Goal: Transaction & Acquisition: Purchase product/service

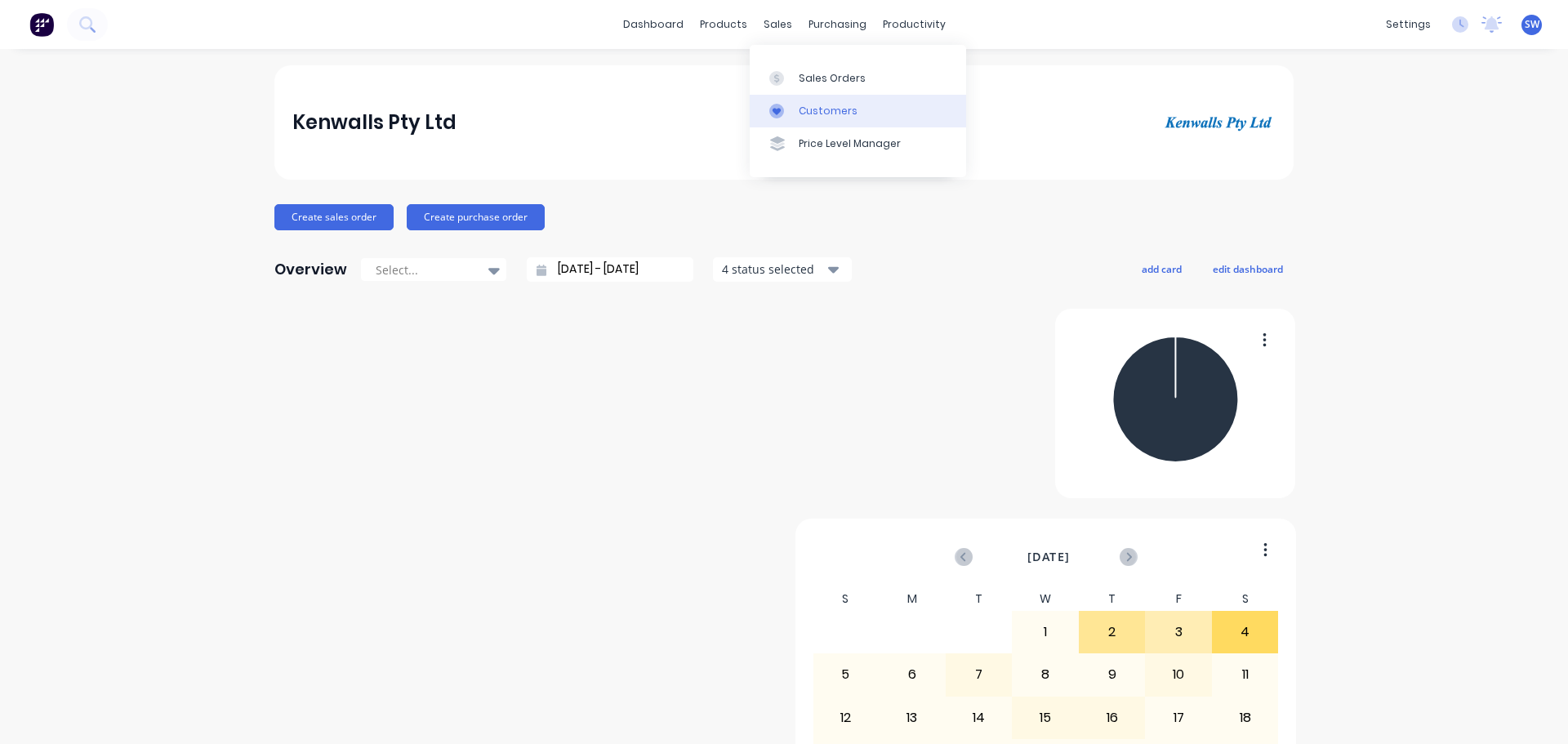
click at [811, 110] on div "Customers" at bounding box center [827, 111] width 59 height 14
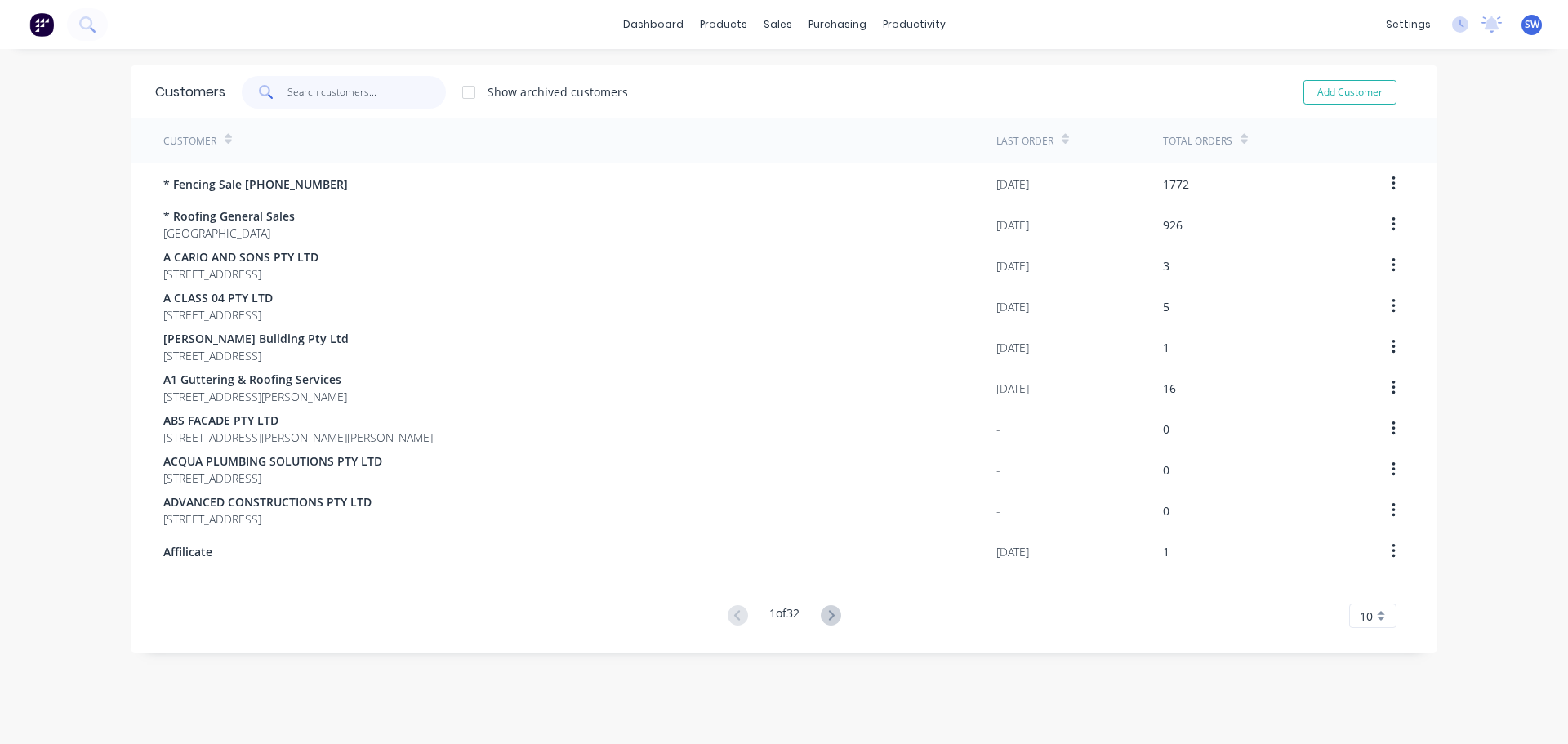
click at [322, 92] on input "text" at bounding box center [367, 92] width 159 height 33
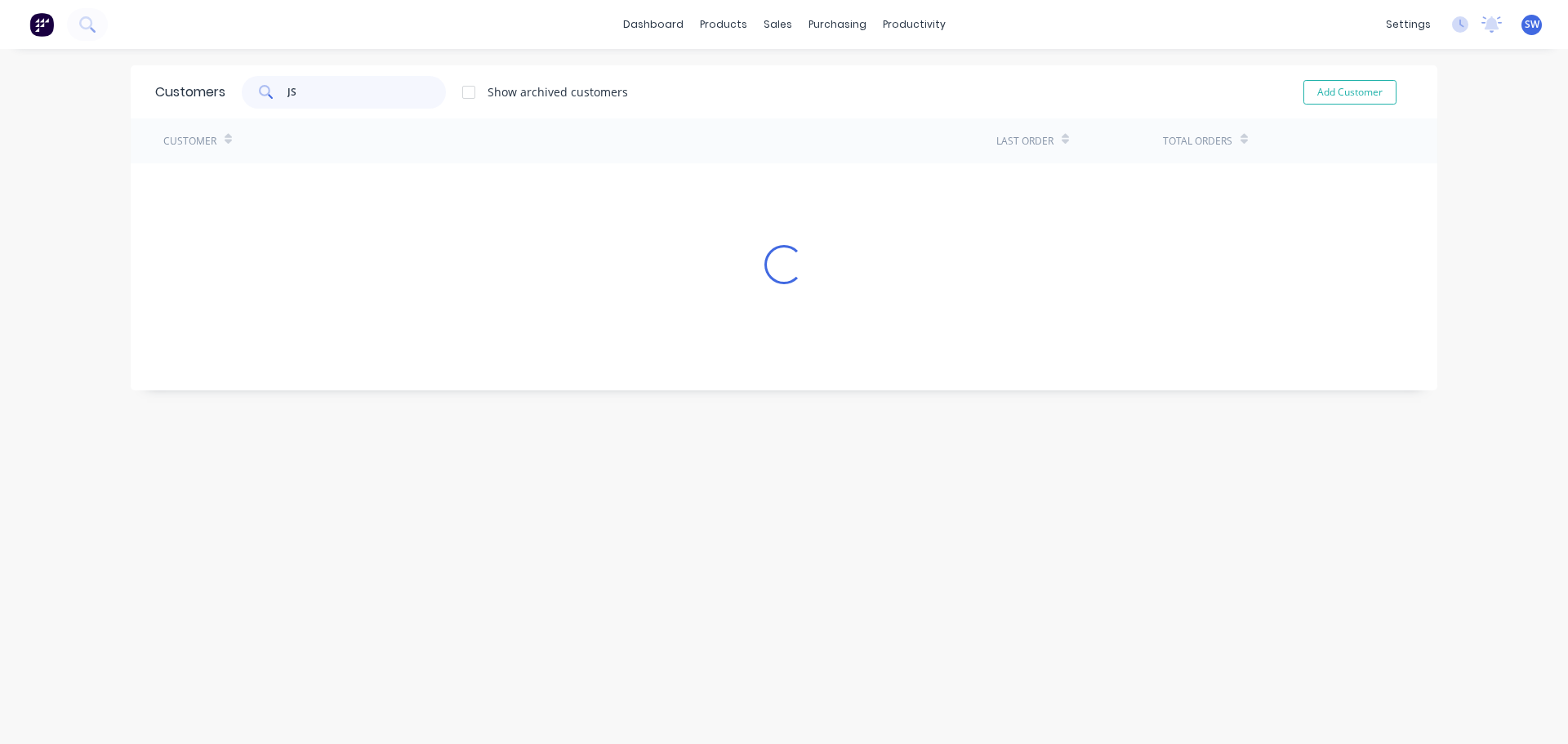
type input "J"
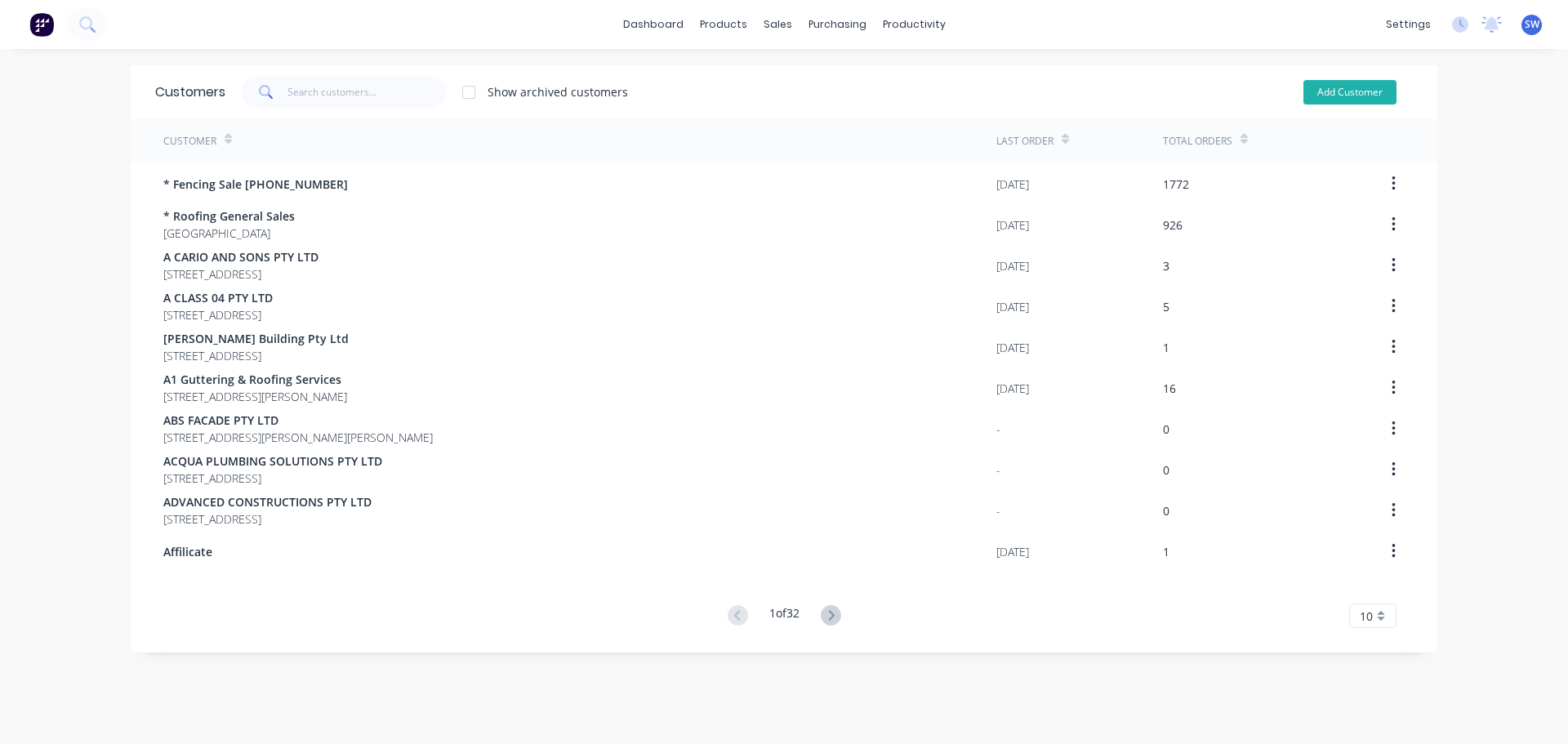
click at [1337, 88] on button "Add Customer" at bounding box center [1349, 92] width 93 height 24
select select "AU"
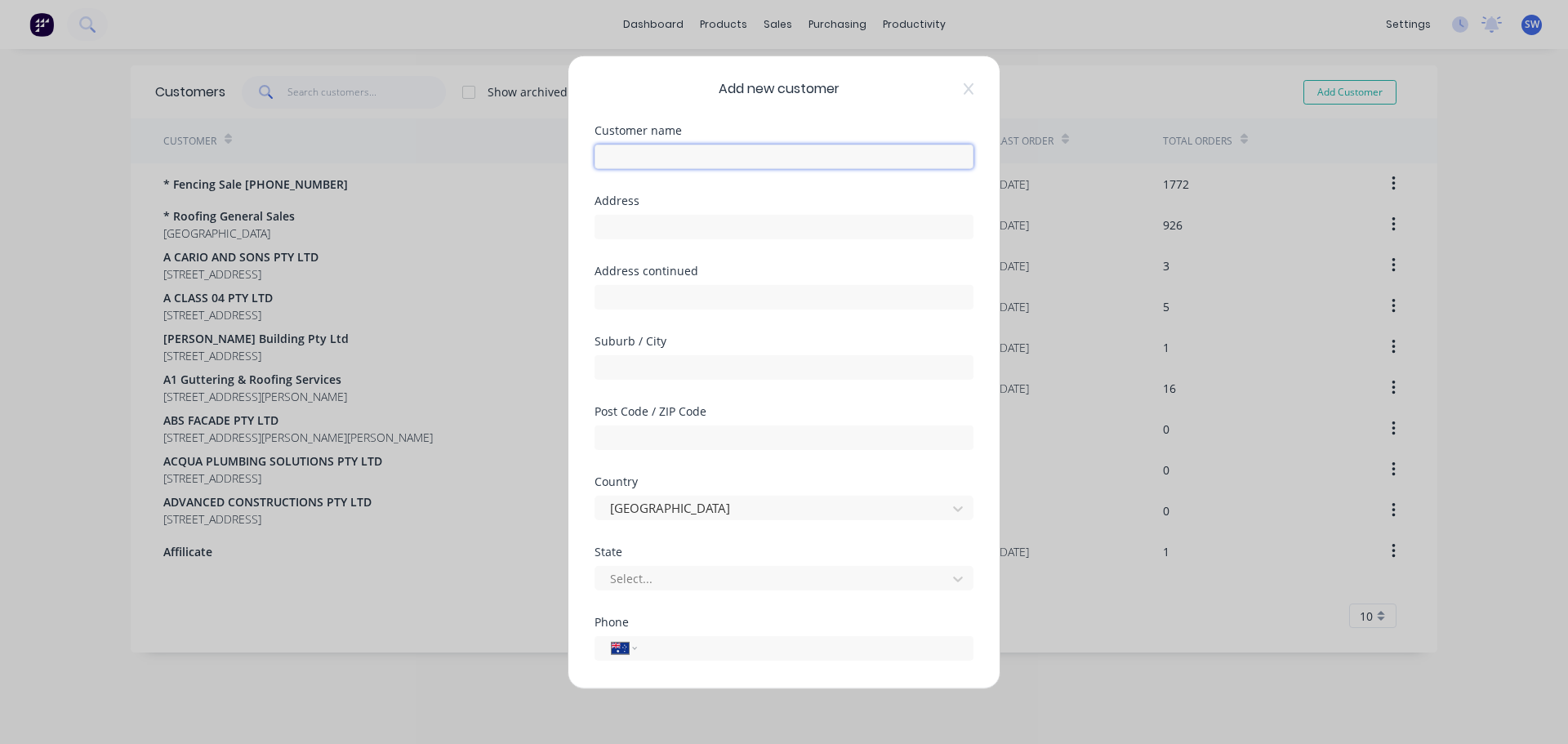
click at [723, 157] on input "text" at bounding box center [784, 155] width 379 height 24
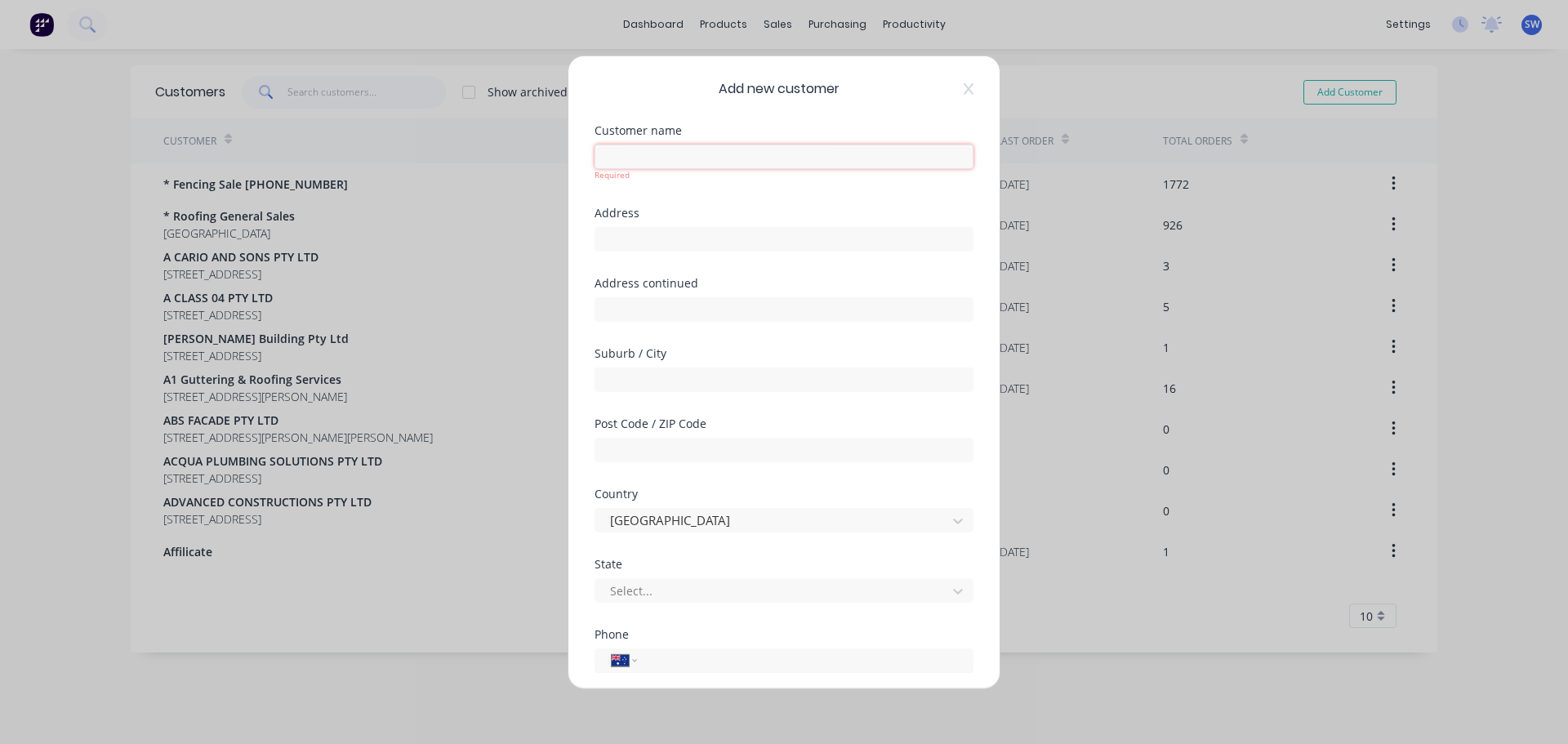
click at [658, 159] on input "text" at bounding box center [784, 155] width 379 height 24
type input "JSC GROUP & CO"
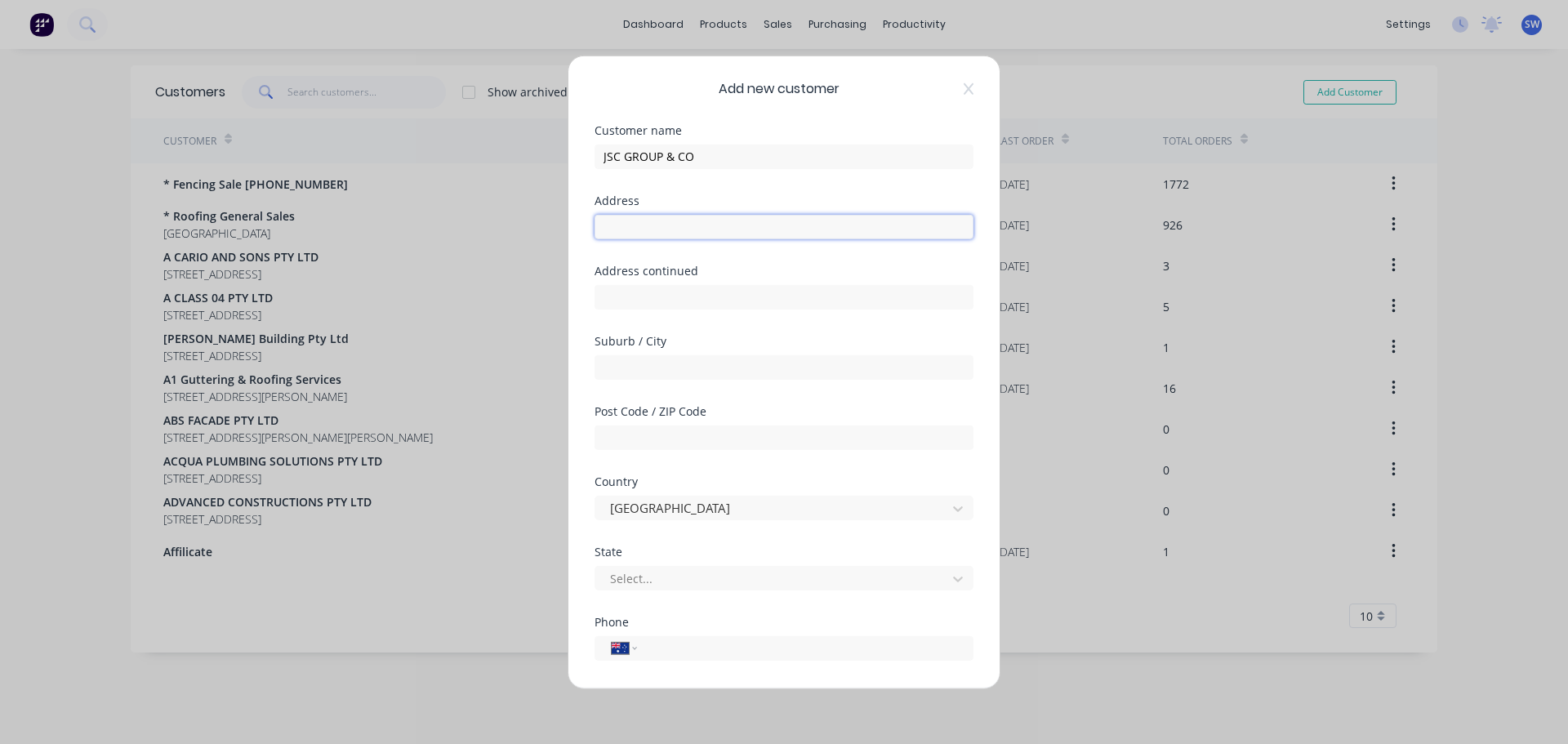
click at [783, 242] on div "Address" at bounding box center [784, 229] width 379 height 70
click at [723, 363] on input "text" at bounding box center [784, 366] width 379 height 24
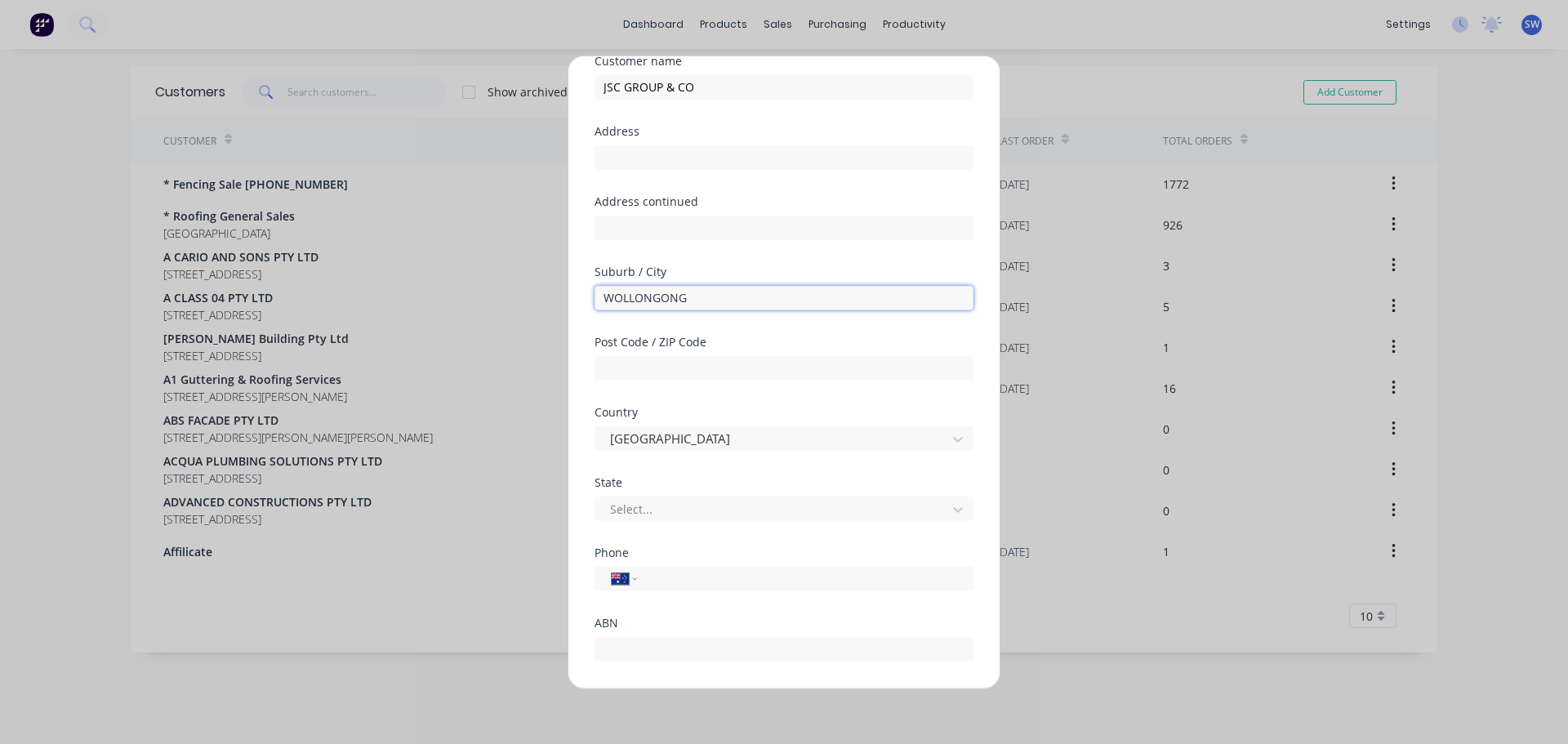
scroll to position [165, 0]
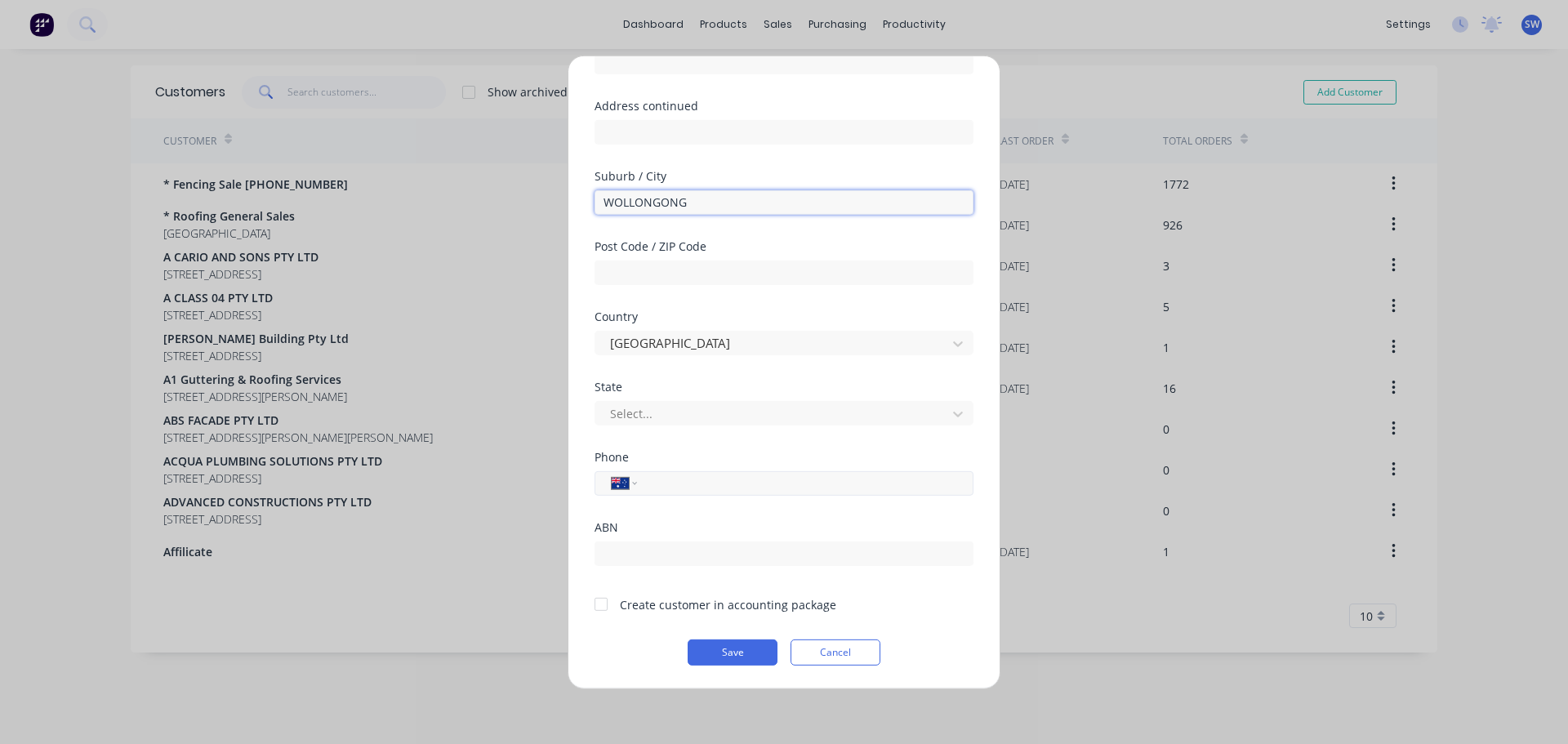
type input "WOLLONGONG"
click at [728, 488] on input "tel" at bounding box center [802, 483] width 308 height 19
type input "0422 758 071"
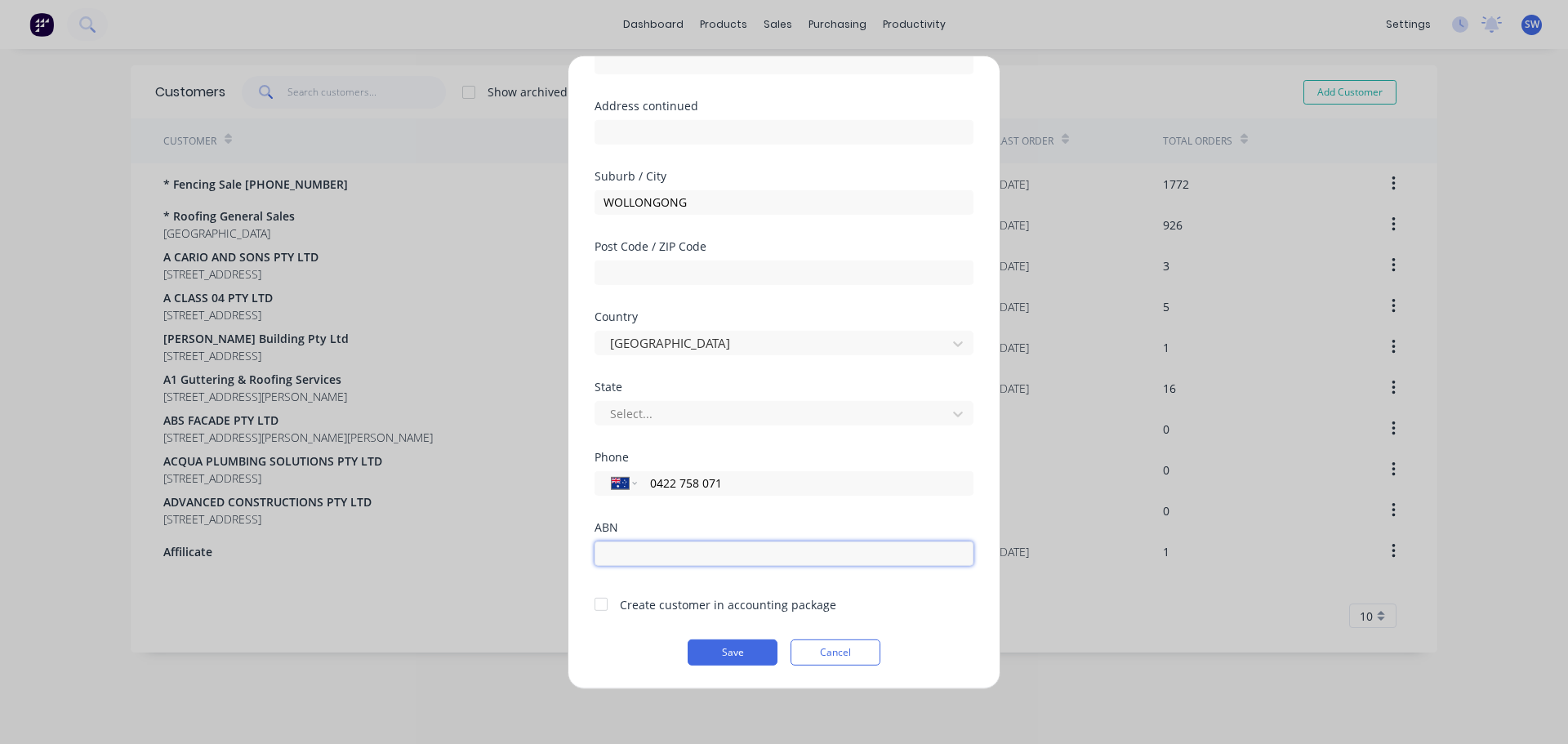
click at [624, 556] on input "text" at bounding box center [784, 553] width 379 height 24
type input "51602892731"
click at [601, 602] on div at bounding box center [602, 604] width 33 height 33
click at [713, 646] on button "Save" at bounding box center [732, 651] width 89 height 26
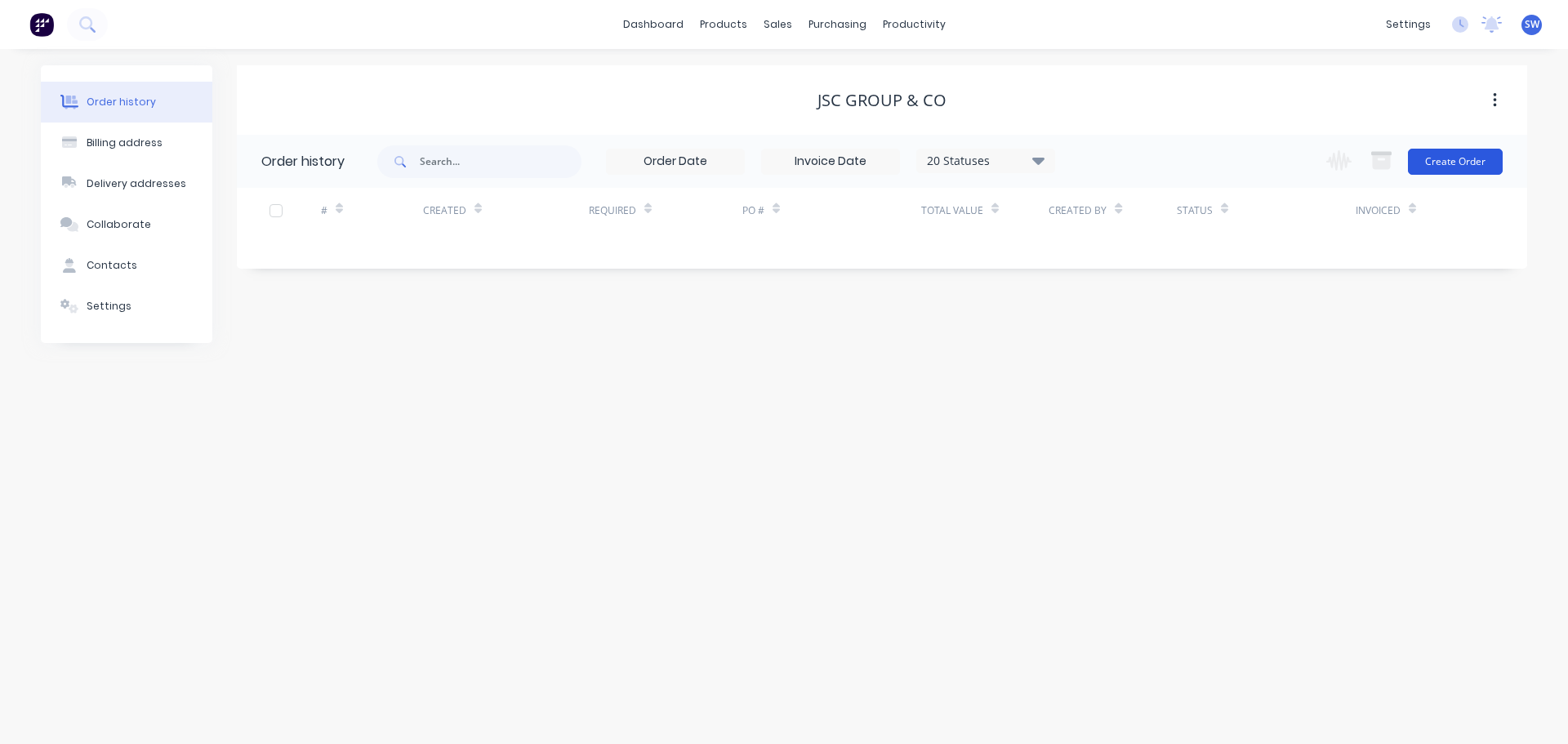
click at [1451, 158] on button "Create Order" at bounding box center [1455, 162] width 95 height 26
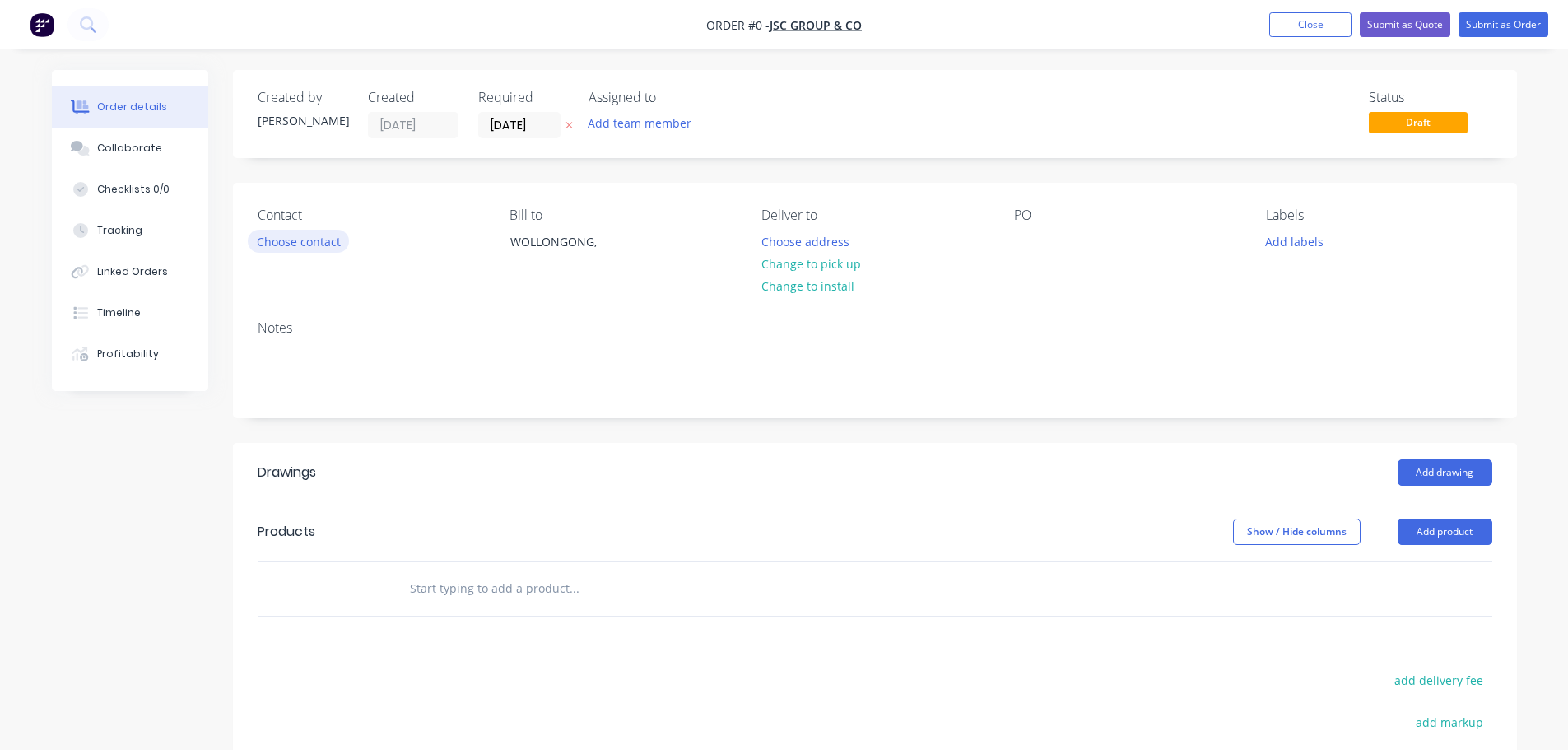
click at [280, 238] on button "Choose contact" at bounding box center [298, 240] width 101 height 22
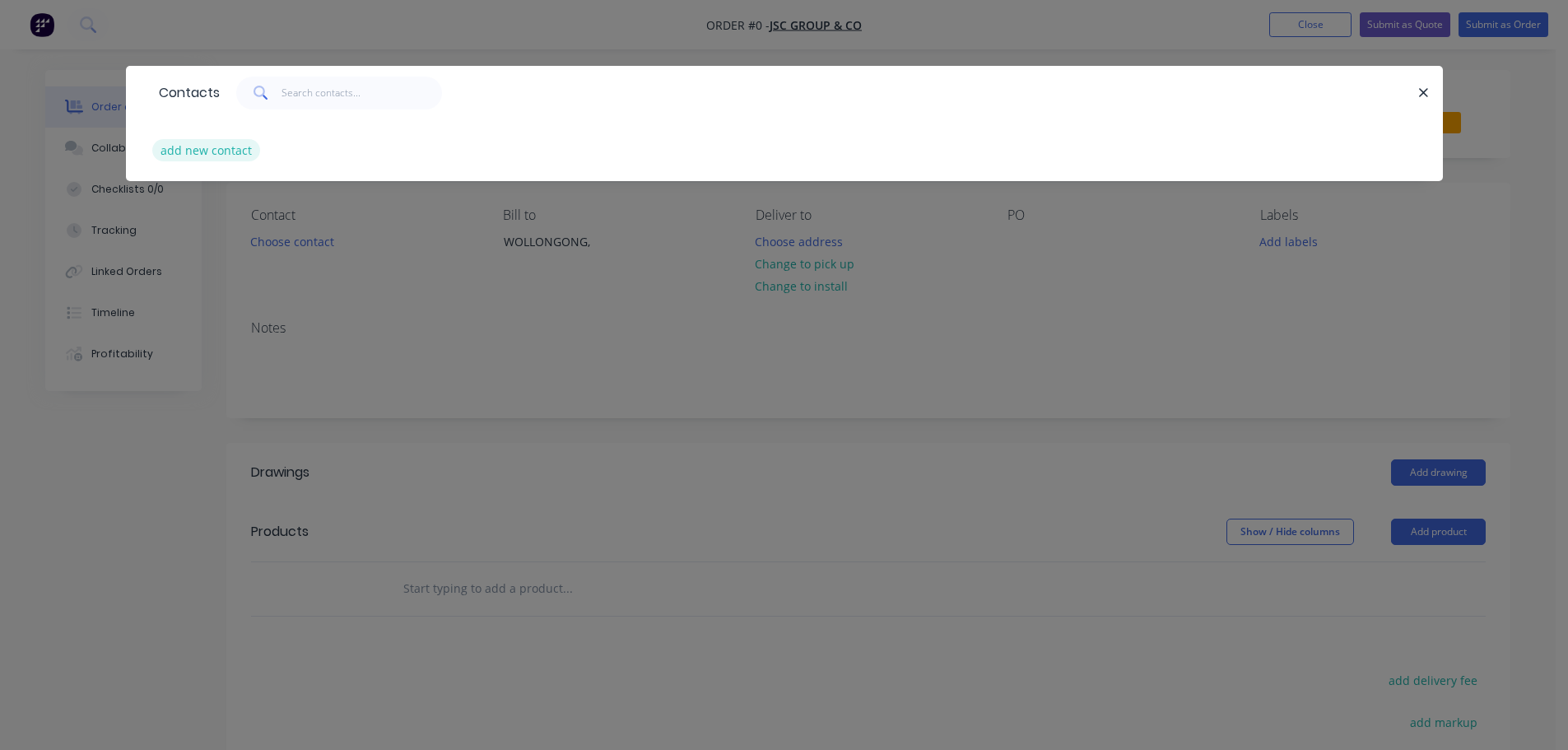
click at [181, 141] on button "add new contact" at bounding box center [206, 150] width 108 height 22
select select "AU"
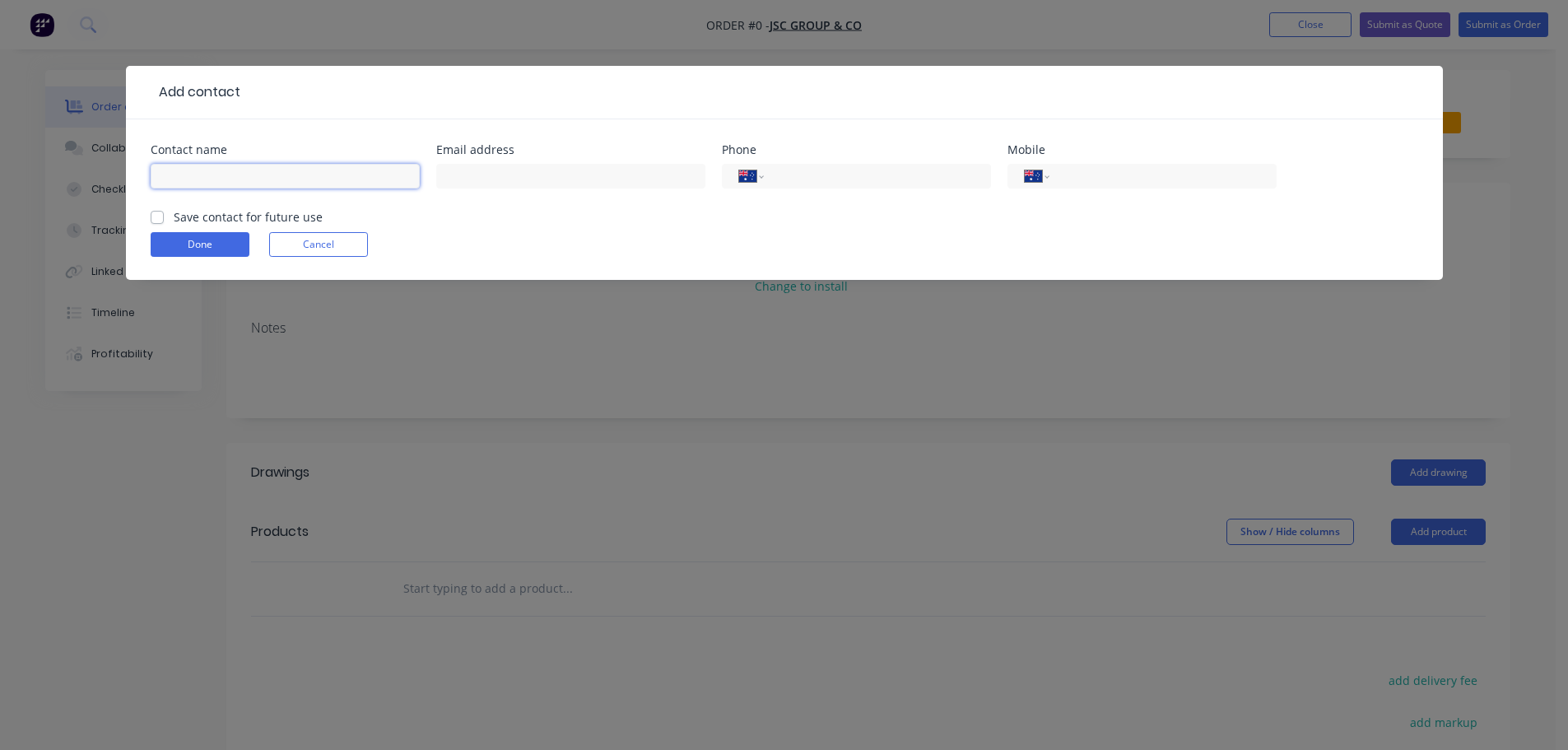
click at [243, 178] on input "text" at bounding box center [285, 176] width 269 height 25
type input "[PERSON_NAME]"
click at [557, 182] on input "text" at bounding box center [571, 176] width 269 height 25
type input "[PERSON_NAME][EMAIL_ADDRESS][DOMAIN_NAME]"
click at [1163, 177] on input "tel" at bounding box center [1159, 177] width 197 height 19
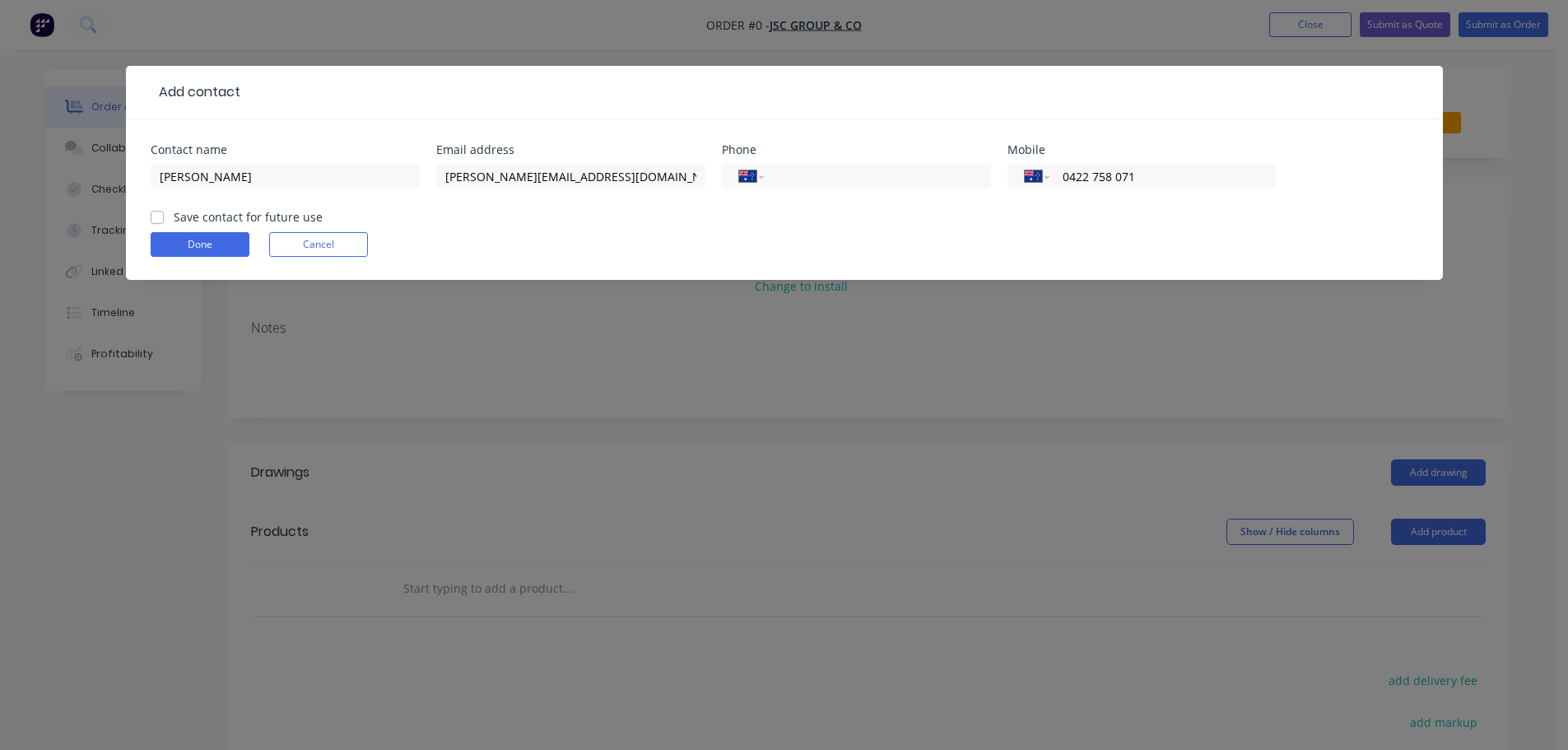
type input "0422 758 071"
click at [174, 215] on label "Save contact for future use" at bounding box center [248, 217] width 149 height 17
click at [154, 215] on input "Save contact for future use" at bounding box center [157, 216] width 13 height 15
checkbox input "true"
click at [169, 251] on button "Done" at bounding box center [199, 244] width 99 height 25
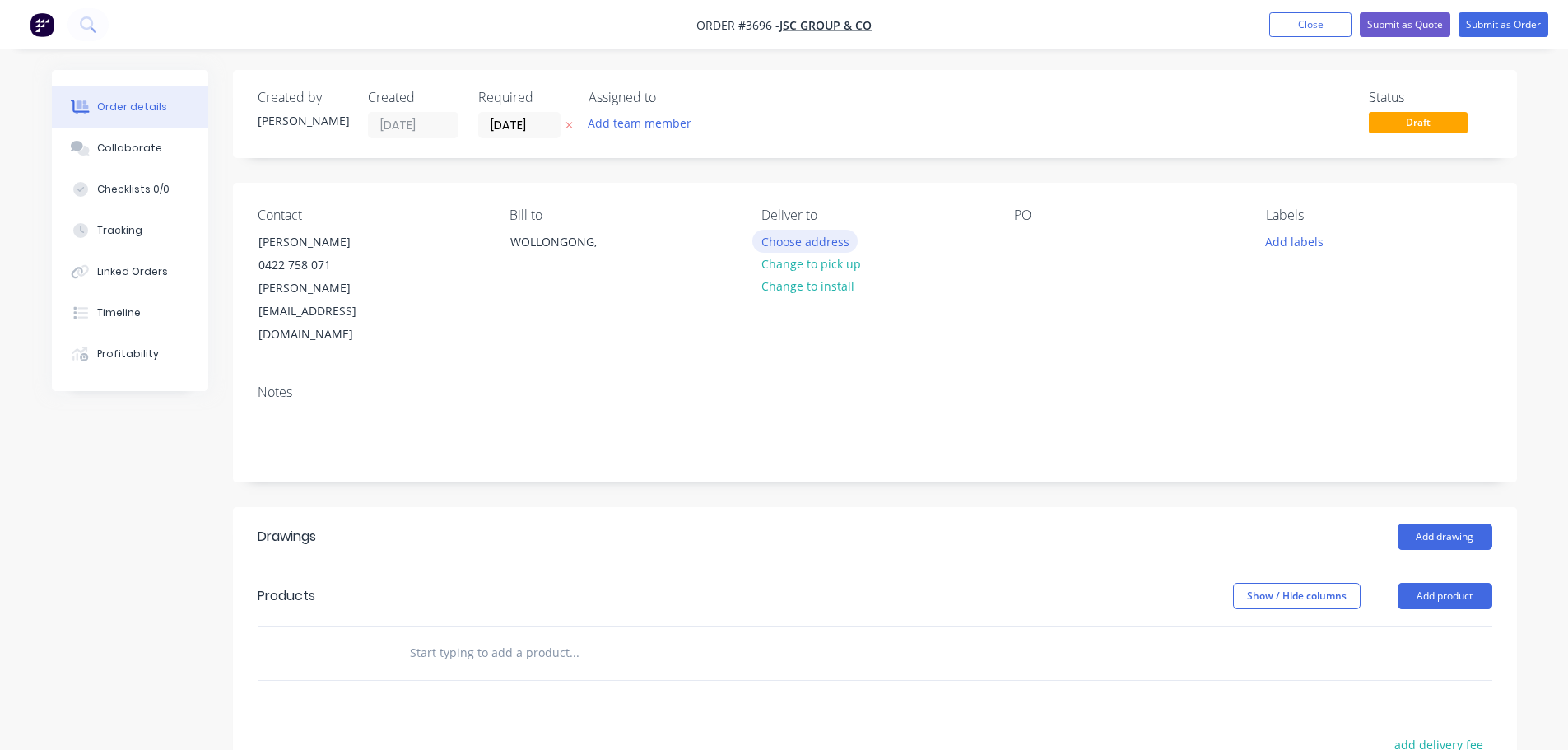
click at [822, 245] on button "Choose address" at bounding box center [805, 240] width 106 height 22
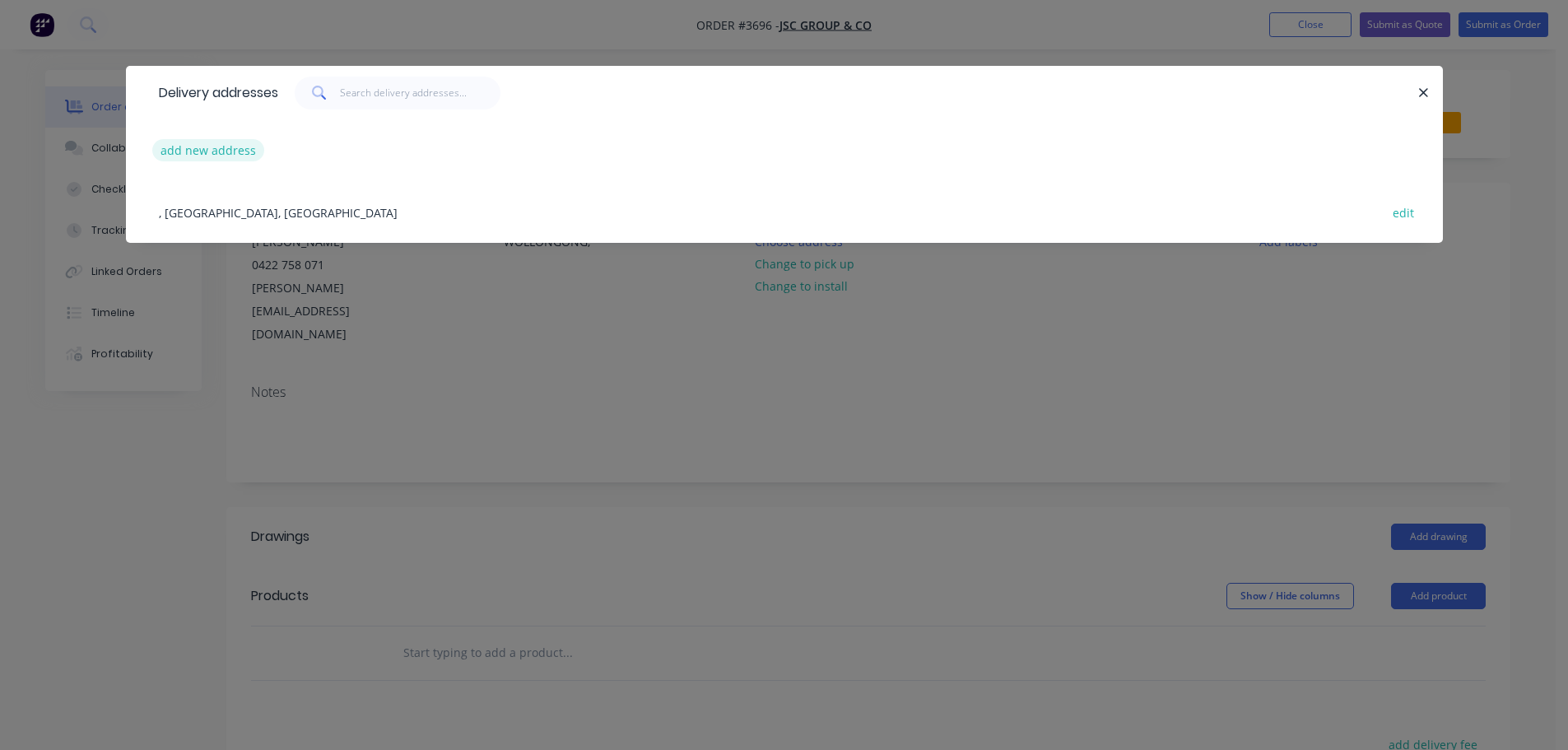
click at [206, 149] on button "add new address" at bounding box center [208, 150] width 113 height 22
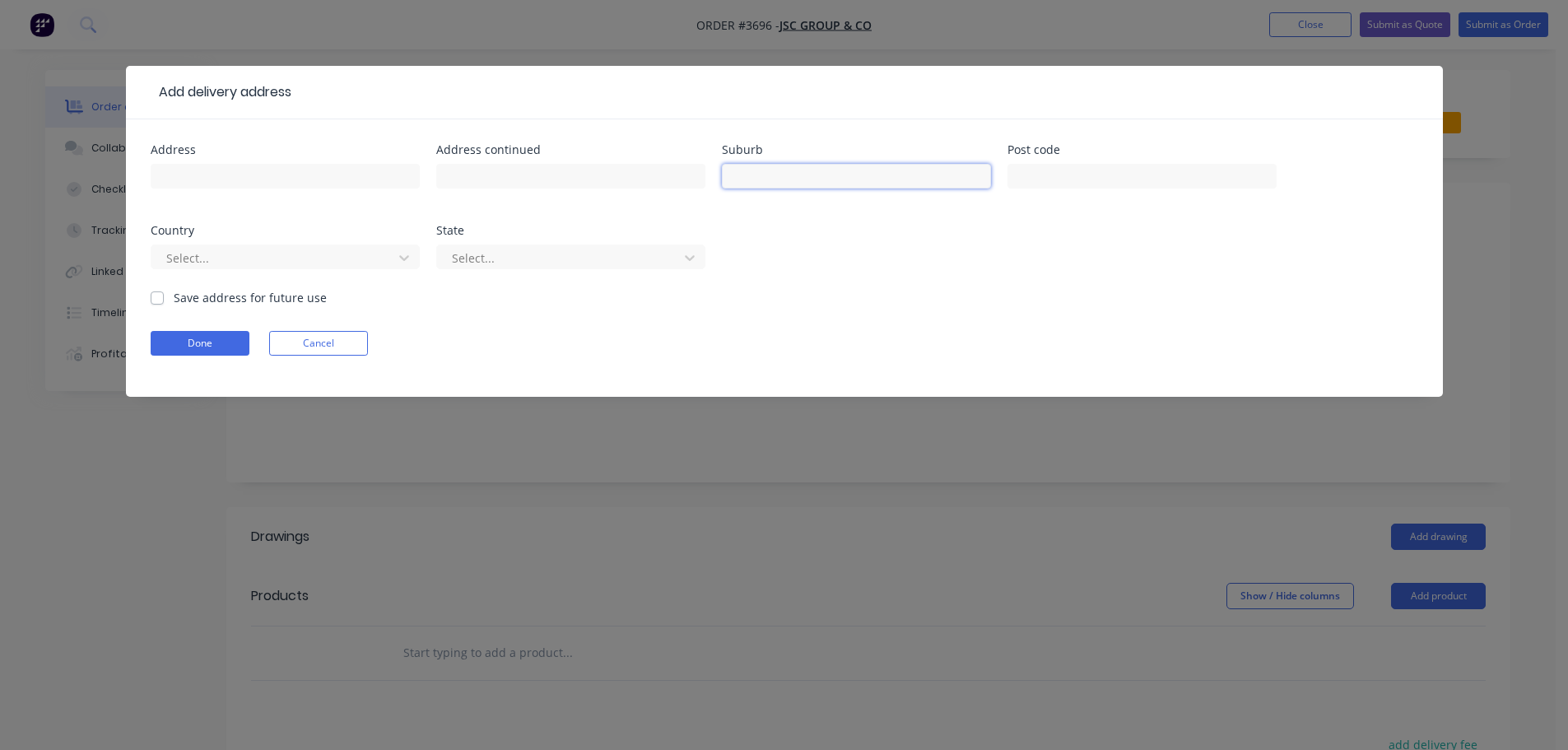
click at [874, 174] on input "text" at bounding box center [856, 176] width 269 height 25
type input "CORDEAUX HEIGHTS"
click at [201, 343] on button "Done" at bounding box center [199, 343] width 99 height 25
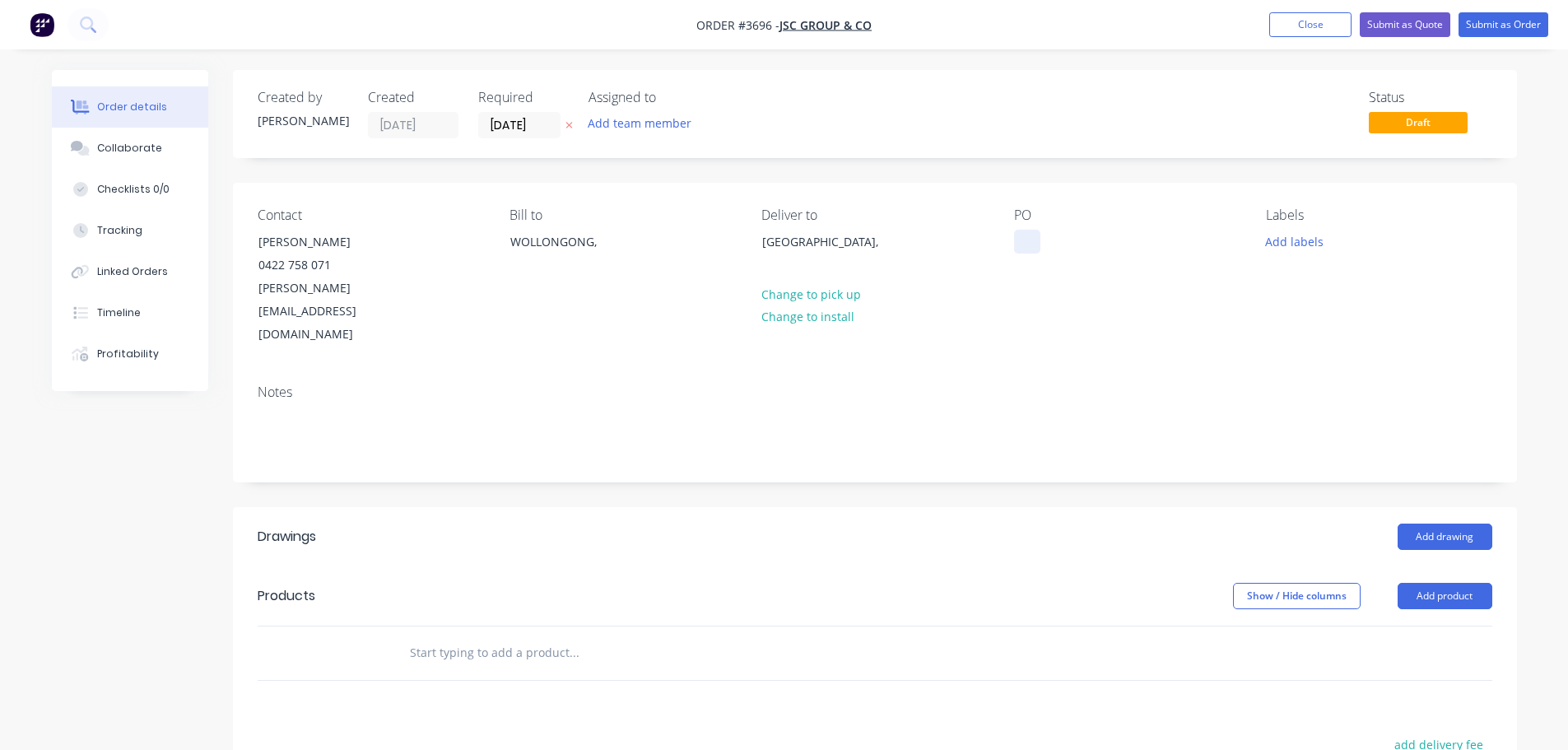
click at [1025, 248] on div at bounding box center [1027, 241] width 26 height 24
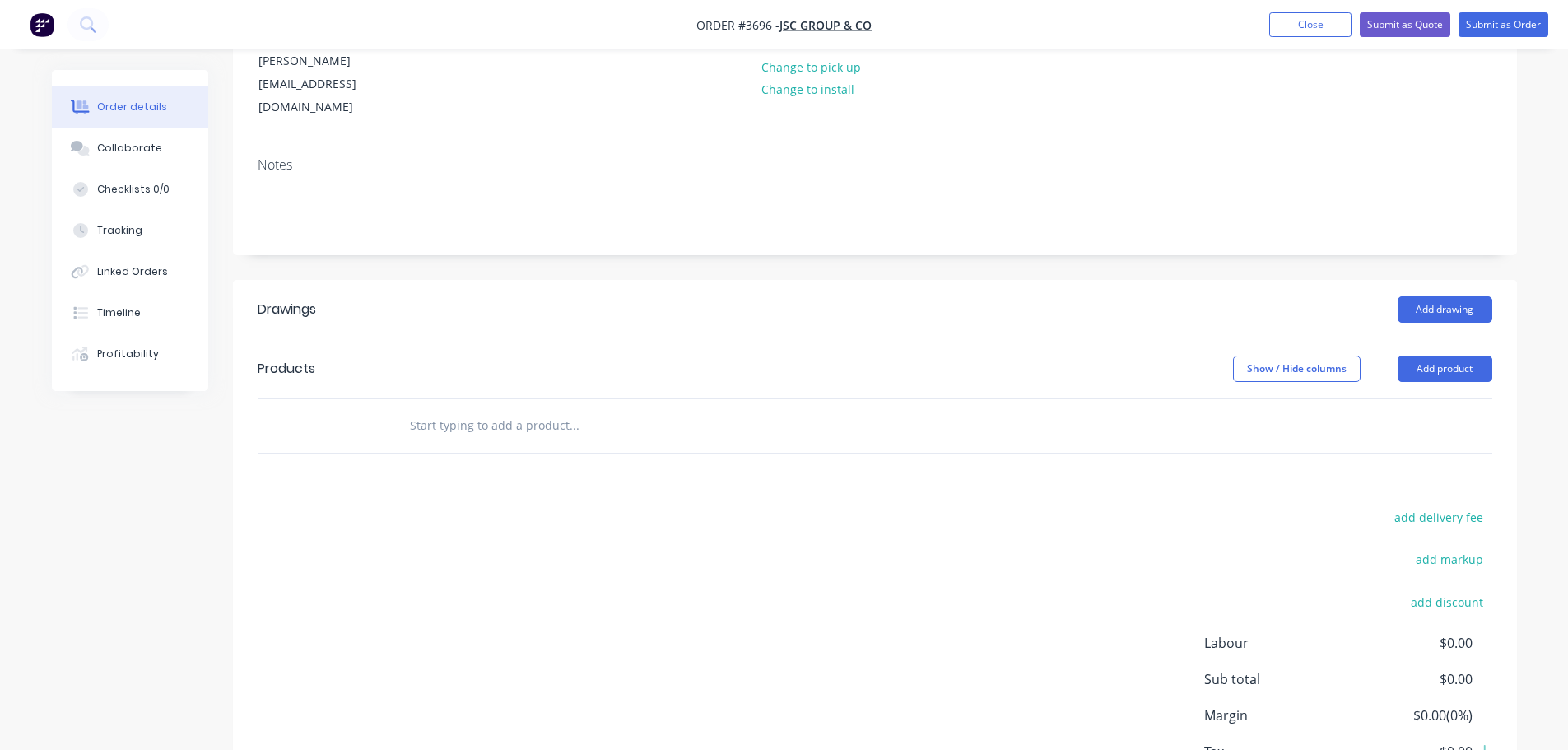
scroll to position [247, 0]
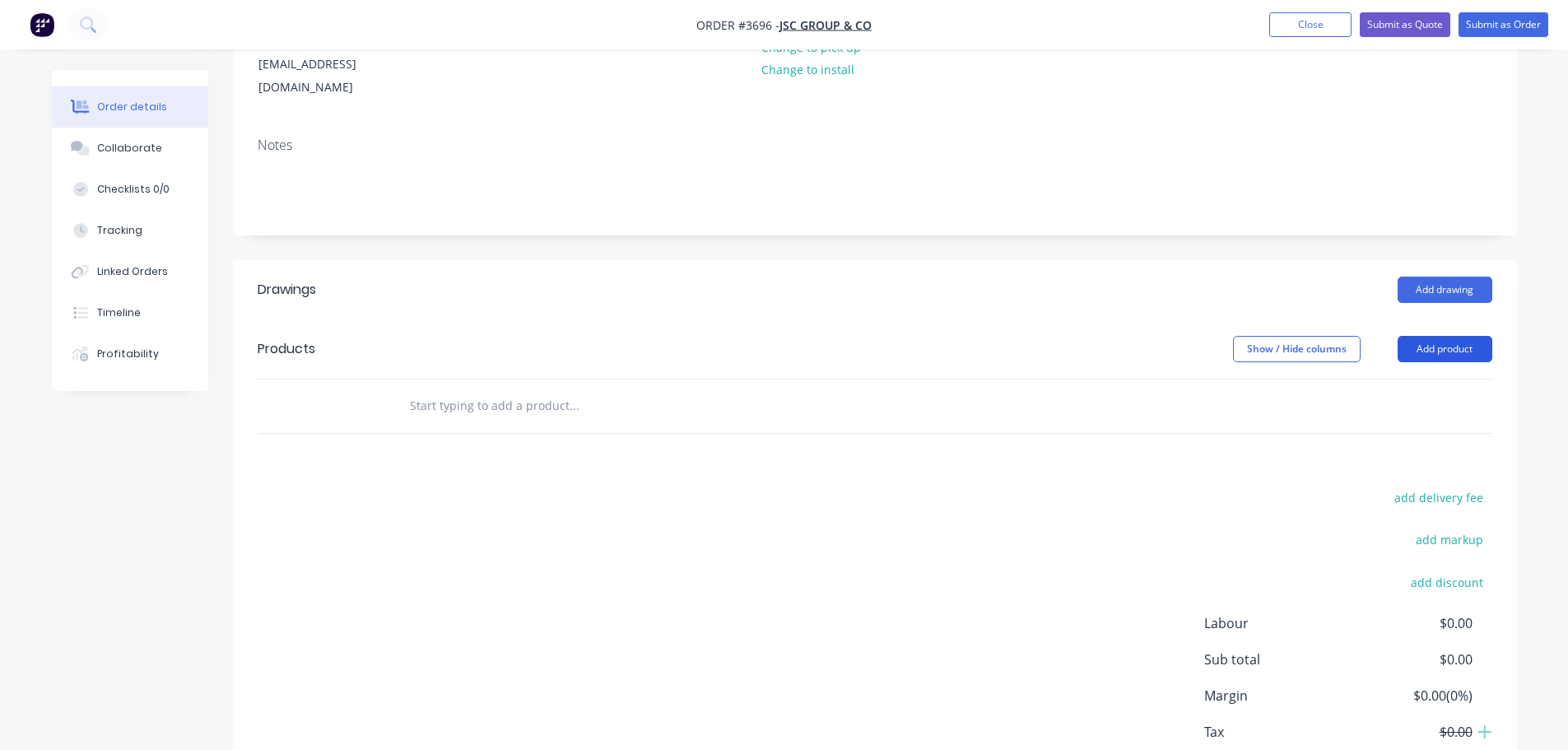
click at [1450, 336] on button "Add product" at bounding box center [1445, 349] width 95 height 26
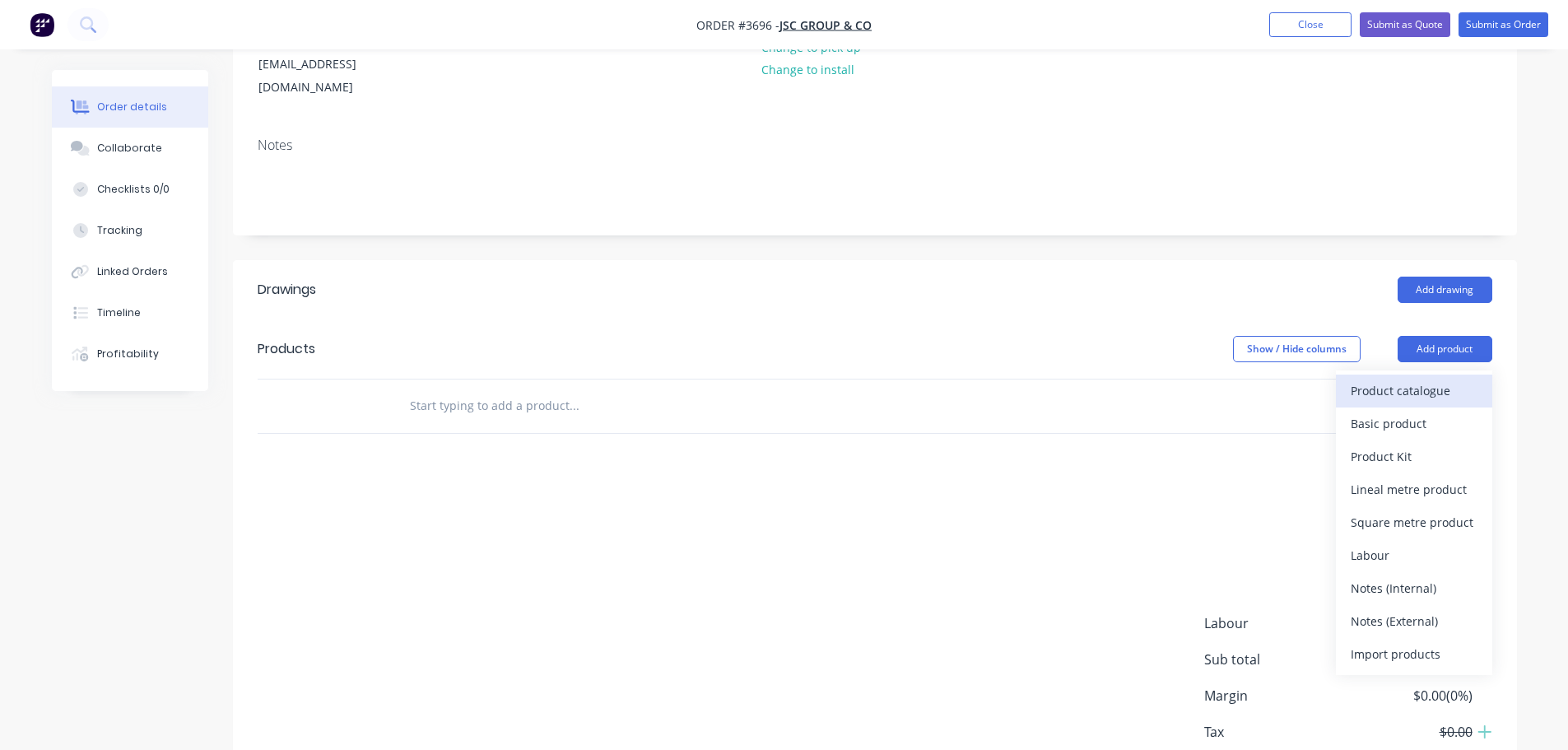
click at [1424, 379] on div "Product catalogue" at bounding box center [1413, 390] width 126 height 24
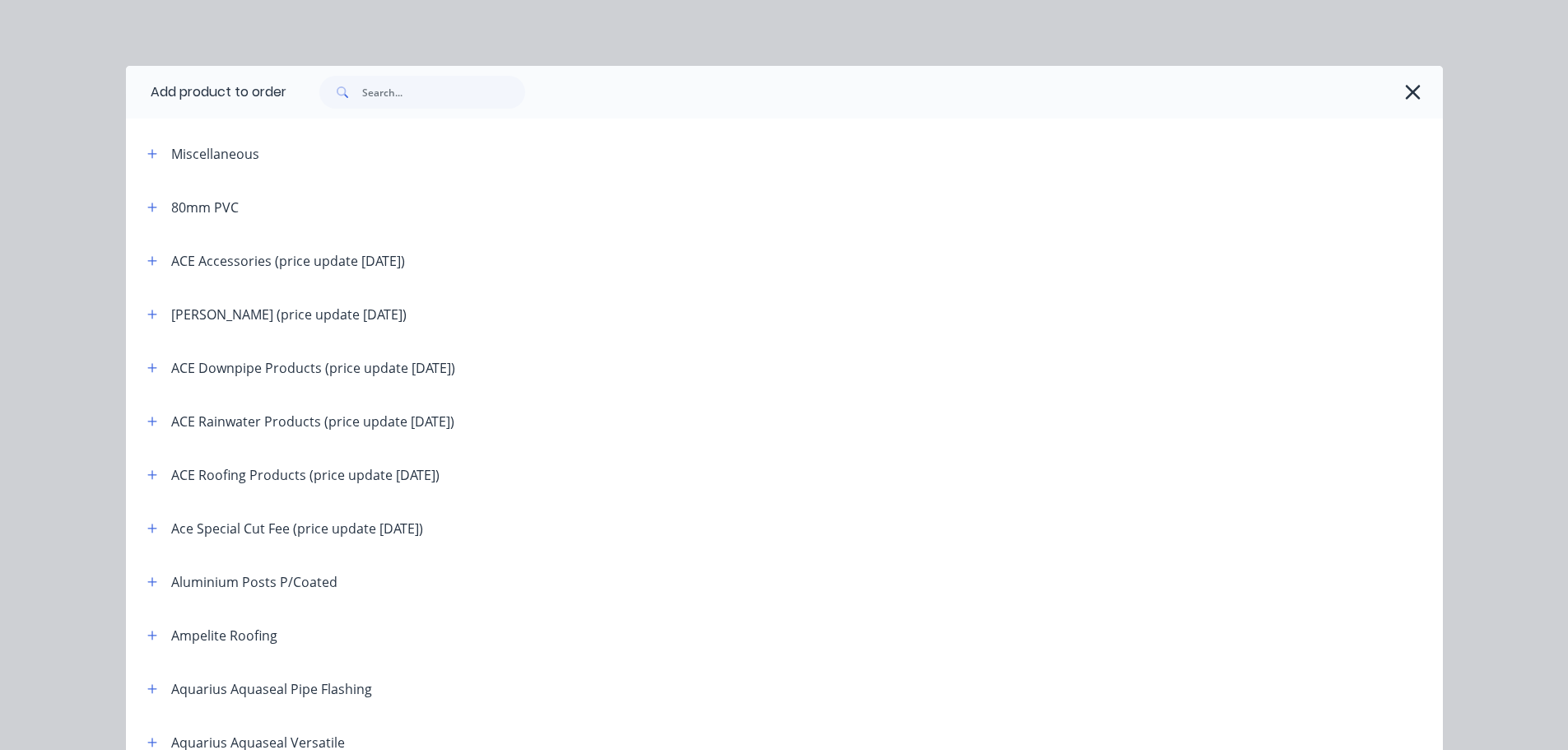
click at [355, 101] on span at bounding box center [340, 92] width 43 height 33
click at [379, 90] on input "text" at bounding box center [443, 92] width 163 height 33
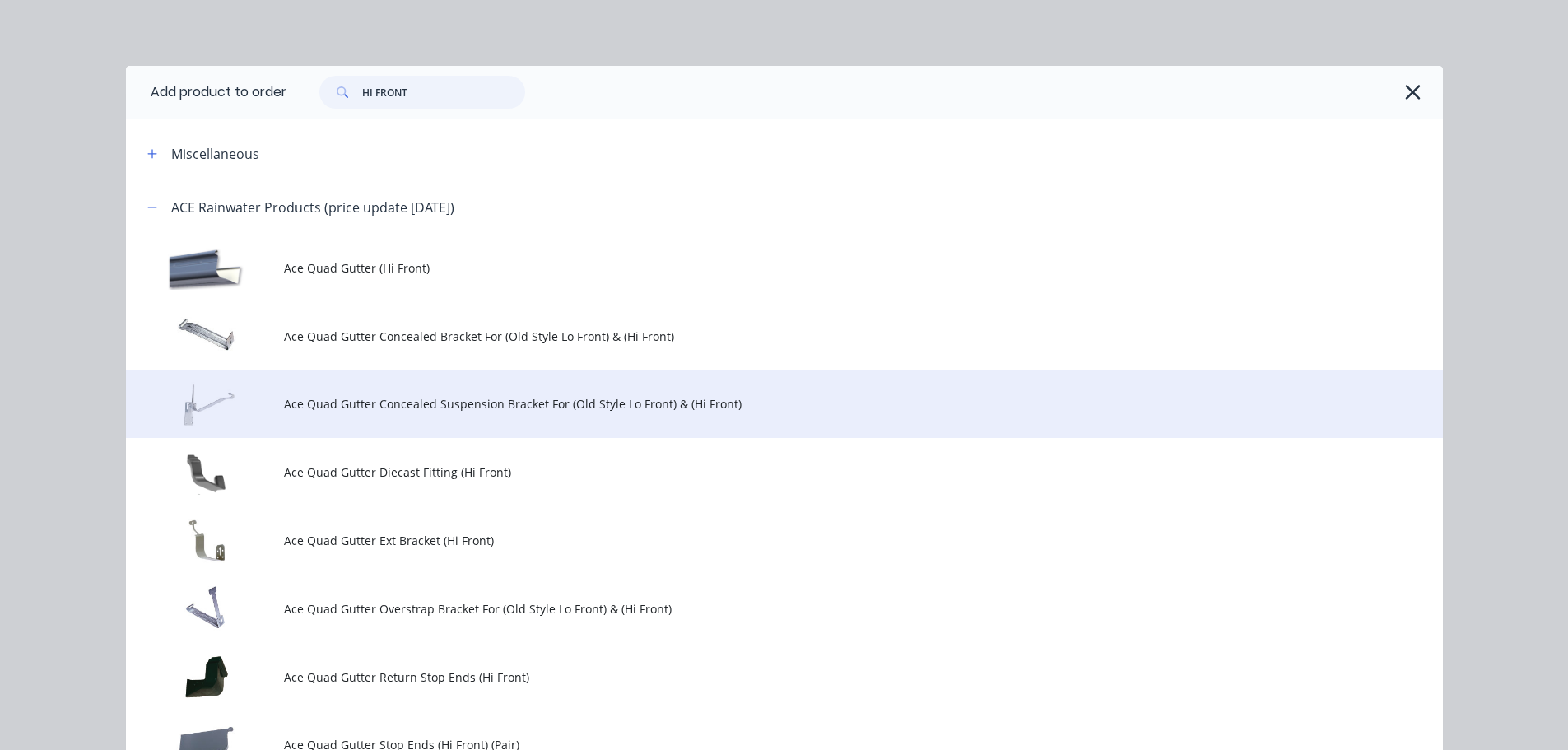
scroll to position [741, 0]
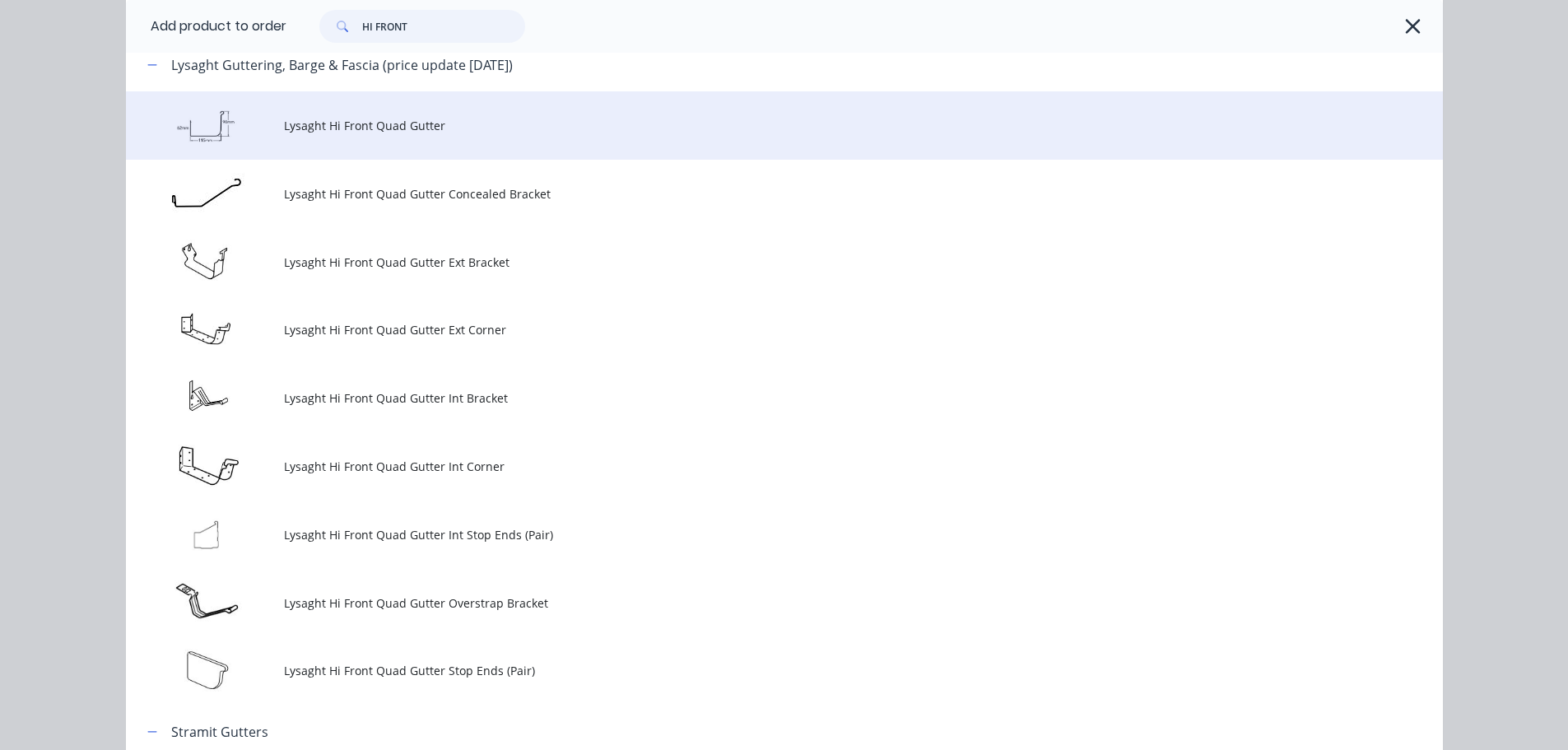
type input "HI FRONT"
click at [583, 110] on td "Lysaght Hi Front Quad Gutter" at bounding box center [863, 125] width 1158 height 68
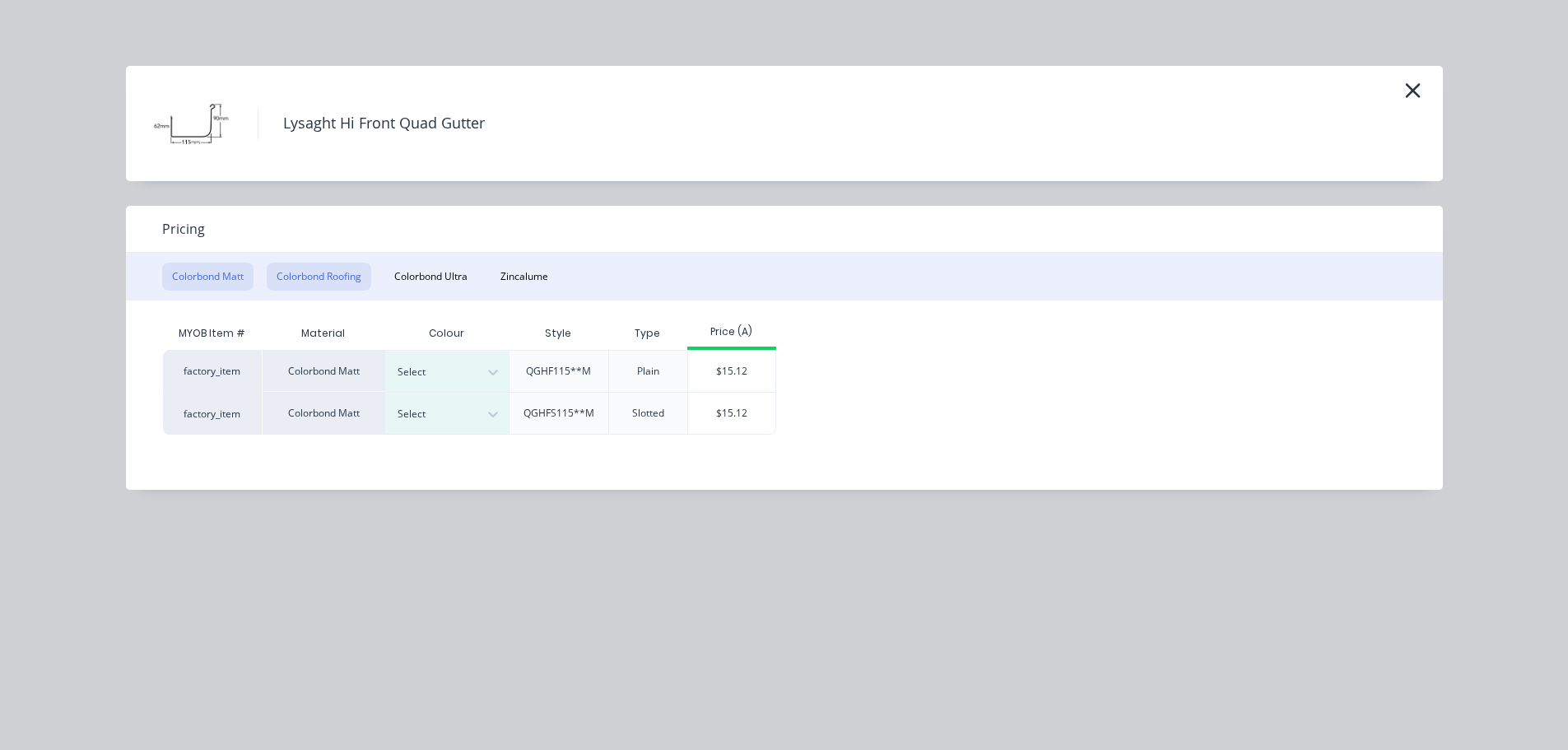
click at [332, 278] on button "Colorbond Roofing" at bounding box center [319, 276] width 105 height 28
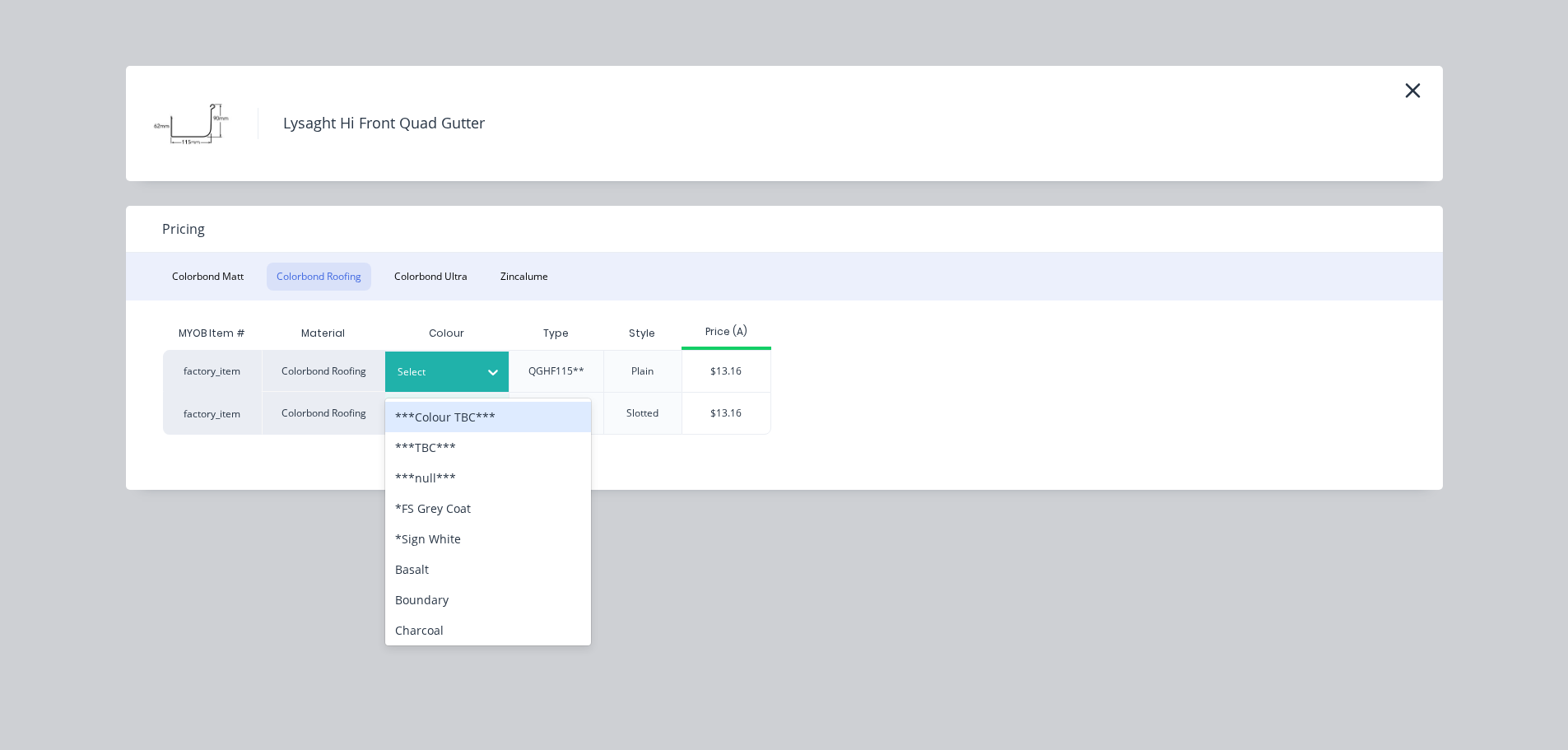
click at [451, 370] on div at bounding box center [434, 372] width 74 height 18
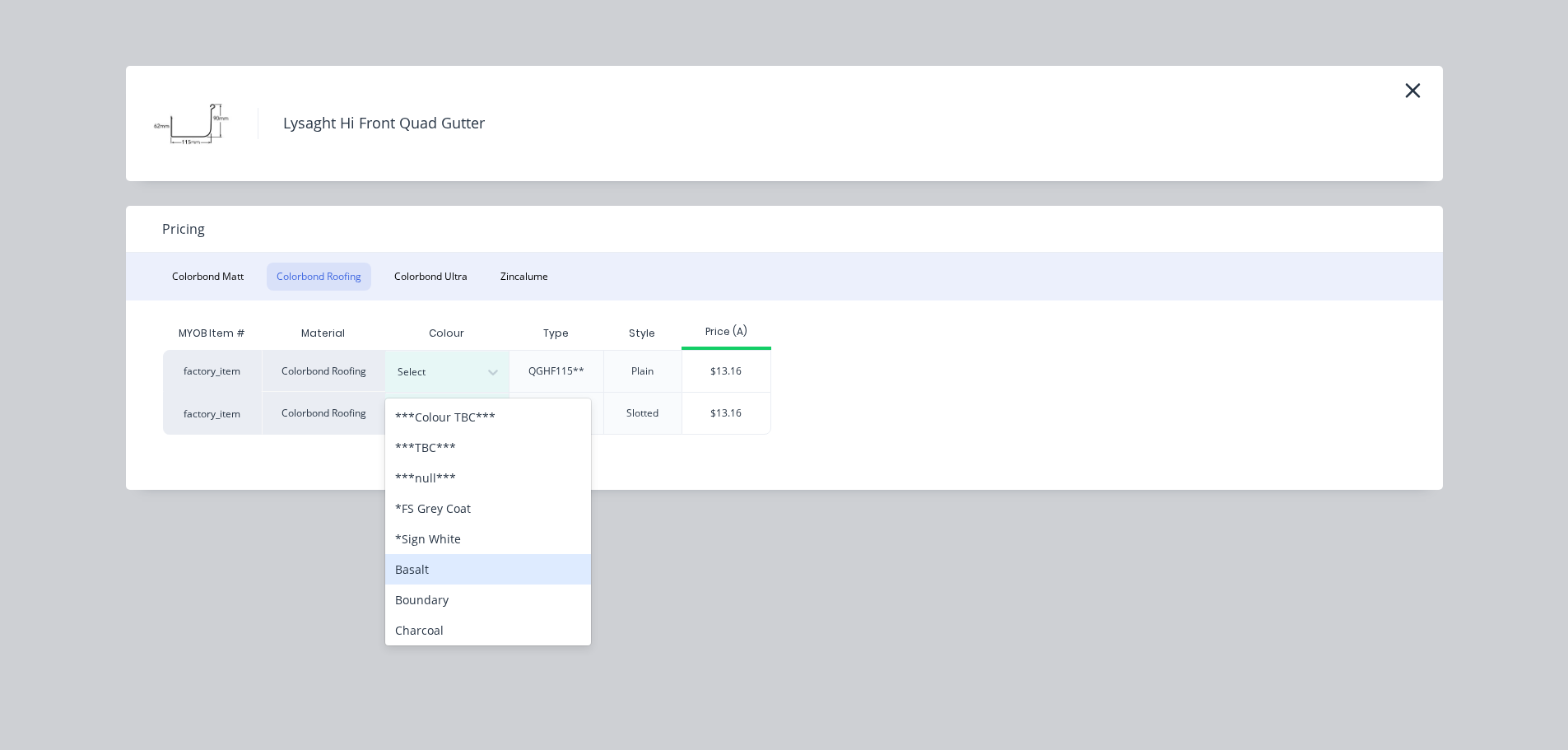
click at [1010, 395] on div "factory_item Colorbond Roofing 37 results available. Use Up and Down to choose …" at bounding box center [772, 391] width 1218 height 85
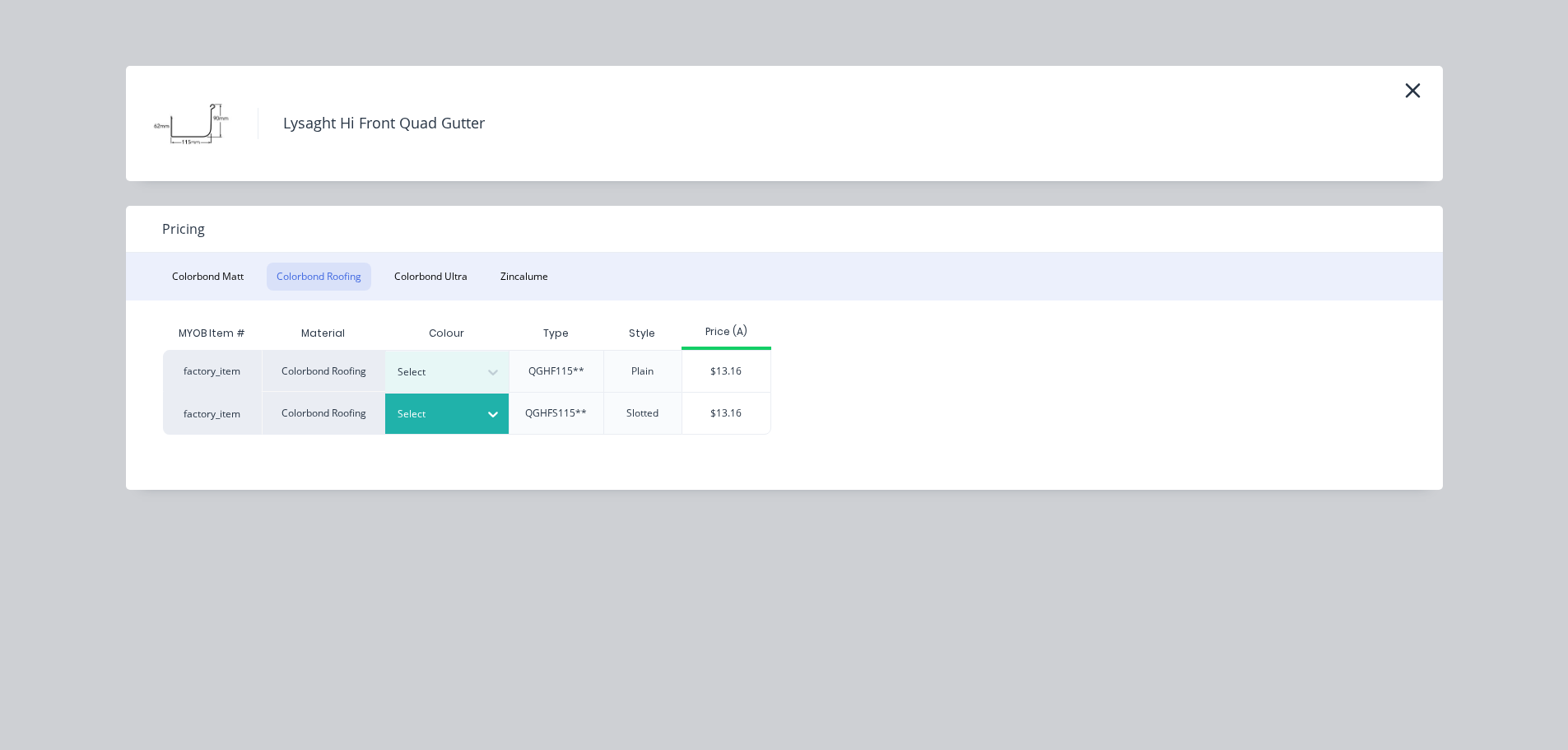
click at [477, 426] on div "Select" at bounding box center [447, 413] width 124 height 40
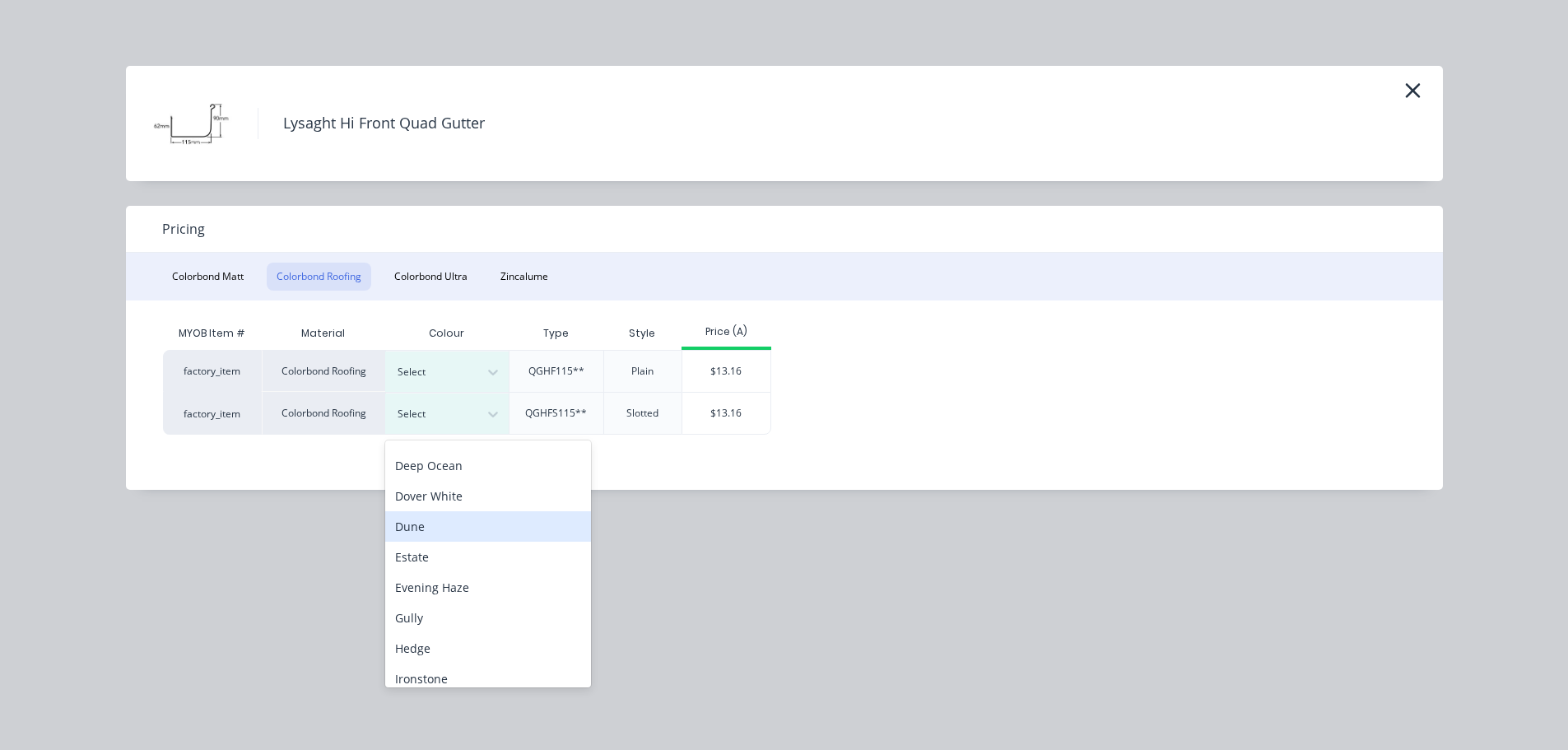
scroll to position [329, 0]
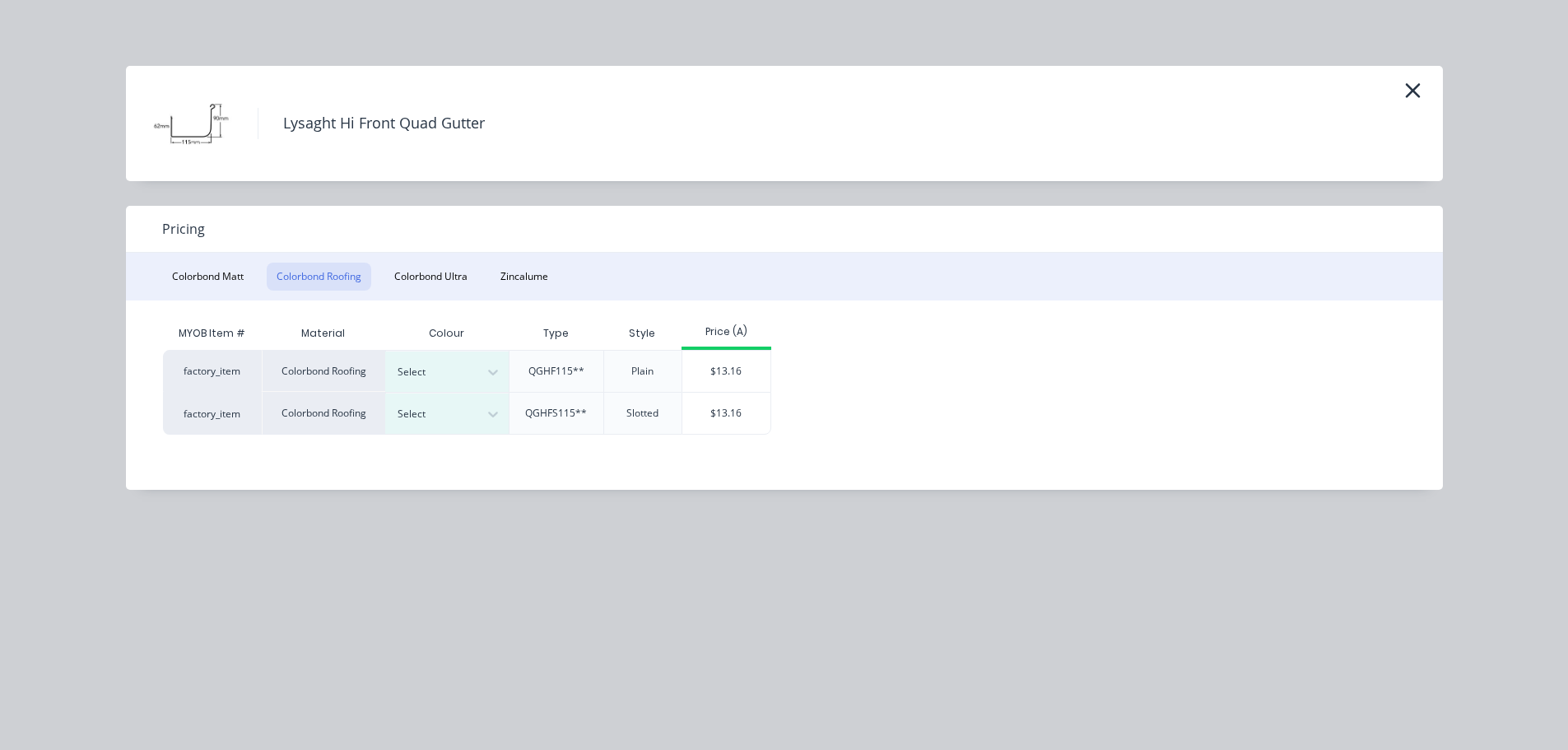
drag, startPoint x: 968, startPoint y: 545, endPoint x: 946, endPoint y: 545, distance: 22.0
click at [966, 545] on div "Lysaght Hi Front Quad Gutter Pricing Colorbond Matt Colorbond Roofing Colorbond…" at bounding box center [784, 375] width 1568 height 750
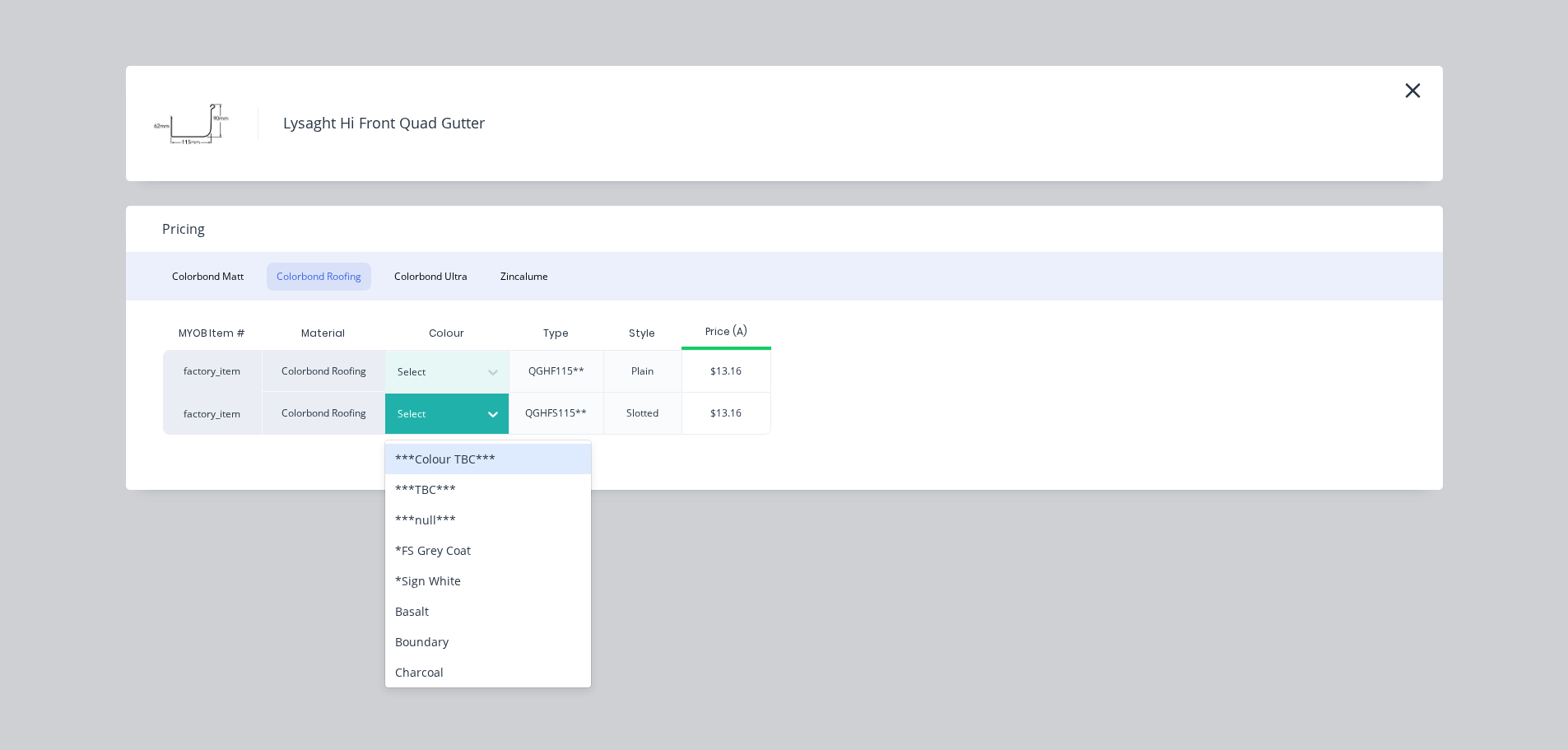
click at [459, 415] on div at bounding box center [434, 414] width 74 height 18
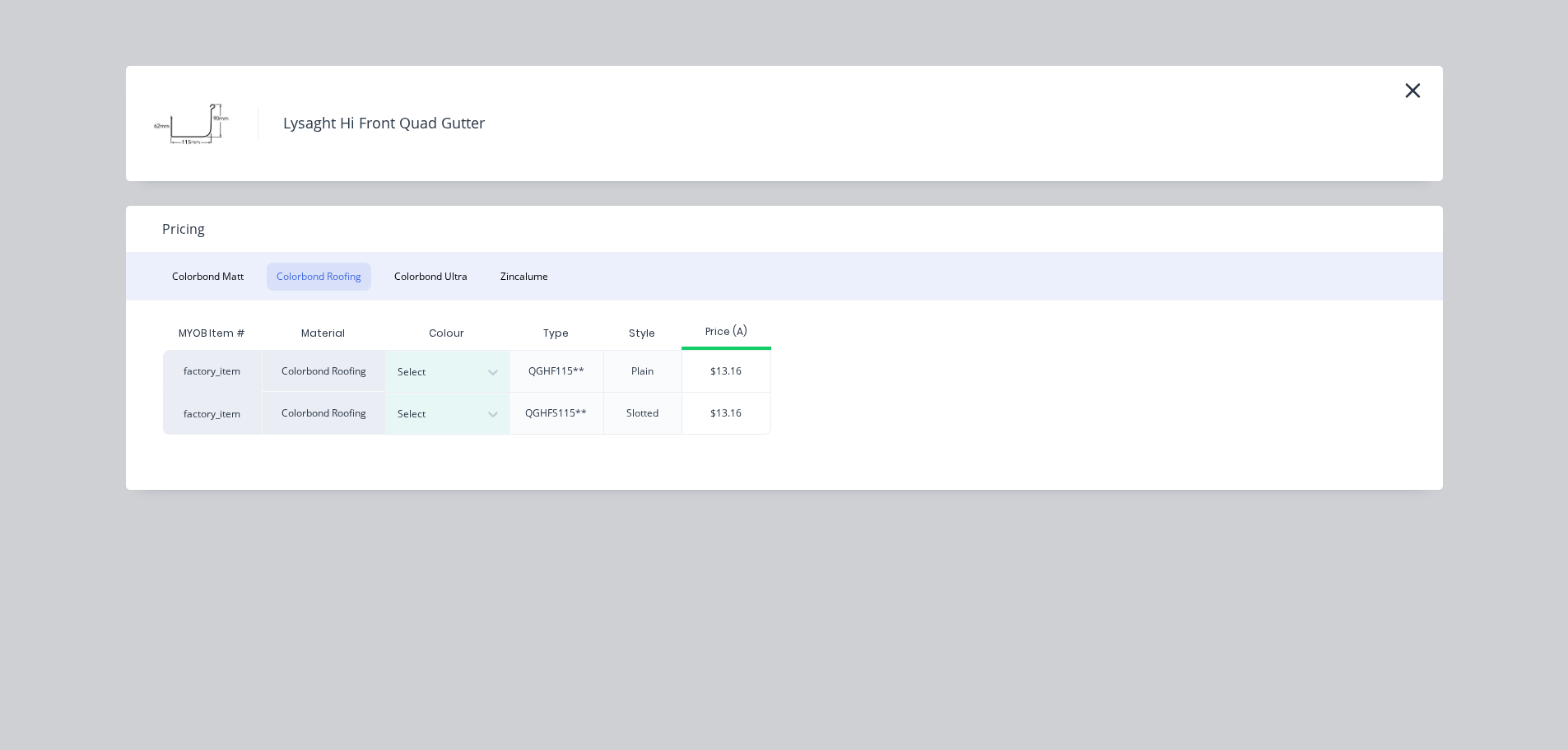
drag, startPoint x: 1045, startPoint y: 329, endPoint x: 1193, endPoint y: 177, distance: 212.2
click at [1046, 329] on div "MYOB Item # Material Colour Type Style Price (A) factory_item Colorbond Roofing…" at bounding box center [772, 375] width 1218 height 117
click at [1414, 81] on icon "button" at bounding box center [1412, 90] width 17 height 23
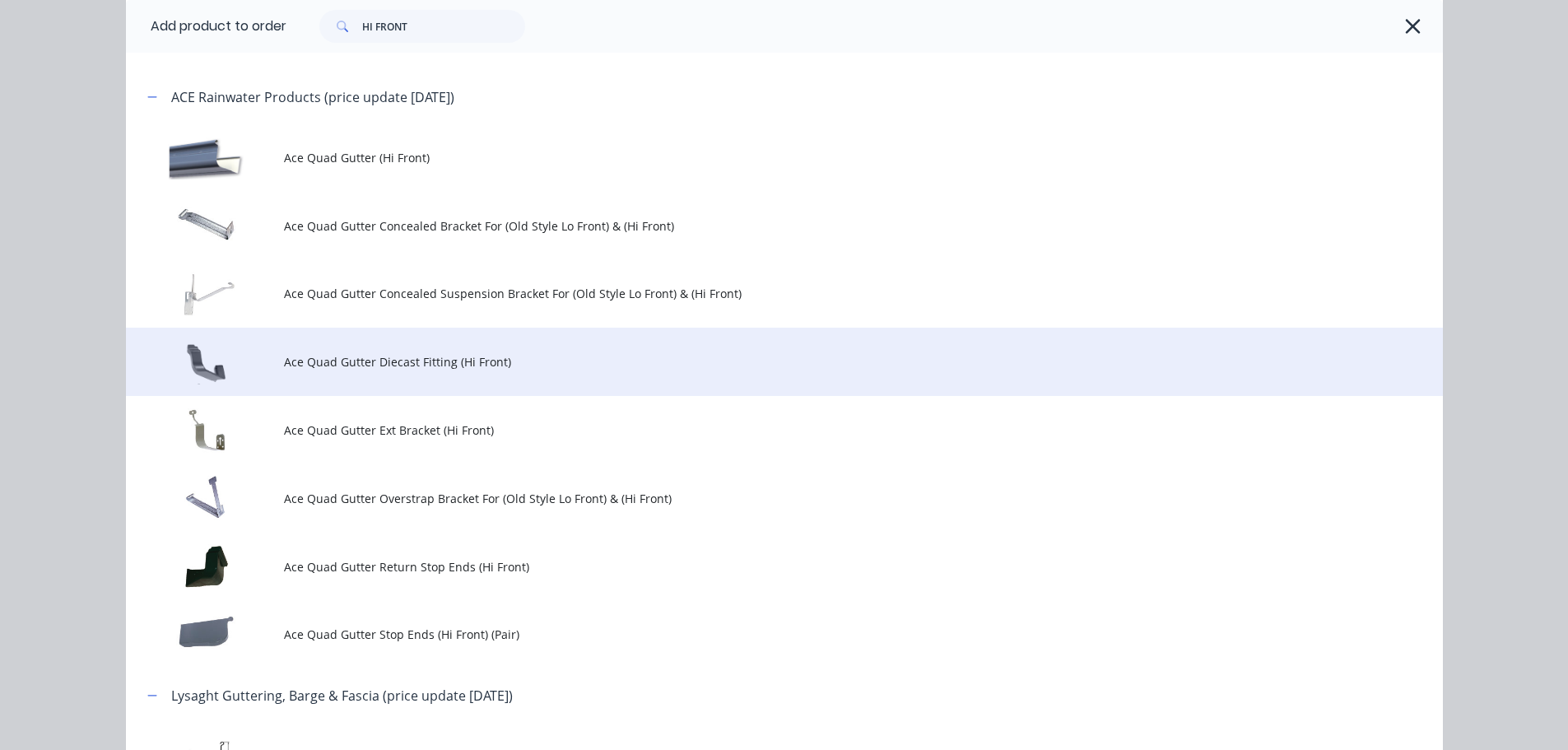
scroll to position [0, 0]
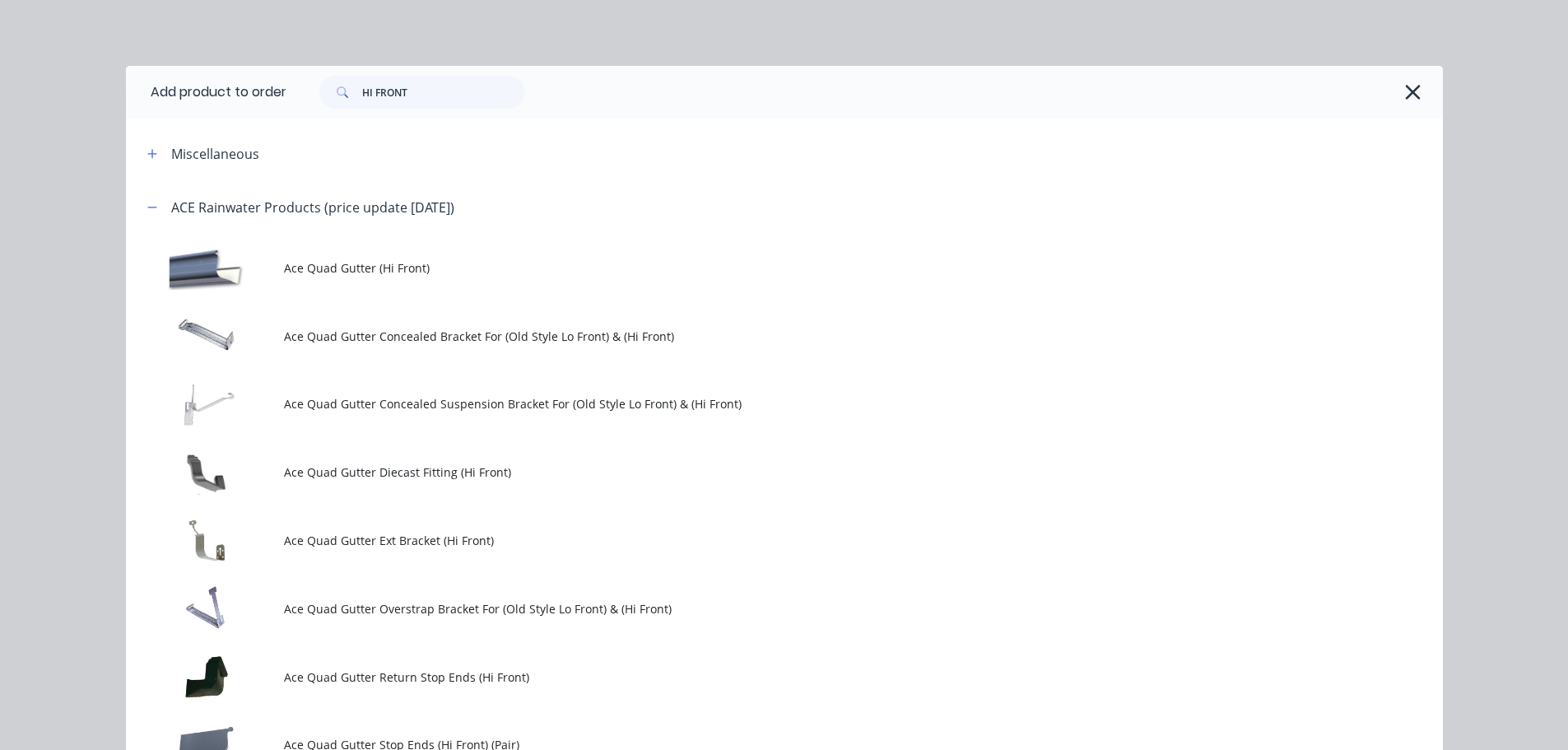
click at [1420, 99] on div "HI FRONT" at bounding box center [865, 92] width 1157 height 53
click at [1407, 90] on icon "button" at bounding box center [1412, 92] width 17 height 23
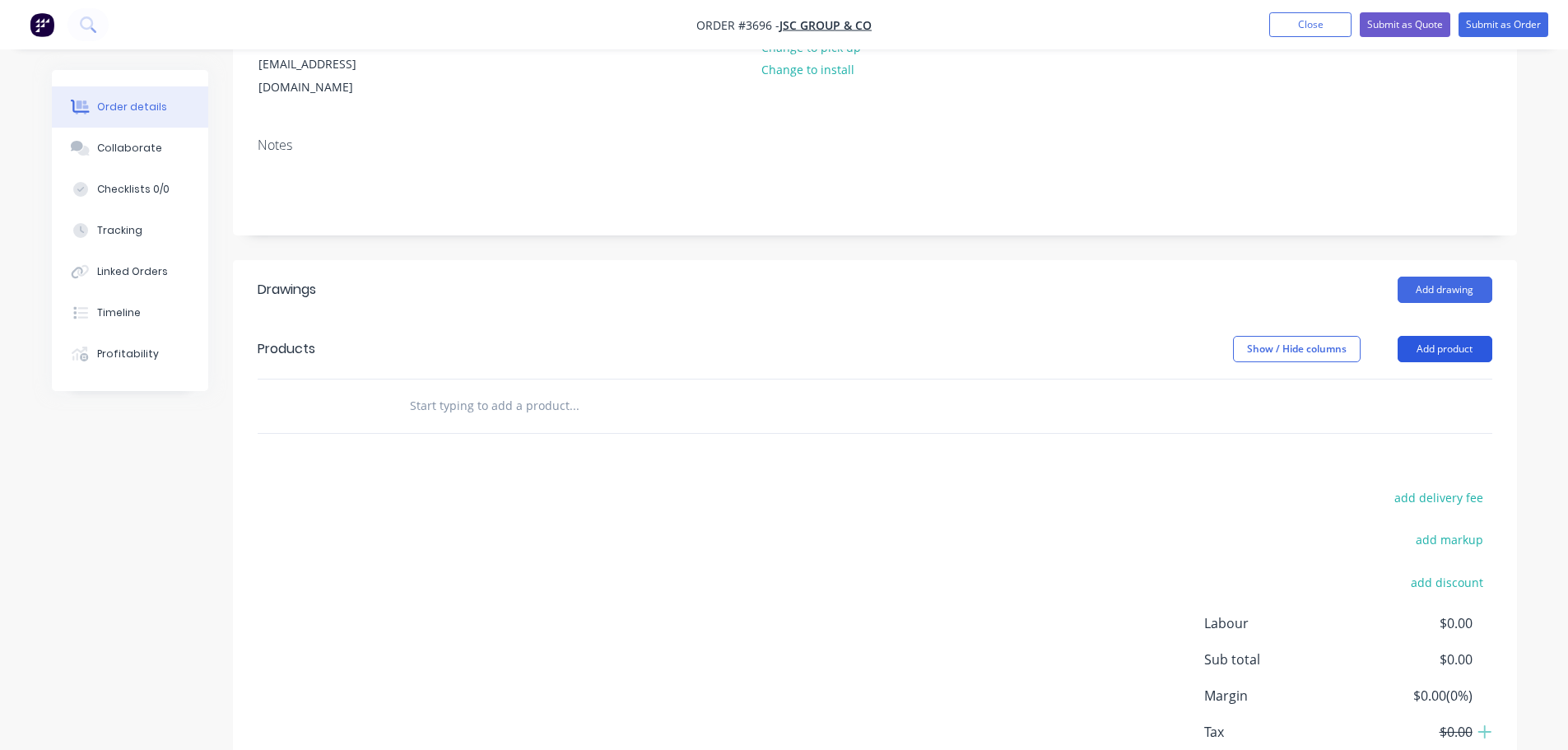
click at [1455, 336] on button "Add product" at bounding box center [1445, 349] width 95 height 26
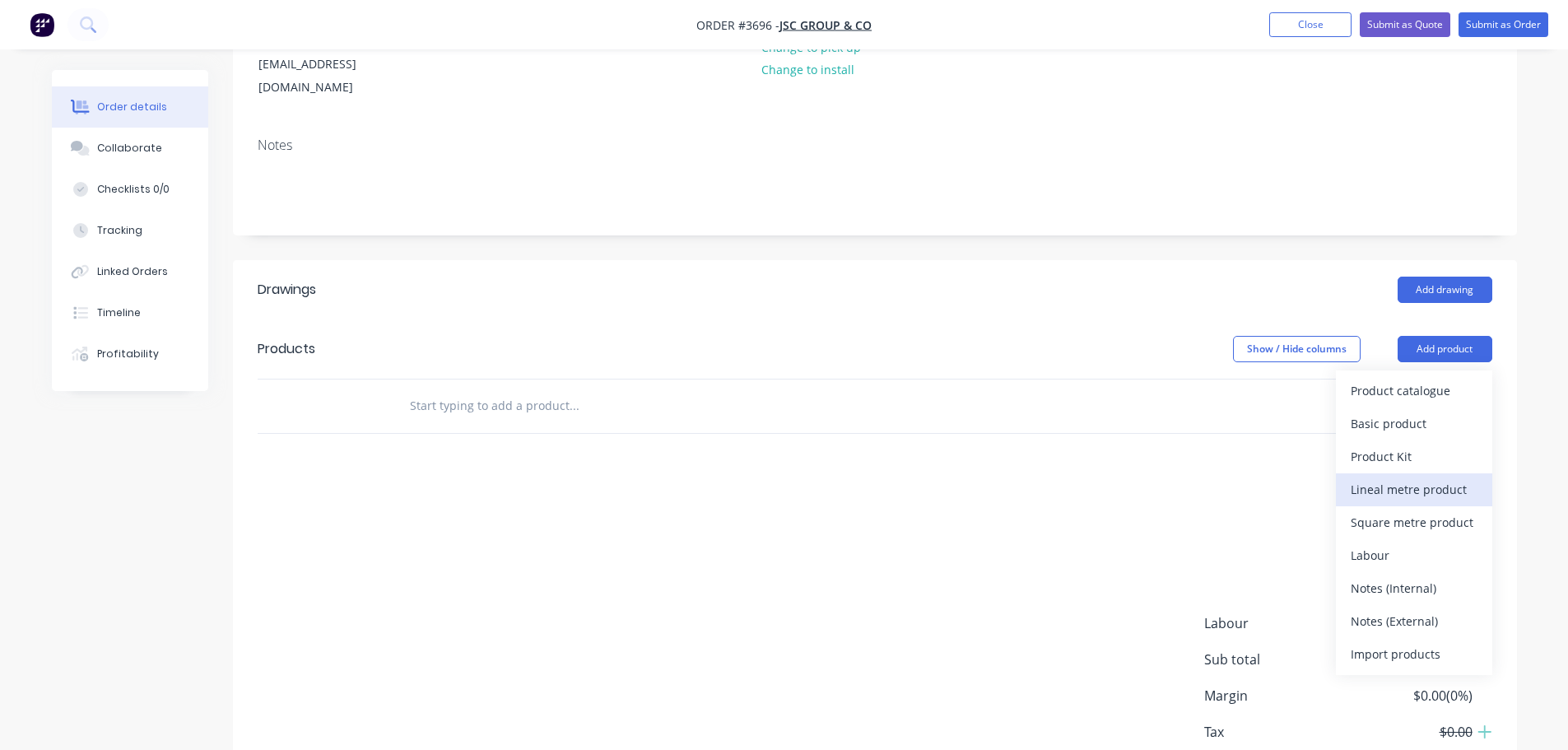
click at [1388, 478] on div "Lineal metre product" at bounding box center [1413, 490] width 126 height 24
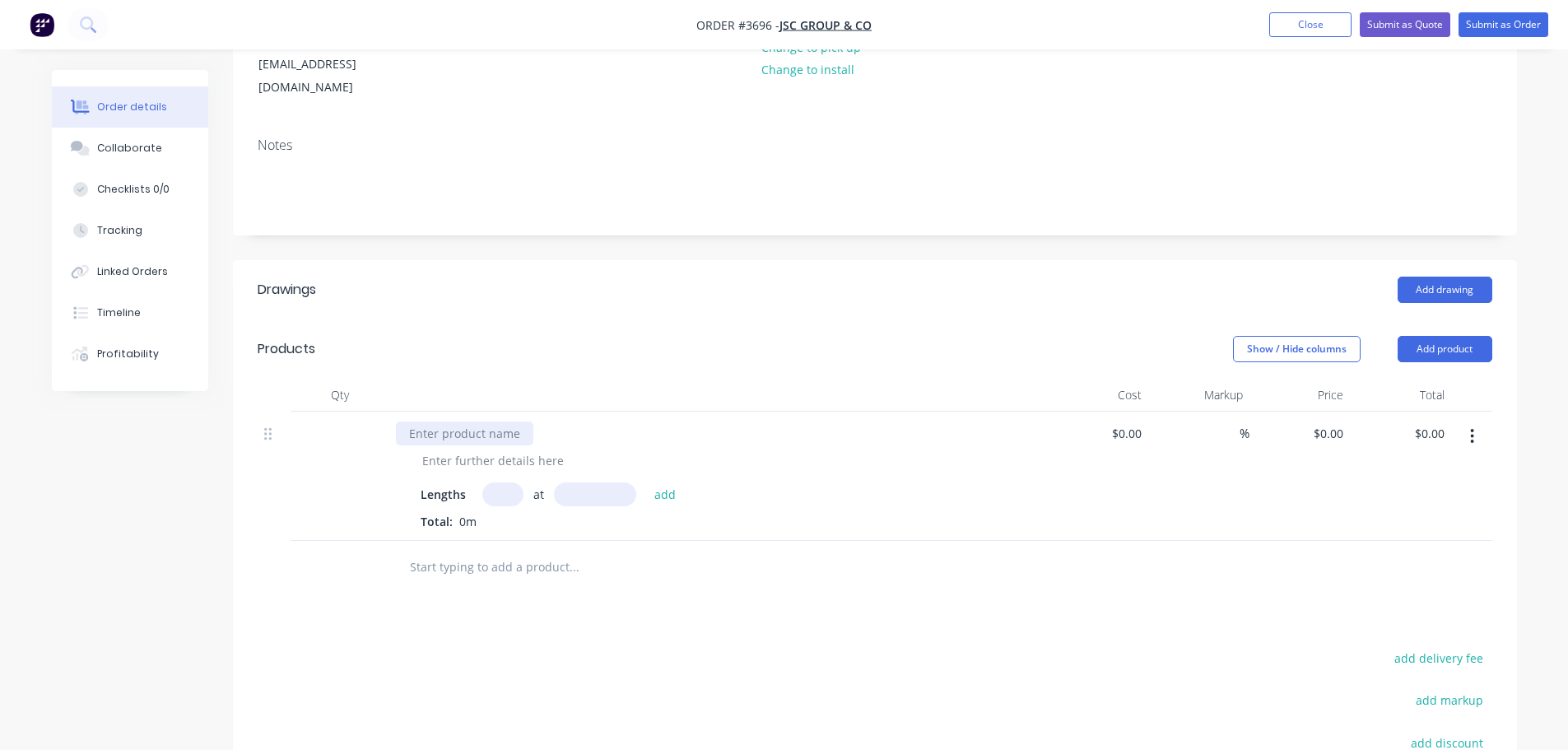
click at [435, 421] on div at bounding box center [464, 433] width 137 height 24
click at [488, 449] on div at bounding box center [492, 461] width 167 height 24
click at [613, 482] on input "text" at bounding box center [595, 494] width 82 height 24
click at [506, 482] on input "text" at bounding box center [502, 494] width 41 height 24
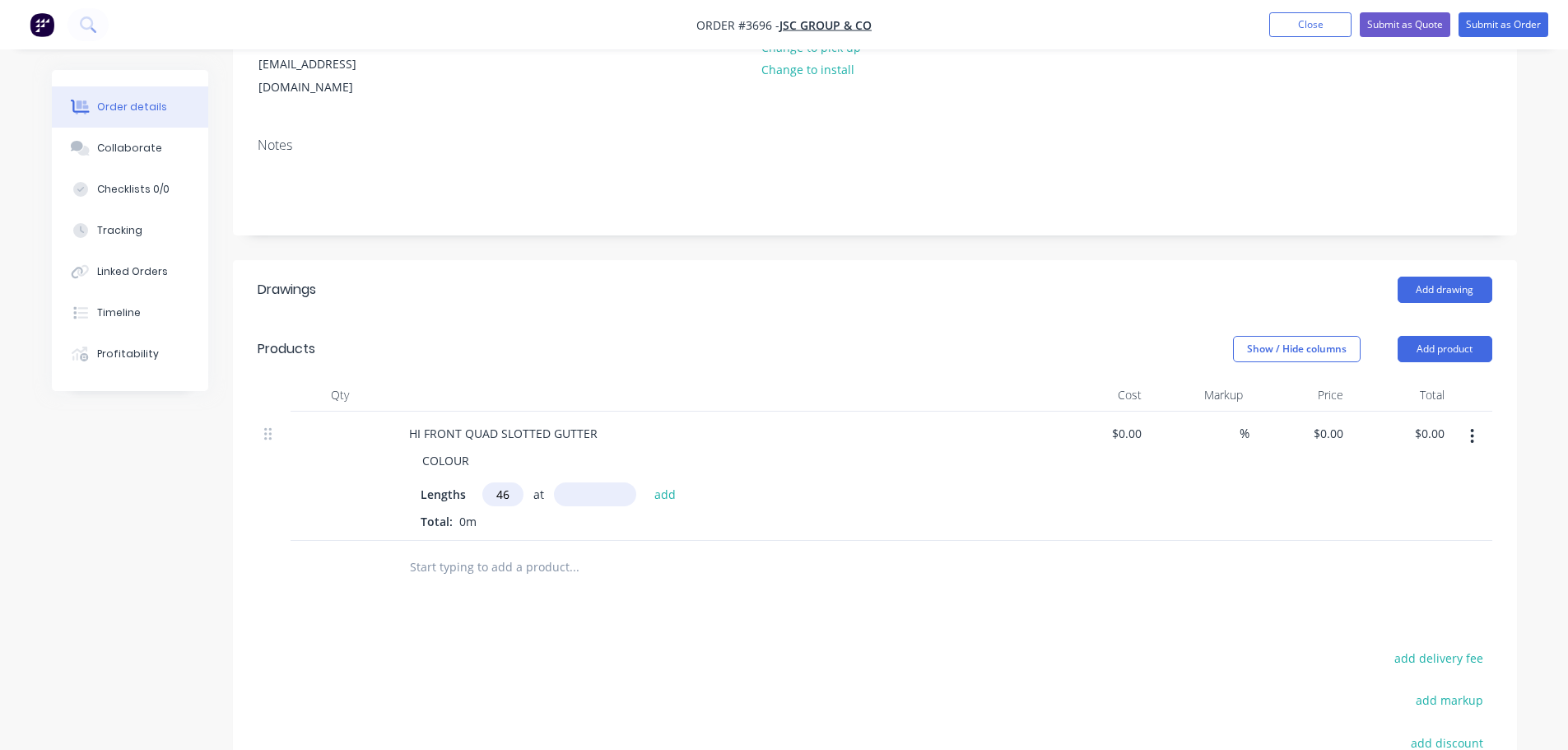
type input "4"
type input "6000"
click at [646, 482] on button "add" at bounding box center [665, 493] width 39 height 22
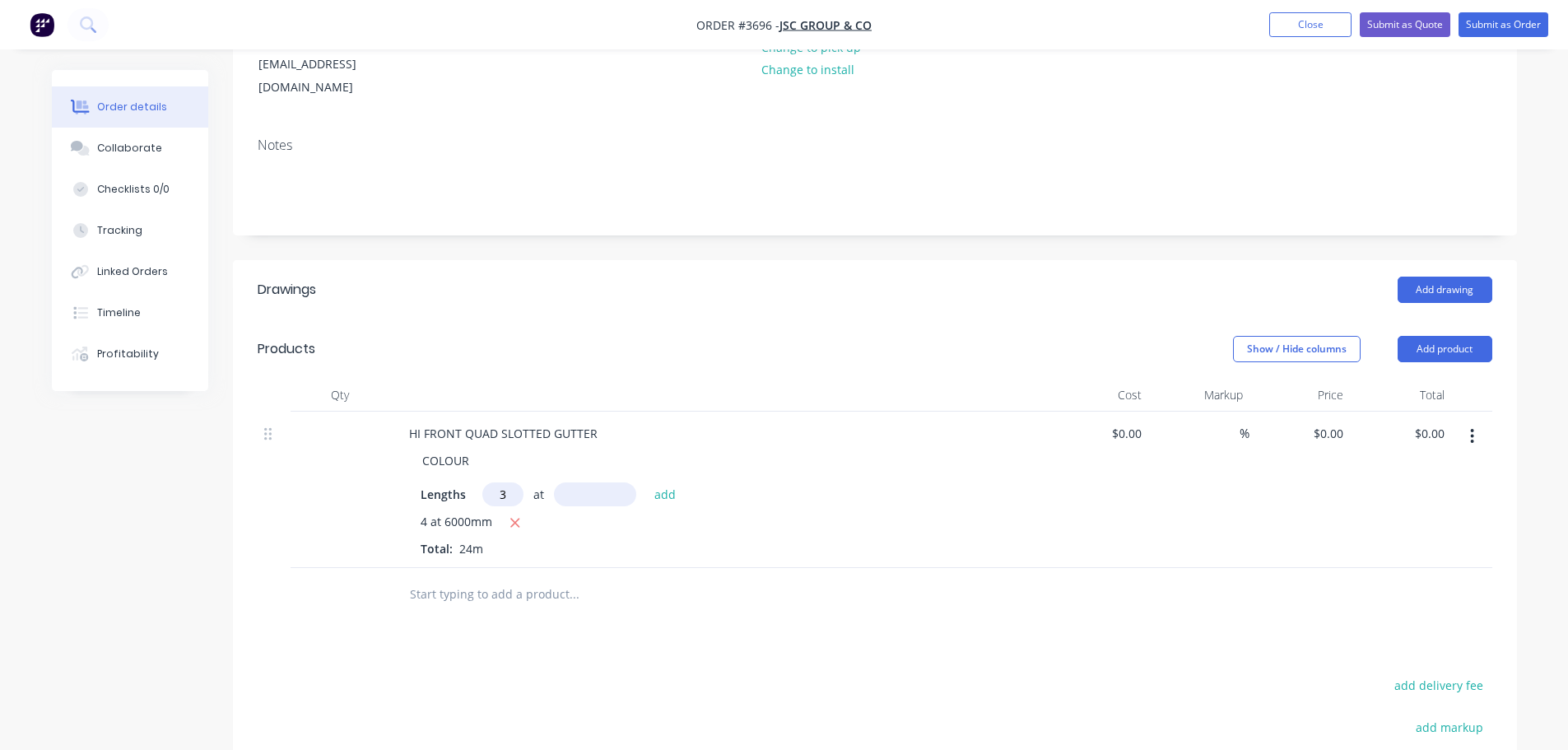
type input "3"
type input "7000"
click at [646, 482] on button "add" at bounding box center [665, 493] width 39 height 22
type input "3"
type input "4000"
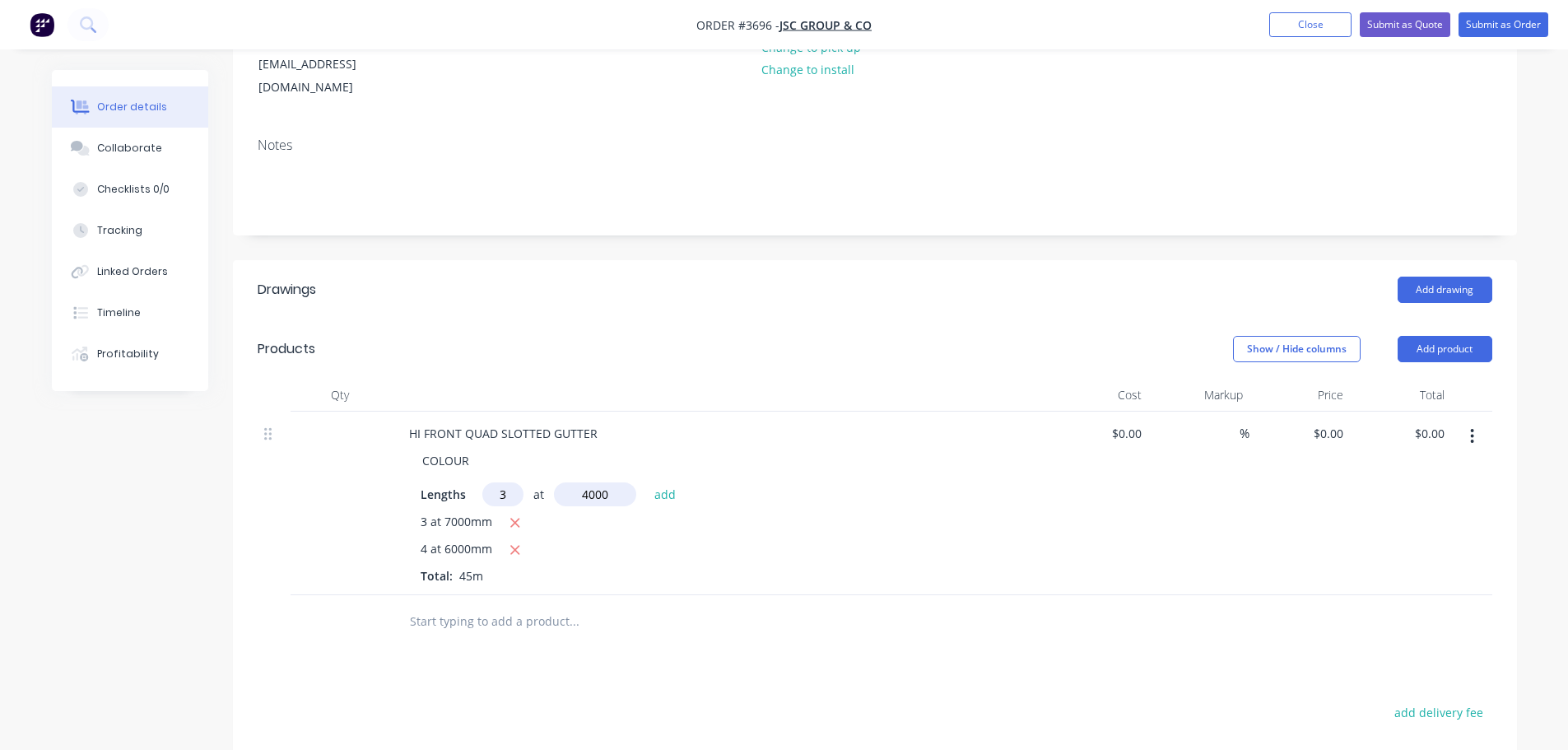
click at [646, 482] on button "add" at bounding box center [665, 493] width 39 height 22
click at [1323, 336] on button "Show / Hide columns" at bounding box center [1297, 349] width 127 height 26
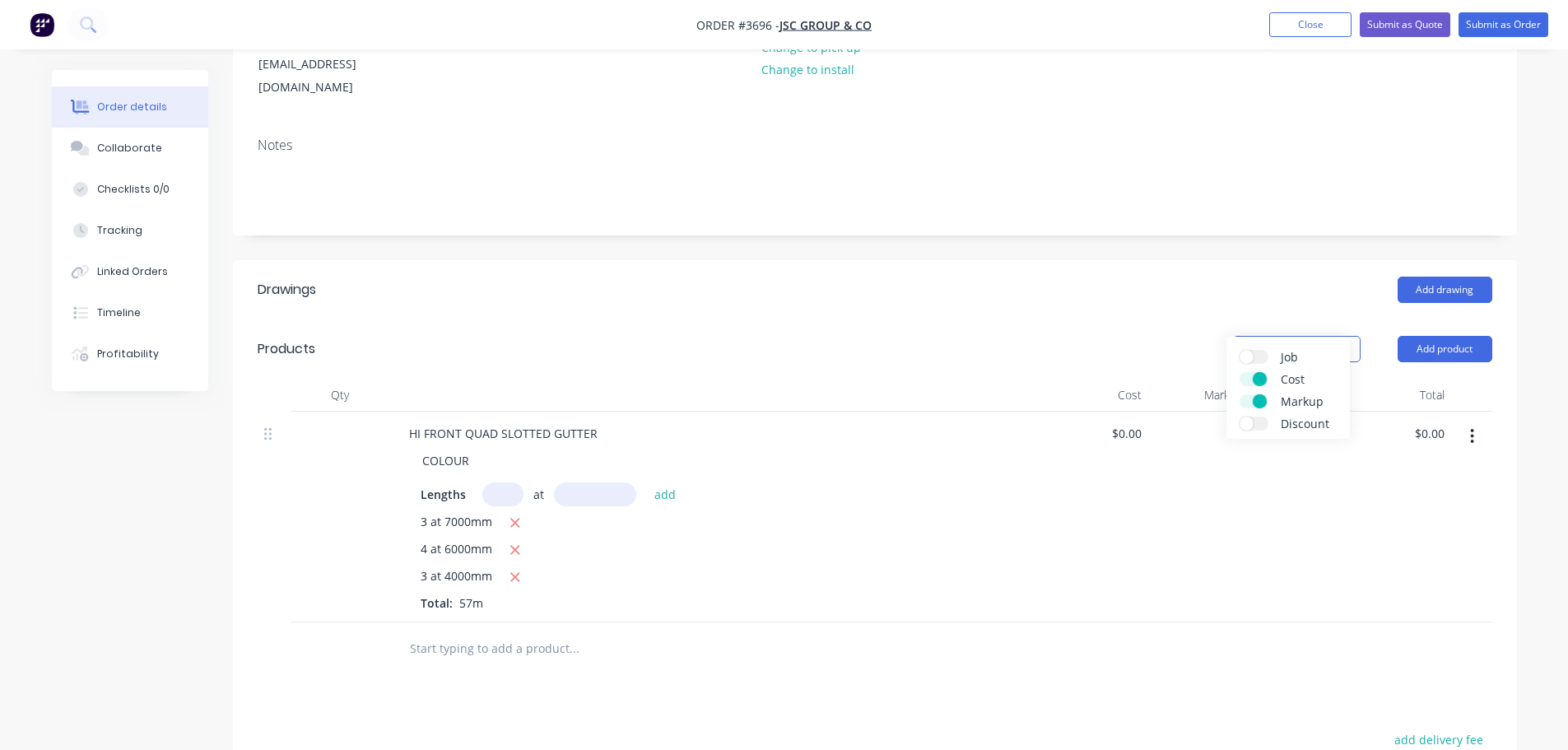
click at [1257, 377] on span at bounding box center [1259, 379] width 14 height 14
click at [1239, 372] on input "Cost" at bounding box center [1239, 372] width 0 height 0
click at [1256, 397] on span at bounding box center [1259, 400] width 14 height 14
click at [1239, 394] on input "Markup" at bounding box center [1239, 394] width 0 height 0
click at [1367, 504] on div "$0.00 $0.00" at bounding box center [1391, 517] width 119 height 211
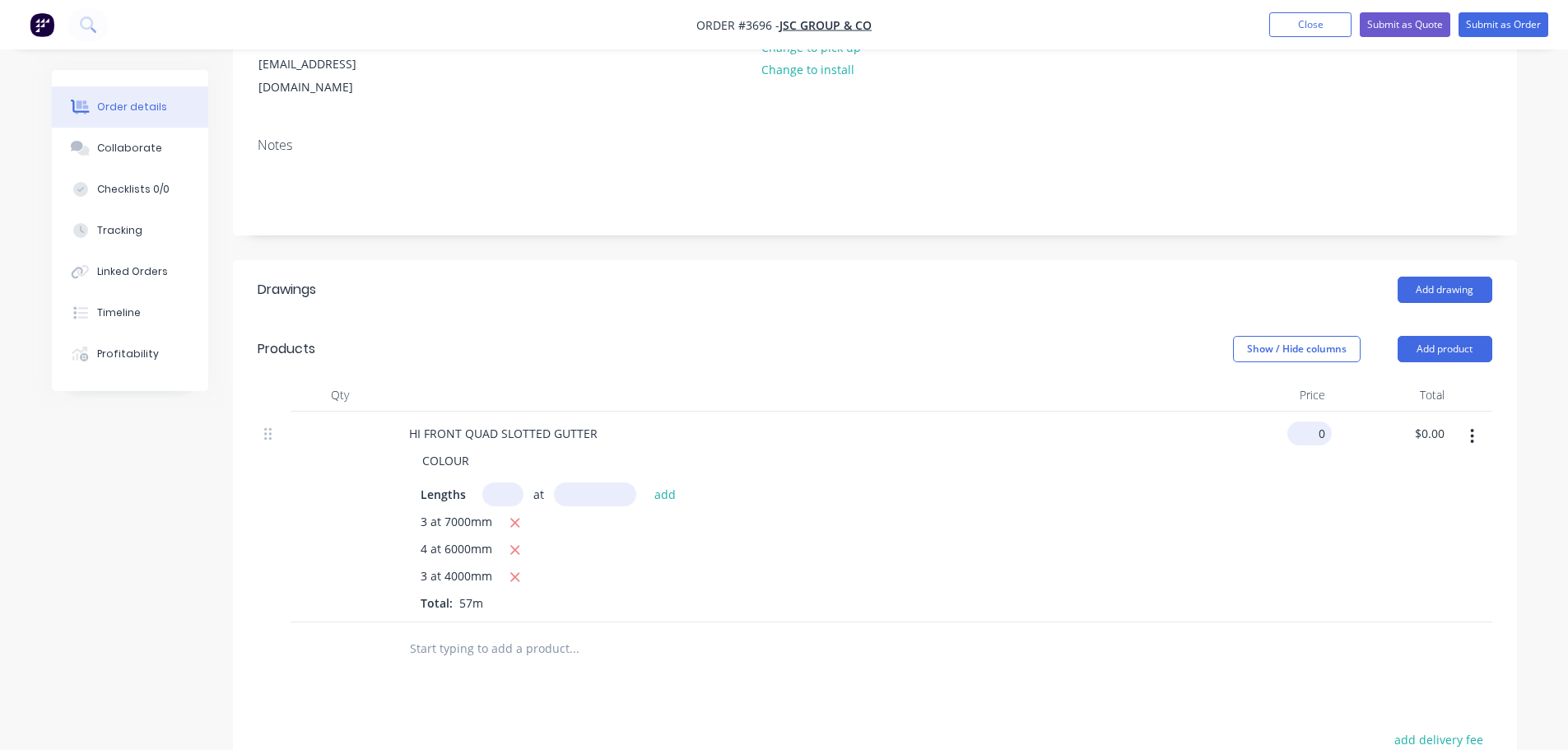
click at [1317, 421] on input "0" at bounding box center [1313, 433] width 38 height 24
type input "$9.00"
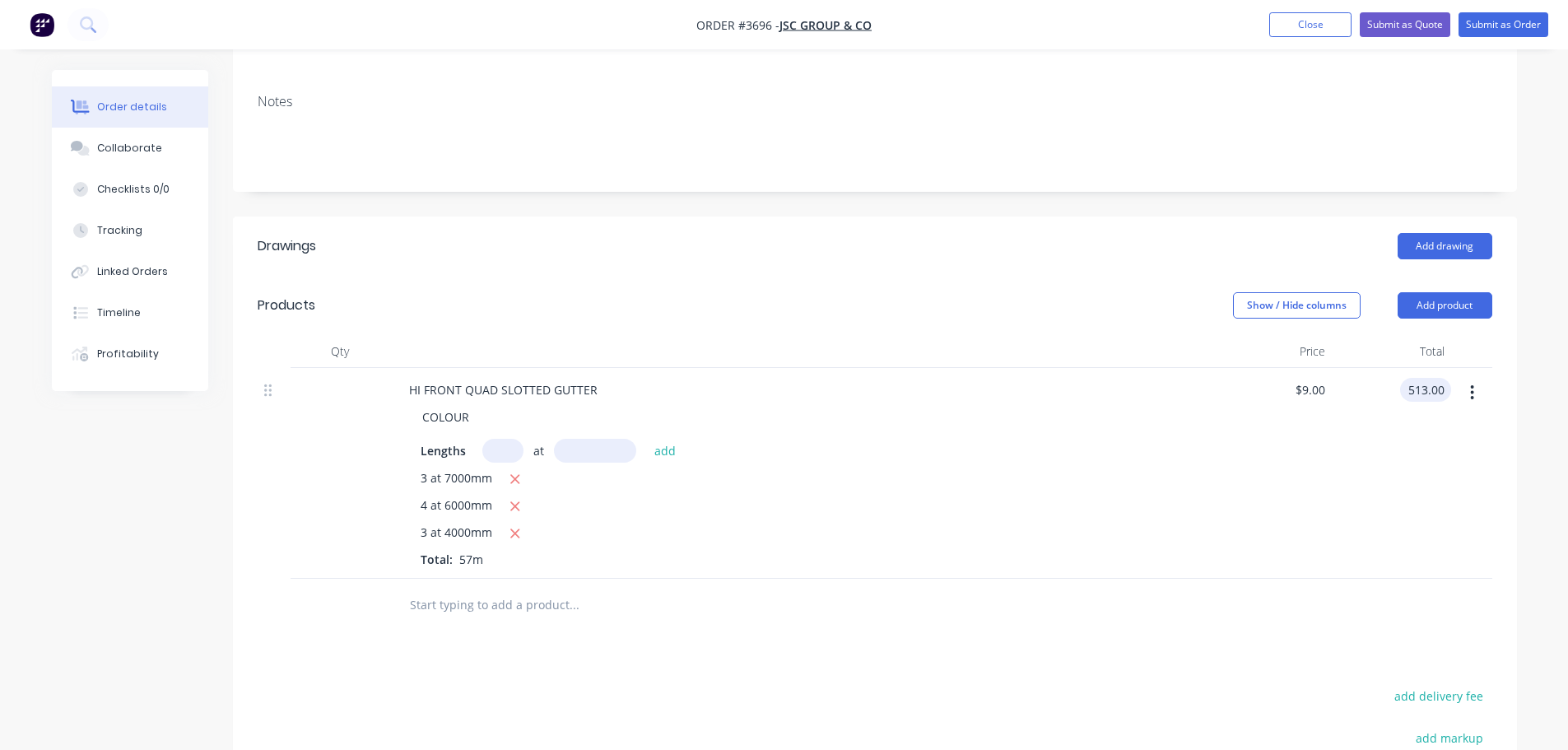
scroll to position [329, 0]
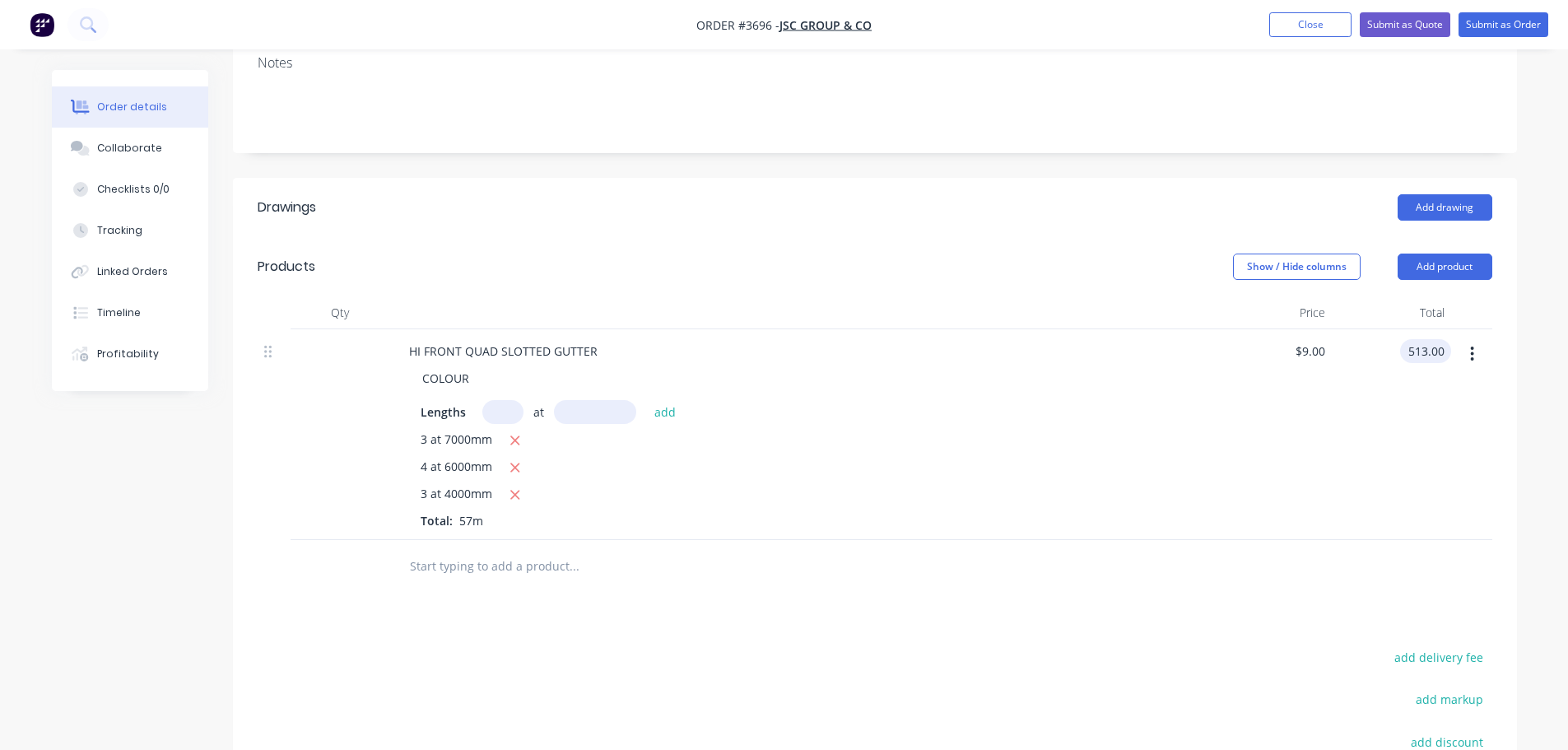
type input "$513.00"
click at [1431, 452] on div "$513.00 $513.00" at bounding box center [1391, 435] width 119 height 211
click at [442, 550] on input "text" at bounding box center [573, 566] width 329 height 33
type input "h"
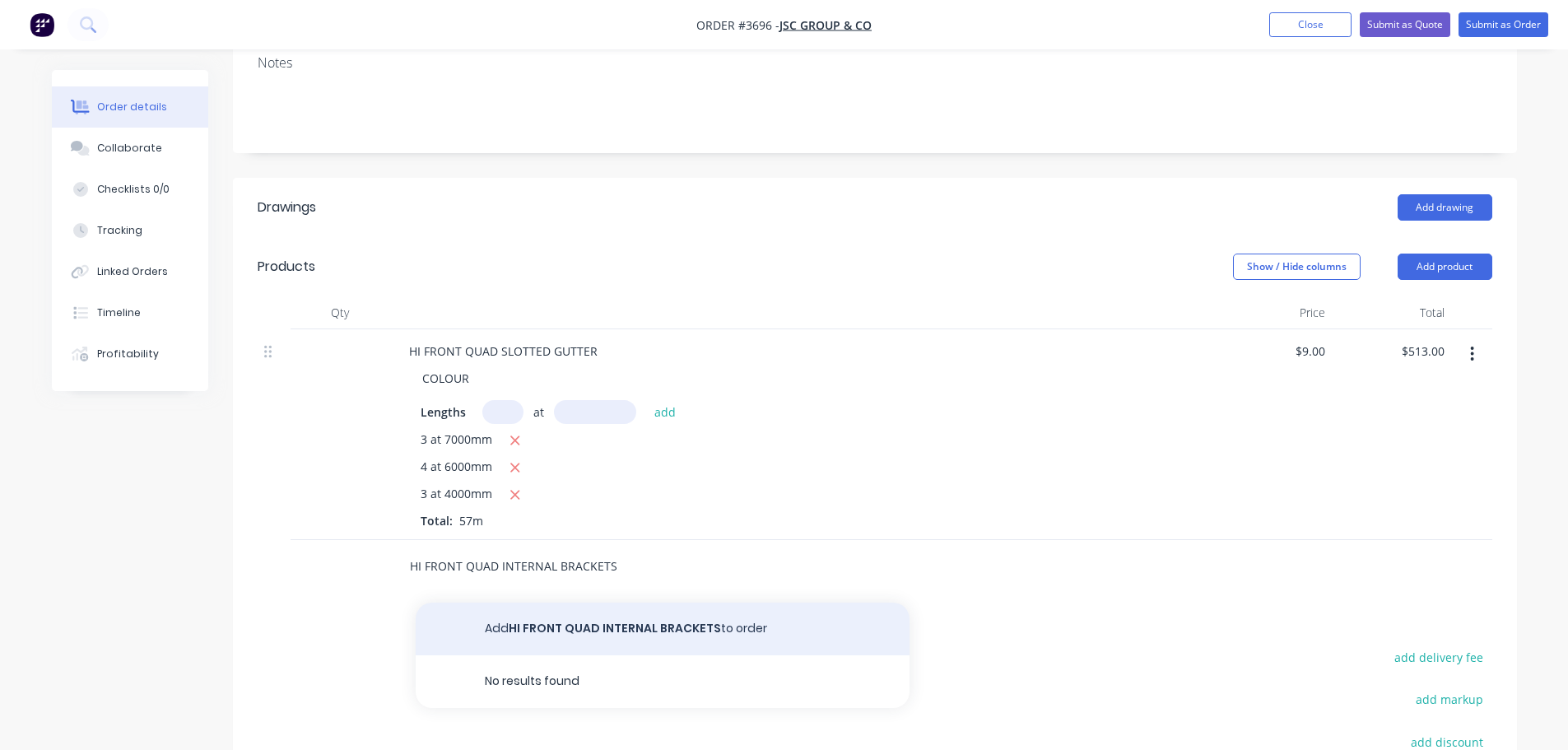
type input "HI FRONT QUAD INTERNAL BRACKETS"
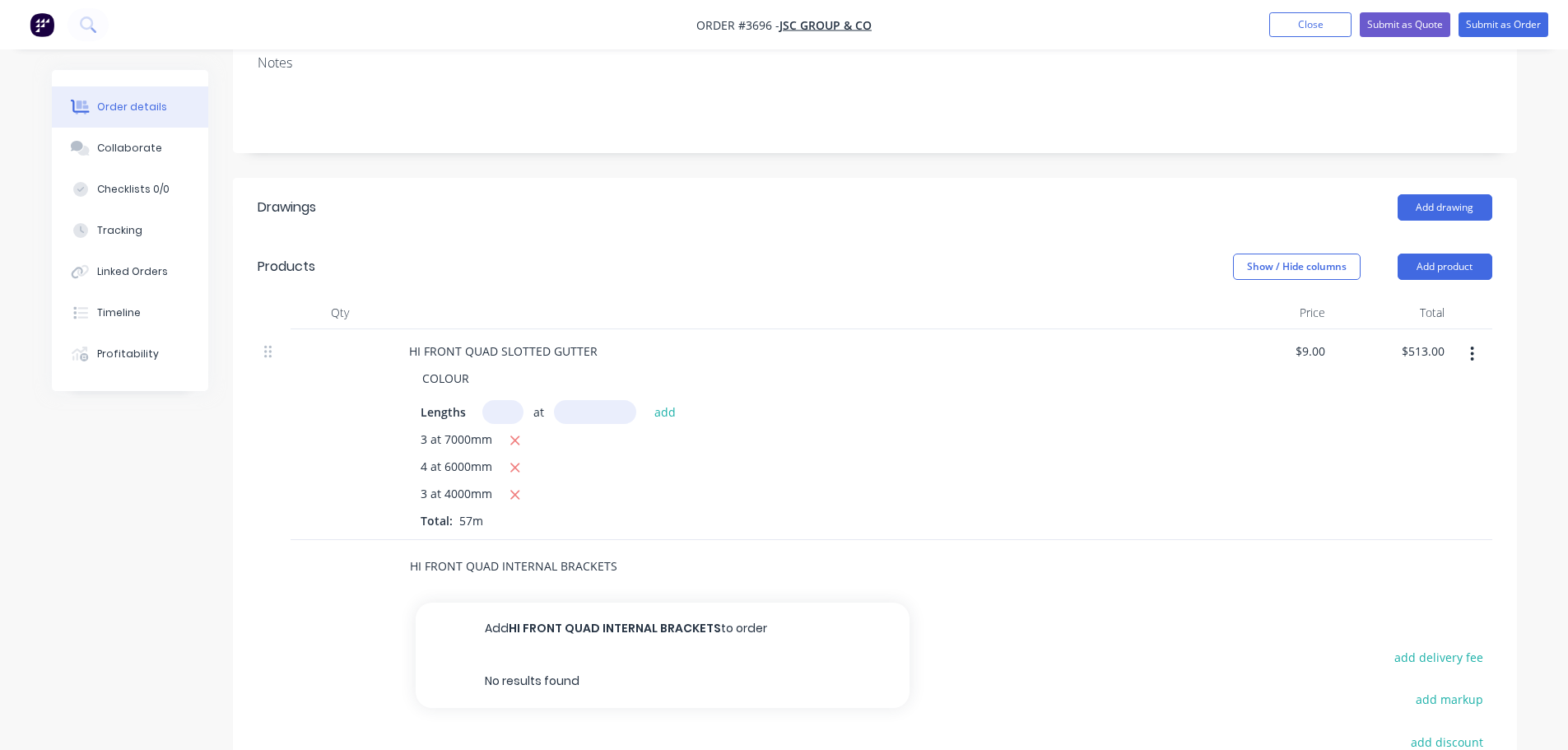
click at [671, 603] on button "Add HI FRONT QUAD INTERNAL BRACKETS to order" at bounding box center [663, 629] width 494 height 53
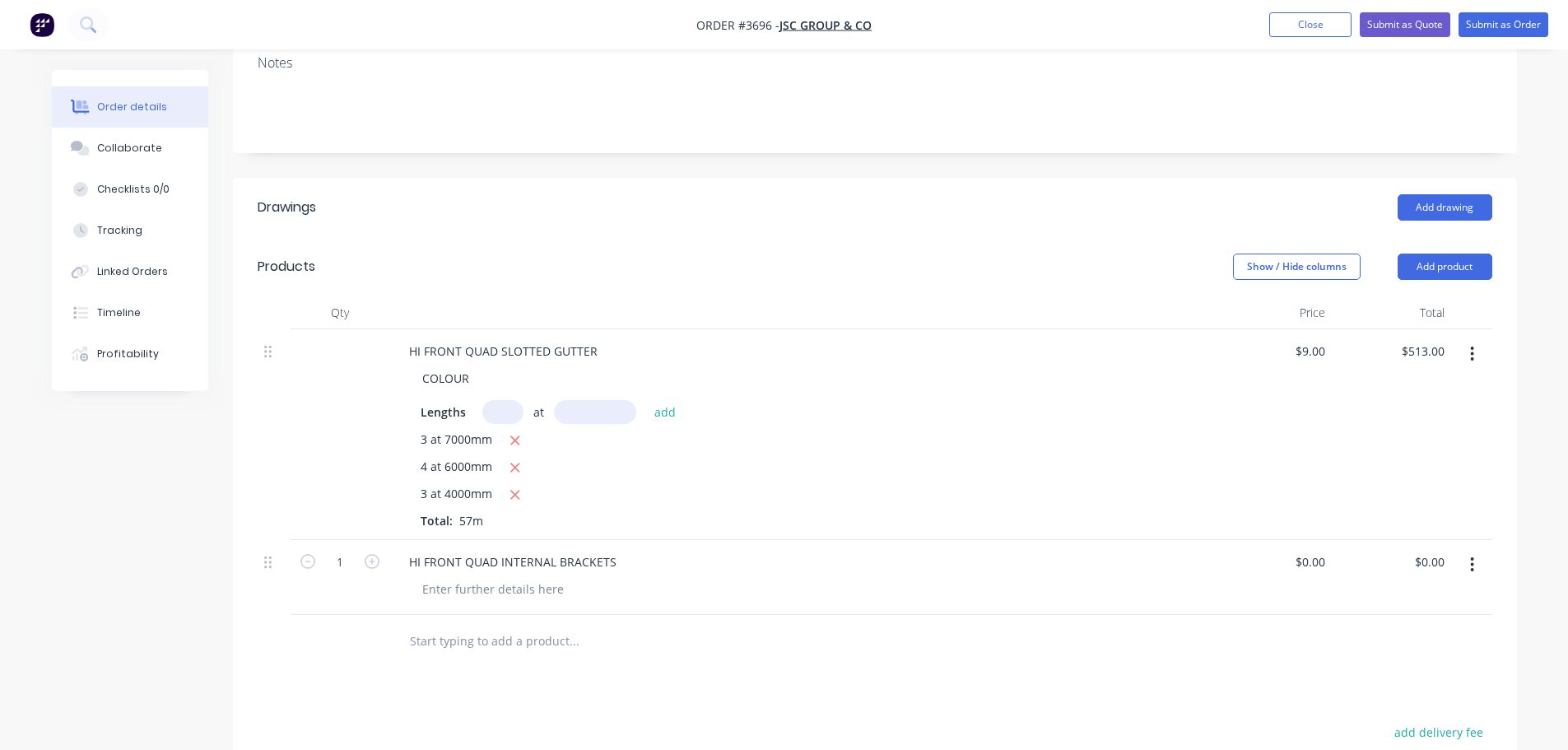
click at [361, 552] on button "button" at bounding box center [372, 560] width 22 height 17
click at [344, 550] on input "2" at bounding box center [339, 562] width 43 height 25
type input "60"
click at [964, 577] on div at bounding box center [806, 589] width 796 height 24
click at [1322, 550] on input "0" at bounding box center [1313, 562] width 38 height 24
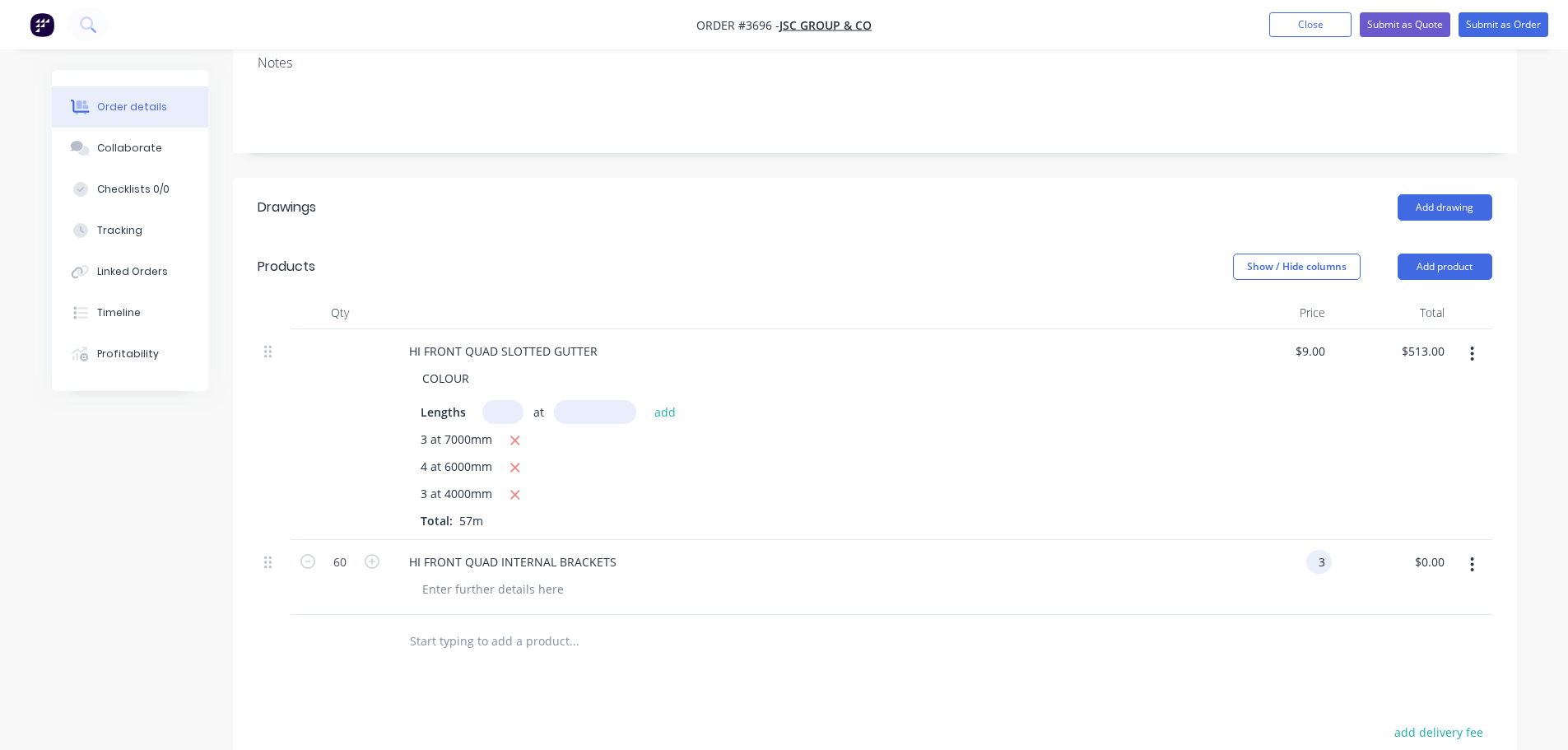
type input "$3.00"
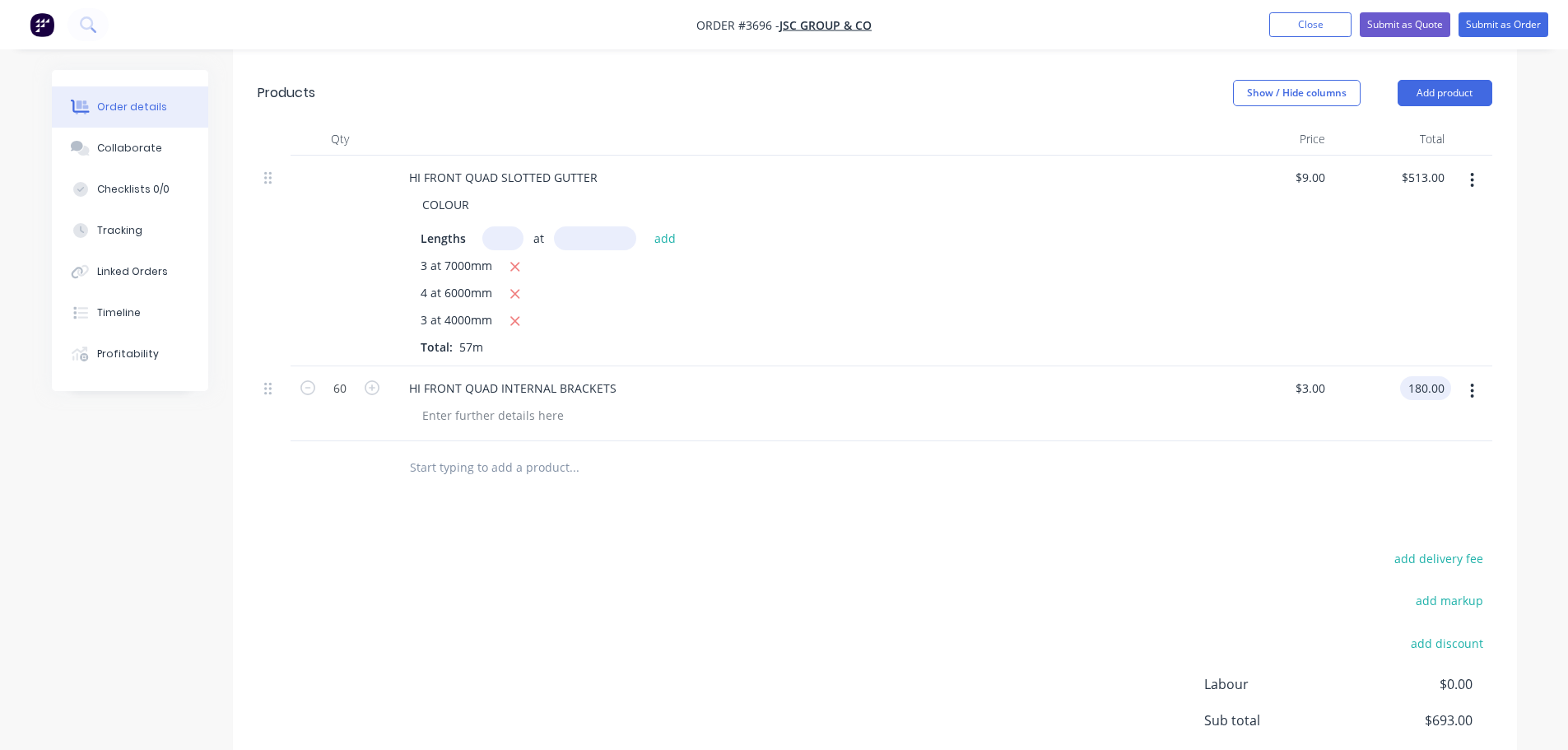
scroll to position [585, 0]
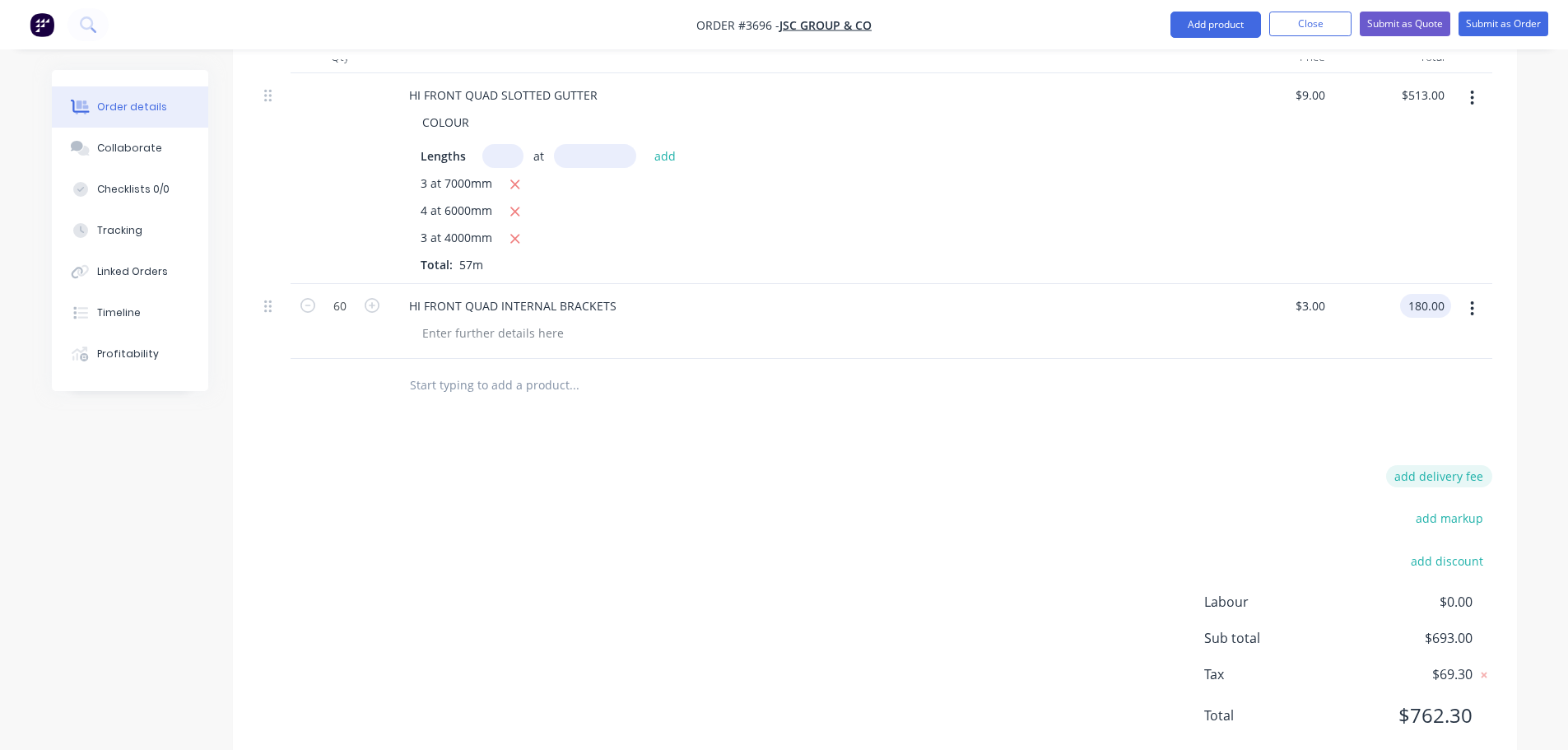
type input "$180.00"
click at [1472, 465] on button "add delivery fee" at bounding box center [1439, 476] width 106 height 22
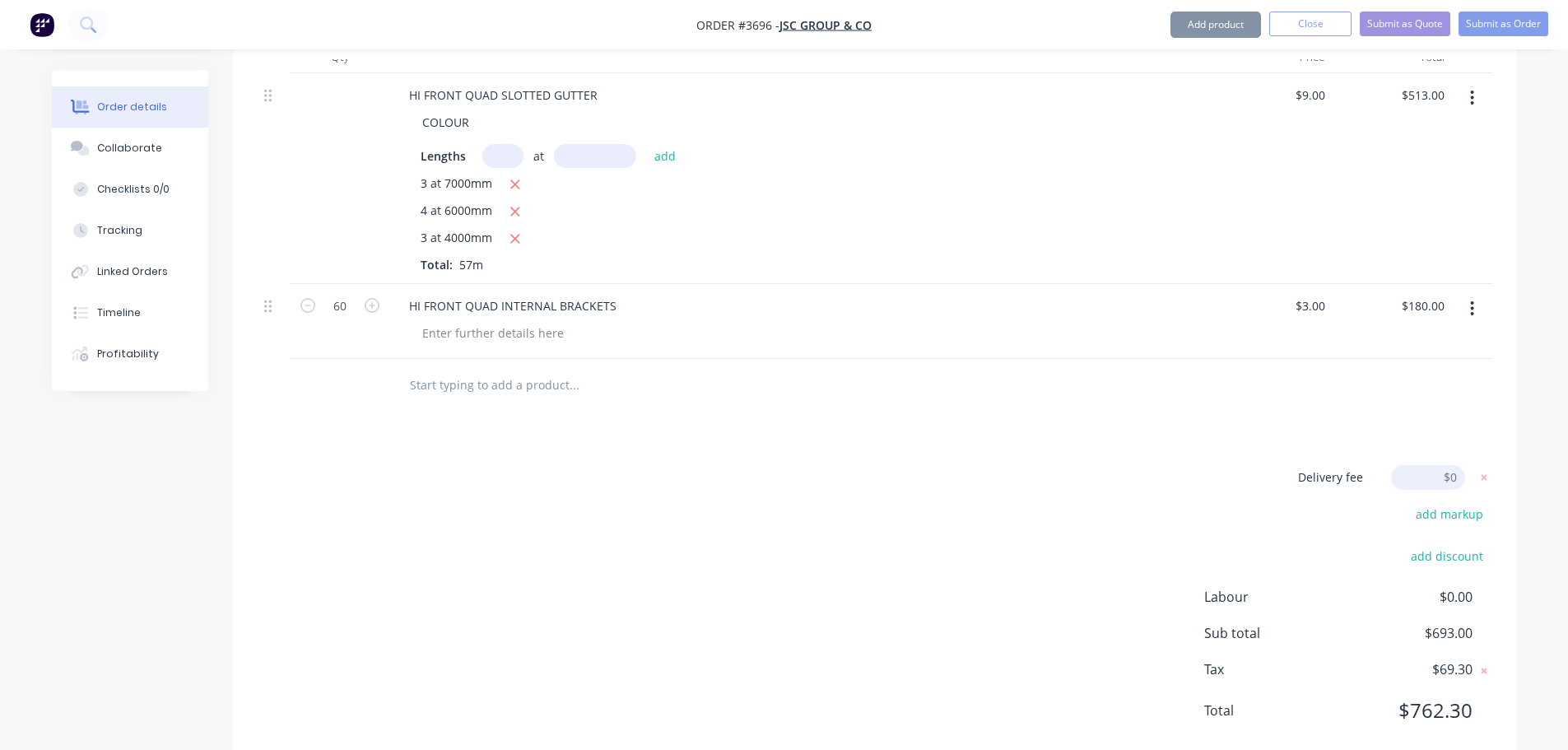
scroll to position [581, 0]
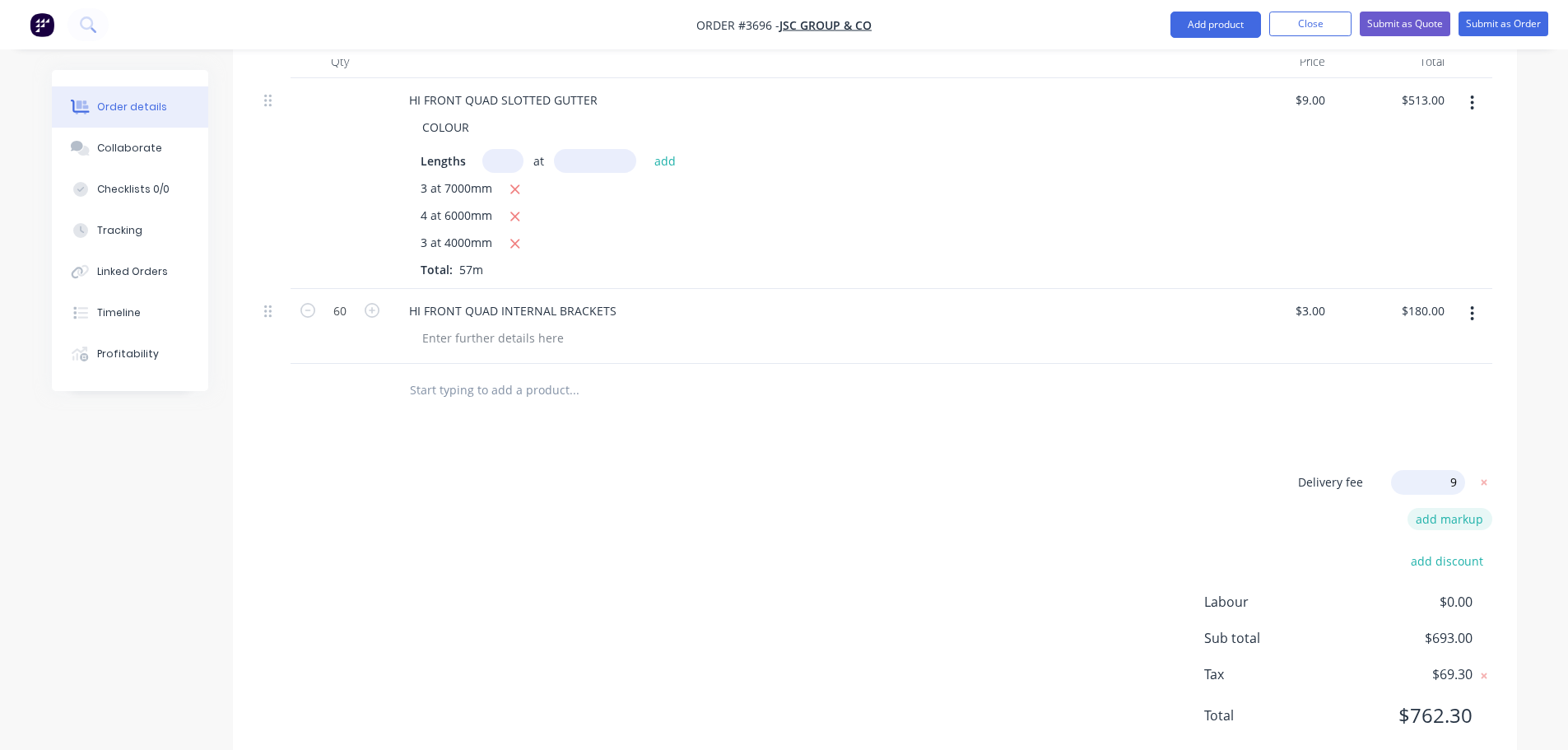
type input "90"
click input "submit" at bounding box center [0, 0] width 0 height 0
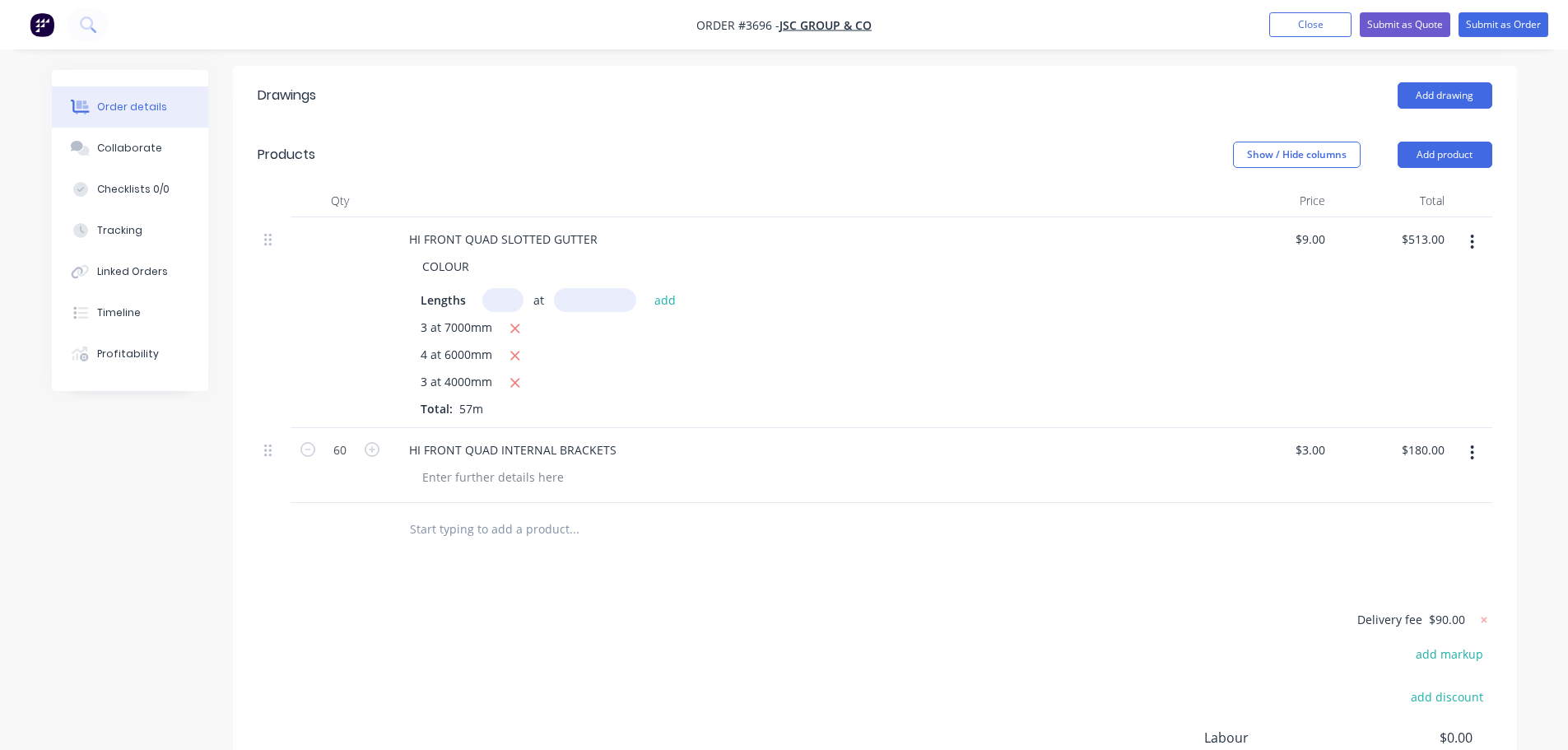
scroll to position [412, 0]
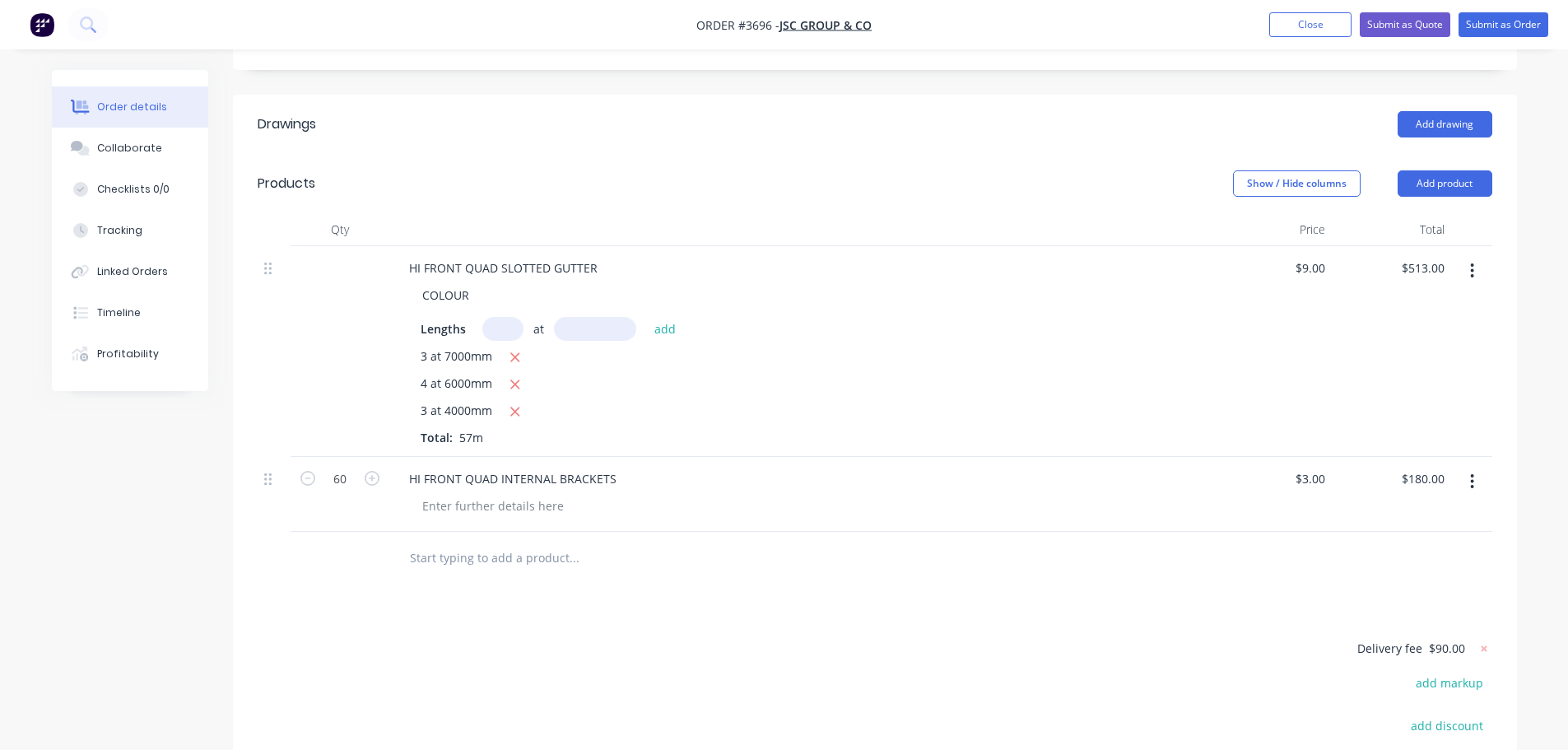
click at [449, 542] on input "text" at bounding box center [573, 558] width 329 height 33
type input "HI FRONT QUAD STOP ENDS PAIRS"
click at [627, 594] on button "Add HI FRONT QUAD STOP ENDS PAIRS to order" at bounding box center [663, 621] width 494 height 53
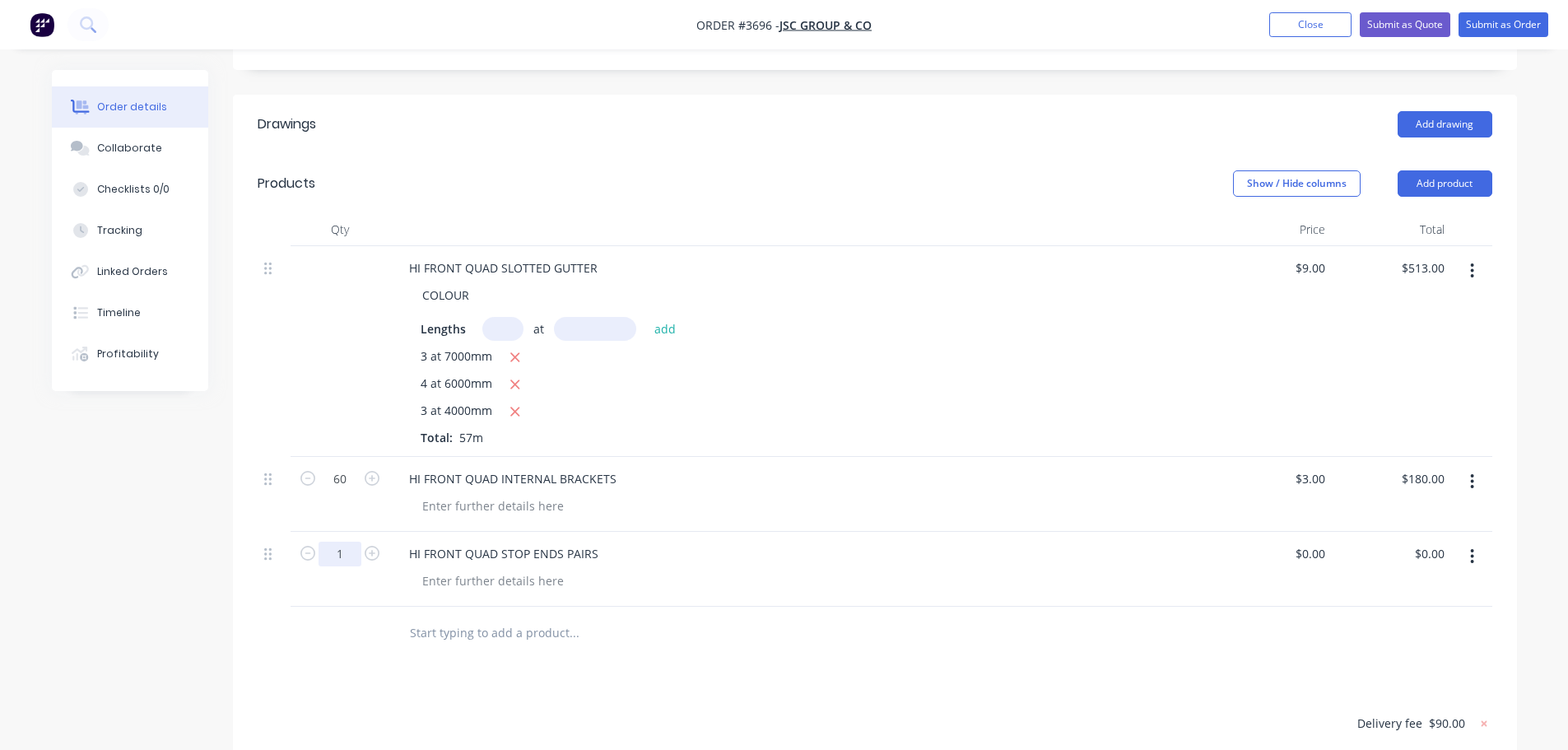
click at [339, 542] on input "1" at bounding box center [339, 553] width 43 height 25
type input "14"
click at [442, 569] on div at bounding box center [492, 581] width 167 height 24
click at [436, 494] on div at bounding box center [492, 506] width 167 height 24
drag, startPoint x: 753, startPoint y: 629, endPoint x: 742, endPoint y: 624, distance: 12.1
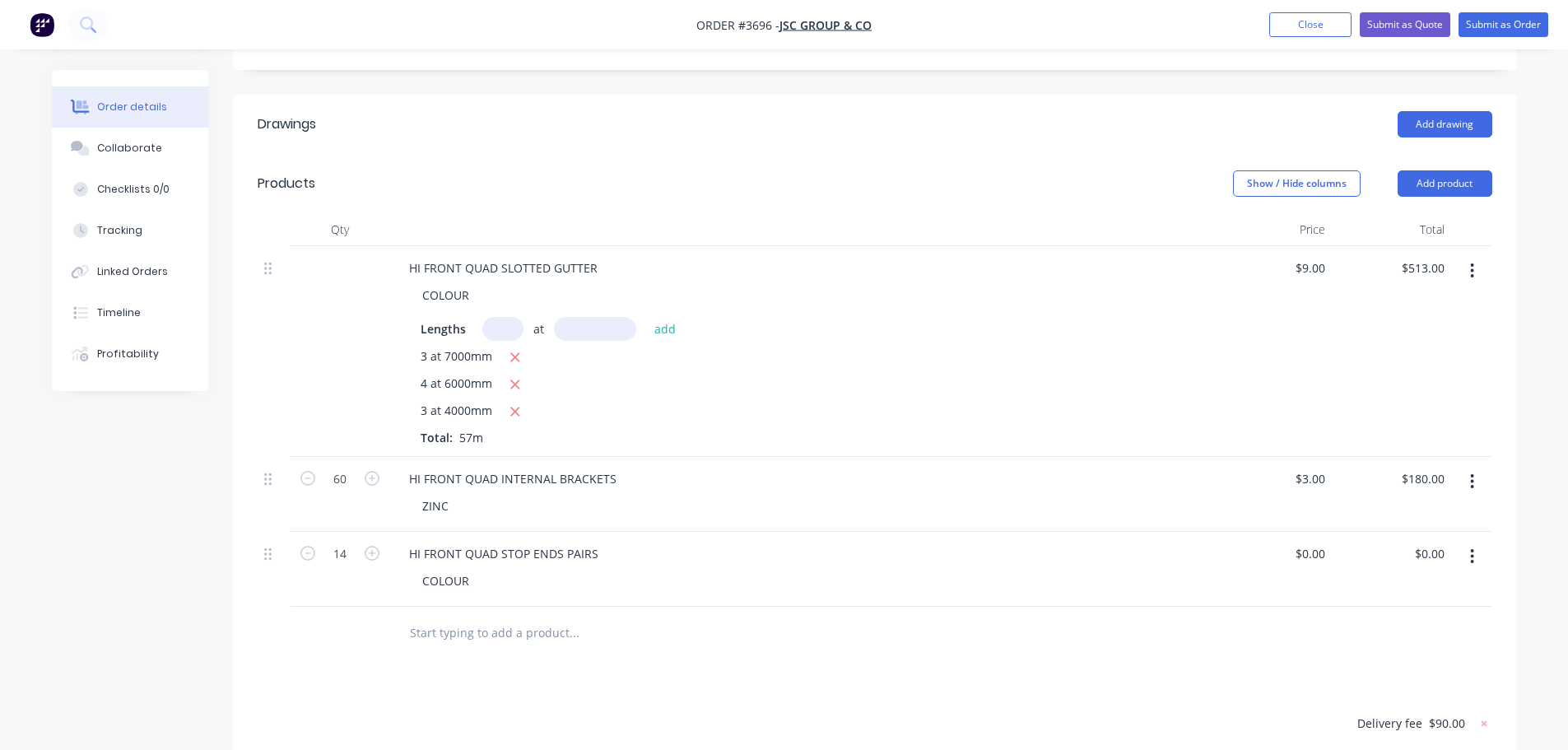
click at [753, 632] on div "Drawings Add drawing Products Show / Hide columns Add product Qty Price Total H…" at bounding box center [875, 552] width 1284 height 917
click at [1315, 542] on input "0" at bounding box center [1313, 553] width 38 height 24
type input "5"
type input "0.00"
type input "$5.00"
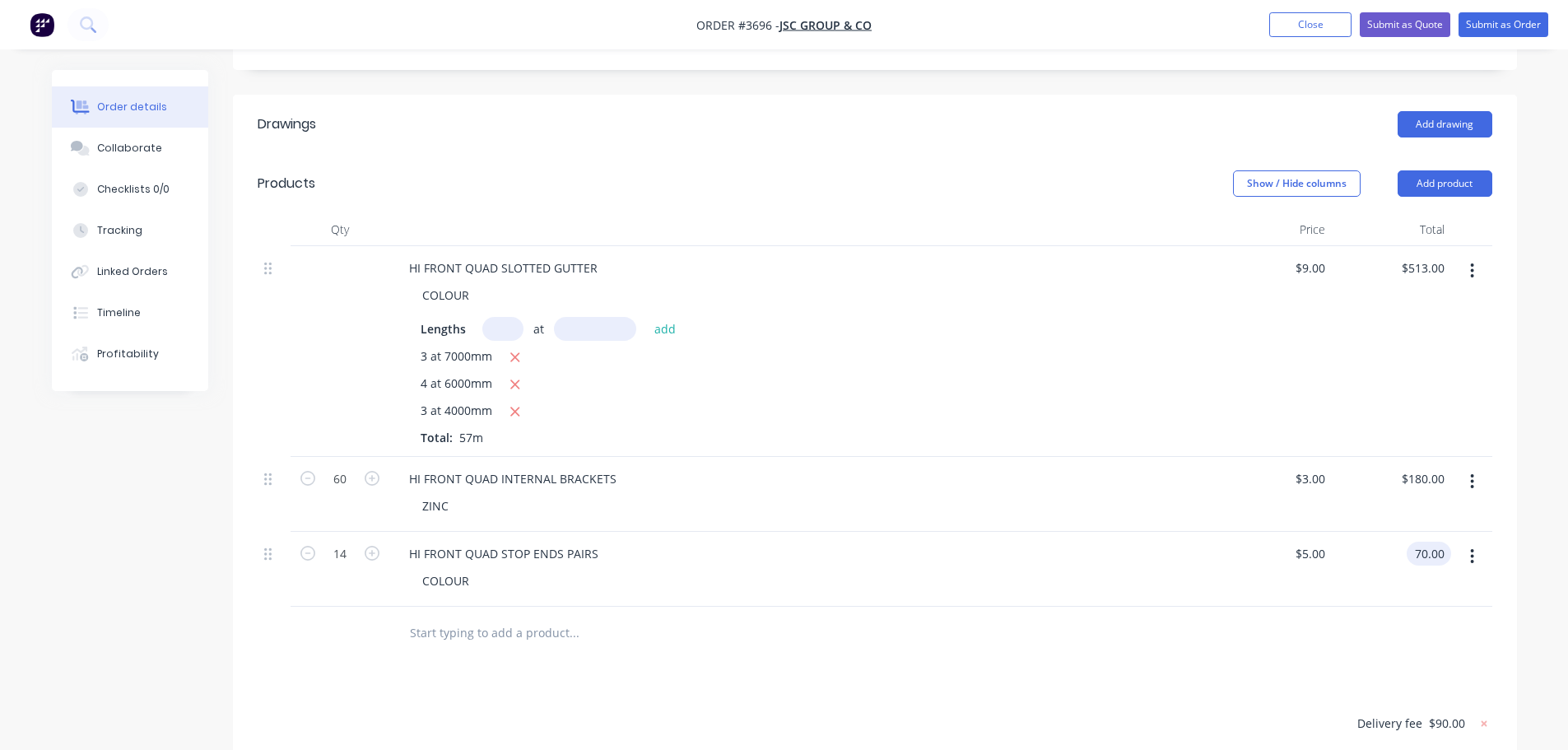
type input "$70.00"
click at [1190, 607] on div at bounding box center [875, 633] width 1235 height 54
click at [433, 616] on input "text" at bounding box center [573, 633] width 329 height 33
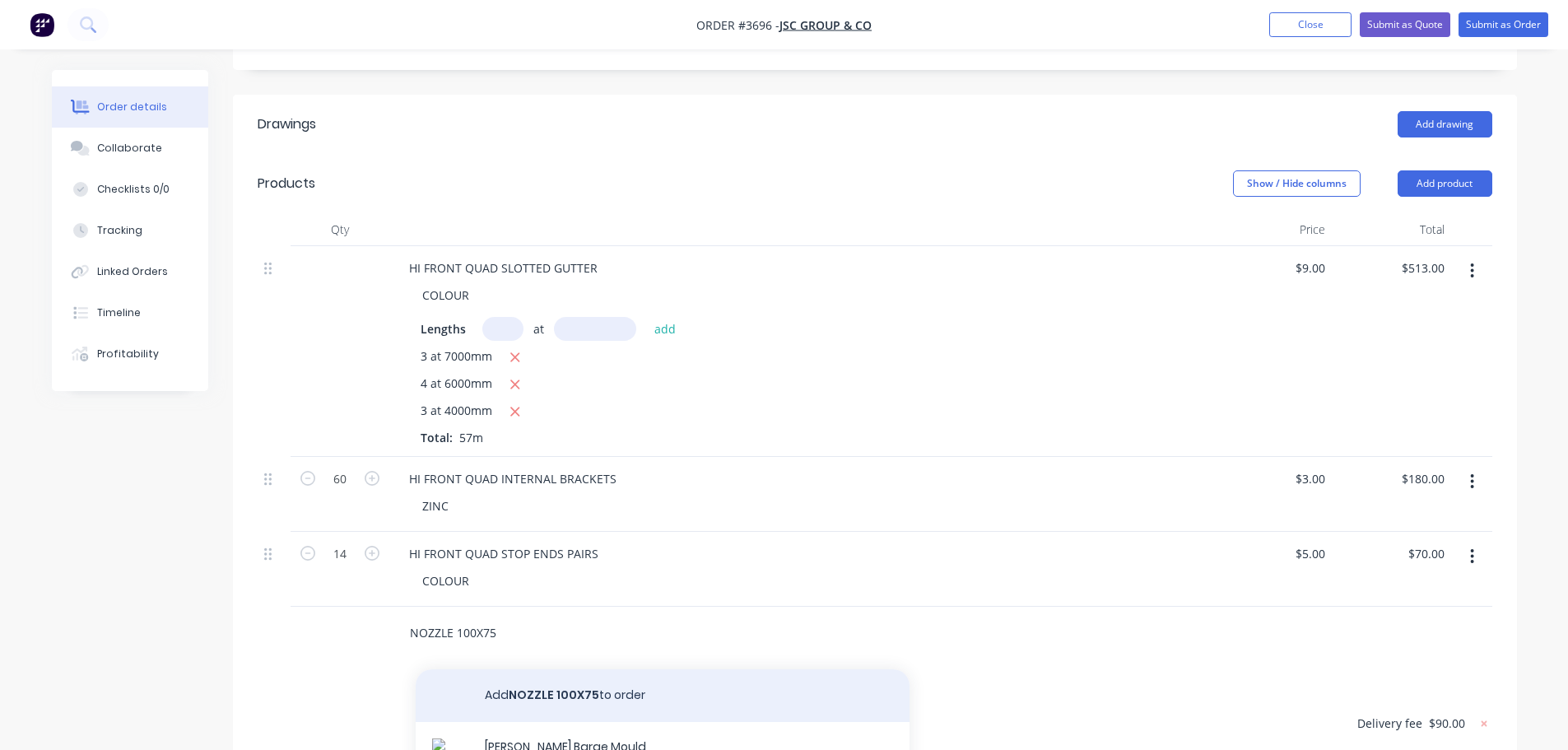
type input "NOZZLE 100X75"
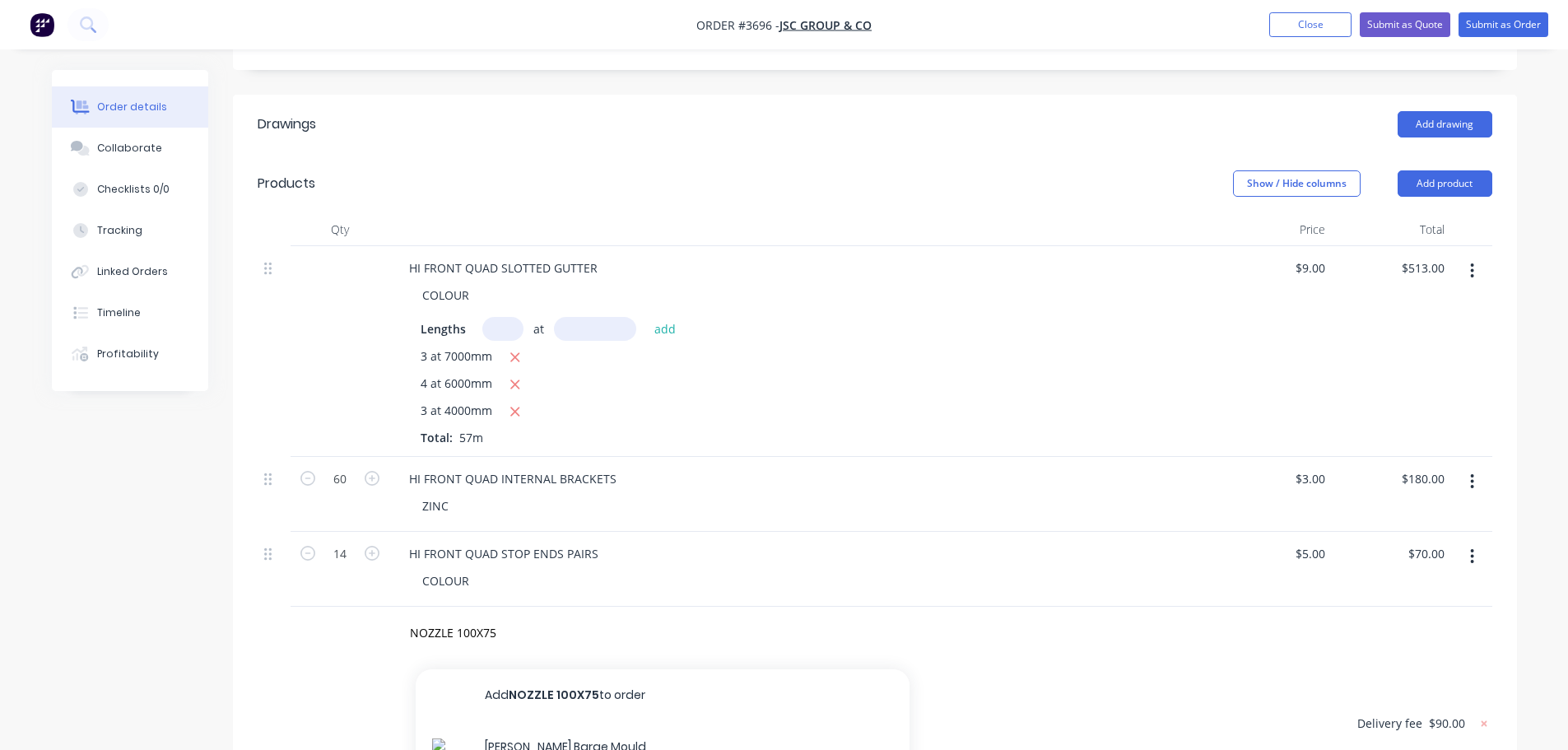
drag, startPoint x: 569, startPoint y: 650, endPoint x: 530, endPoint y: 644, distance: 39.5
click at [563, 669] on button "Add NOZZLE 100X75 to order" at bounding box center [663, 695] width 494 height 53
click at [334, 616] on input "1" at bounding box center [339, 628] width 43 height 25
type input "9"
click at [1330, 616] on div "0 0" at bounding box center [1321, 628] width 19 height 24
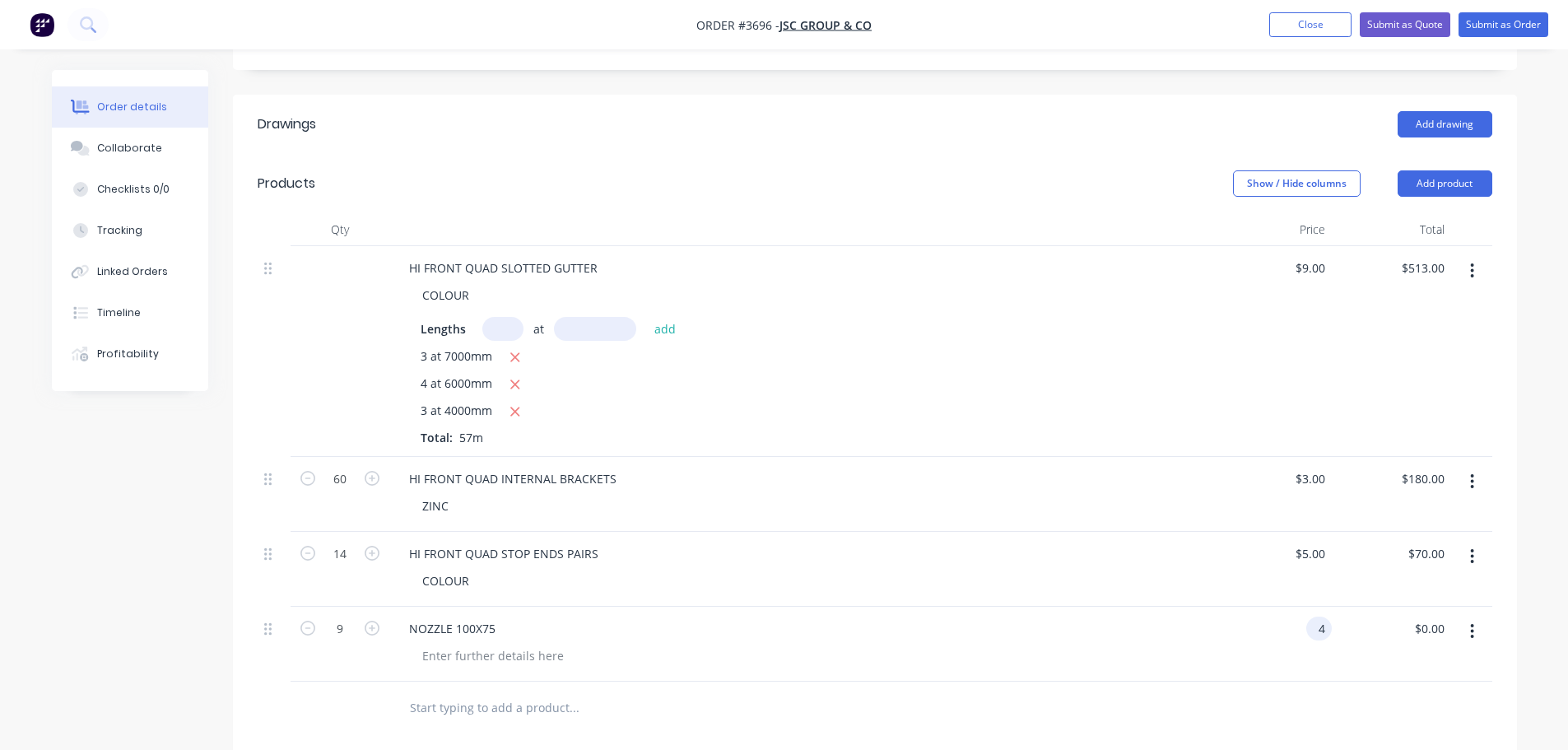
type input "$4.00"
type input "$36.00"
click at [1340, 682] on div at bounding box center [875, 708] width 1235 height 54
click at [433, 692] on input "text" at bounding box center [573, 708] width 329 height 33
type input "RIVETS 1/8"
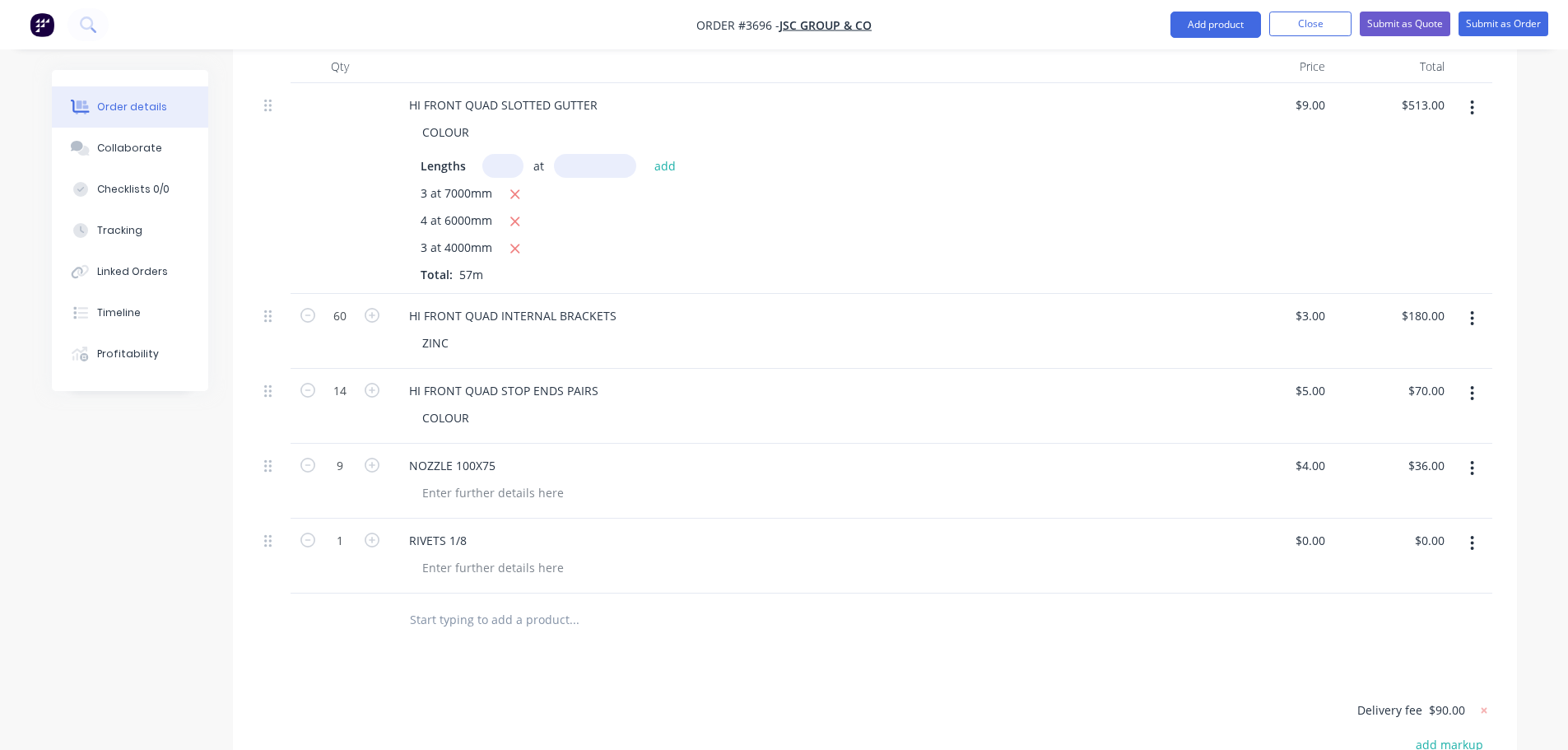
scroll to position [577, 0]
click at [339, 527] on input "1" at bounding box center [339, 539] width 43 height 25
type input "200"
click at [546, 554] on div at bounding box center [492, 566] width 167 height 24
click at [547, 554] on div at bounding box center [492, 566] width 167 height 24
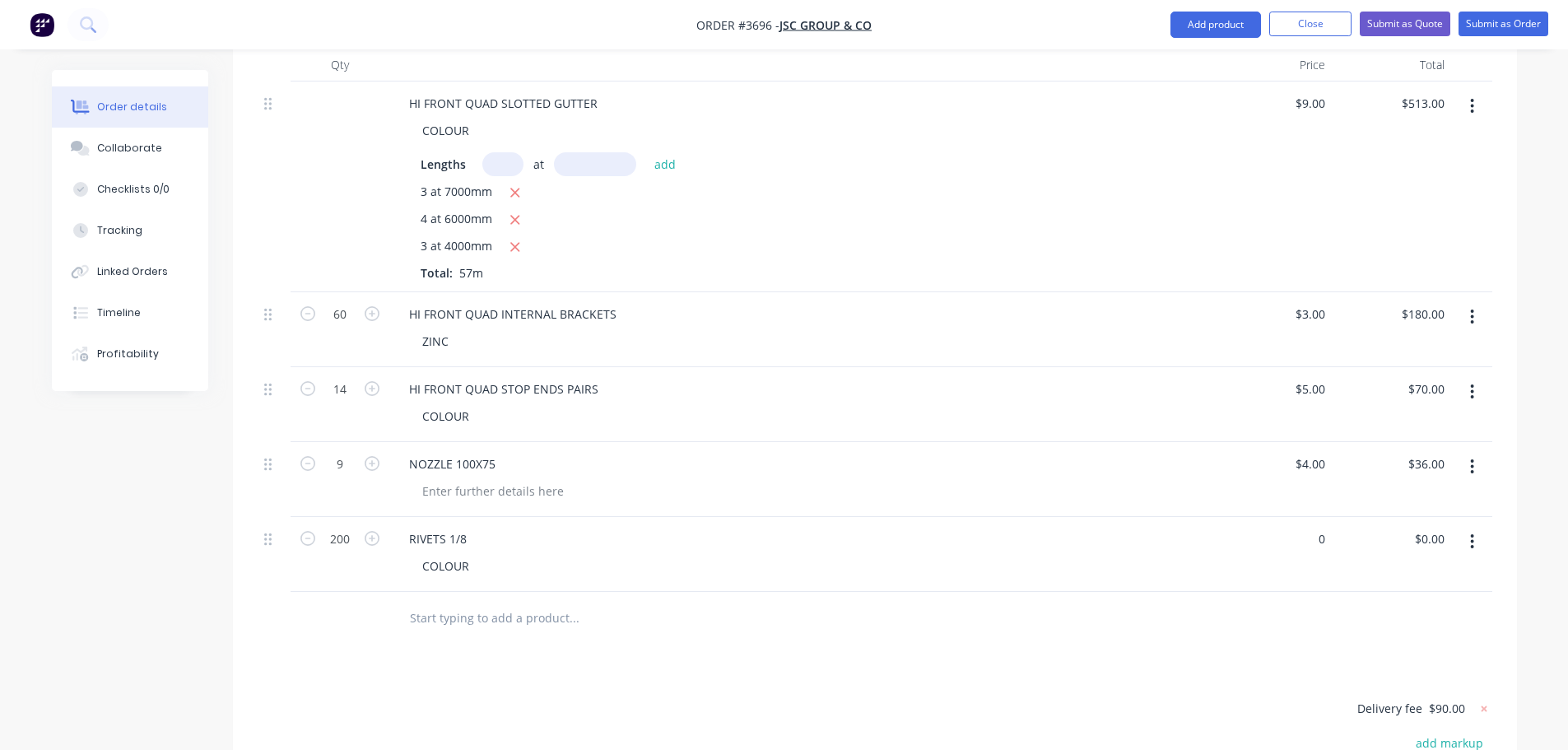
click at [1318, 527] on input "0" at bounding box center [1313, 539] width 38 height 24
type input "$0.06"
type input "$12.00"
click at [419, 602] on input "text" at bounding box center [573, 618] width 329 height 33
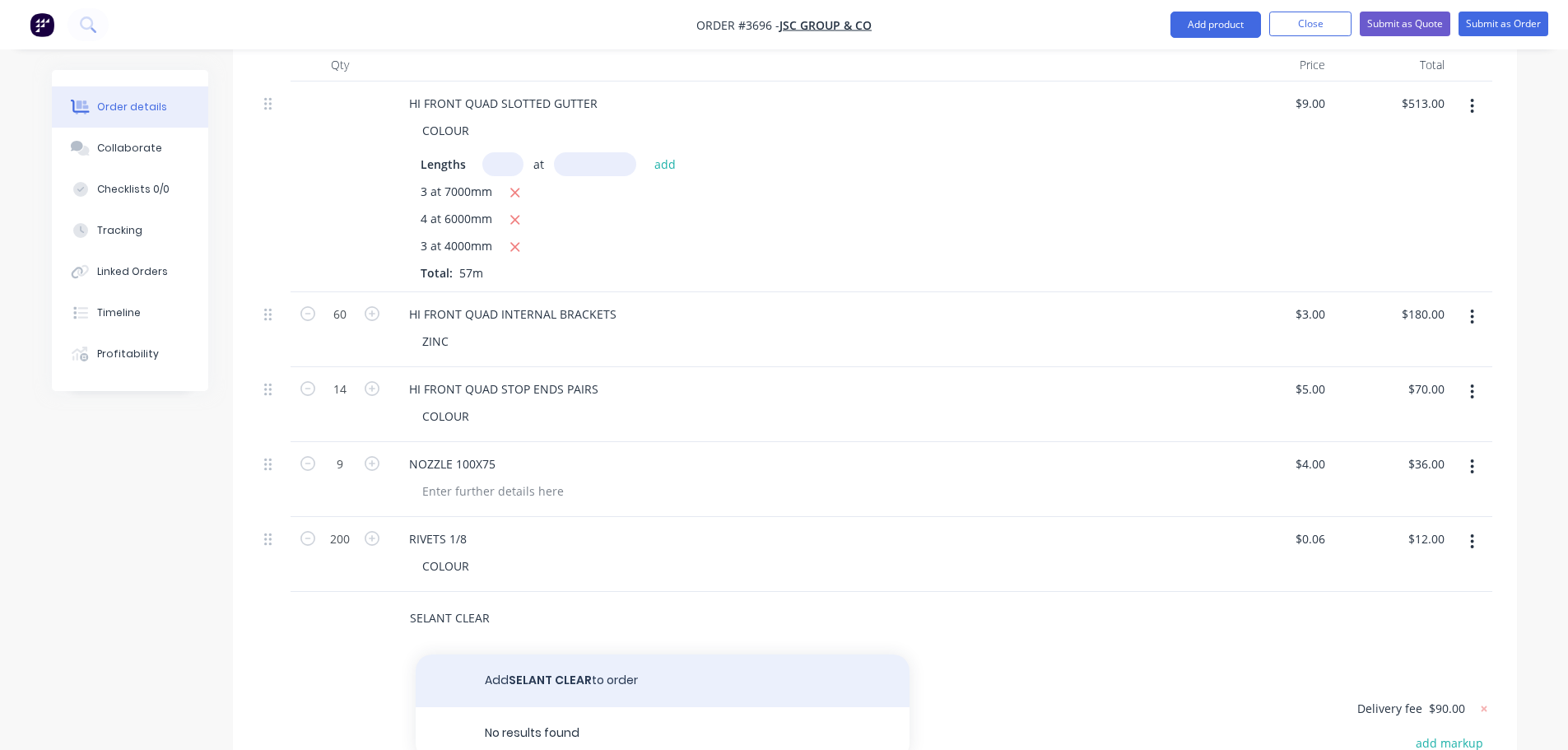
type input "SELANT CLEAR"
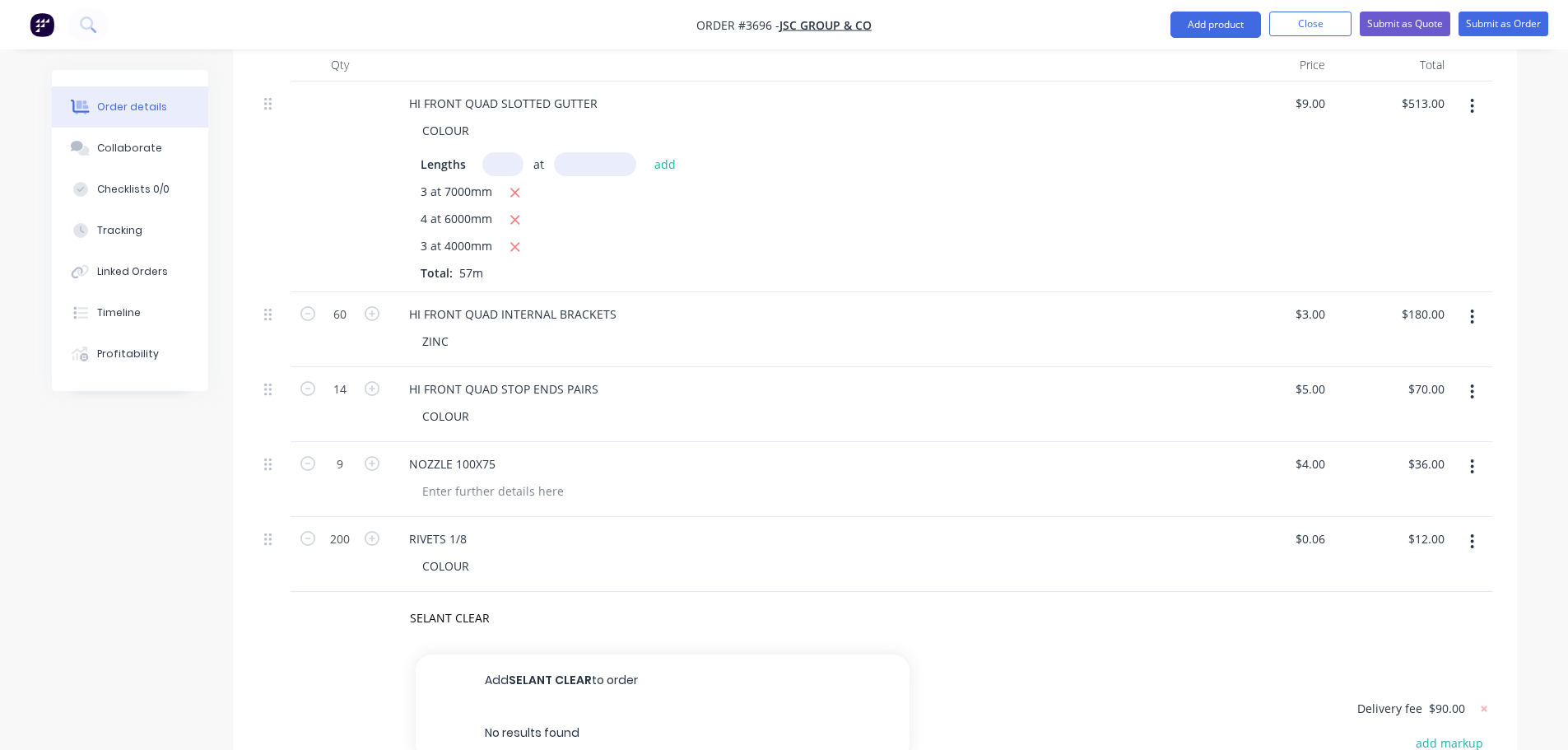
click at [569, 654] on button "Add SELANT CLEAR to order" at bounding box center [663, 681] width 494 height 53
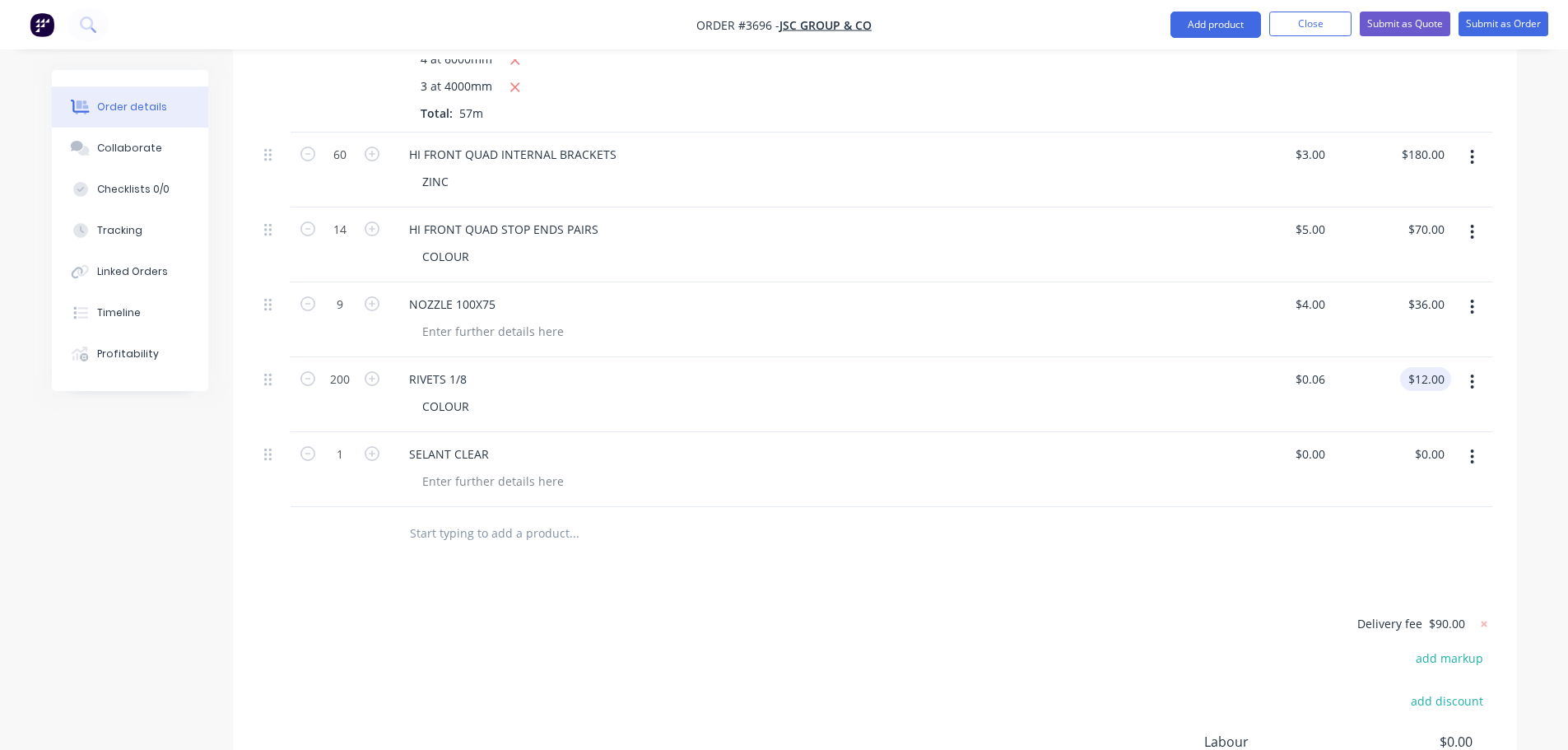
scroll to position [742, 0]
click at [339, 437] on input "1" at bounding box center [339, 449] width 43 height 25
type input "4"
click at [1323, 437] on input "0" at bounding box center [1313, 449] width 38 height 24
type input "$7.00"
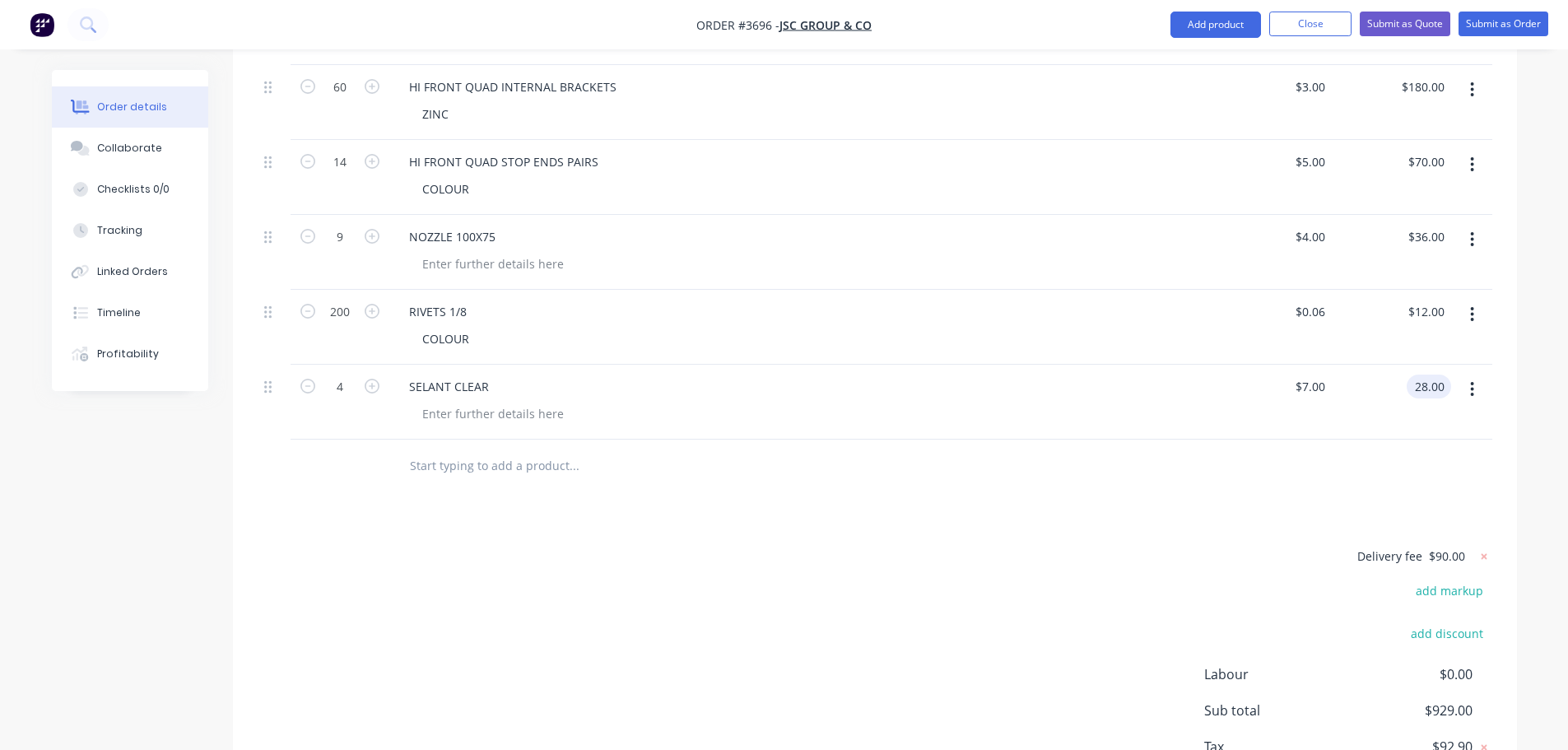
scroll to position [877, 0]
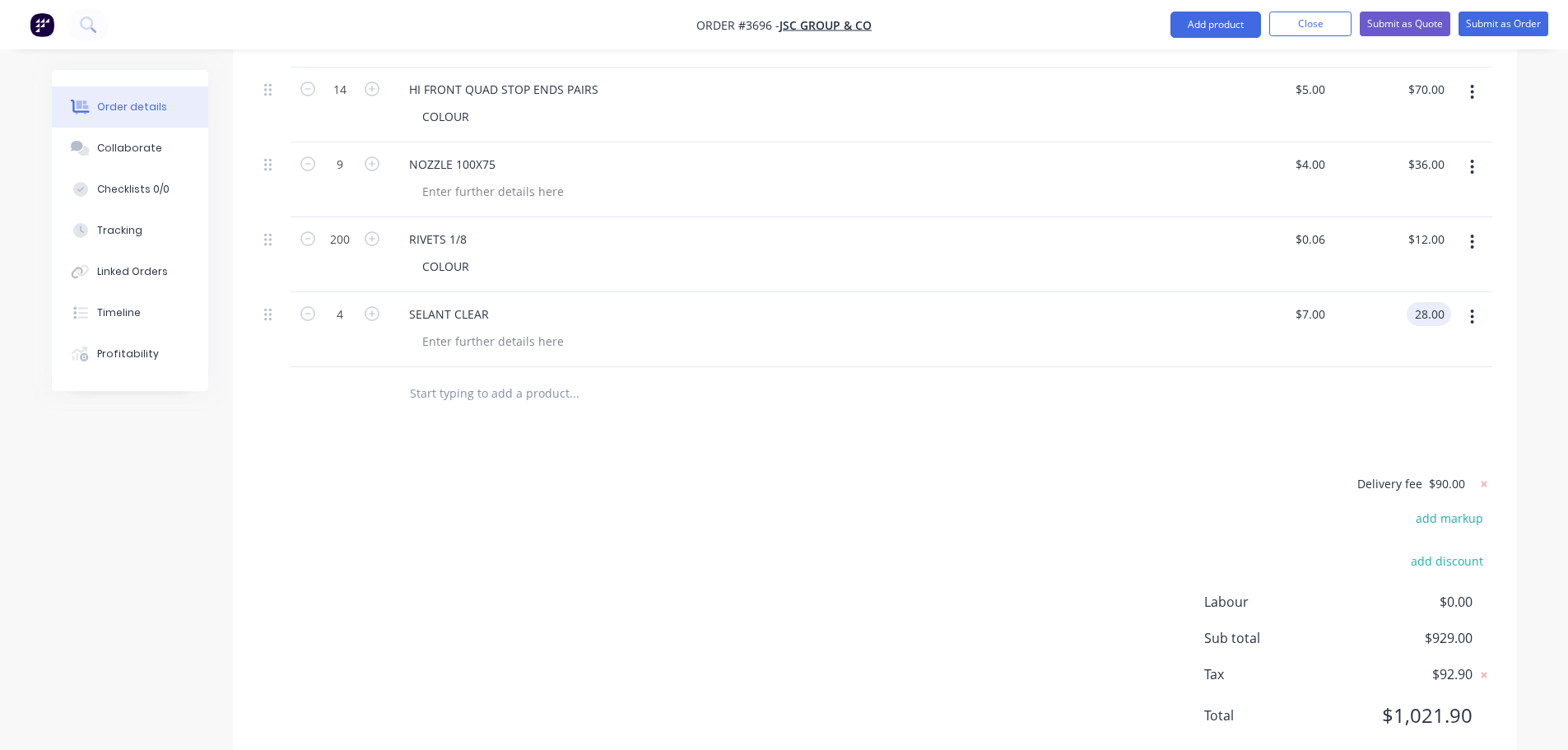
type input "$28.00"
click at [1031, 367] on div at bounding box center [875, 393] width 1235 height 54
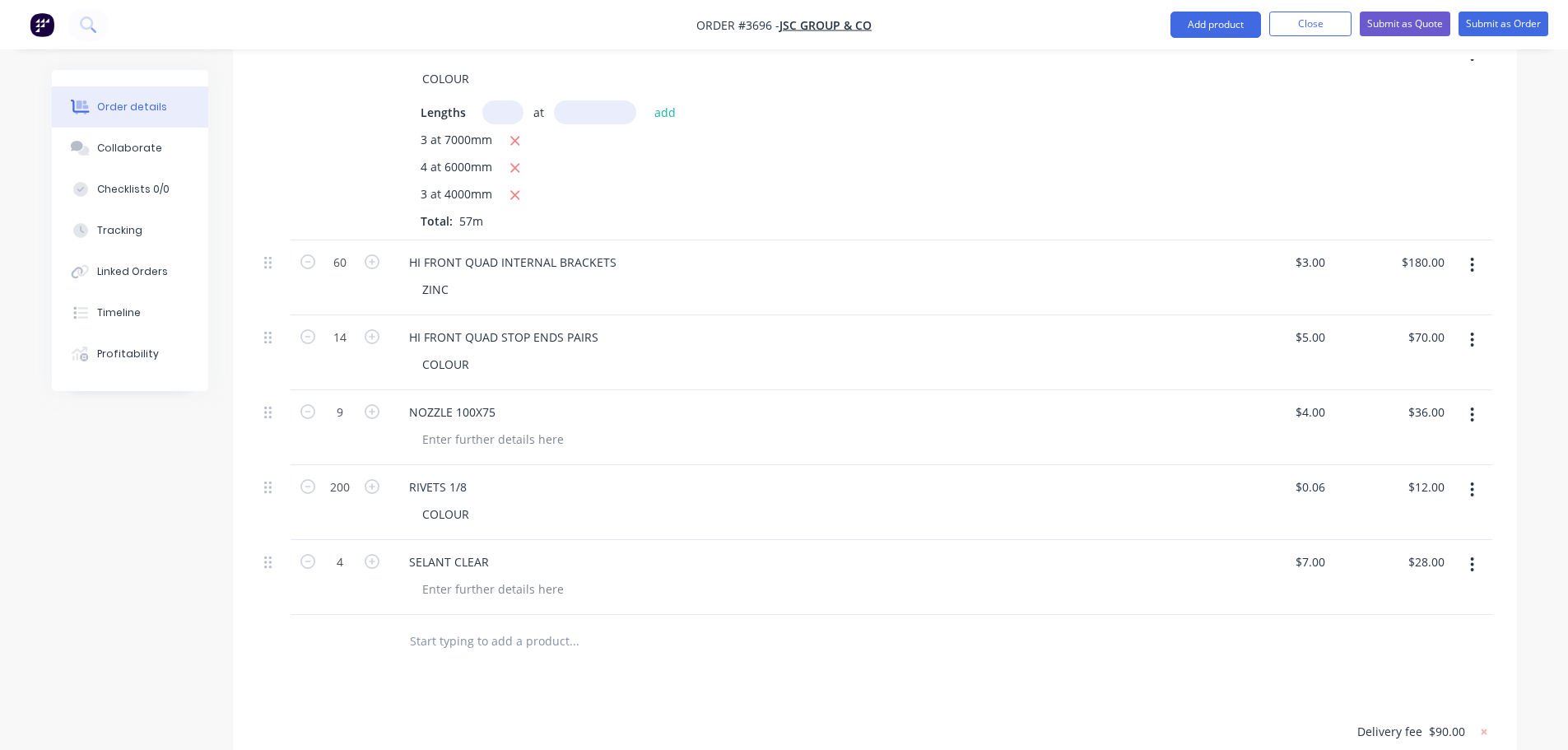
scroll to position [630, 0]
click at [1316, 549] on input "7" at bounding box center [1313, 561] width 38 height 24
type input "$6.00"
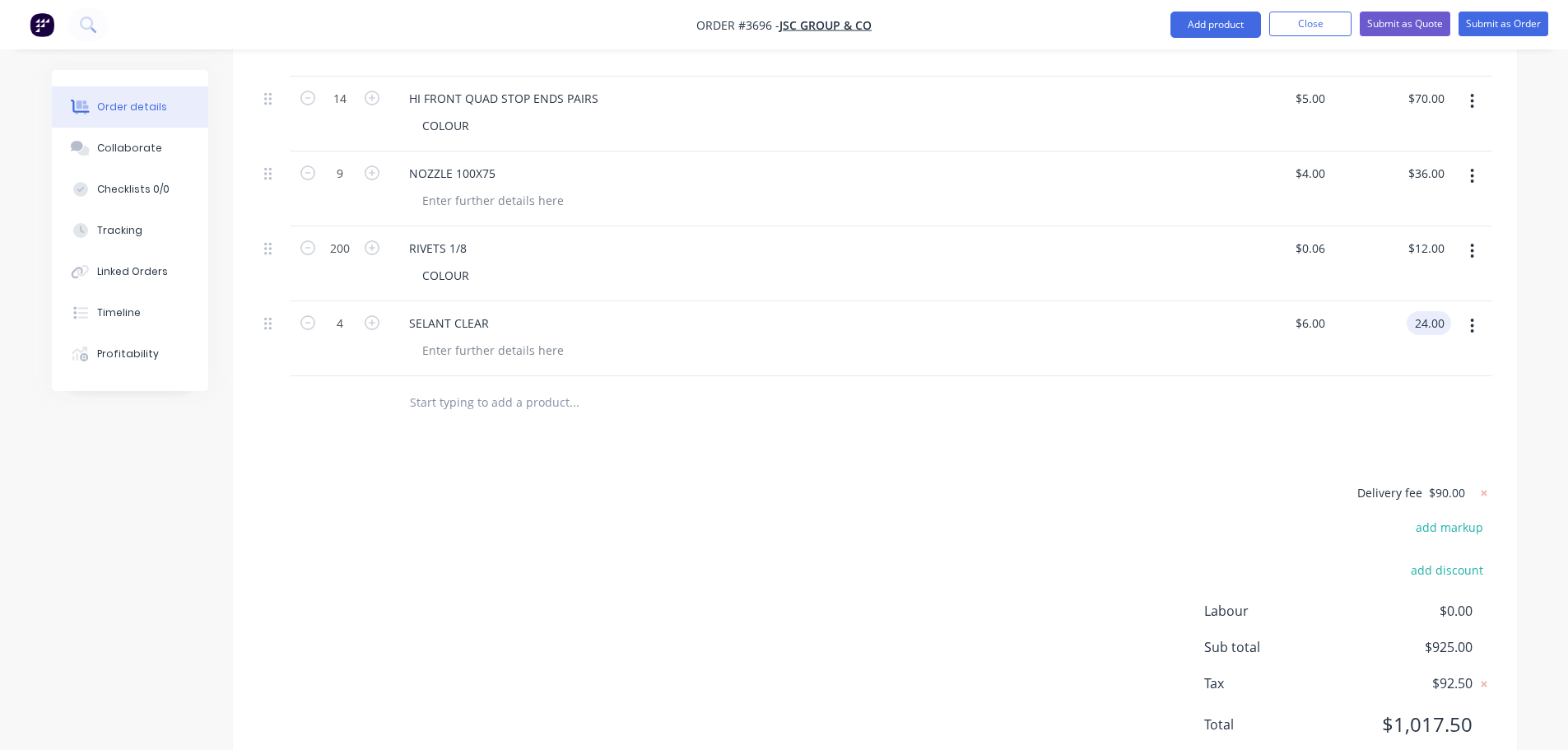
scroll to position [877, 0]
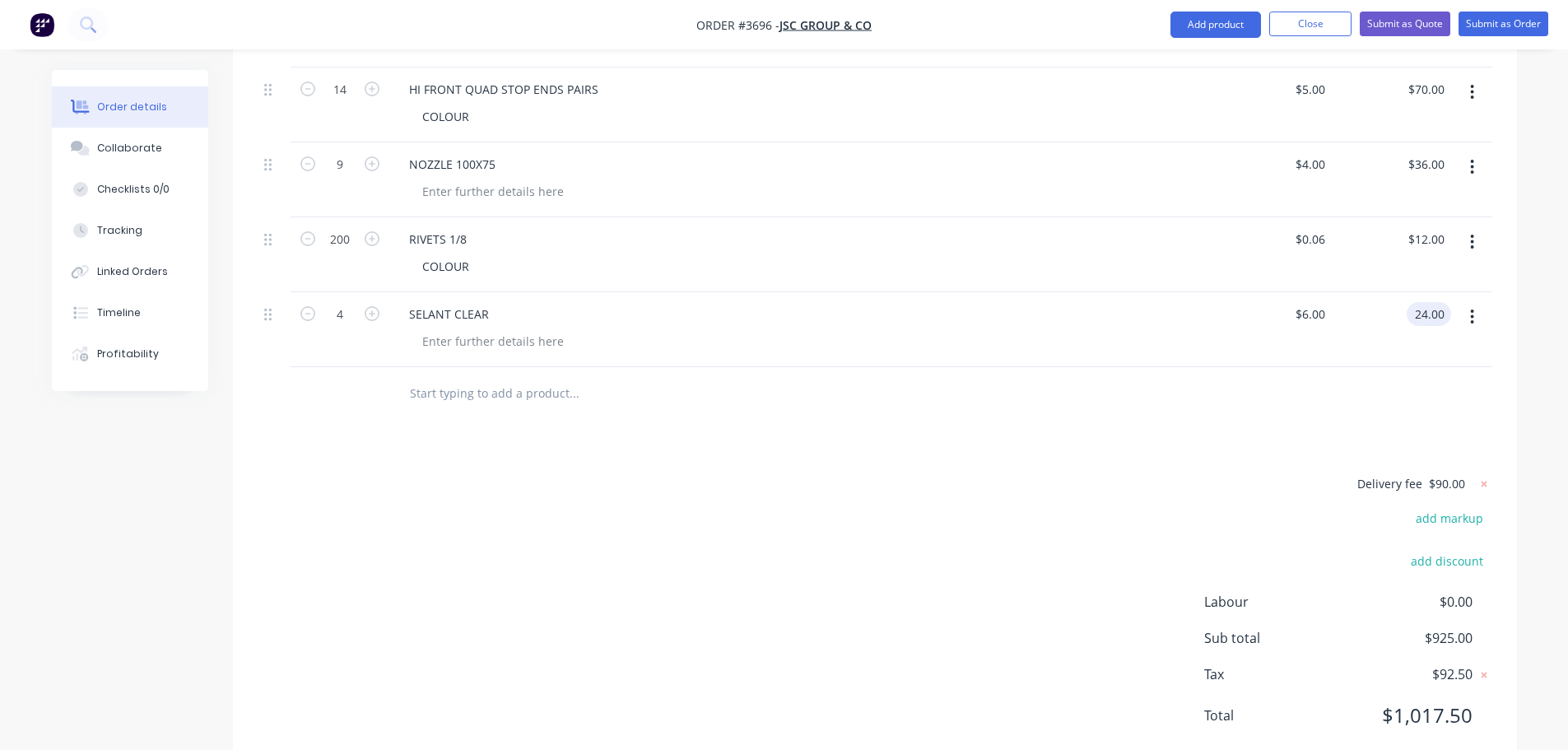
type input "$24.00"
click at [1081, 473] on div "Delivery fee $90.00 add markup add discount Labour $0.00 Sub total $925.00 Tax …" at bounding box center [875, 610] width 1235 height 273
click at [1484, 476] on icon at bounding box center [1484, 484] width 16 height 16
click at [1470, 473] on button "add delivery fee" at bounding box center [1439, 484] width 106 height 22
type input "70"
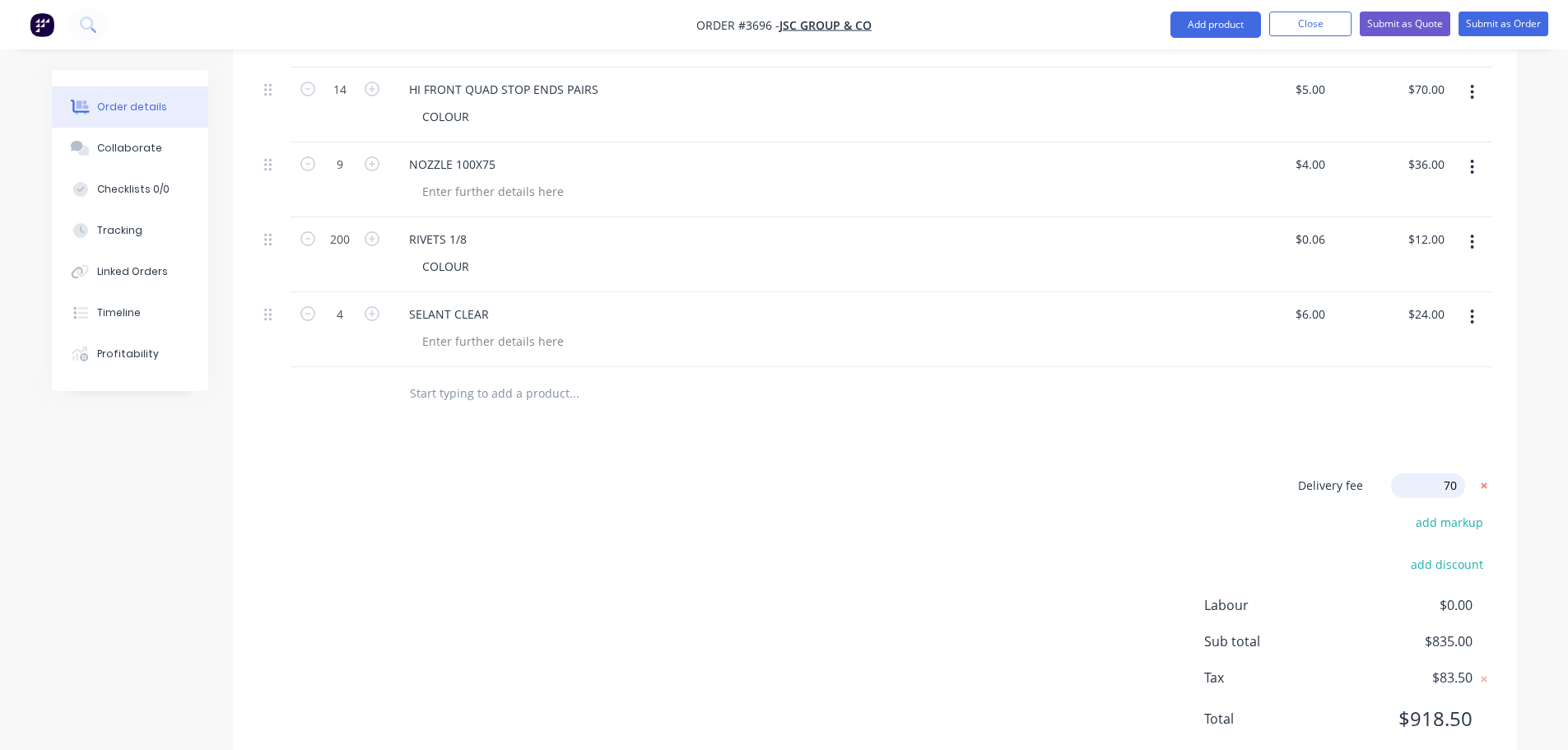
click input "submit" at bounding box center [0, 0] width 0 height 0
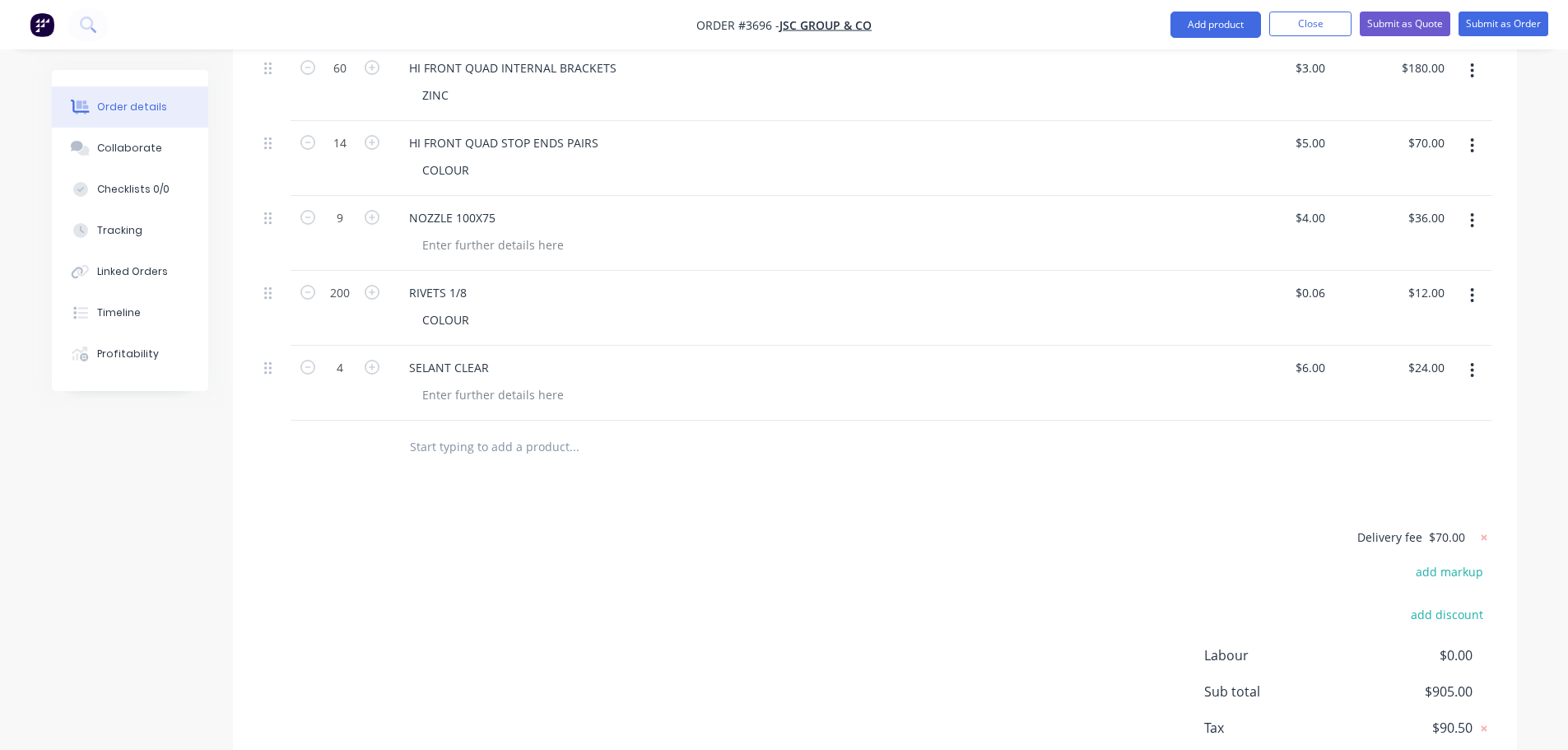
scroll to position [795, 0]
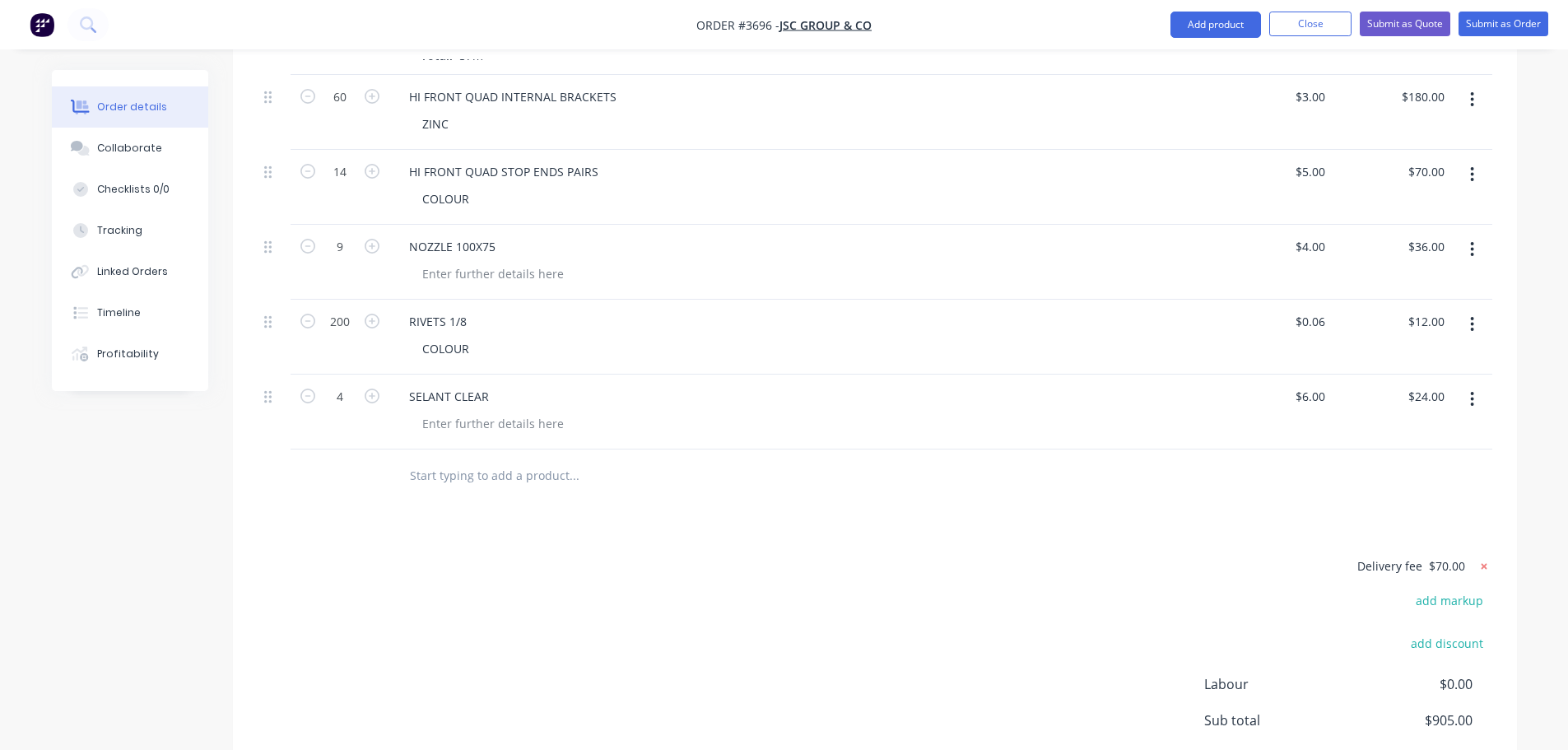
click at [1484, 563] on icon at bounding box center [1483, 566] width 5 height 5
click at [1474, 555] on button "add delivery fee" at bounding box center [1439, 566] width 106 height 22
type input "90"
click input "submit" at bounding box center [0, 0] width 0 height 0
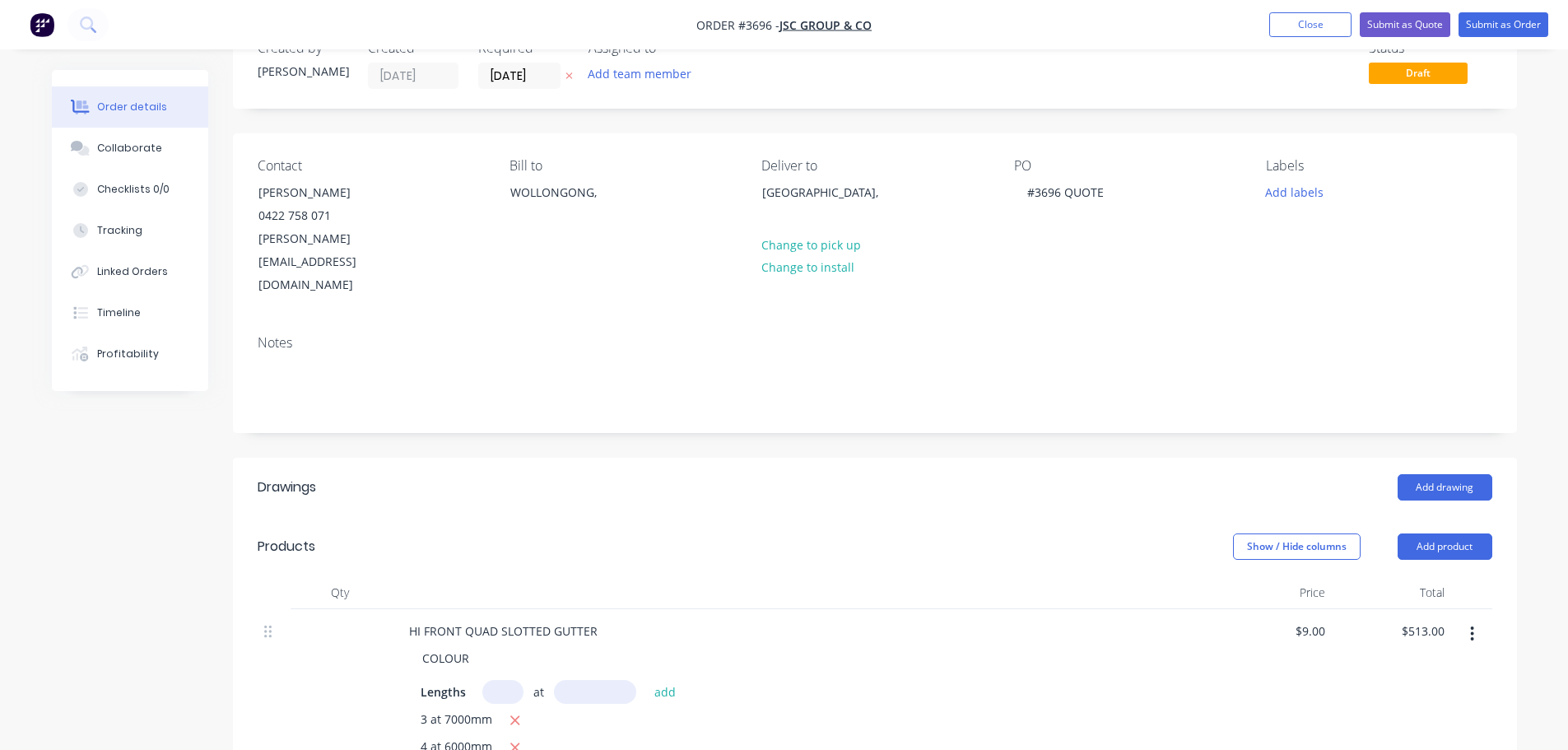
scroll to position [0, 0]
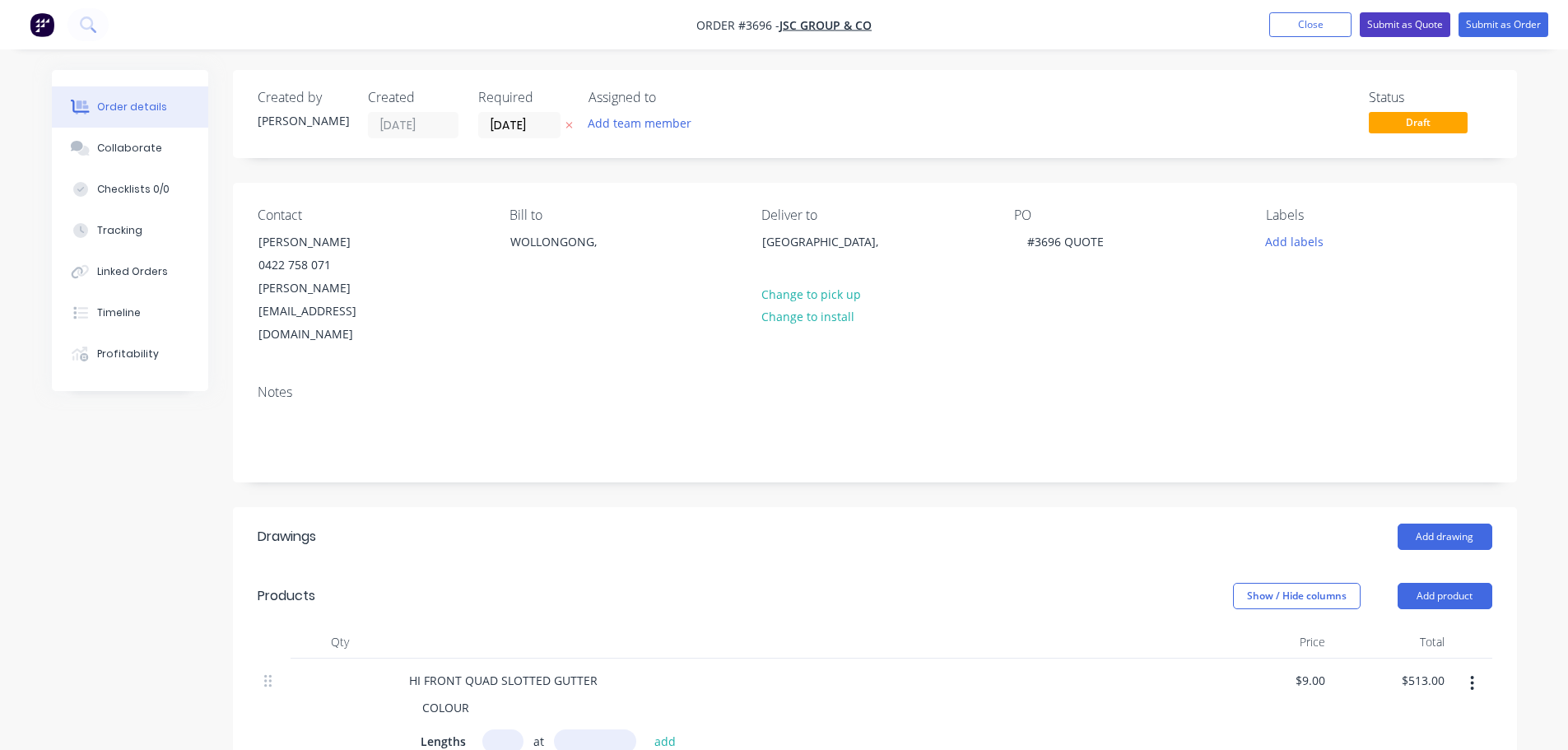
click at [1390, 25] on button "Submit as Quote" at bounding box center [1404, 25] width 90 height 25
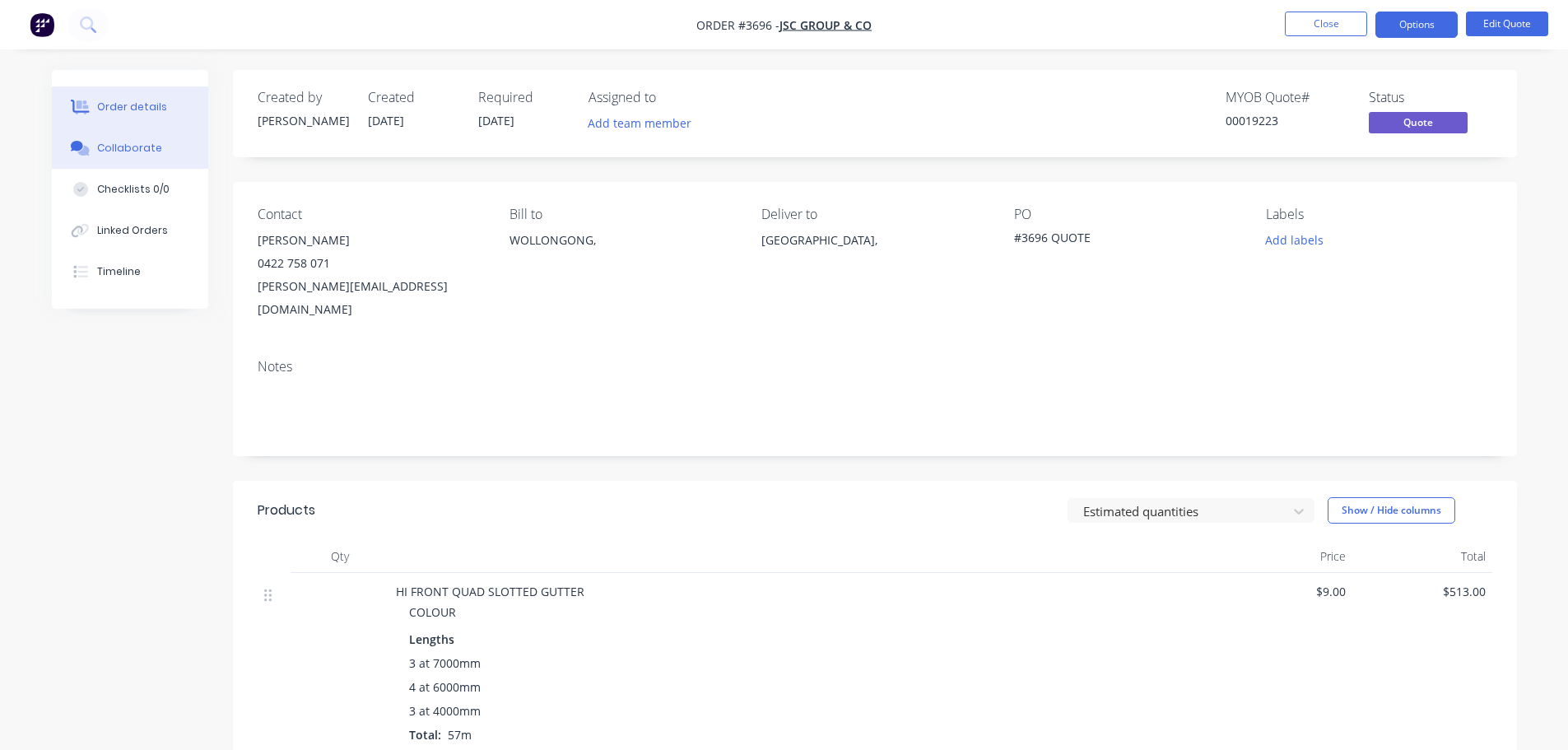
click at [98, 155] on div "Collaborate" at bounding box center [129, 148] width 65 height 15
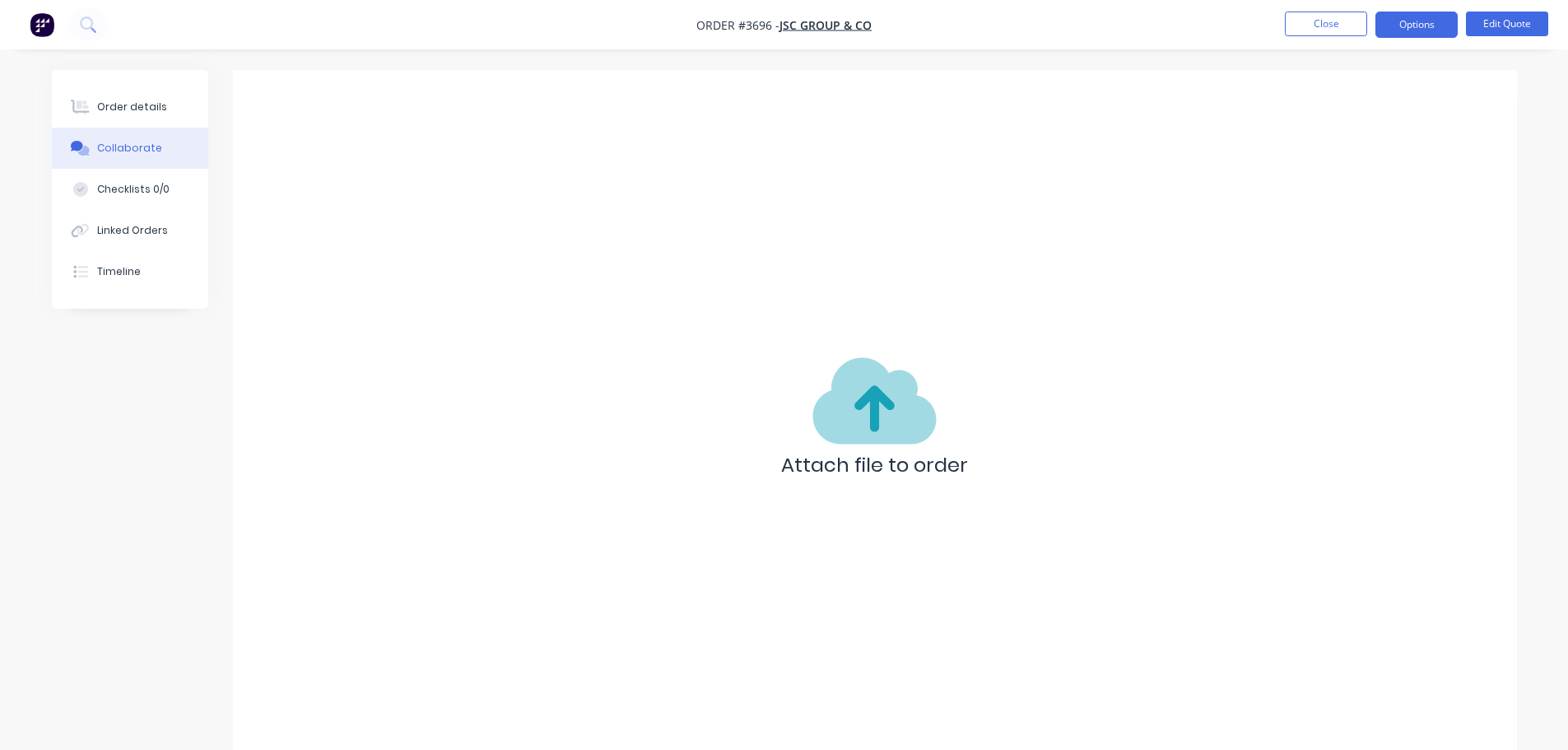
scroll to position [25, 0]
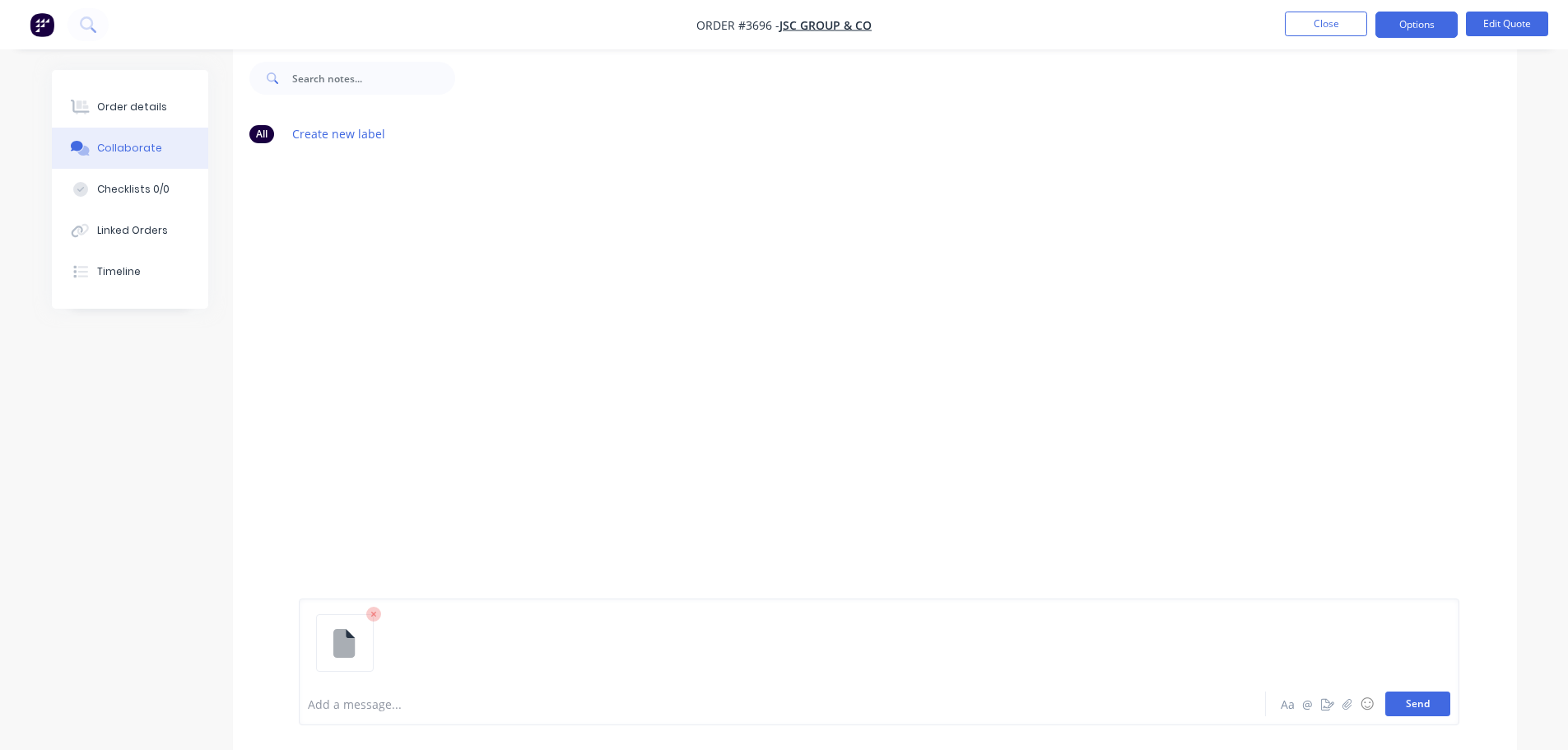
click at [1411, 706] on button "Send" at bounding box center [1417, 704] width 65 height 25
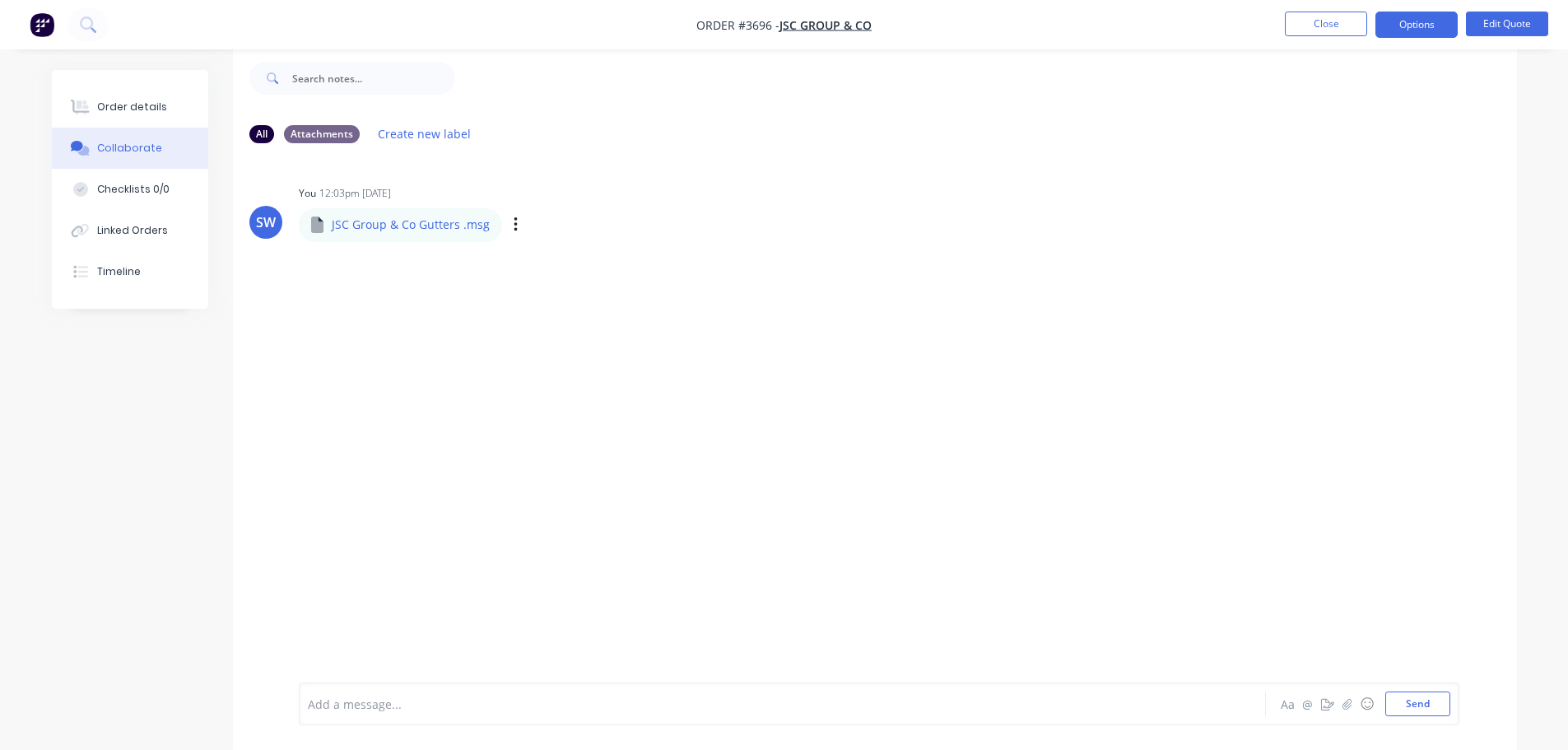
click at [395, 229] on p "JSC Group & Co Gutters .msg" at bounding box center [410, 225] width 158 height 16
click at [513, 227] on icon "button" at bounding box center [515, 225] width 5 height 19
click at [410, 227] on p "JSC Group & Co Gutters .msg" at bounding box center [410, 225] width 158 height 16
click at [438, 362] on div "SW You 12:03pm [DATE] JSC Group & Co Gutters .msg JSC Group & Co Gutters .msg L…" at bounding box center [875, 407] width 1284 height 502
click at [317, 226] on icon at bounding box center [318, 225] width 13 height 16
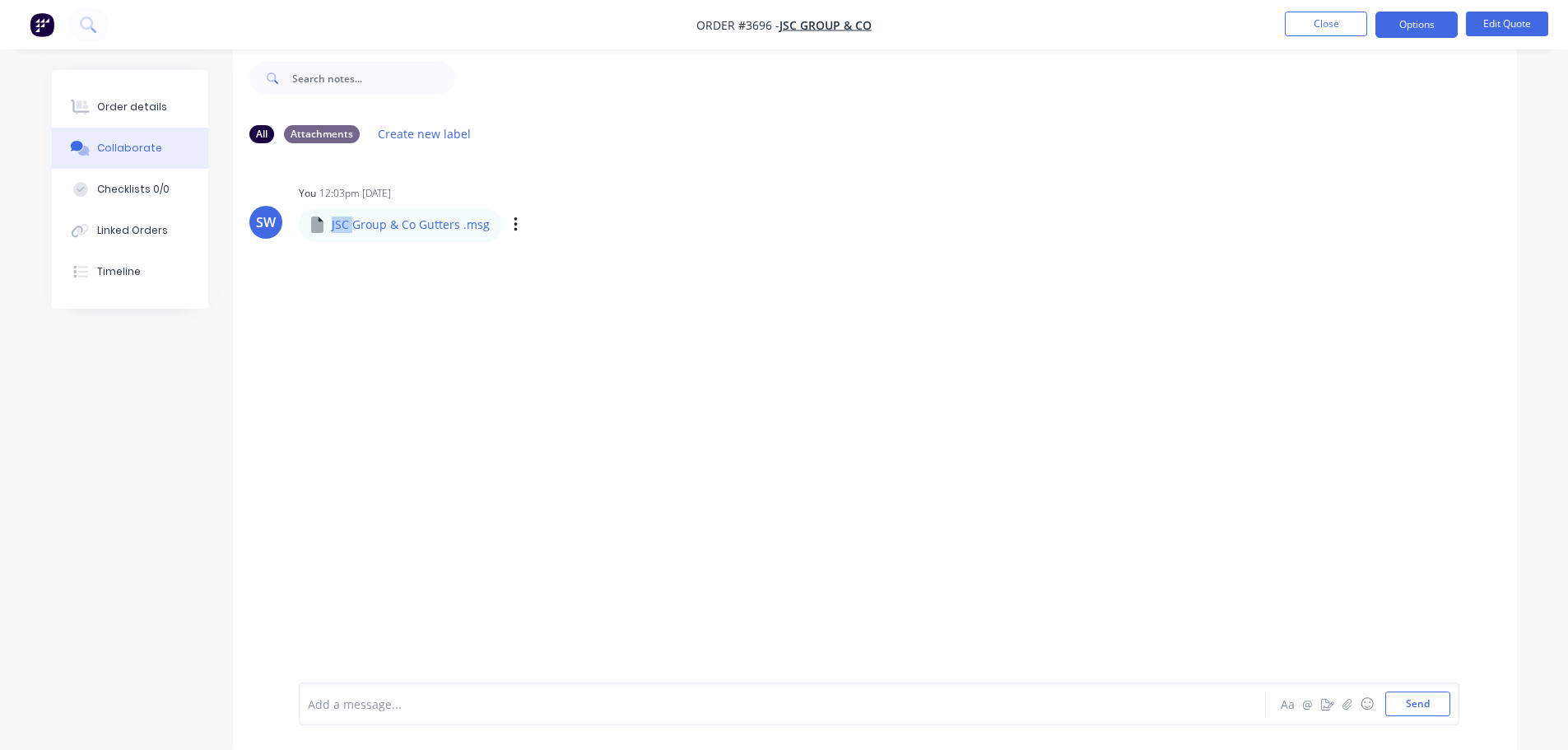
click at [317, 226] on icon at bounding box center [318, 225] width 13 height 16
click at [420, 326] on div "SW You 12:03pm [DATE] JSC Group & Co Gutters .msg JSC Group & Co Gutters .msg L…" at bounding box center [875, 407] width 1284 height 502
click at [513, 229] on icon "button" at bounding box center [515, 225] width 4 height 15
click at [571, 268] on div "SW You 12:03pm [DATE] JSC Group & Co Gutters .msg JSC Group & Co Gutters .msg L…" at bounding box center [875, 407] width 1284 height 502
click at [513, 226] on icon "button" at bounding box center [515, 225] width 5 height 19
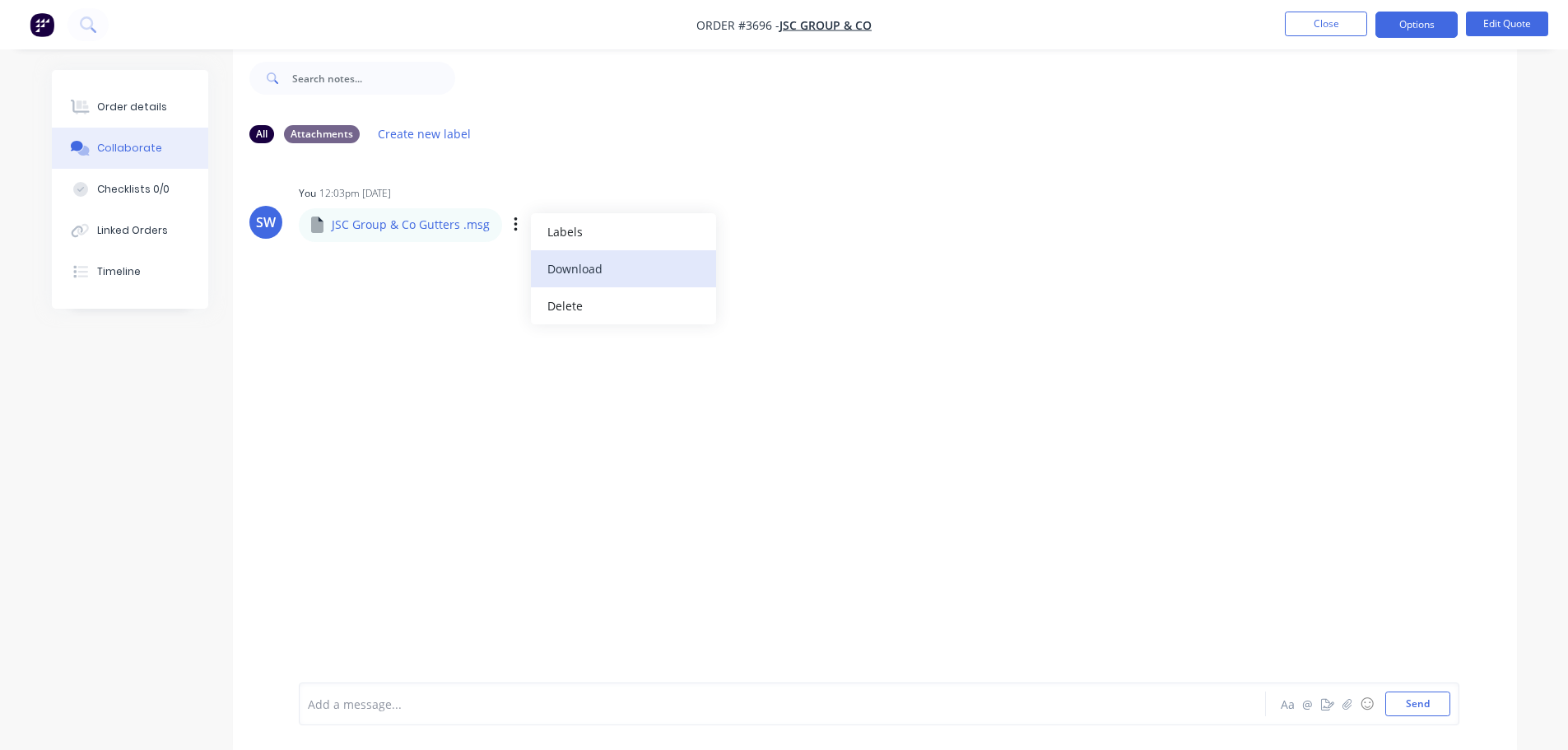
click at [592, 276] on button "Download" at bounding box center [622, 269] width 185 height 37
click at [1011, 414] on div "SW You 12:03pm [DATE] JSC Group & Co Gutters .msg JSC Group & Co Gutters .msg L…" at bounding box center [875, 407] width 1284 height 502
click at [1137, 461] on div "SW You 12:03pm [DATE] JSC Group & Co Gutters .msg JSC Group & Co Gutters .msg L…" at bounding box center [875, 407] width 1284 height 502
click at [497, 451] on div "SW You 12:03pm [DATE] JSC Group & Co Gutters .msg JSC Group & Co Gutters .msg L…" at bounding box center [875, 407] width 1284 height 502
click at [342, 227] on p "JSC Group & Co Gutters .msg" at bounding box center [410, 225] width 158 height 16
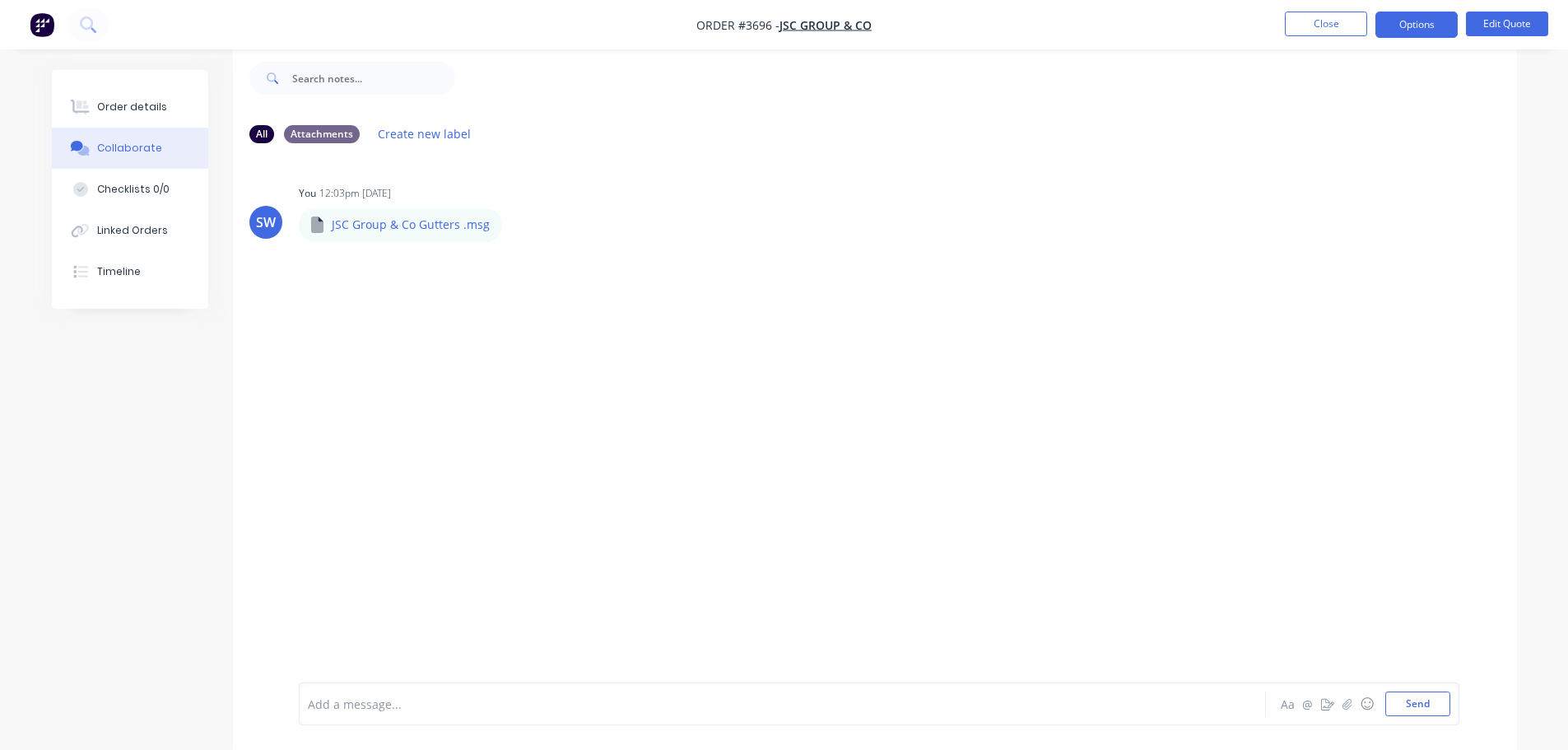
click at [0, 0] on button "button" at bounding box center [0, 0] width 0 height 0
click at [383, 323] on div "SW You 12:03pm [DATE] JSC Group & Co Gutters .msg JSC Group & Co Gutters .msg L…" at bounding box center [875, 407] width 1284 height 502
click at [346, 214] on div "JSC Group & Co Gutters .msg" at bounding box center [491, 213] width 387 height 15
click at [267, 225] on div "SW" at bounding box center [266, 222] width 20 height 20
click at [147, 106] on div "Order details" at bounding box center [132, 106] width 70 height 15
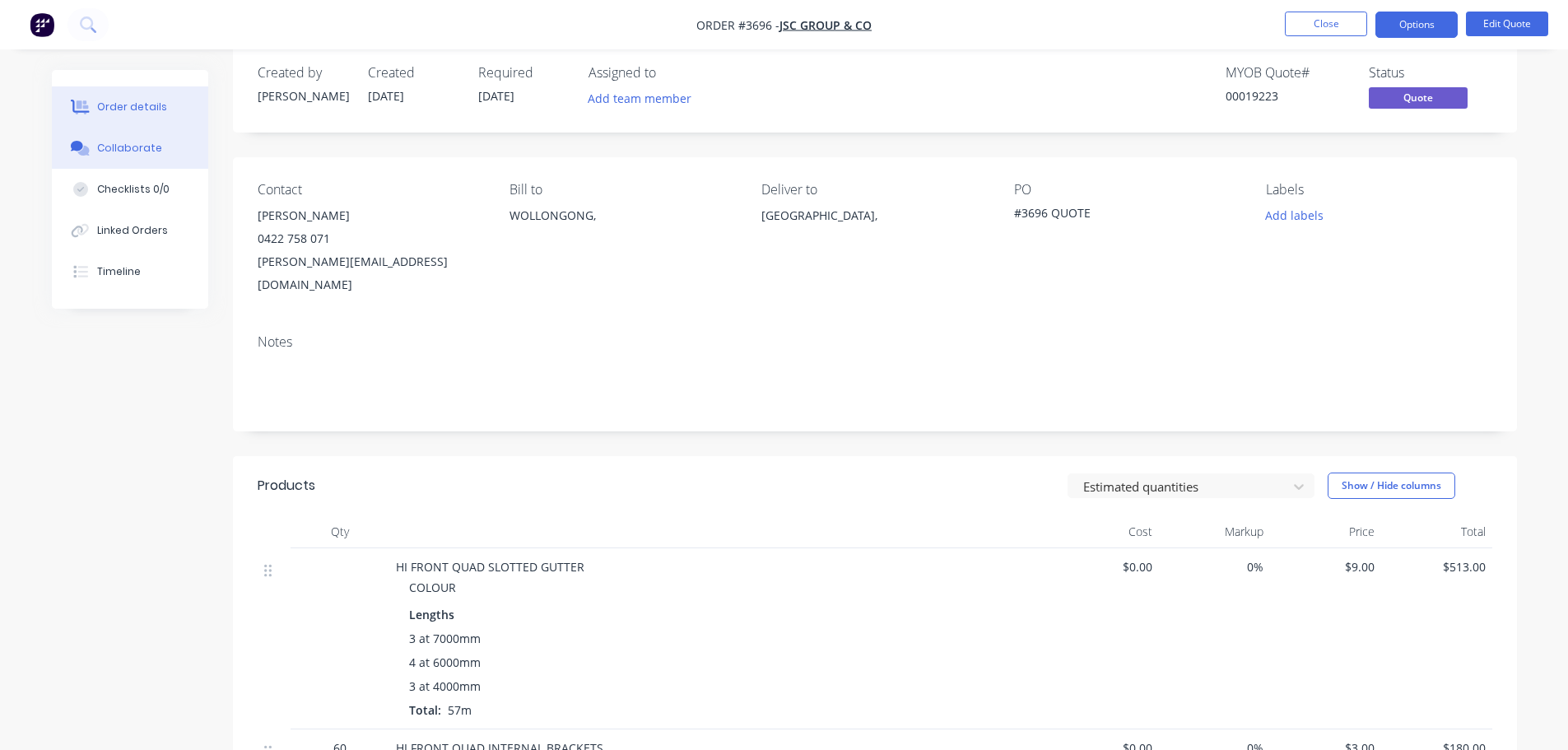
click at [118, 143] on div "Collaborate" at bounding box center [129, 148] width 65 height 15
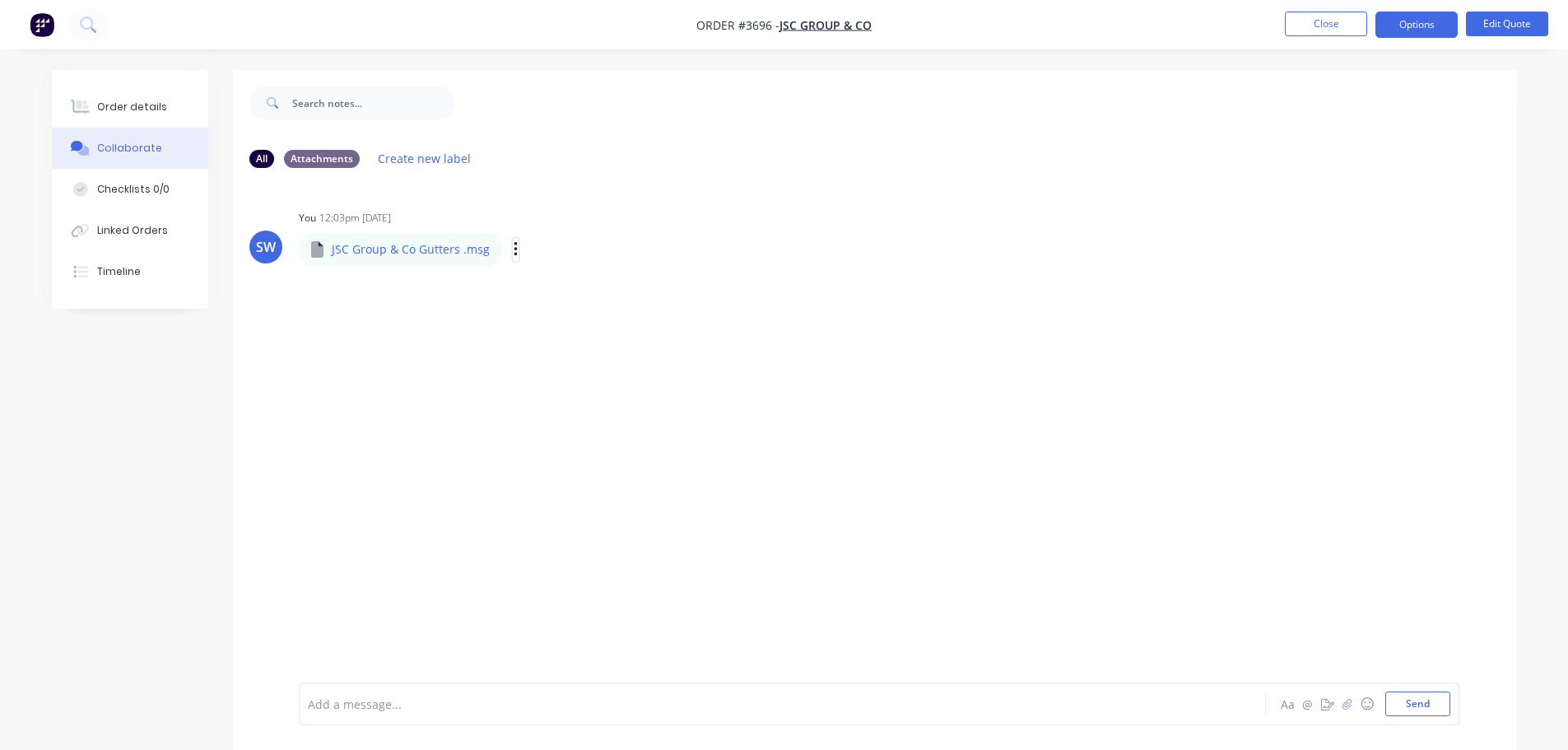
click at [513, 251] on icon "button" at bounding box center [515, 249] width 5 height 19
click at [576, 293] on button "Download" at bounding box center [622, 293] width 185 height 37
click at [561, 292] on button "Download" at bounding box center [622, 293] width 185 height 37
click at [598, 292] on button "Download" at bounding box center [622, 293] width 185 height 37
drag, startPoint x: 601, startPoint y: 292, endPoint x: 766, endPoint y: 261, distance: 167.9
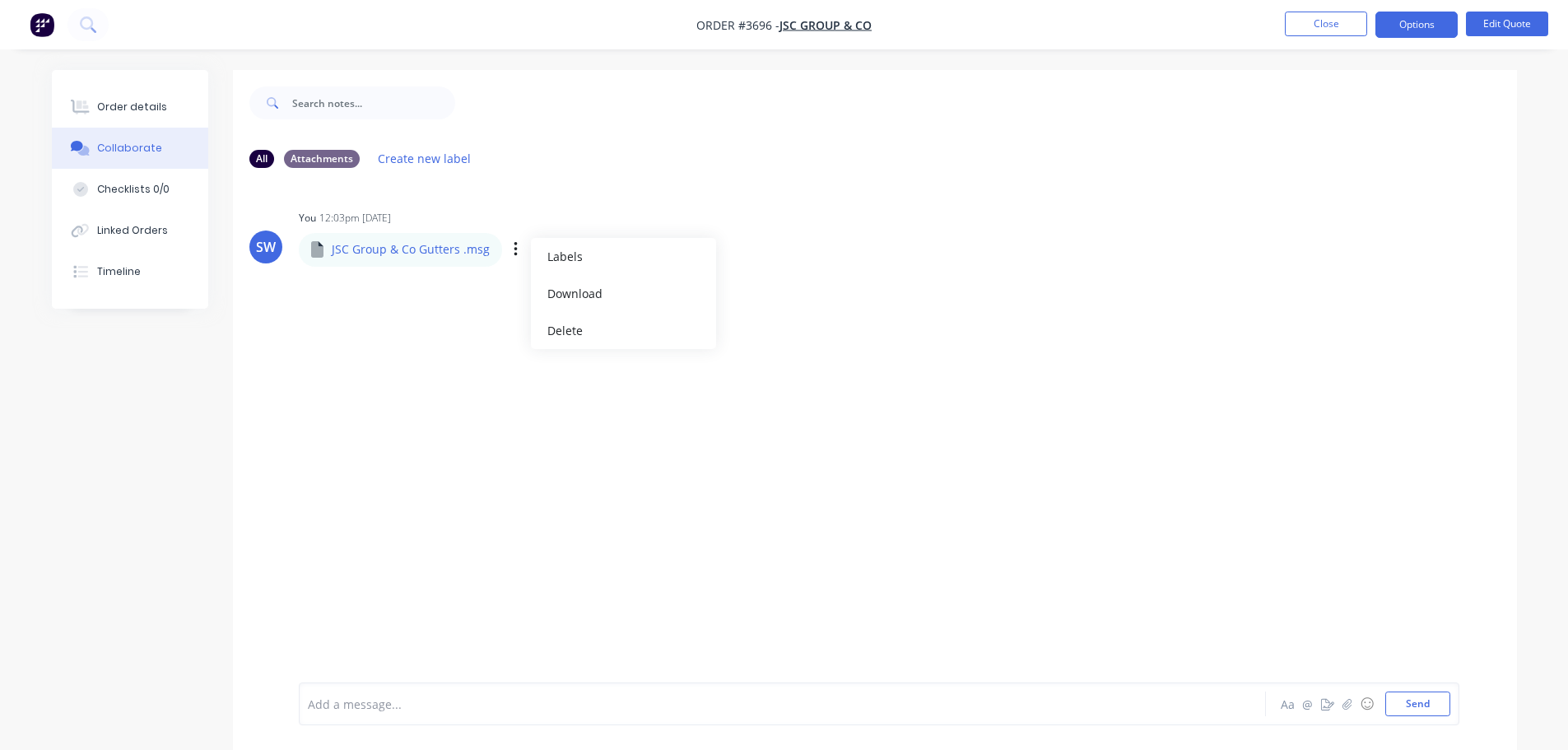
click at [764, 261] on div "You 12:03pm [DATE] JSC Group & Co Gutters .msg JSC Group & Co Gutters .msg Labe…" at bounding box center [555, 235] width 514 height 59
click at [773, 259] on div "You 12:03pm [DATE] JSC Group & Co Gutters .msg JSC Group & Co Gutters .msg Labe…" at bounding box center [555, 235] width 514 height 59
click at [464, 705] on div at bounding box center [736, 704] width 856 height 17
click at [1418, 706] on button "Send" at bounding box center [1417, 704] width 65 height 25
click at [124, 111] on div "Order details" at bounding box center [132, 106] width 70 height 15
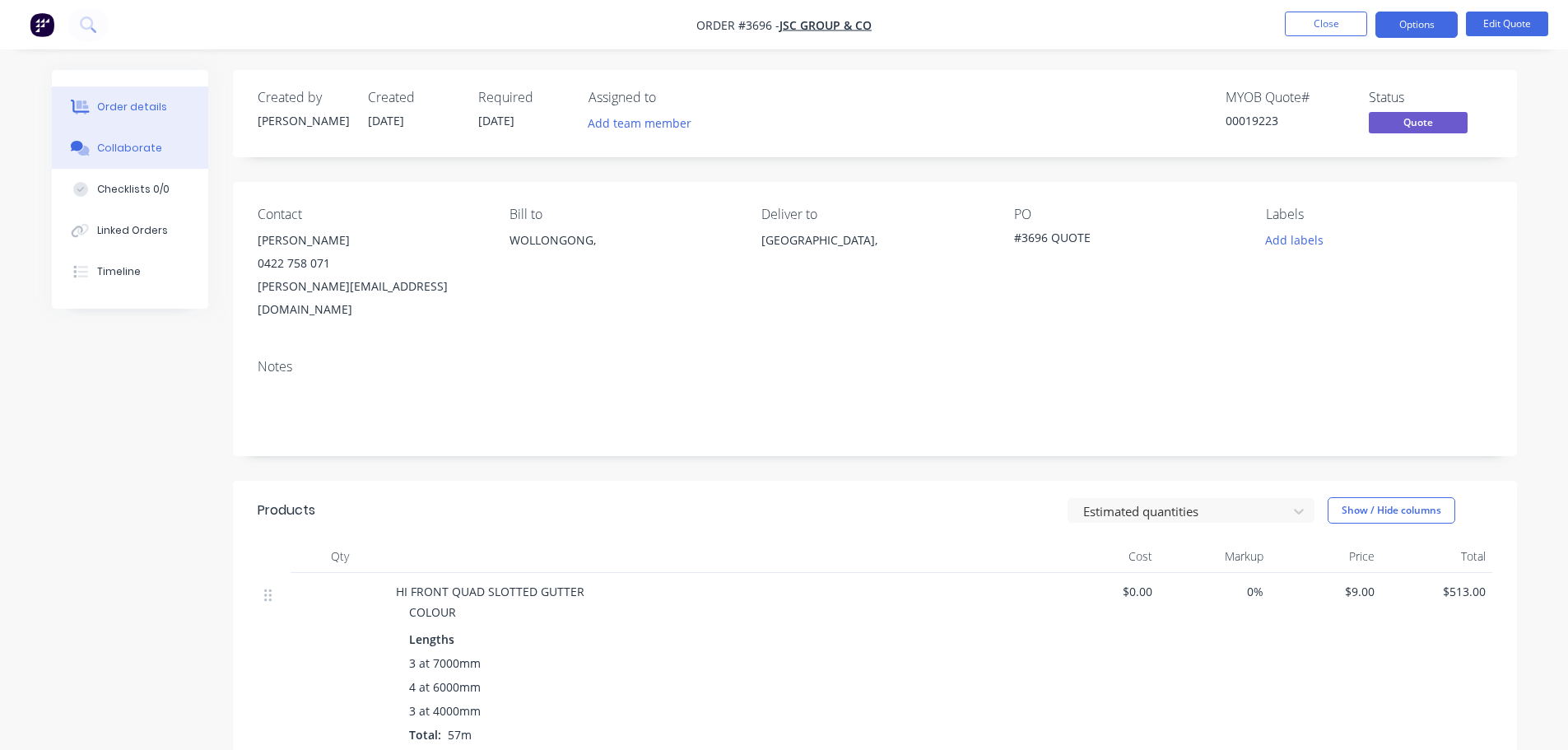
click at [125, 138] on button "Collaborate" at bounding box center [130, 147] width 157 height 41
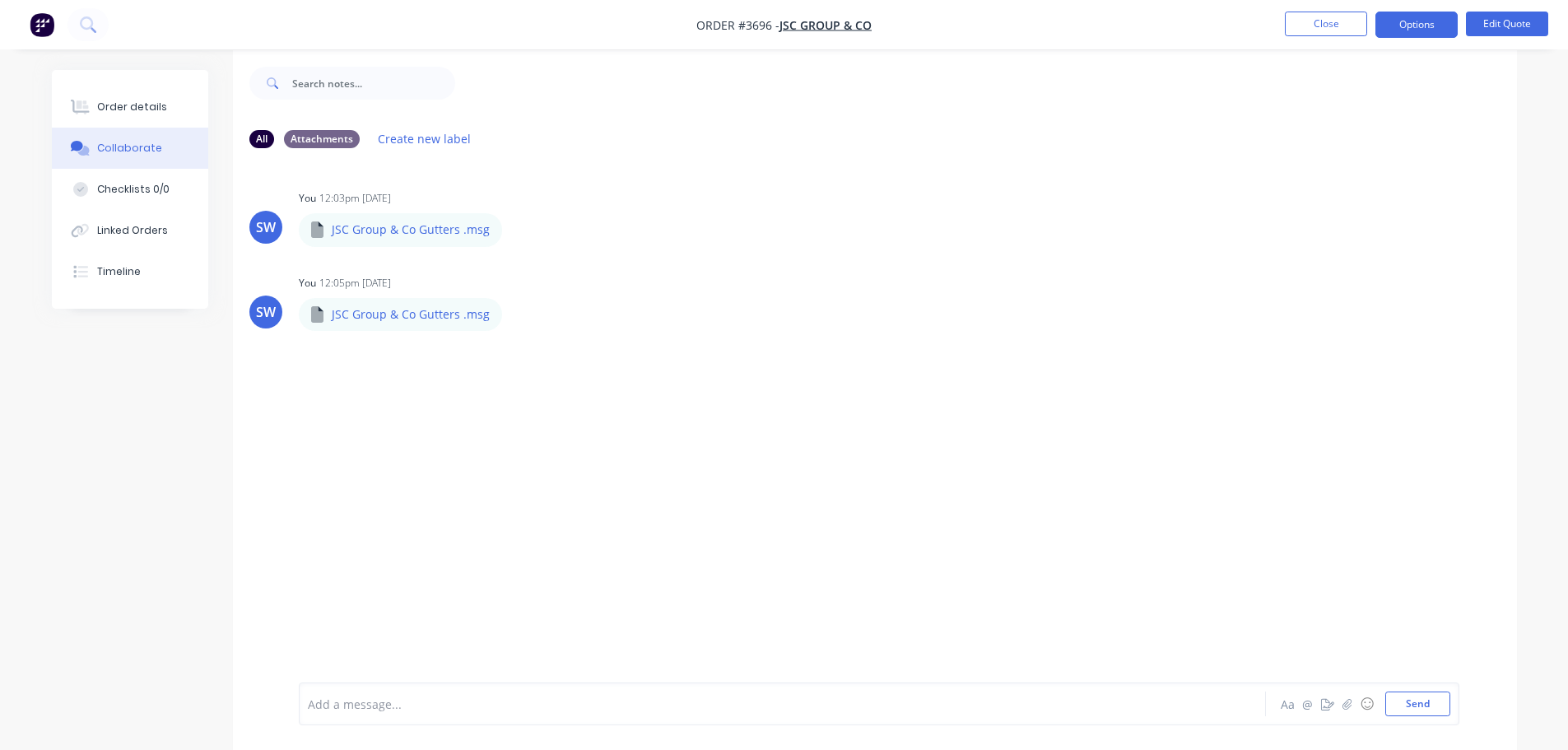
scroll to position [25, 0]
click at [513, 310] on icon "button" at bounding box center [515, 309] width 5 height 19
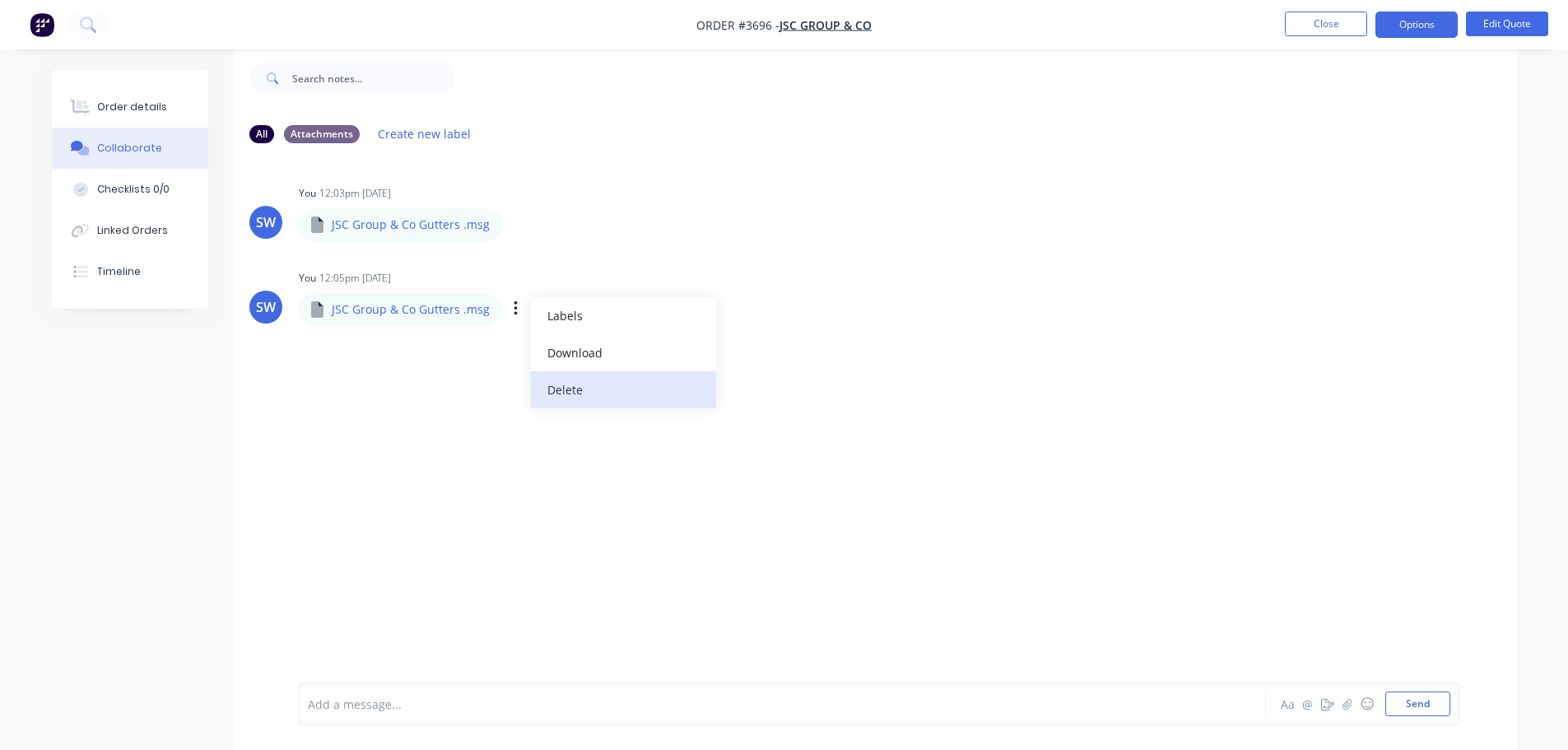
click at [582, 391] on button "Delete" at bounding box center [622, 390] width 185 height 37
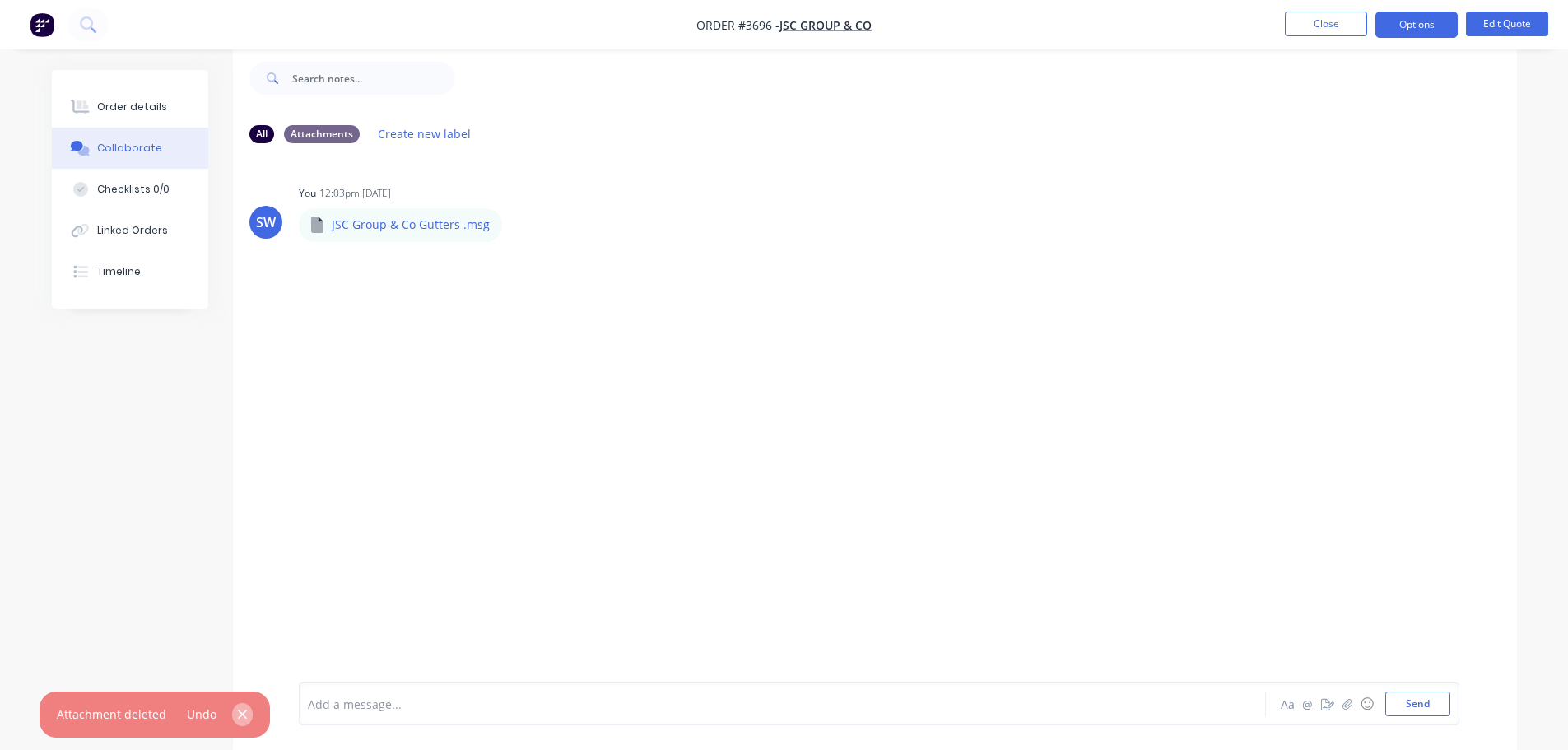
click at [238, 717] on icon "button" at bounding box center [242, 715] width 9 height 9
drag, startPoint x: 319, startPoint y: 558, endPoint x: 342, endPoint y: 501, distance: 61.5
click at [319, 555] on div "SW You 12:03pm [DATE] JSC Group & Co Gutters .msg JSC Group & Co Gutters .msg L…" at bounding box center [875, 407] width 1284 height 502
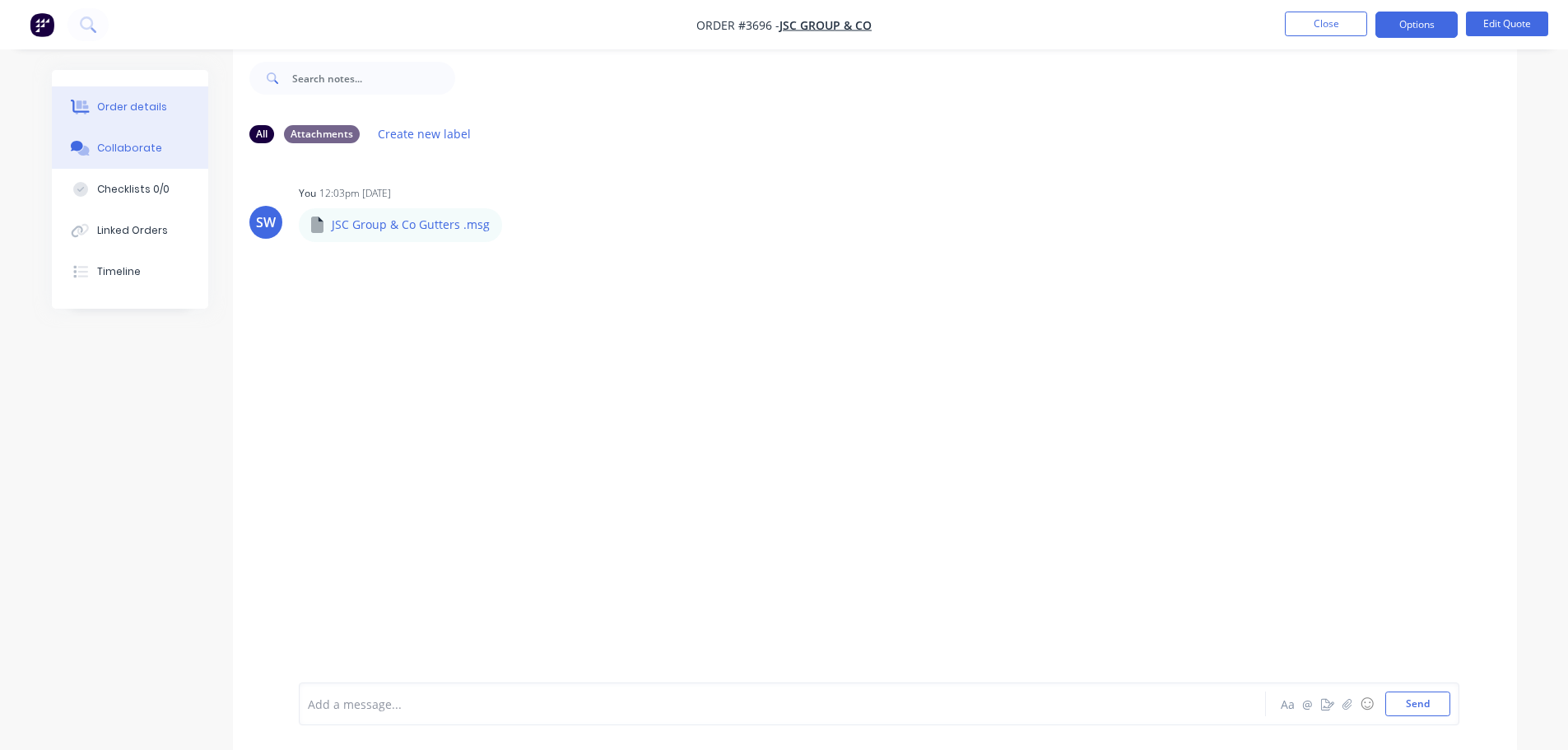
click at [135, 112] on div "Order details" at bounding box center [132, 106] width 70 height 15
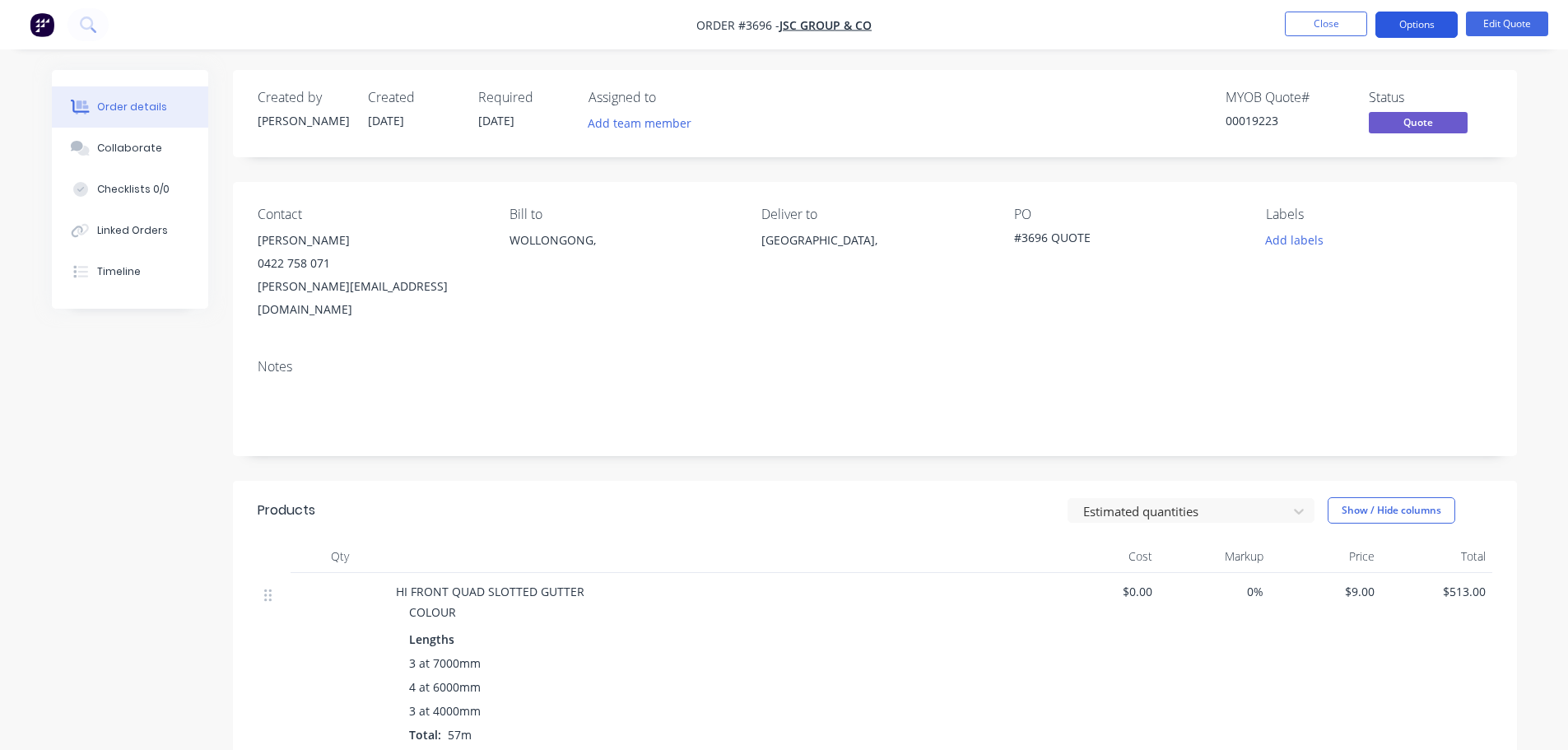
click at [1406, 20] on button "Options" at bounding box center [1416, 25] width 82 height 26
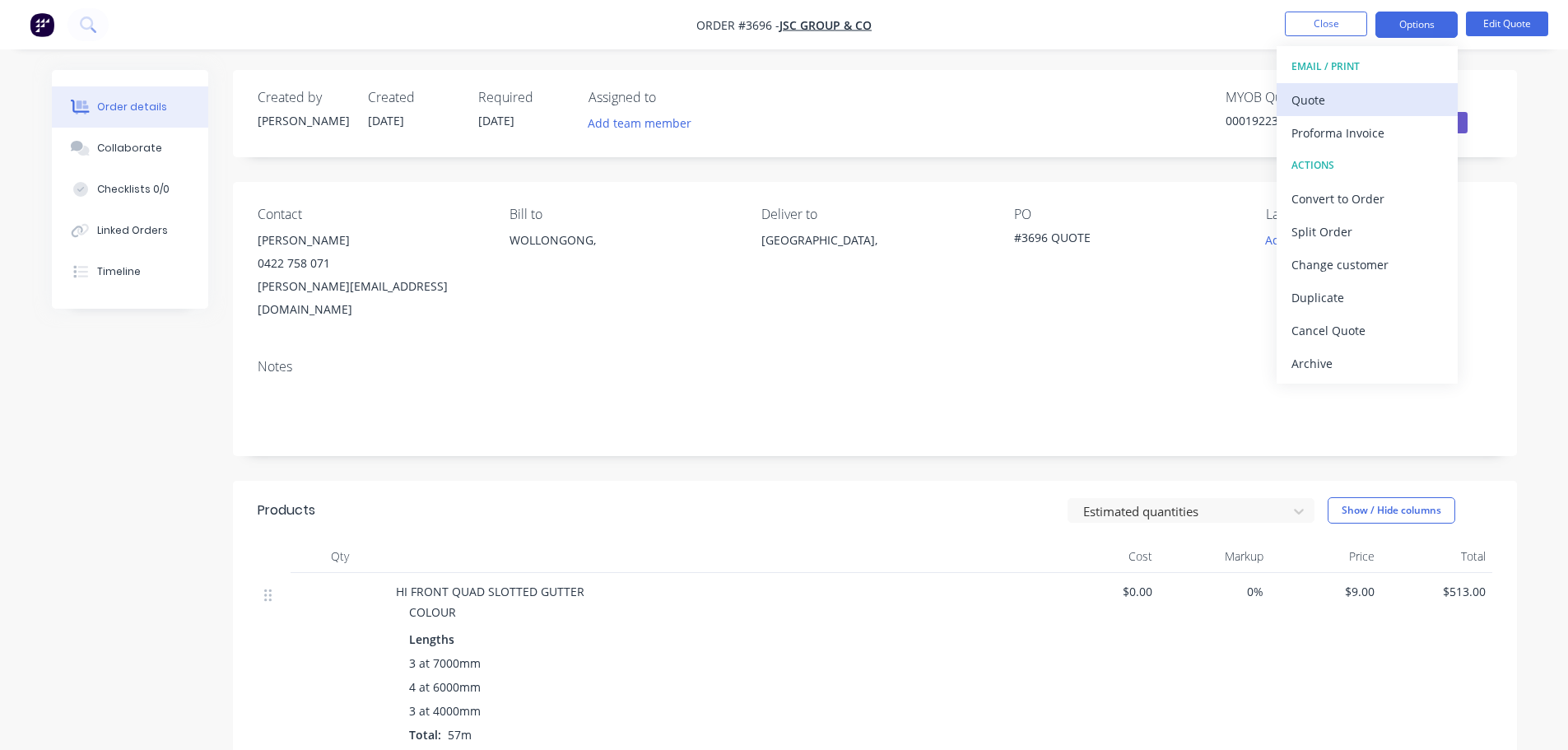
click at [1349, 104] on div "Quote" at bounding box center [1367, 100] width 151 height 24
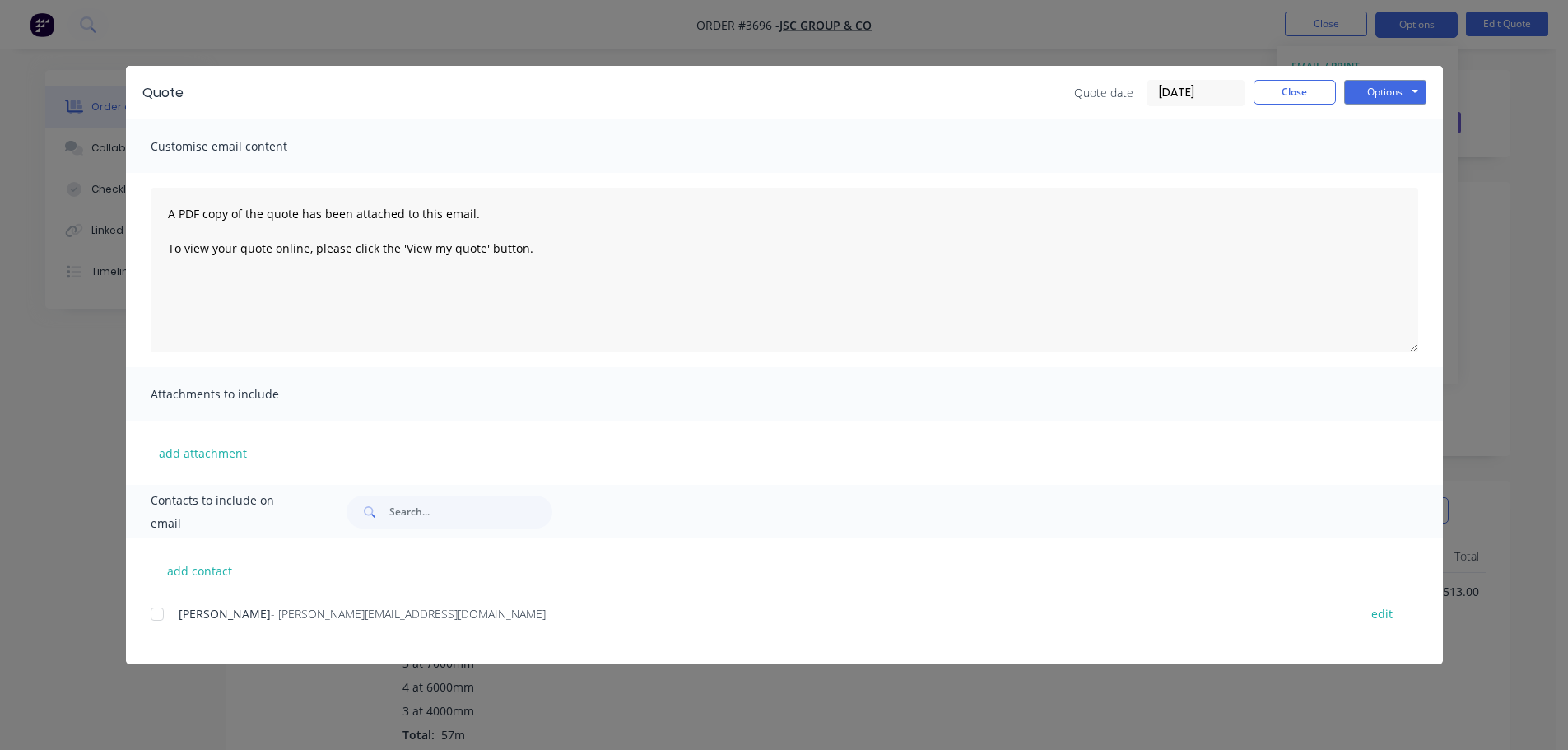
click at [160, 615] on div at bounding box center [157, 614] width 33 height 33
click at [1364, 90] on button "Options" at bounding box center [1385, 92] width 82 height 25
click at [1371, 169] on button "Email" at bounding box center [1397, 176] width 106 height 27
click at [1300, 96] on button "Close" at bounding box center [1294, 92] width 82 height 25
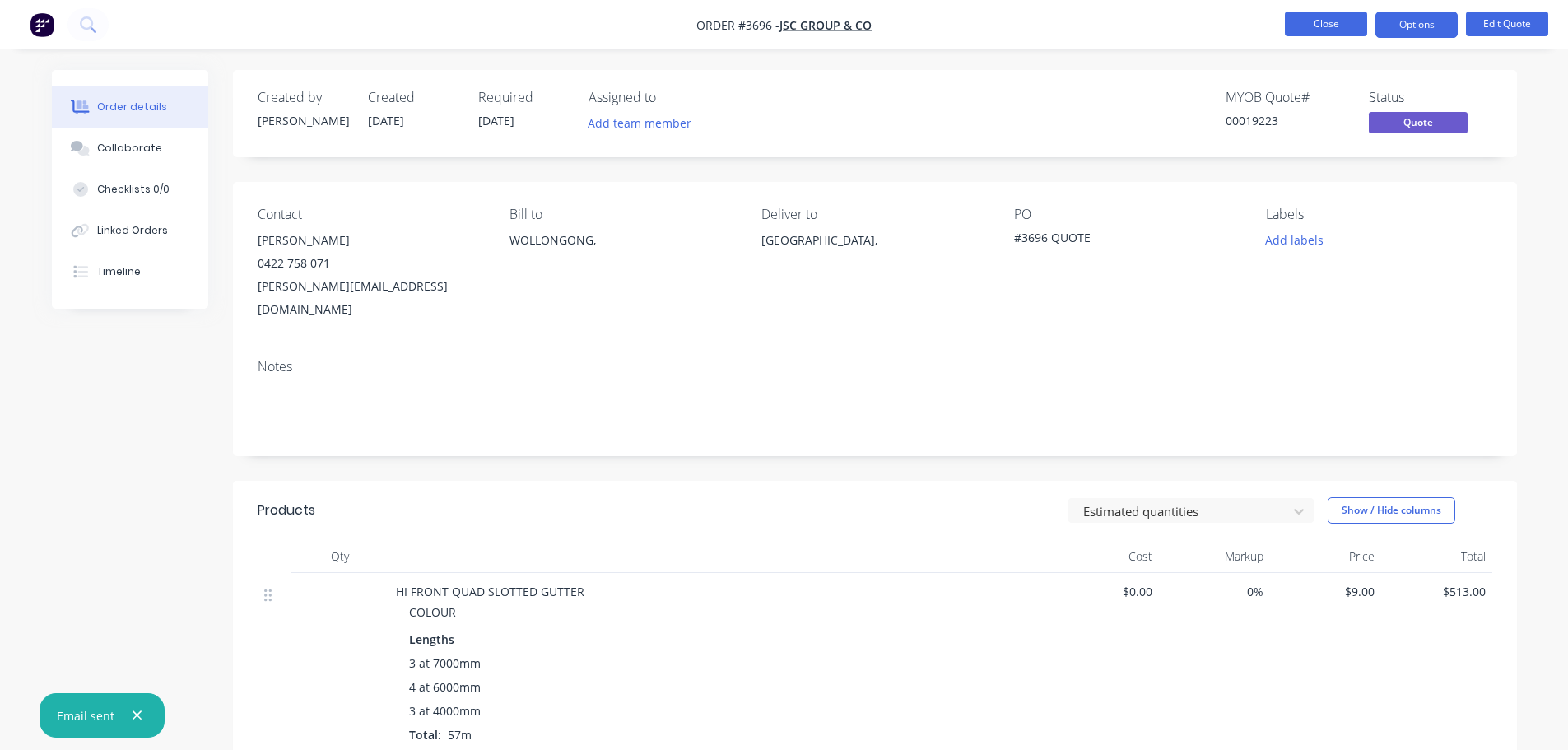
click at [1320, 15] on button "Close" at bounding box center [1326, 24] width 82 height 25
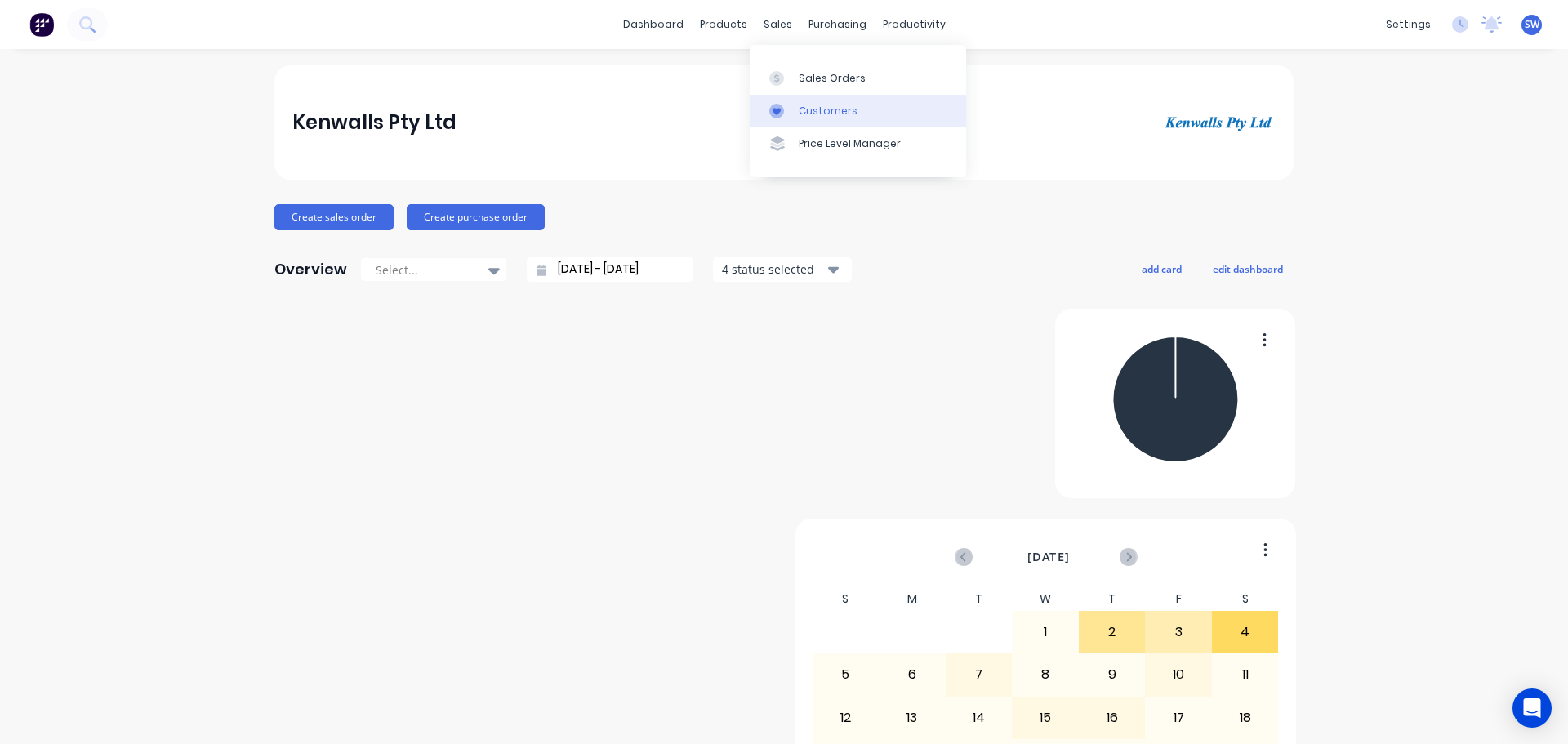
click at [817, 97] on link "Customers" at bounding box center [858, 111] width 217 height 33
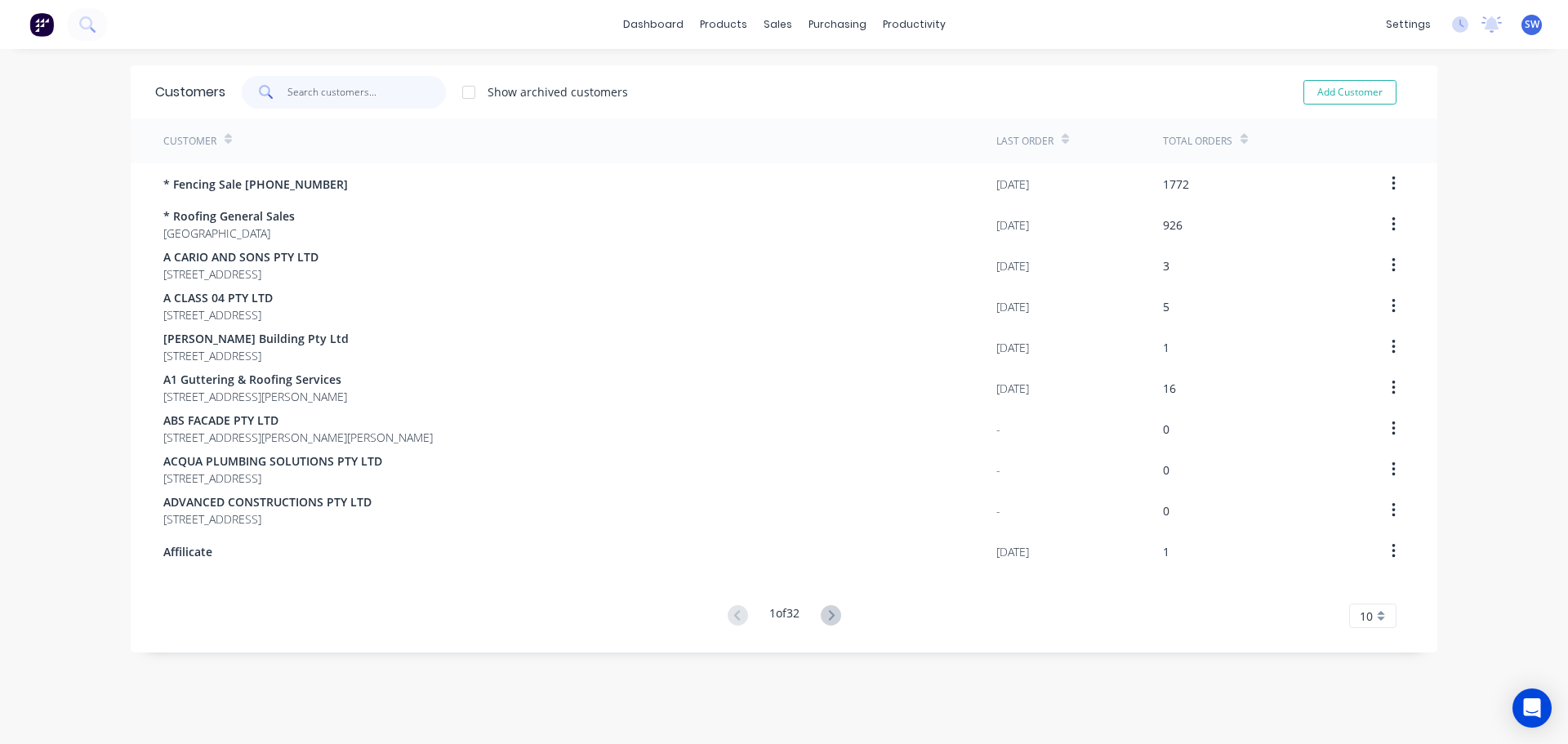
click at [302, 94] on input "text" at bounding box center [367, 92] width 159 height 33
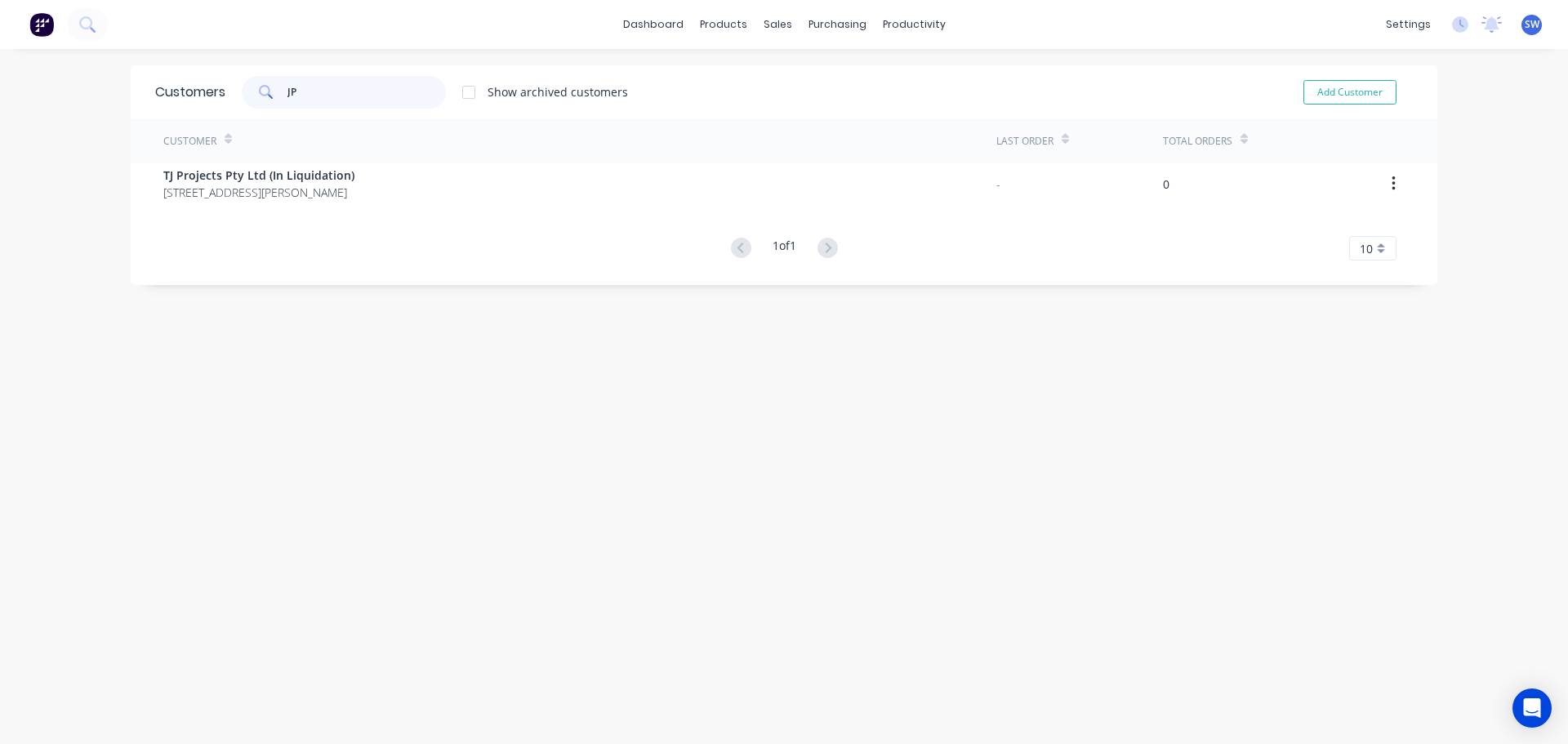
type input "J"
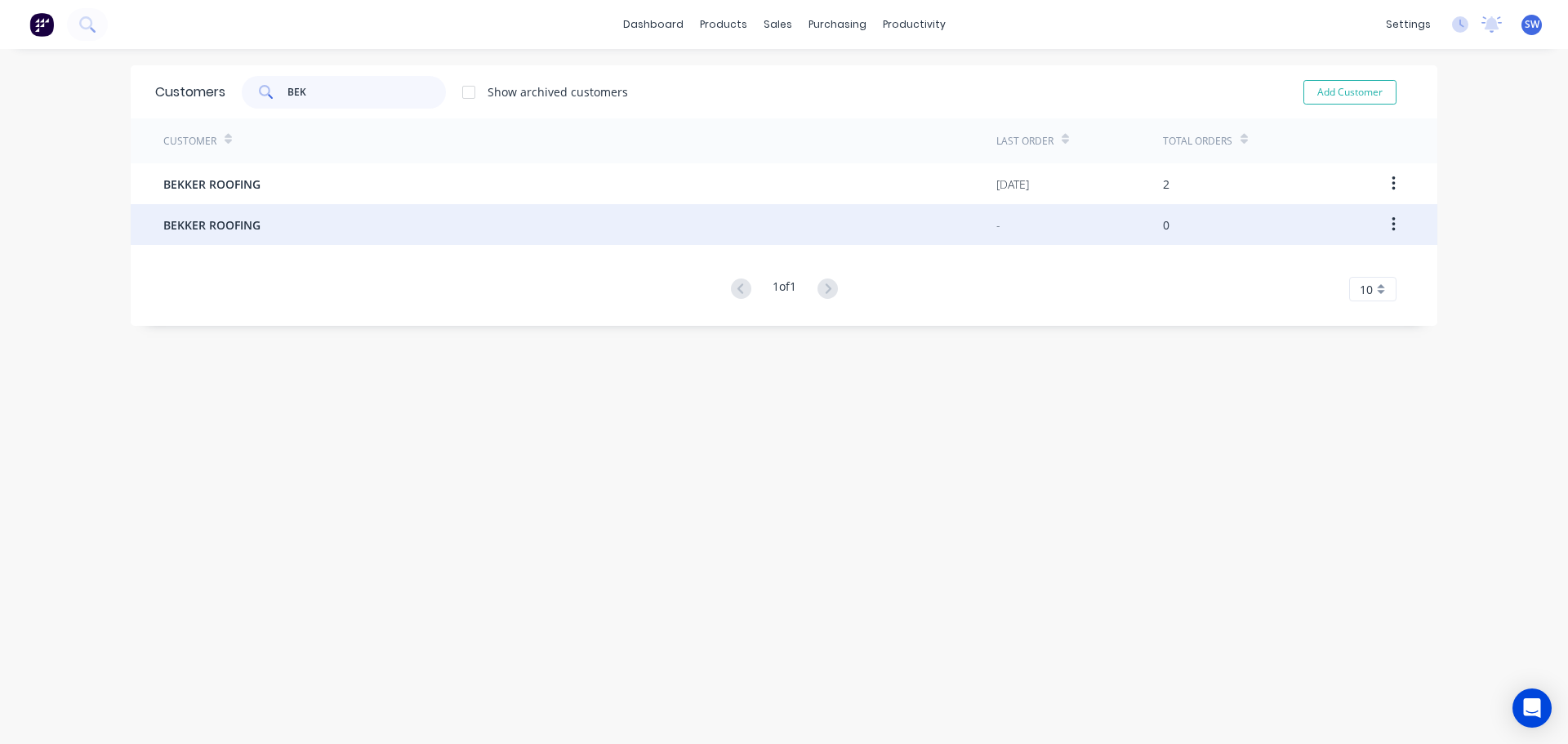
type input "BEK"
click at [321, 229] on div "BEKKER ROOFING" at bounding box center [580, 224] width 833 height 41
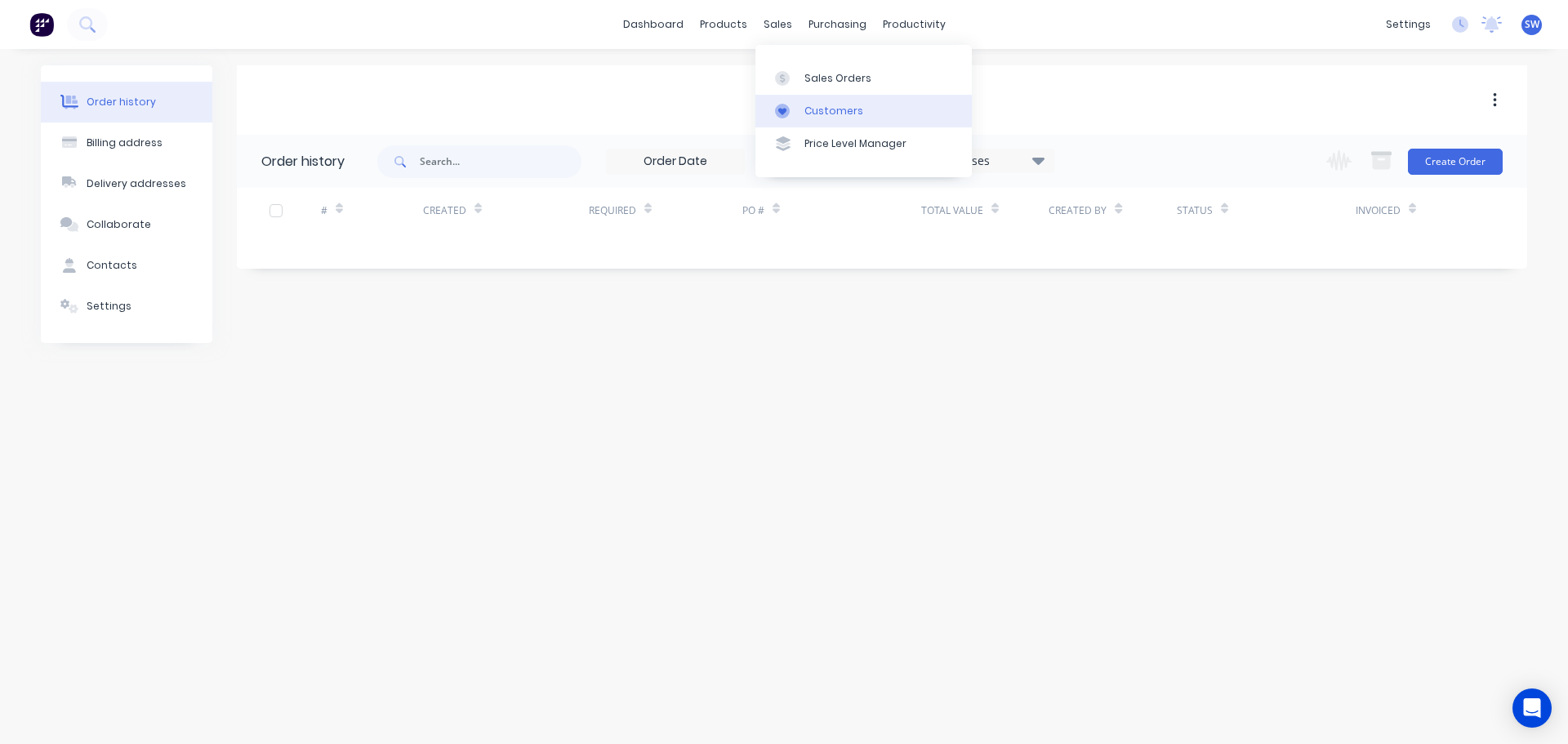
click at [807, 104] on div "Customers" at bounding box center [834, 111] width 59 height 14
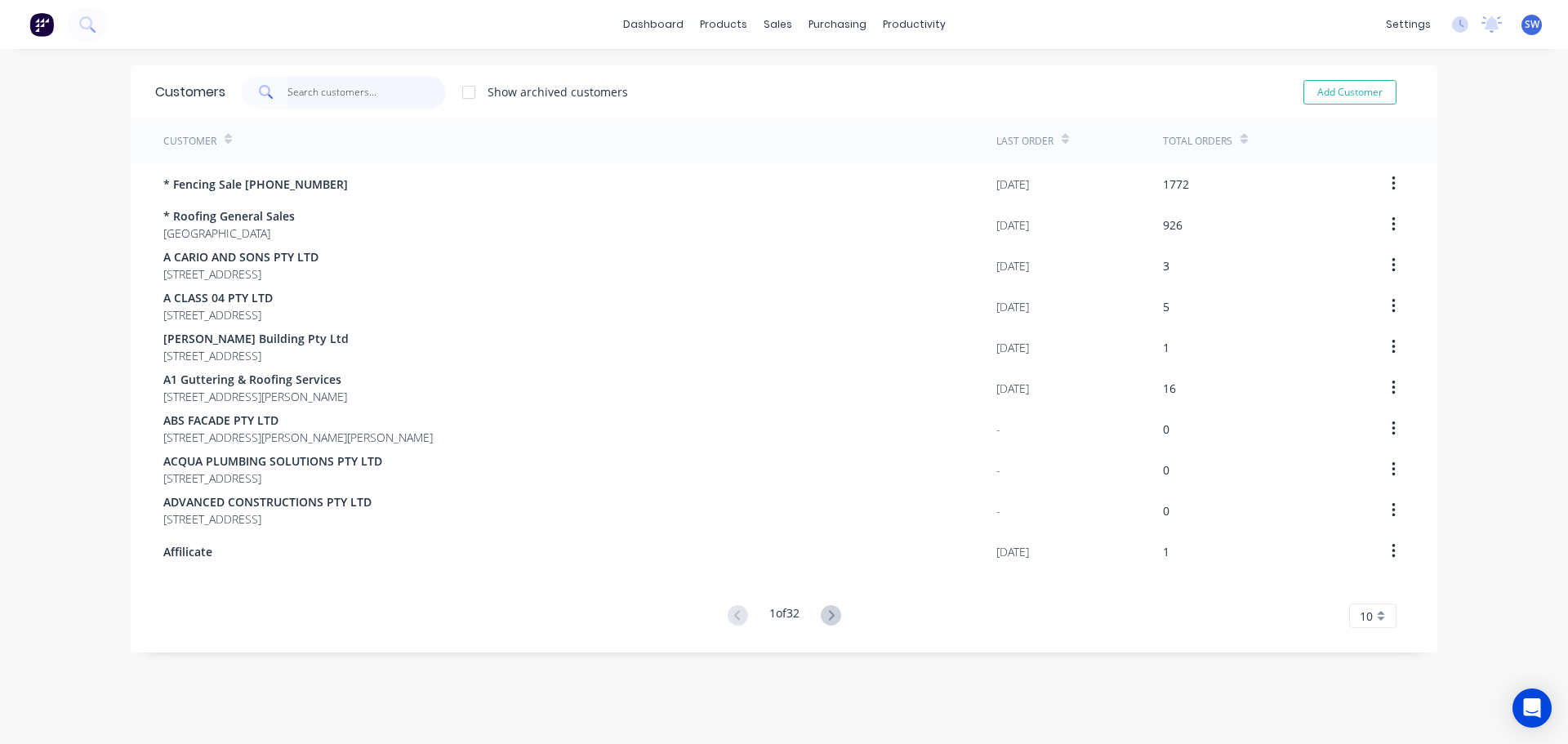
click at [318, 98] on input "text" at bounding box center [367, 92] width 159 height 33
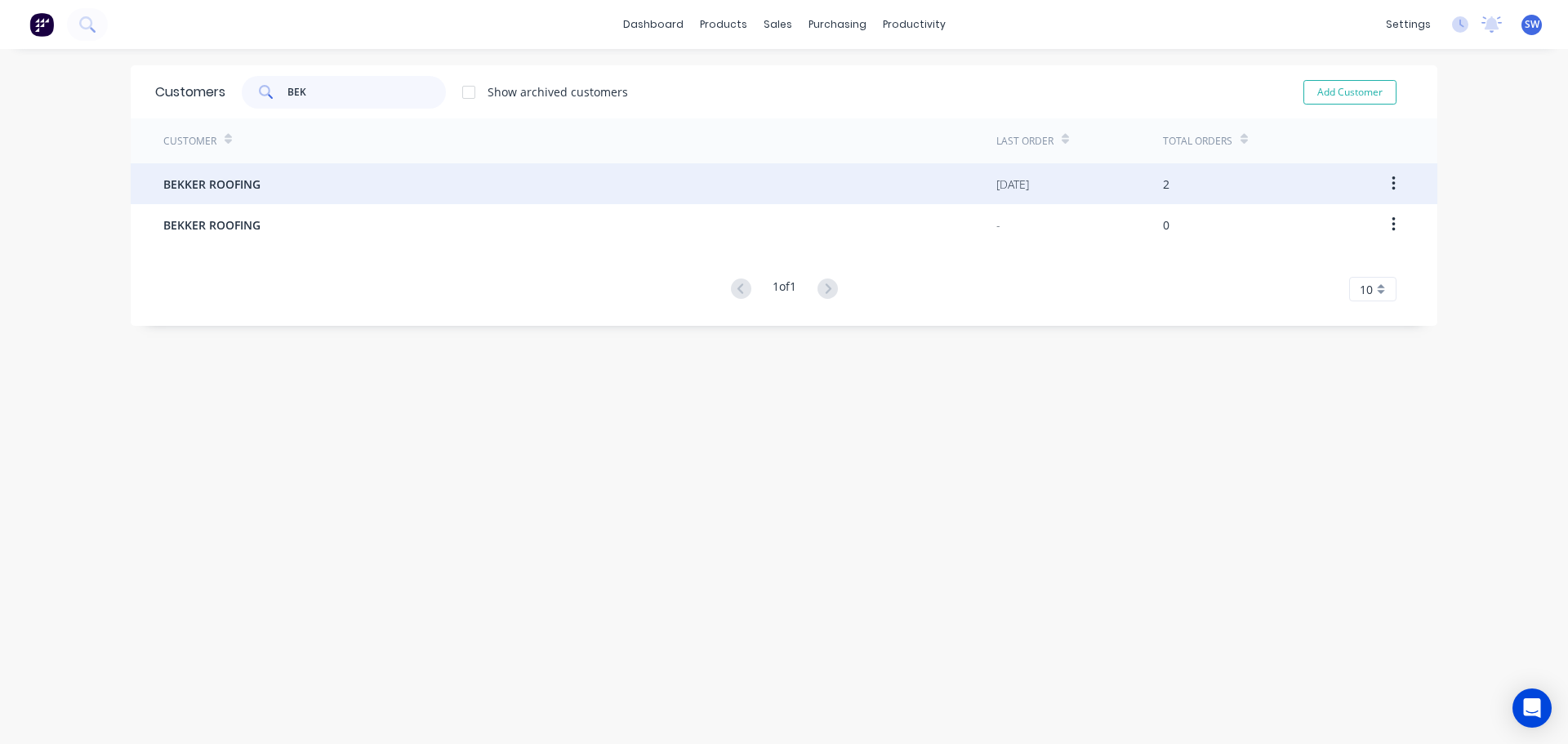
type input "BEK"
click at [274, 171] on div "BEKKER ROOFING" at bounding box center [580, 183] width 833 height 41
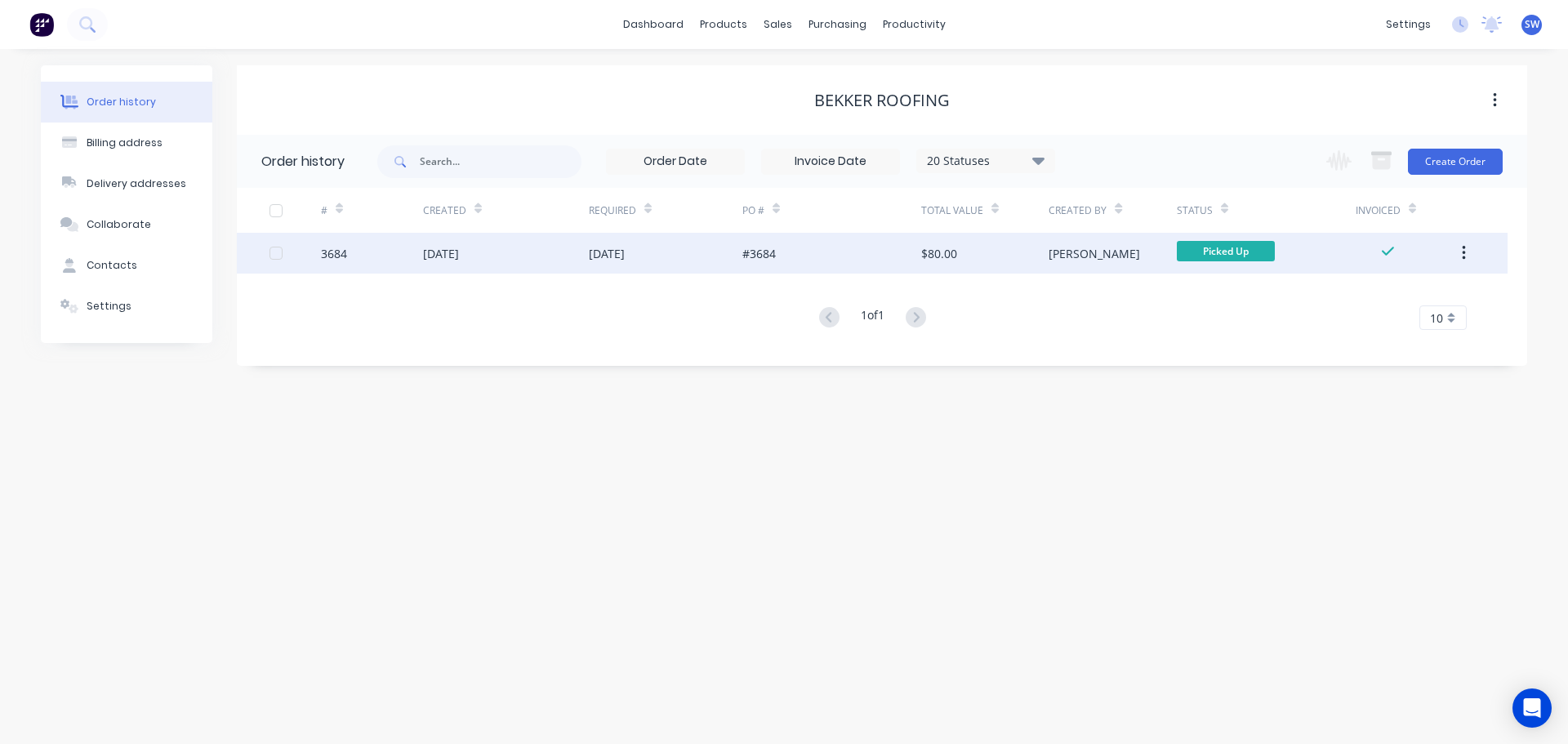
click at [807, 246] on div "#3684" at bounding box center [832, 253] width 179 height 41
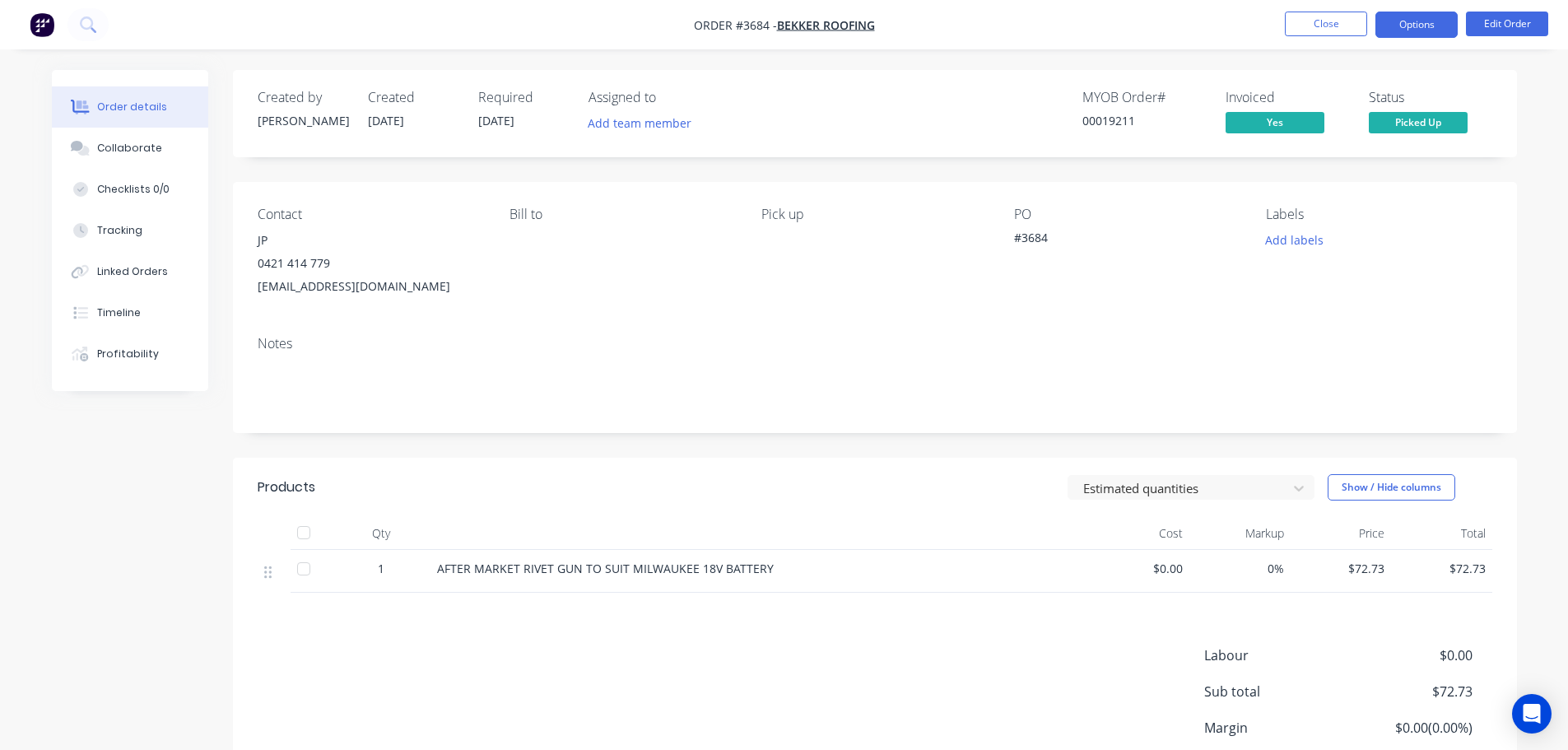
click at [1409, 16] on button "Options" at bounding box center [1416, 25] width 82 height 26
click at [1148, 438] on div "Created by Stuart Created 02/10/25 Required 02/10/25 Assigned to Add team membe…" at bounding box center [875, 465] width 1284 height 791
click at [1330, 22] on button "Close" at bounding box center [1326, 24] width 82 height 25
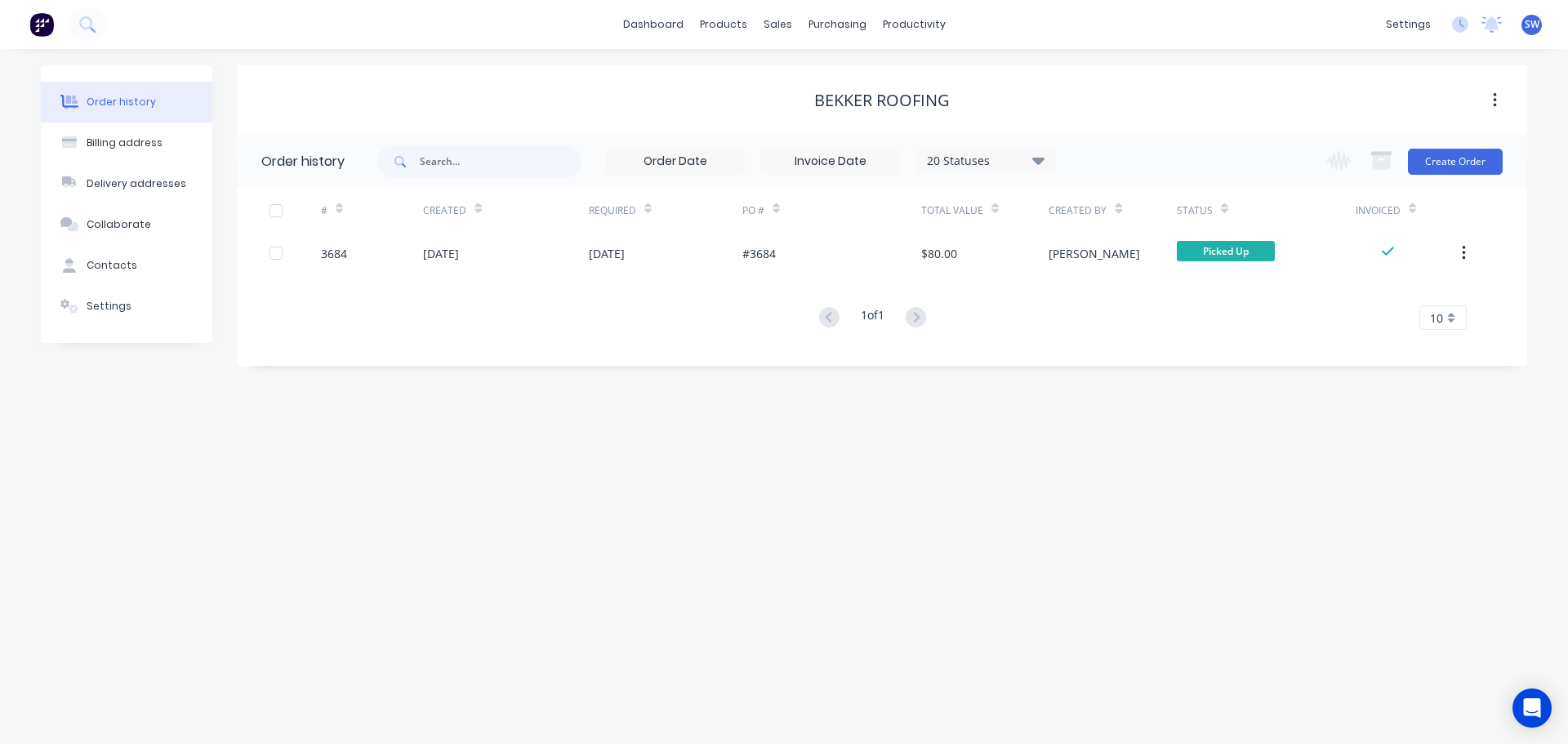
click at [1044, 159] on icon at bounding box center [1039, 161] width 13 height 7
click at [1003, 392] on div "Archived" at bounding box center [1020, 390] width 204 height 33
click at [1121, 381] on label at bounding box center [1121, 381] width 0 height 0
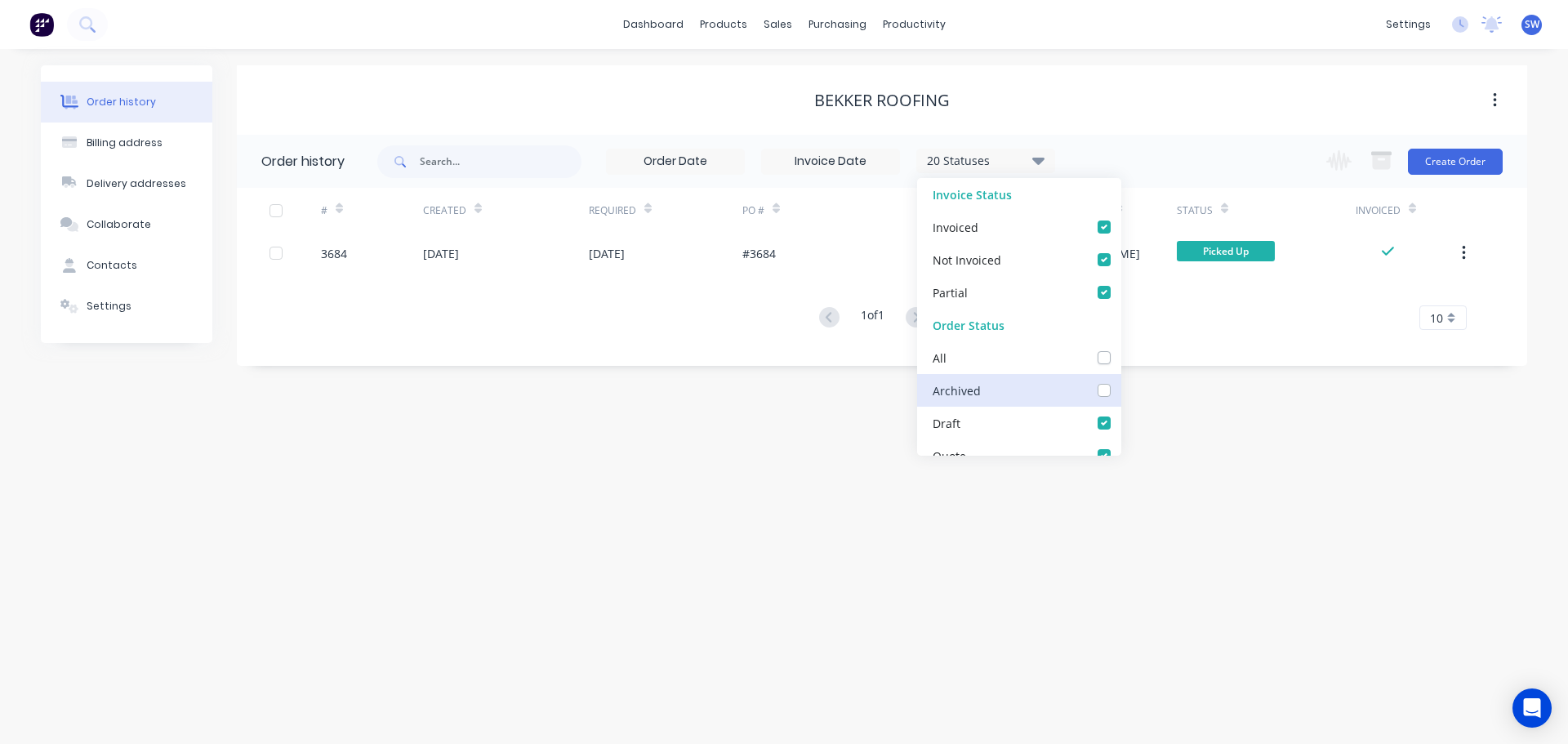
click at [1121, 388] on input "checkbox" at bounding box center [1127, 388] width 13 height 15
checkbox input "true"
click at [811, 474] on div "Order history Billing address Delivery addresses Collaborate Contacts Settings …" at bounding box center [784, 396] width 1568 height 695
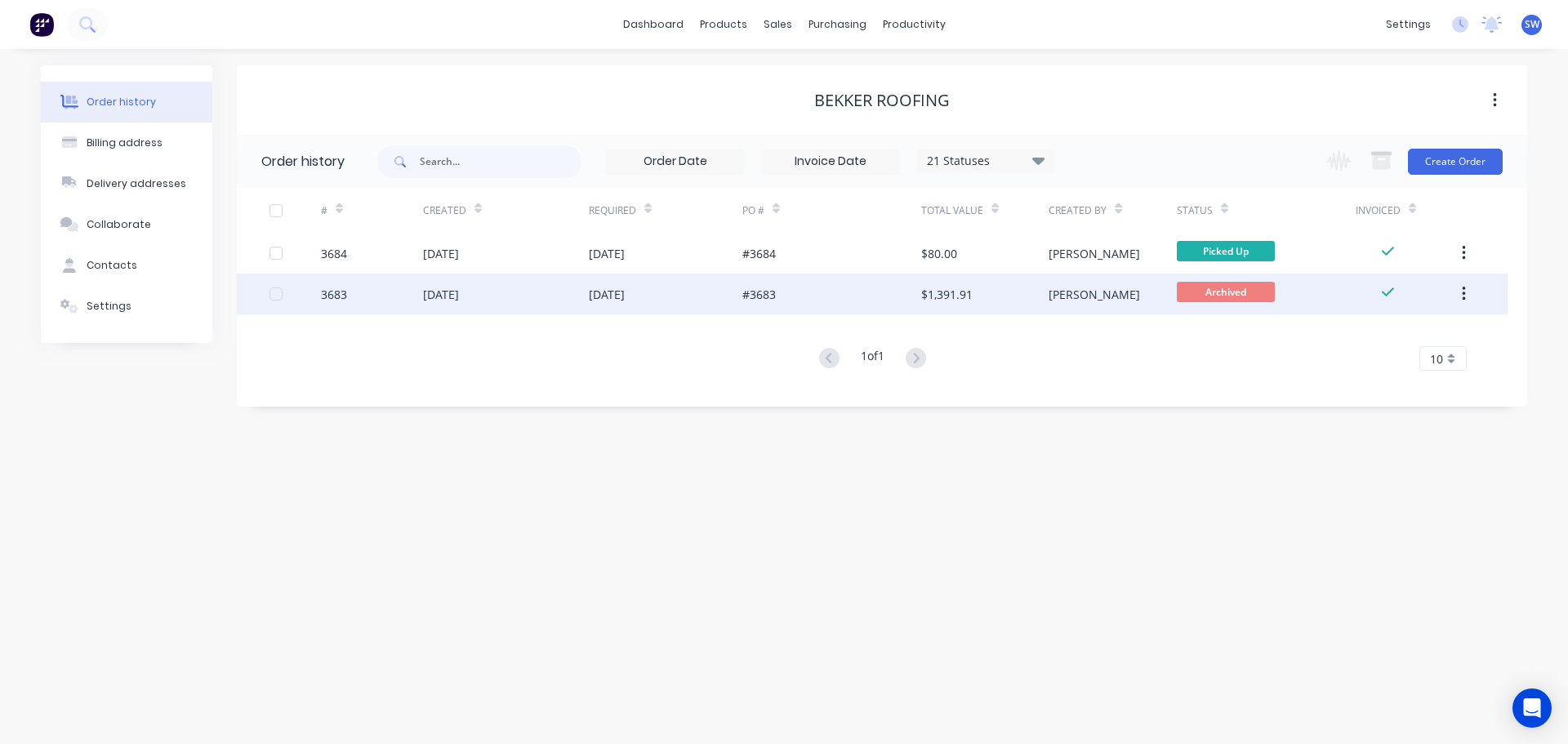
click at [825, 291] on div "#3683" at bounding box center [832, 293] width 179 height 41
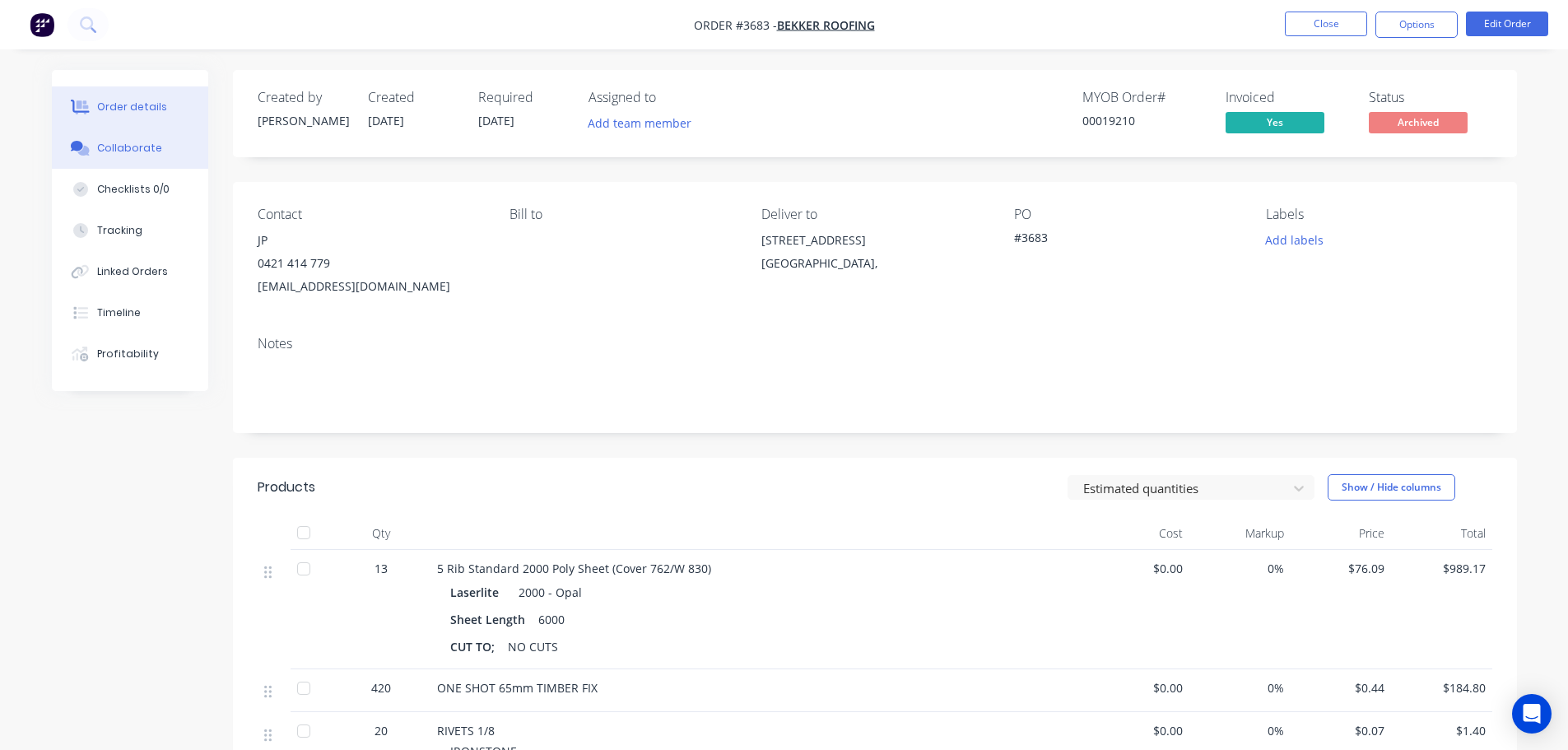
click at [118, 154] on div "Collaborate" at bounding box center [129, 148] width 65 height 15
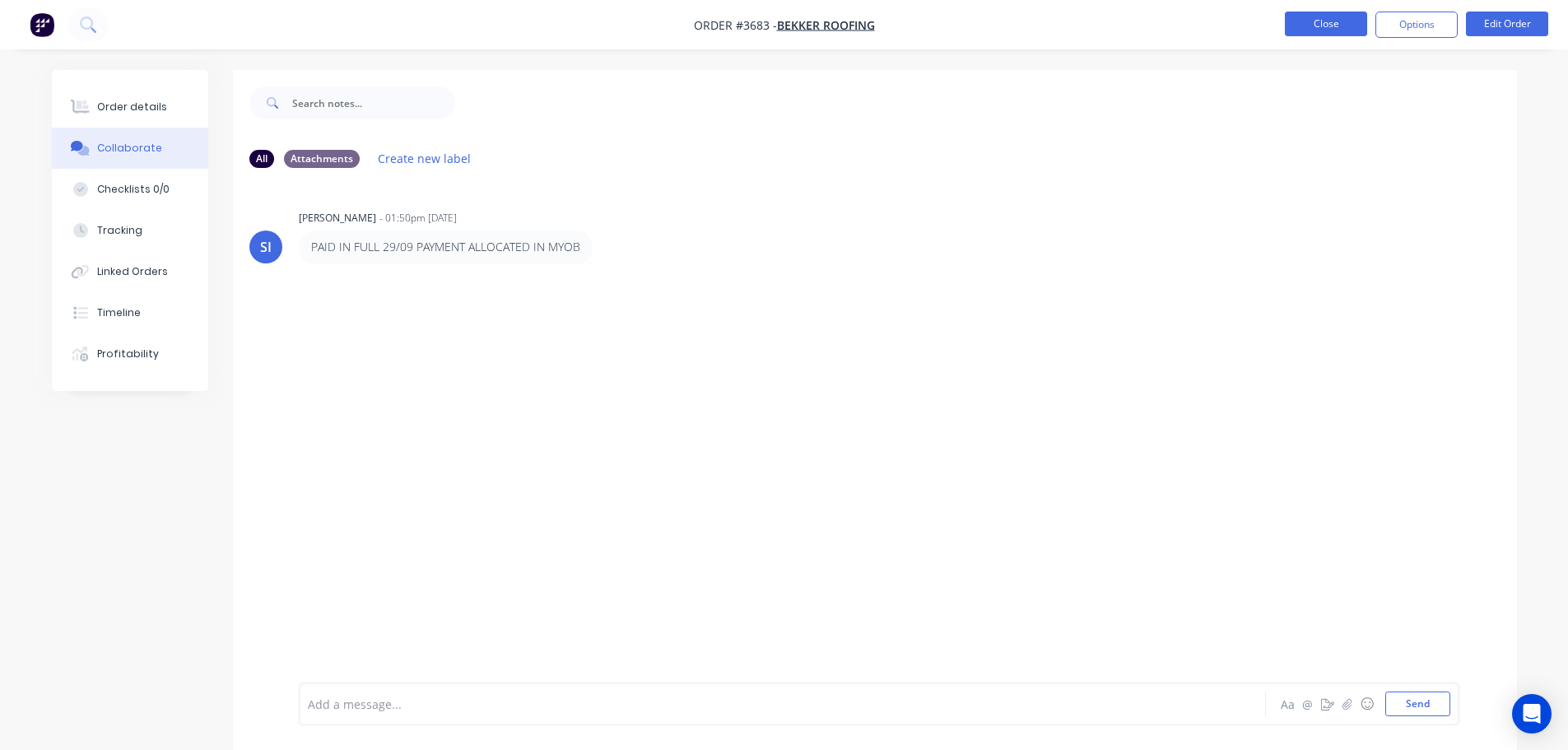
click at [1330, 28] on button "Close" at bounding box center [1326, 24] width 82 height 25
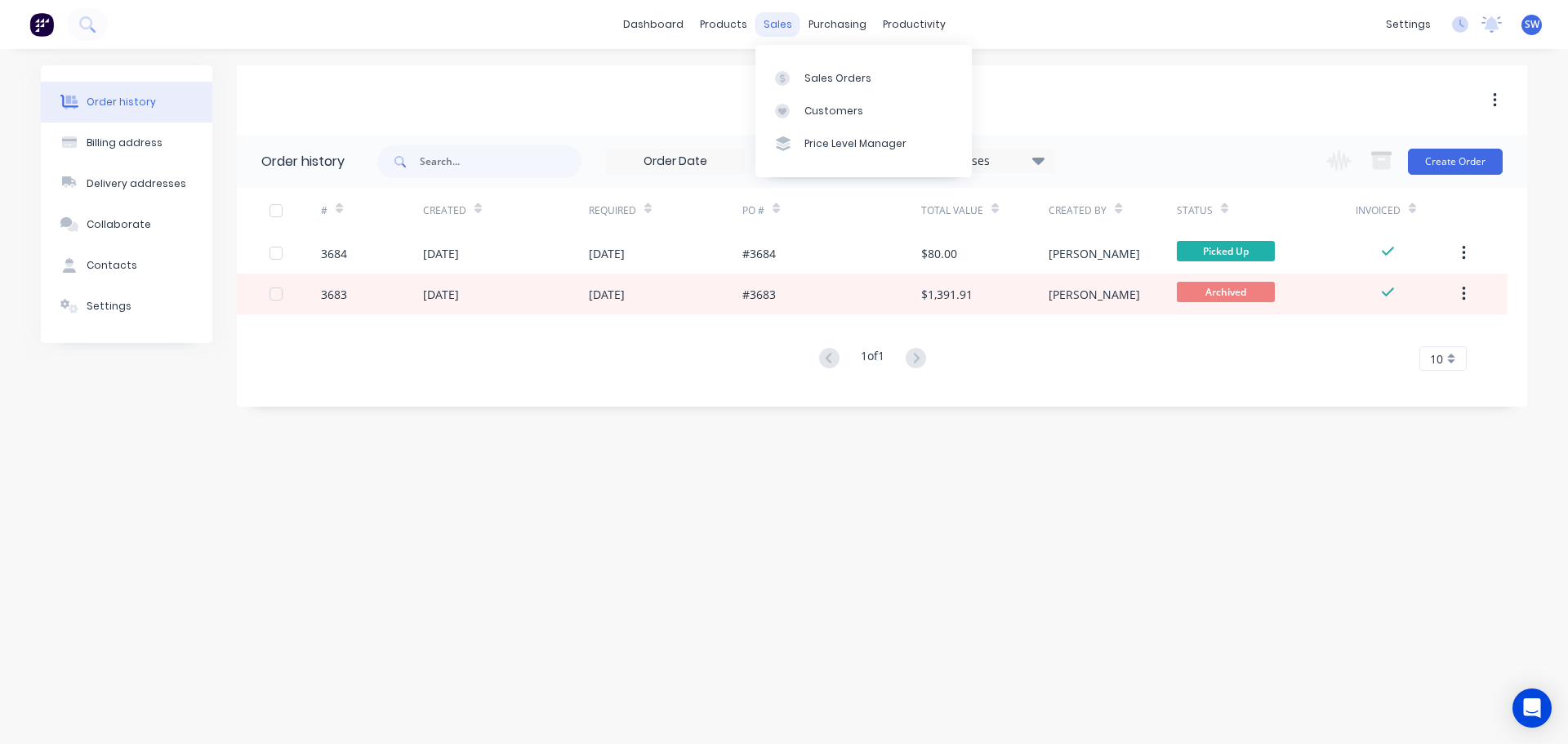
click at [775, 14] on div "sales" at bounding box center [779, 24] width 45 height 24
click at [849, 110] on div "Customers" at bounding box center [834, 111] width 59 height 14
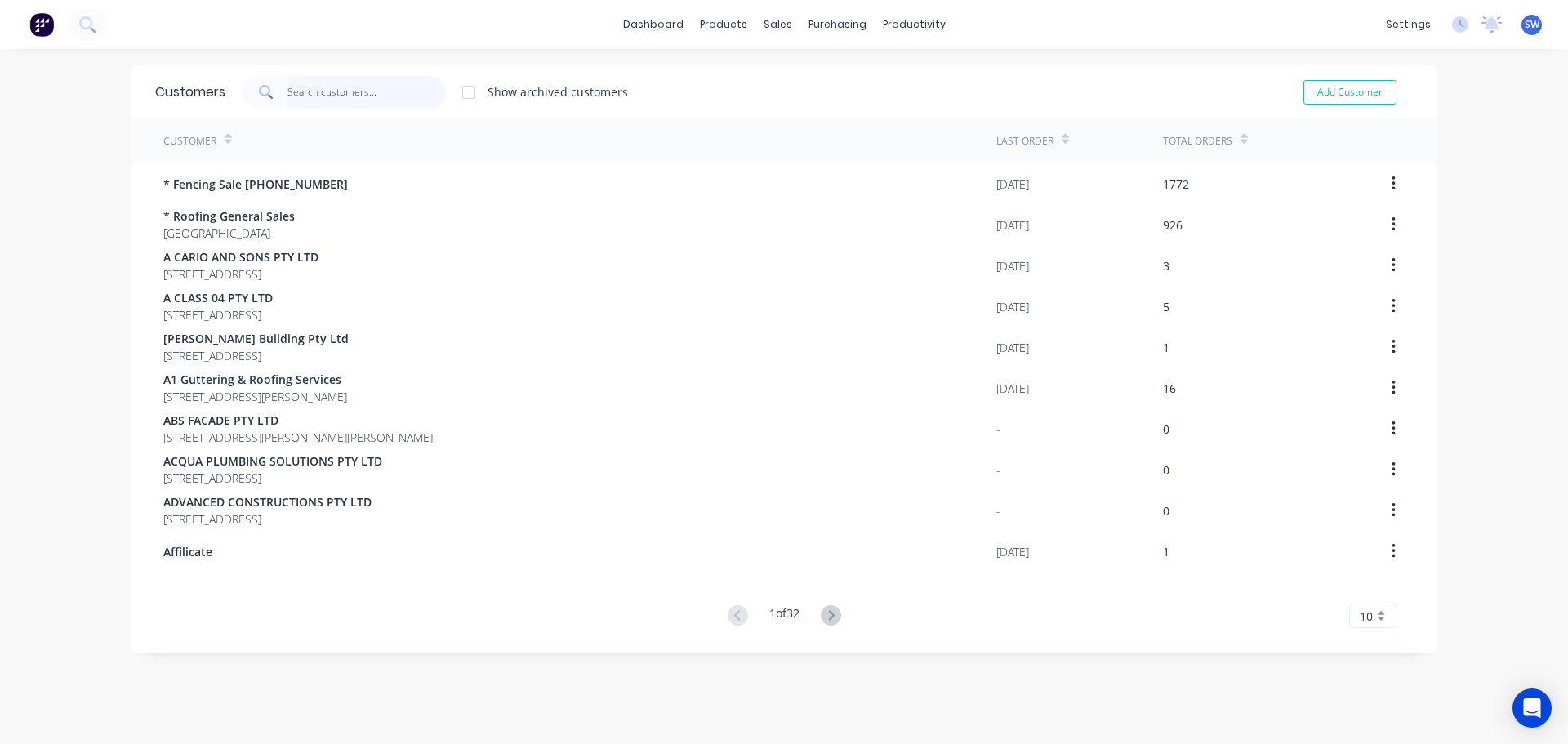
click at [405, 97] on input "text" at bounding box center [367, 92] width 159 height 33
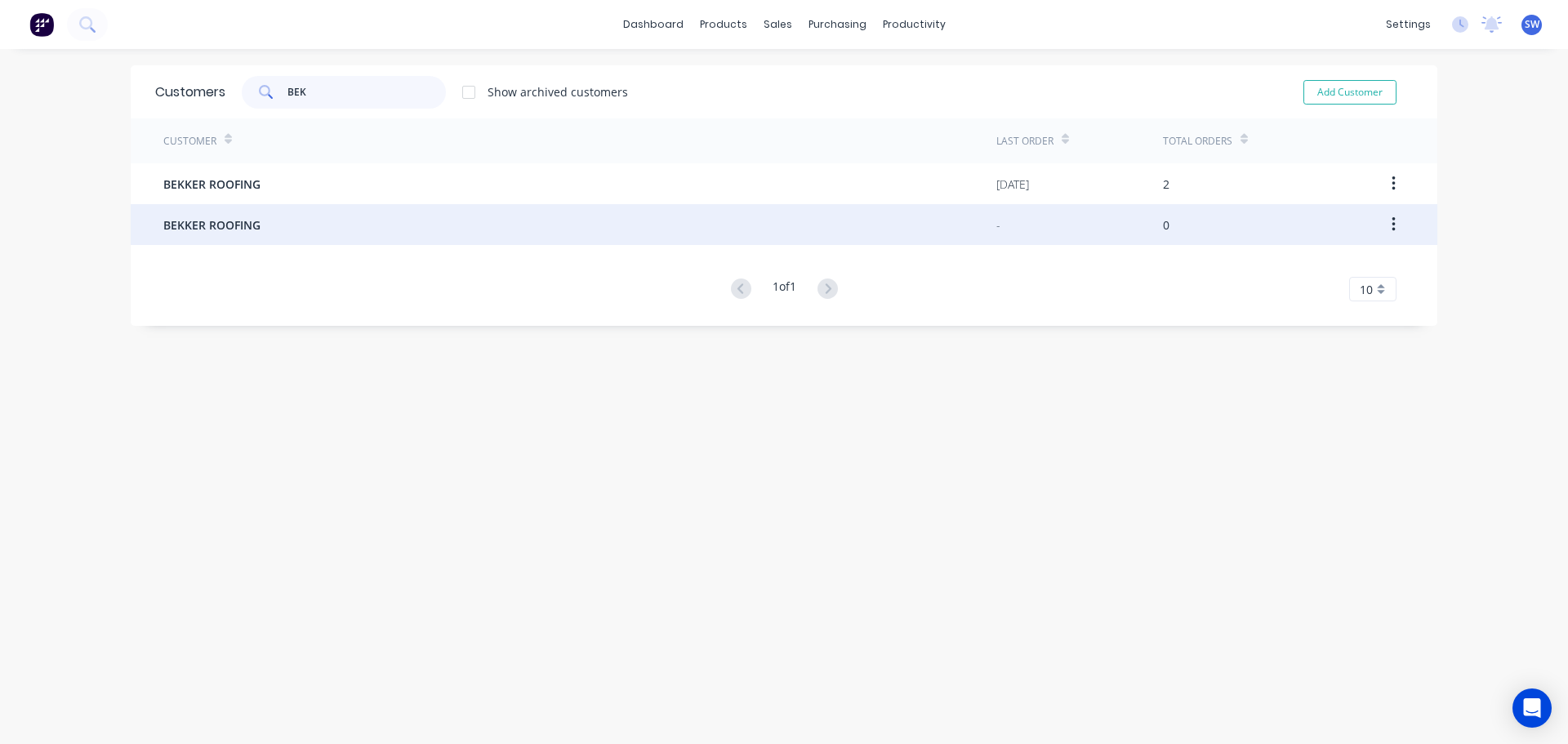
type input "BEK"
click at [1391, 226] on button "button" at bounding box center [1394, 224] width 39 height 30
click at [1319, 268] on div "Archive" at bounding box center [1335, 267] width 126 height 23
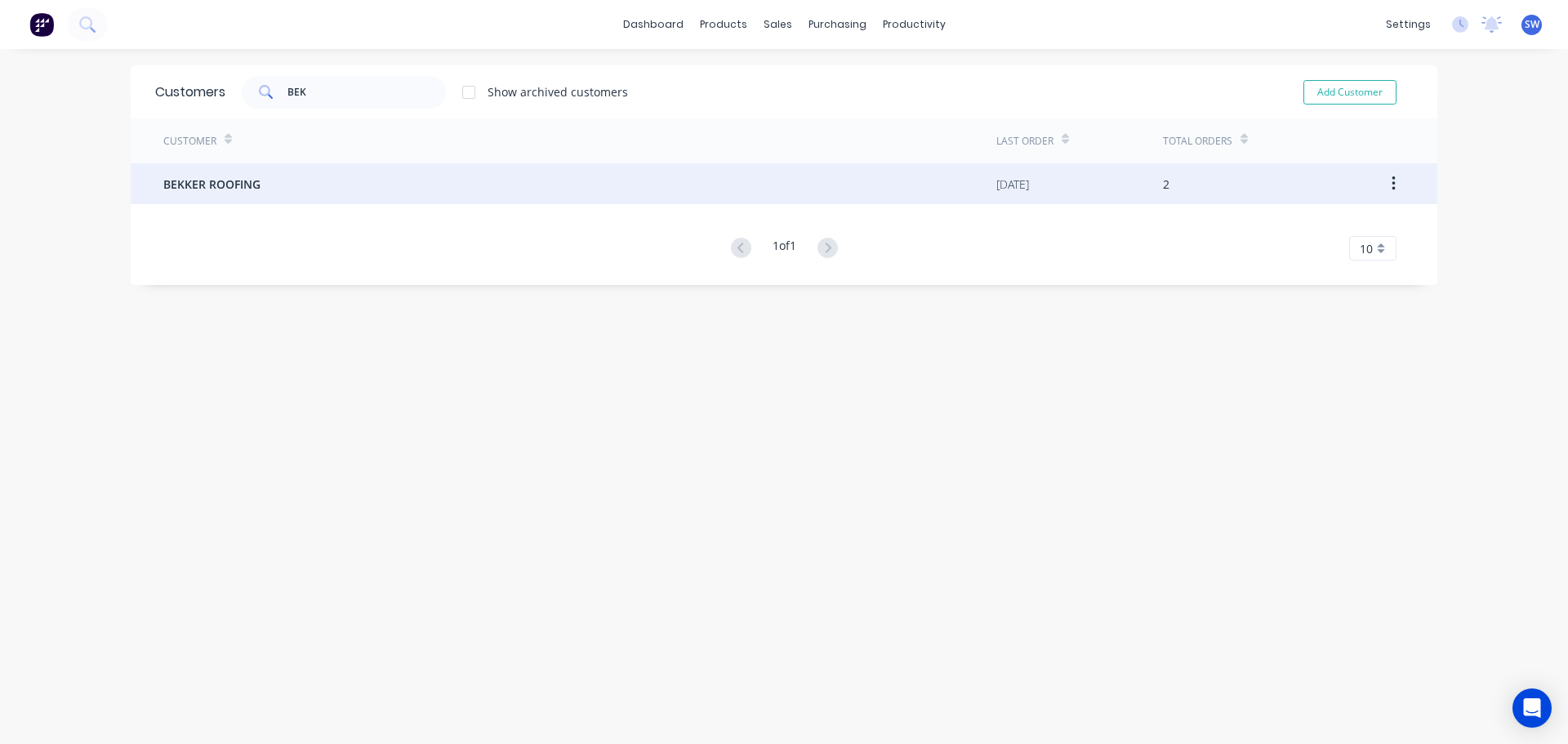
click at [724, 197] on div "BEKKER ROOFING" at bounding box center [580, 183] width 833 height 41
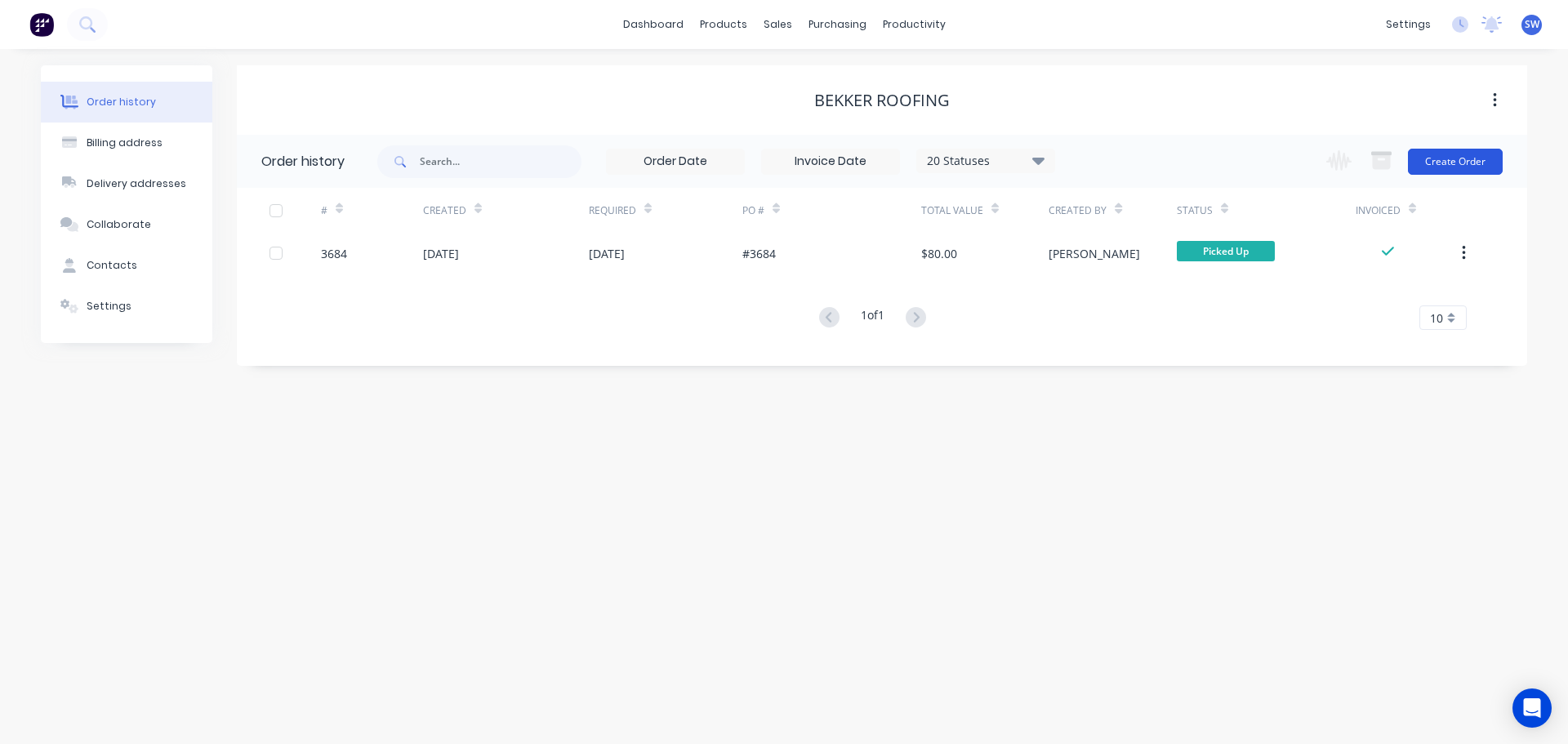
click at [1440, 166] on button "Create Order" at bounding box center [1455, 162] width 95 height 26
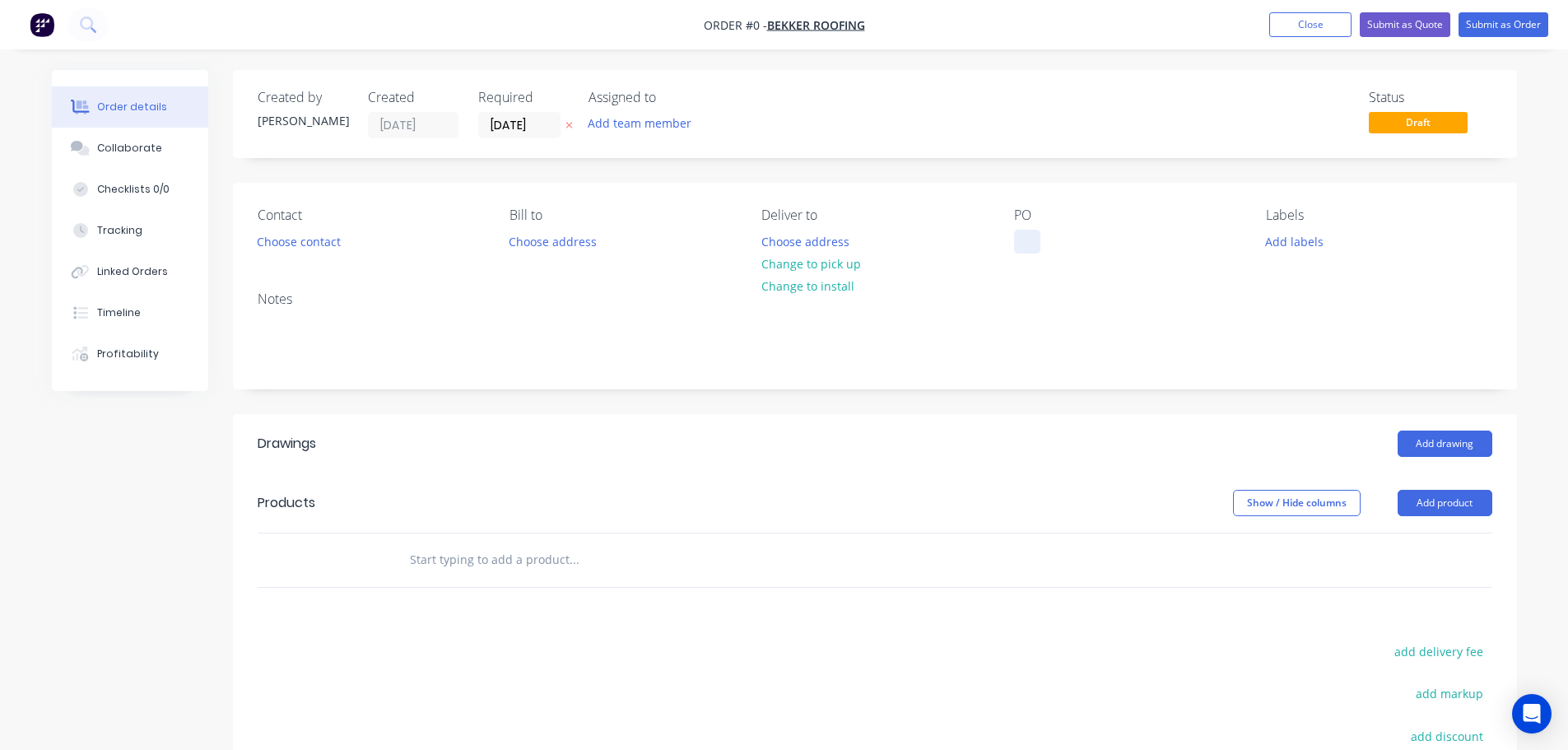
click at [1030, 242] on div at bounding box center [1027, 241] width 26 height 24
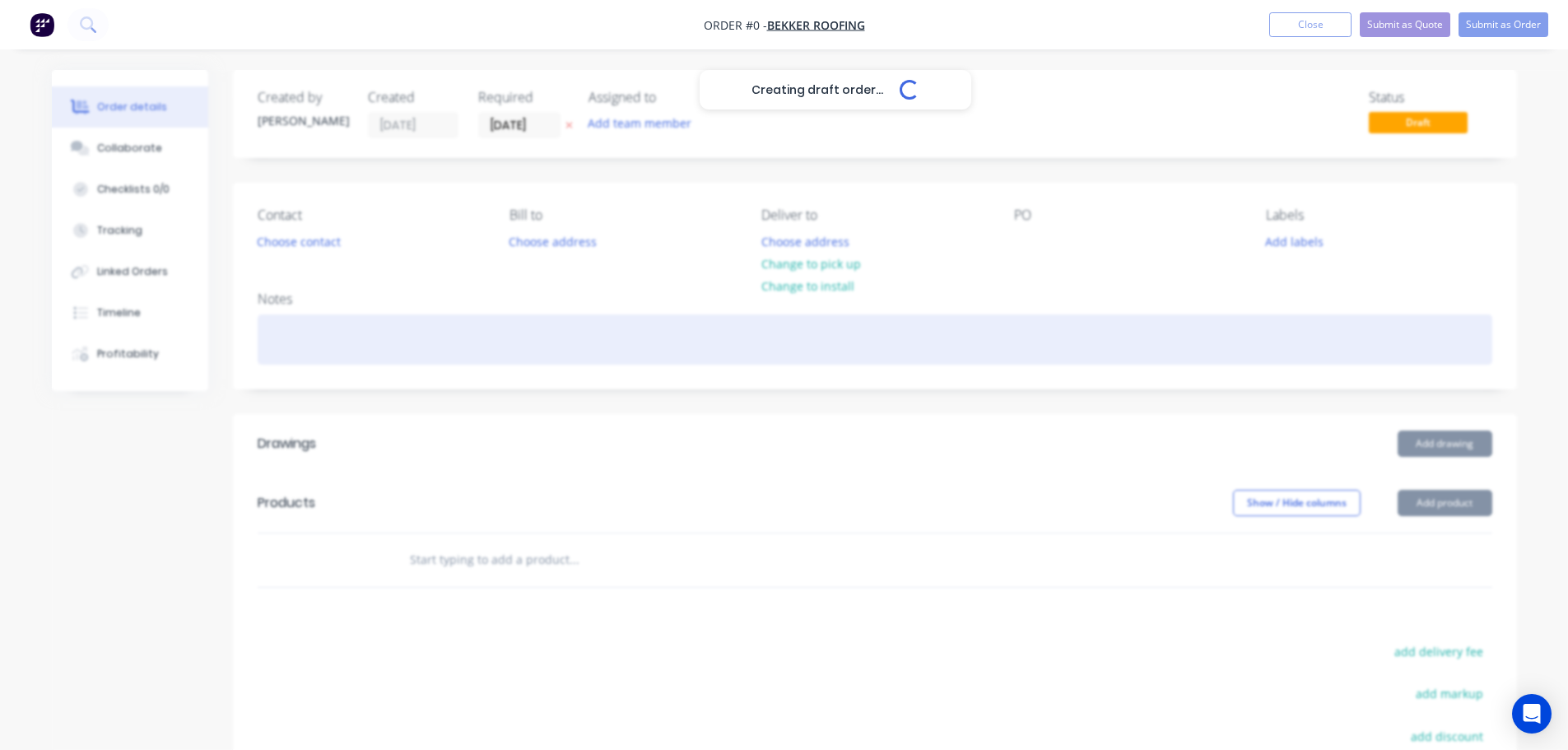
click at [1010, 352] on div "Creating draft order... Loading... Order details Collaborate Checklists 0/0 Tra…" at bounding box center [784, 539] width 1498 height 938
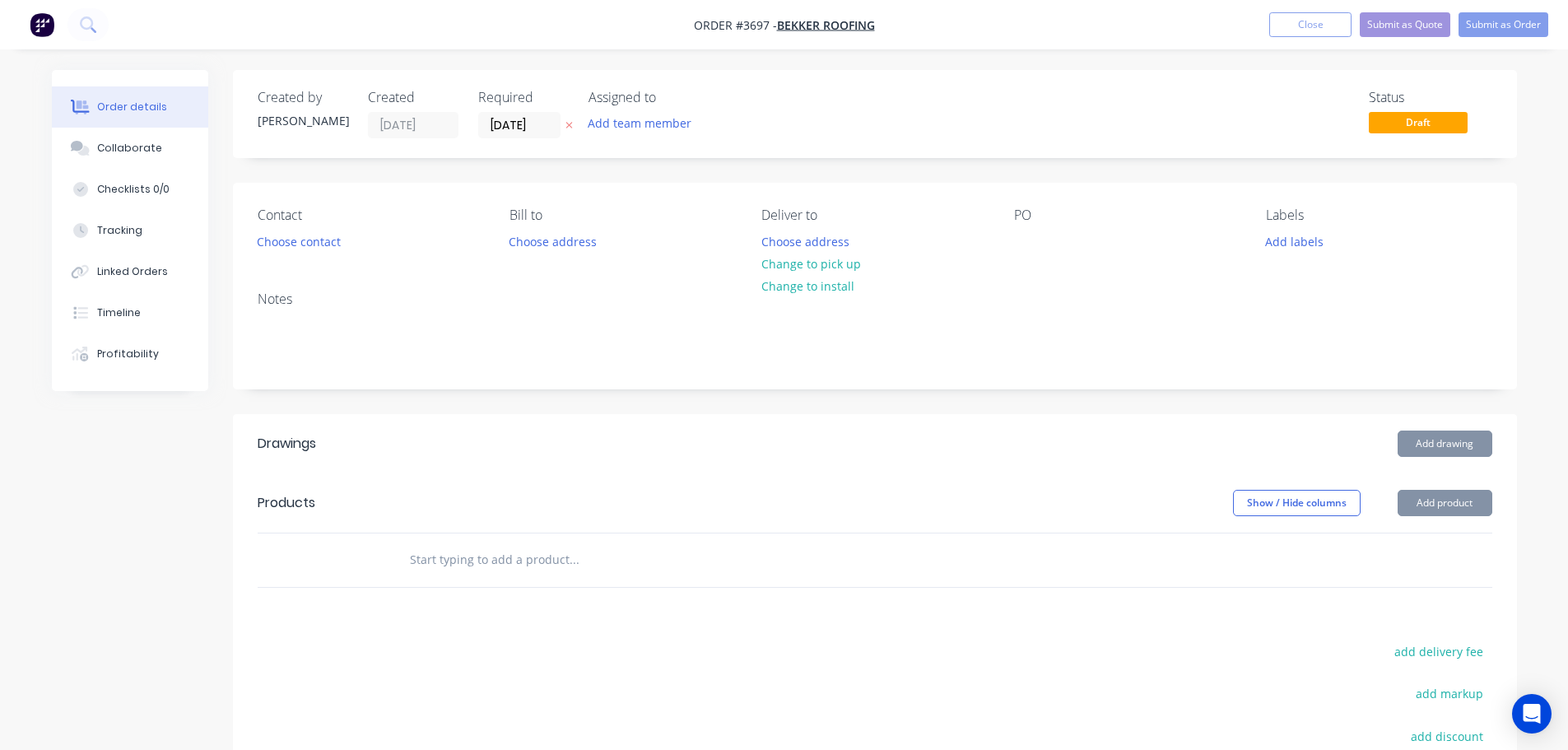
click at [938, 403] on div "Created by Stuart Created 13/10/25 Required 13/10/25 Assigned to Add team membe…" at bounding box center [875, 526] width 1284 height 913
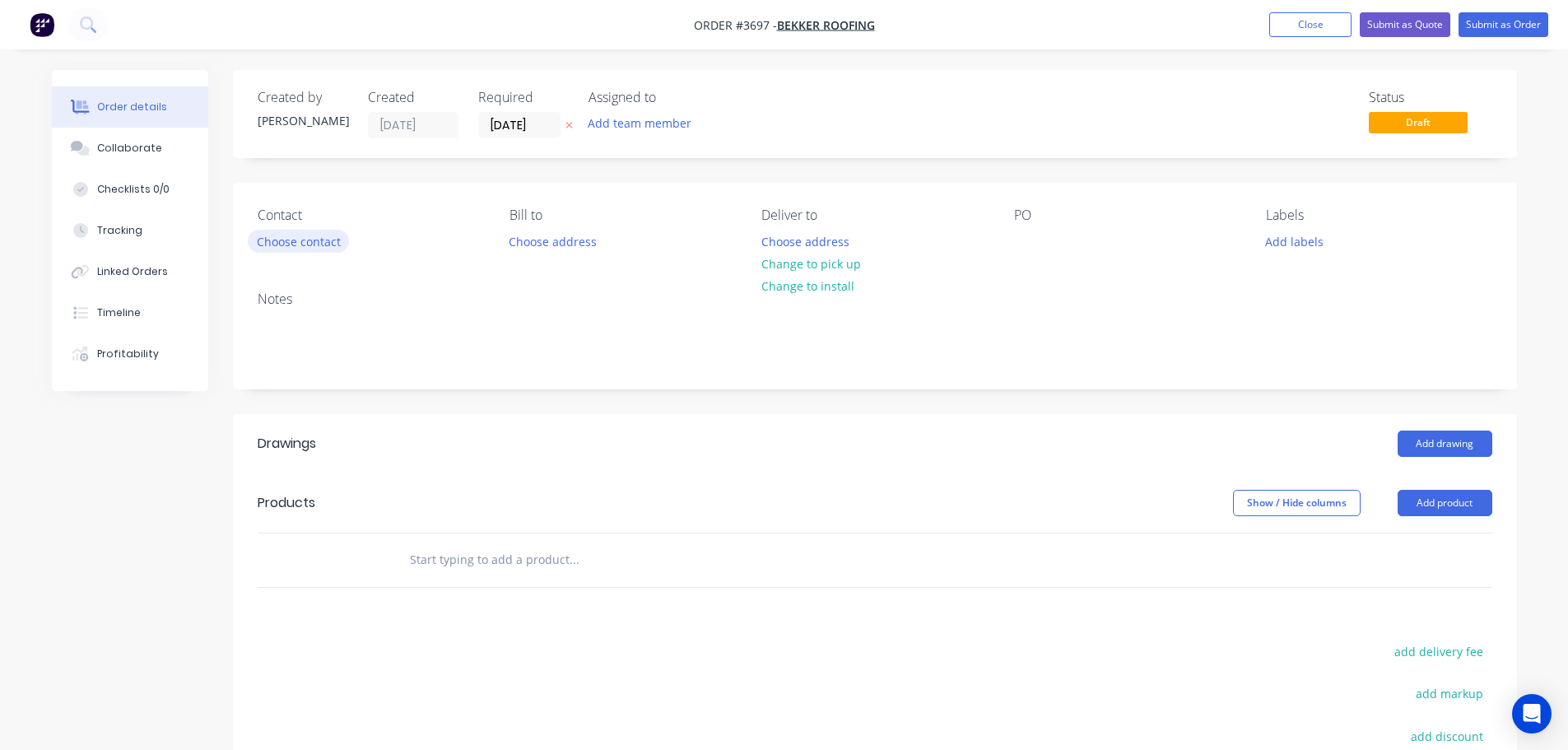
click at [291, 241] on button "Choose contact" at bounding box center [298, 240] width 101 height 22
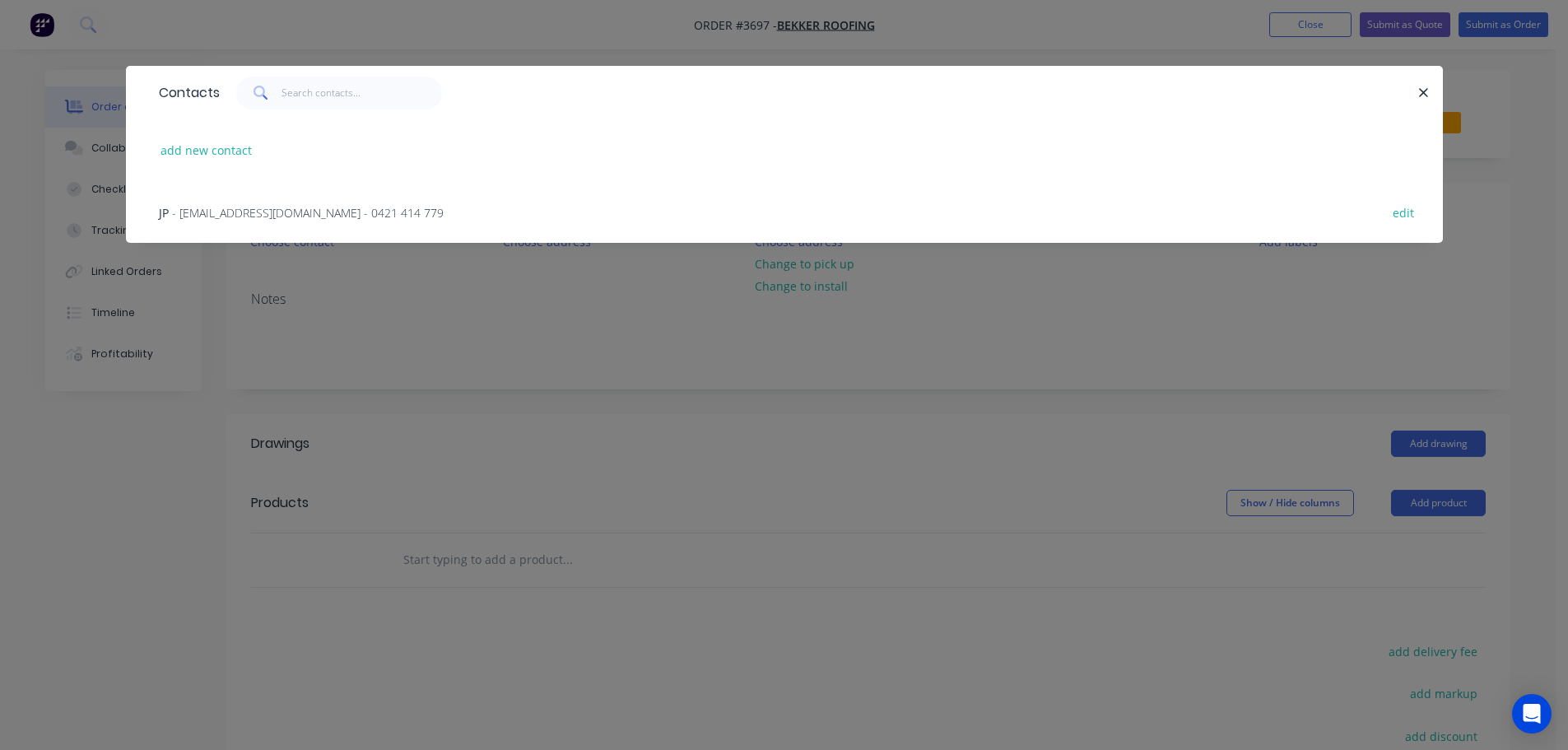
click at [288, 218] on span "- bekkerroofingptyltd@gmail.com - 0421 414 779" at bounding box center [308, 212] width 271 height 15
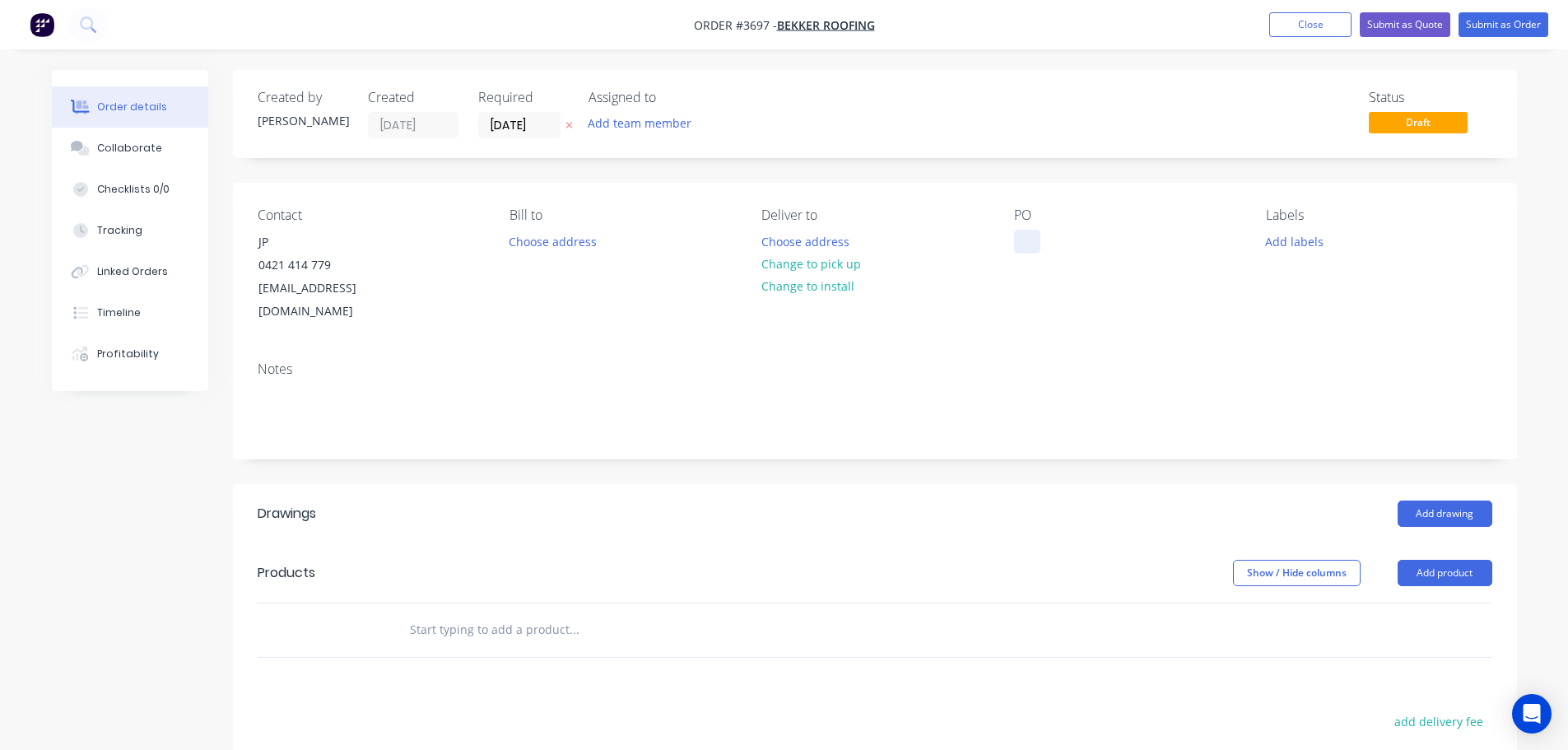
click at [1025, 249] on div at bounding box center [1027, 241] width 26 height 24
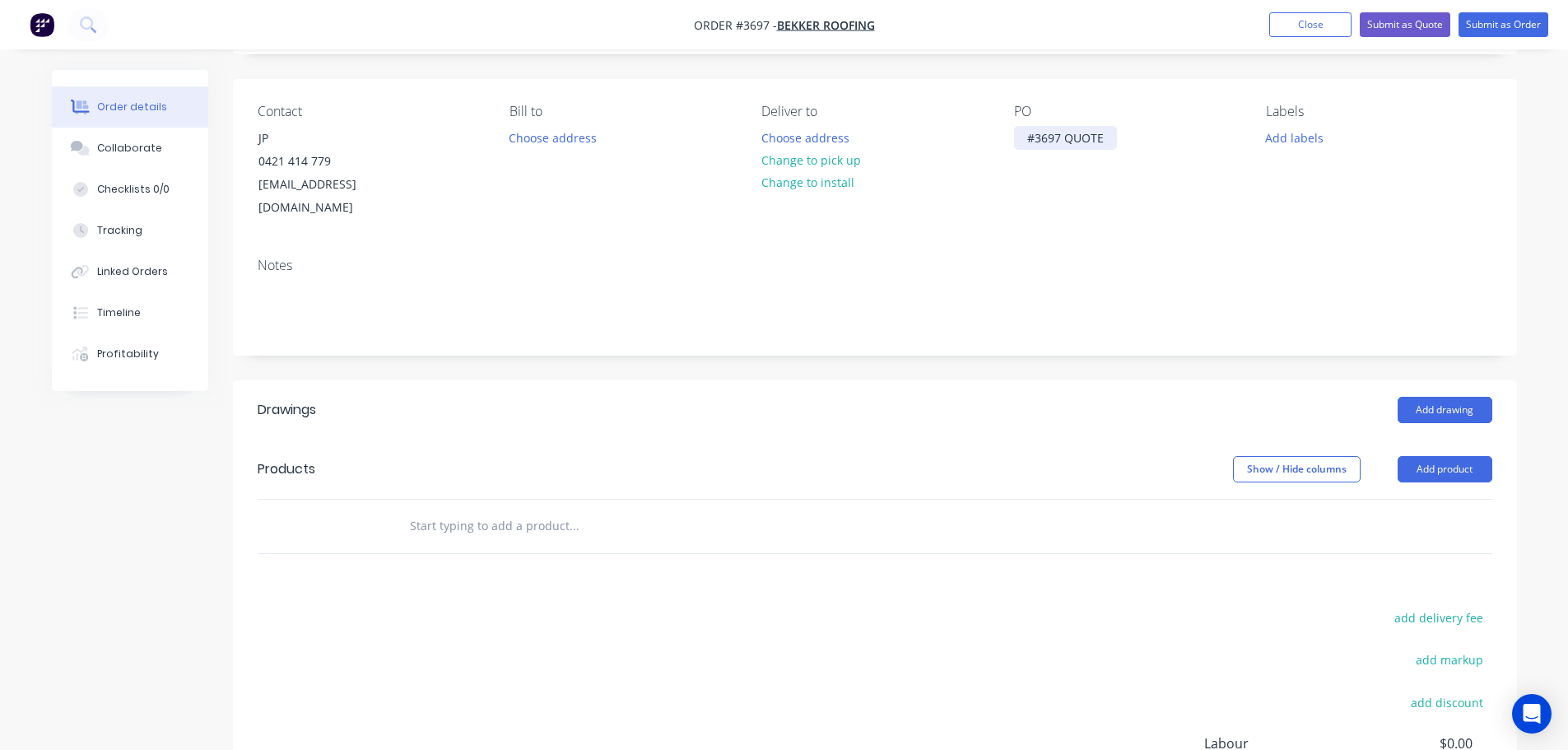
scroll to position [305, 0]
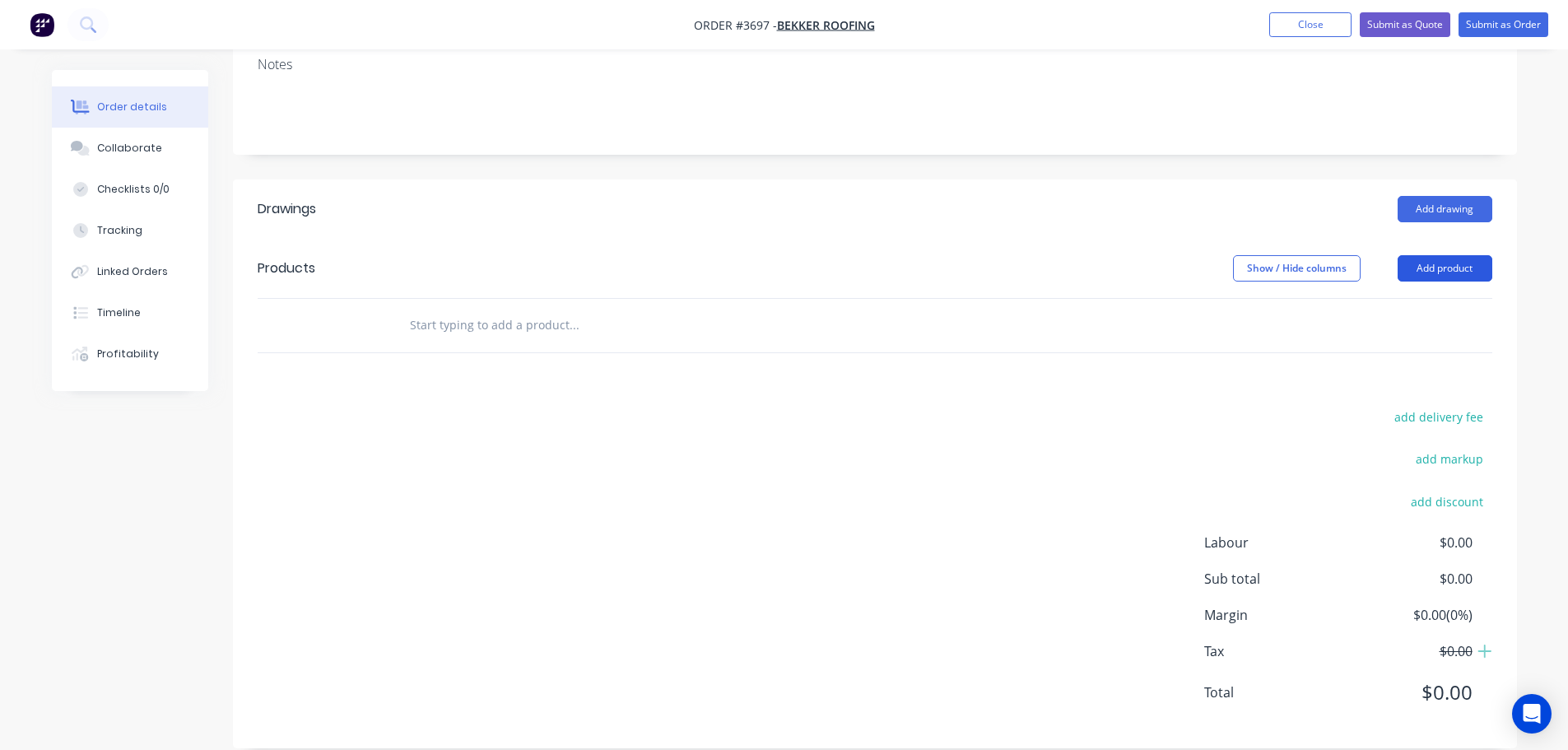
click at [1459, 255] on button "Add product" at bounding box center [1445, 268] width 95 height 26
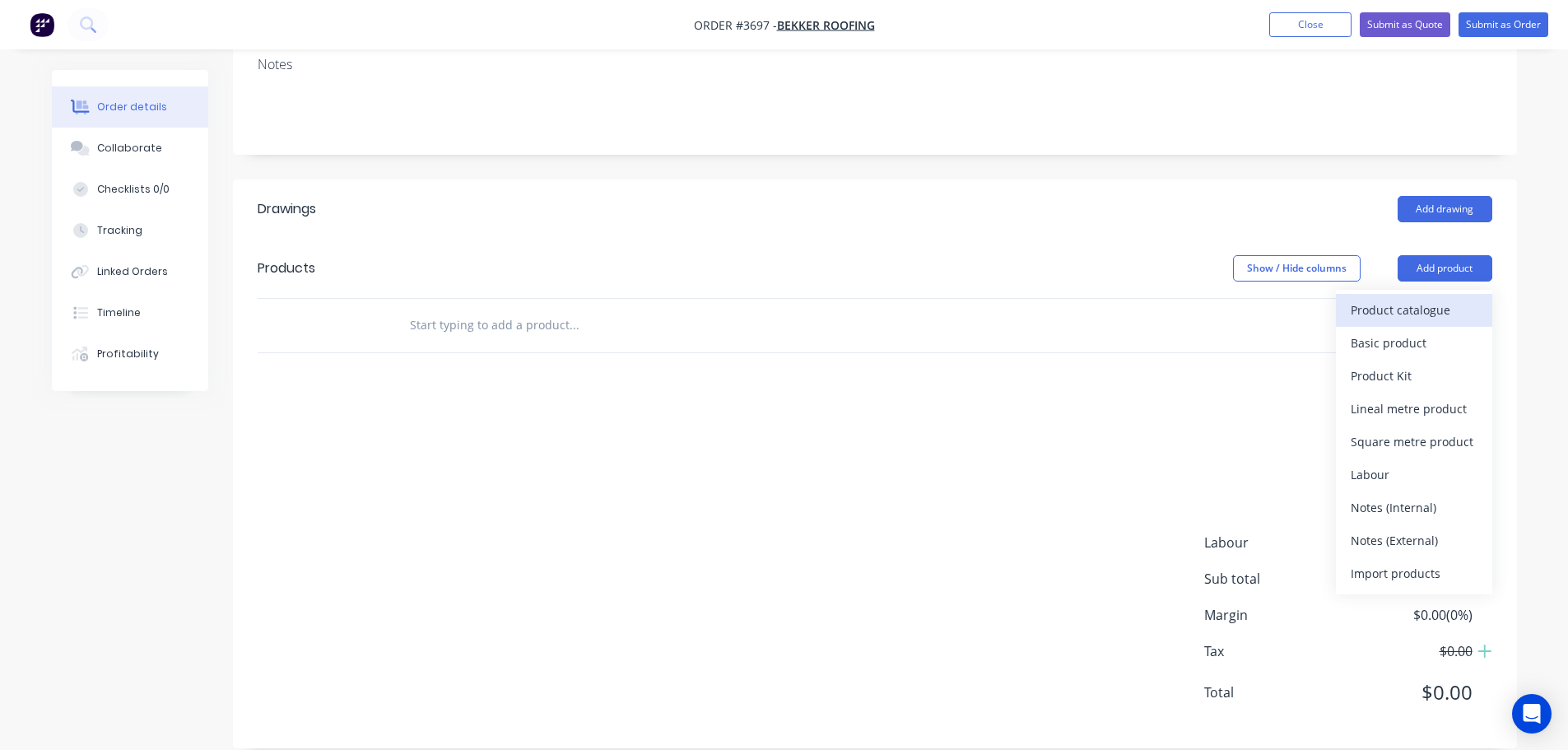
click at [1412, 298] on div "Product catalogue" at bounding box center [1413, 309] width 126 height 24
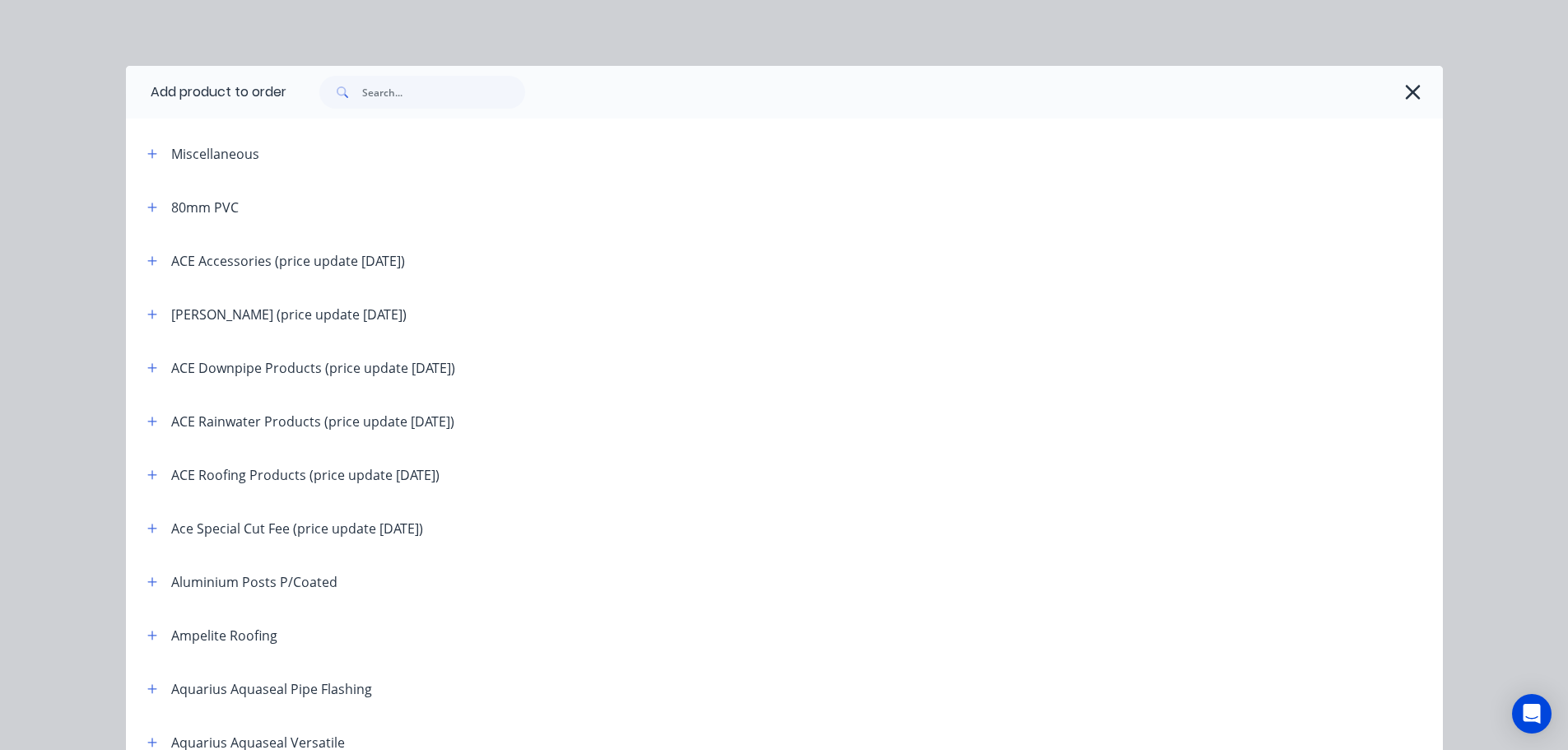
scroll to position [0, 0]
click at [1407, 98] on icon "button" at bounding box center [1412, 92] width 17 height 23
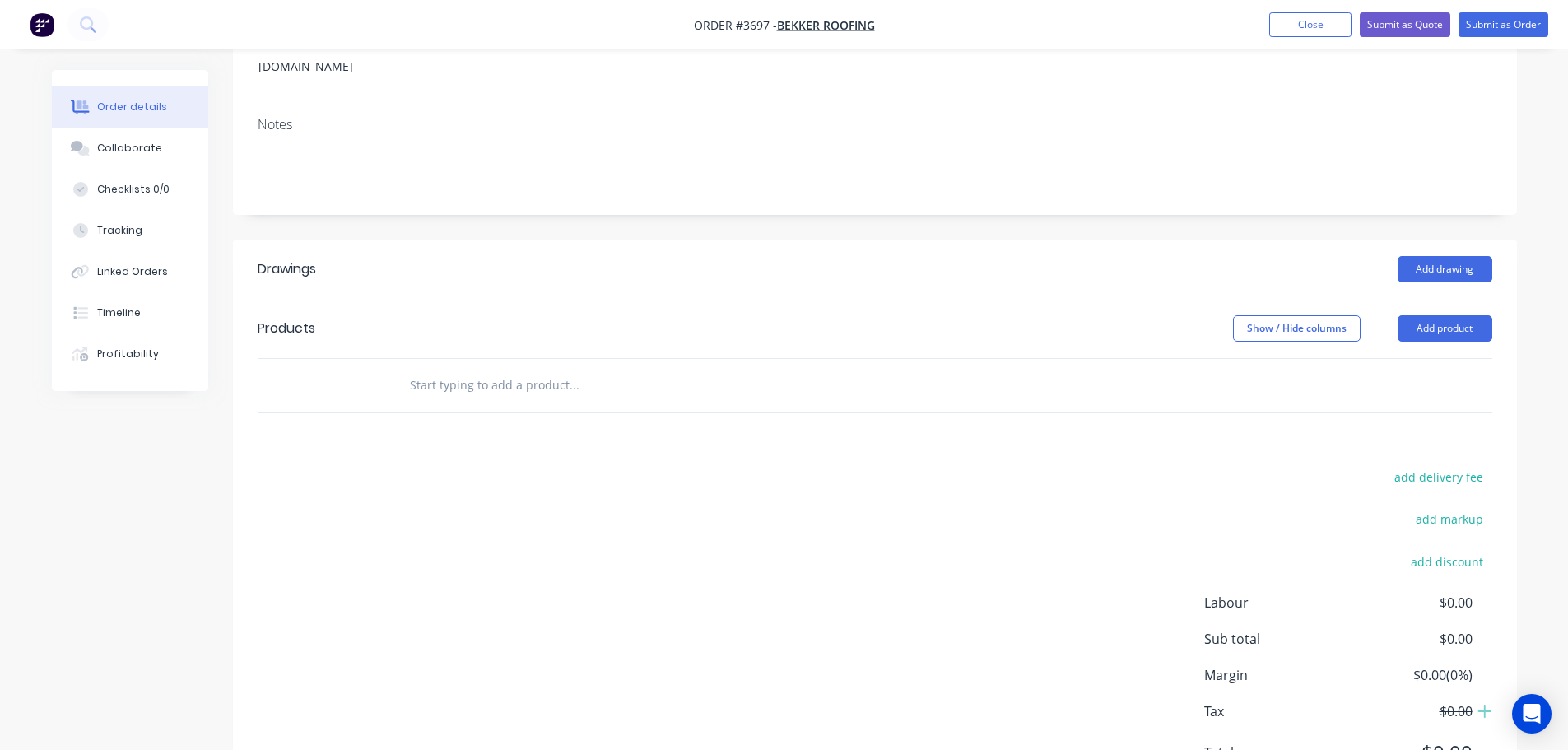
scroll to position [247, 0]
click at [520, 366] on input "text" at bounding box center [573, 382] width 329 height 33
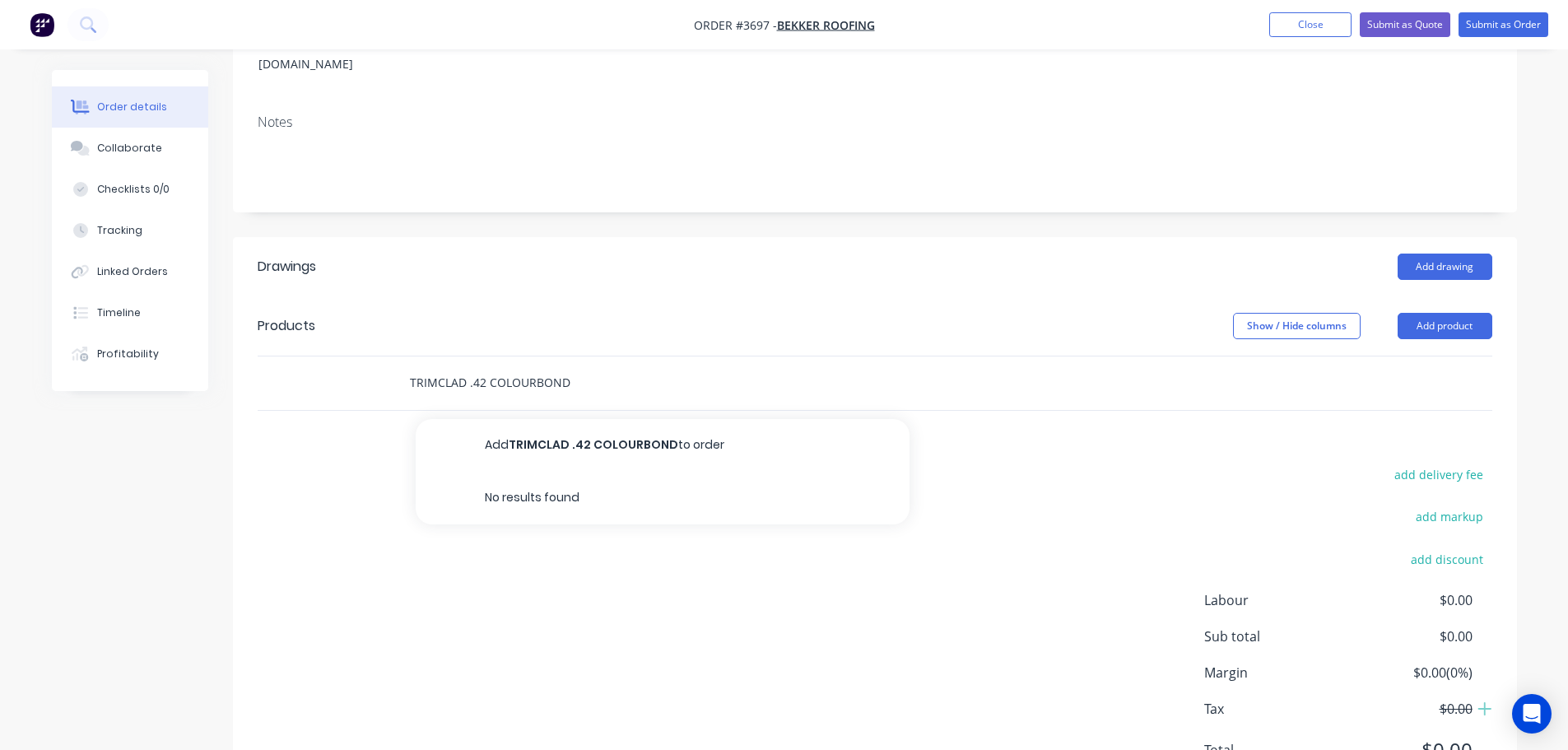
drag, startPoint x: 522, startPoint y: 361, endPoint x: 533, endPoint y: 359, distance: 11.2
click at [522, 366] on input "TRIMCLAD .42 COLOURBOND" at bounding box center [573, 382] width 329 height 33
click at [1441, 313] on button "Add product" at bounding box center [1445, 326] width 95 height 26
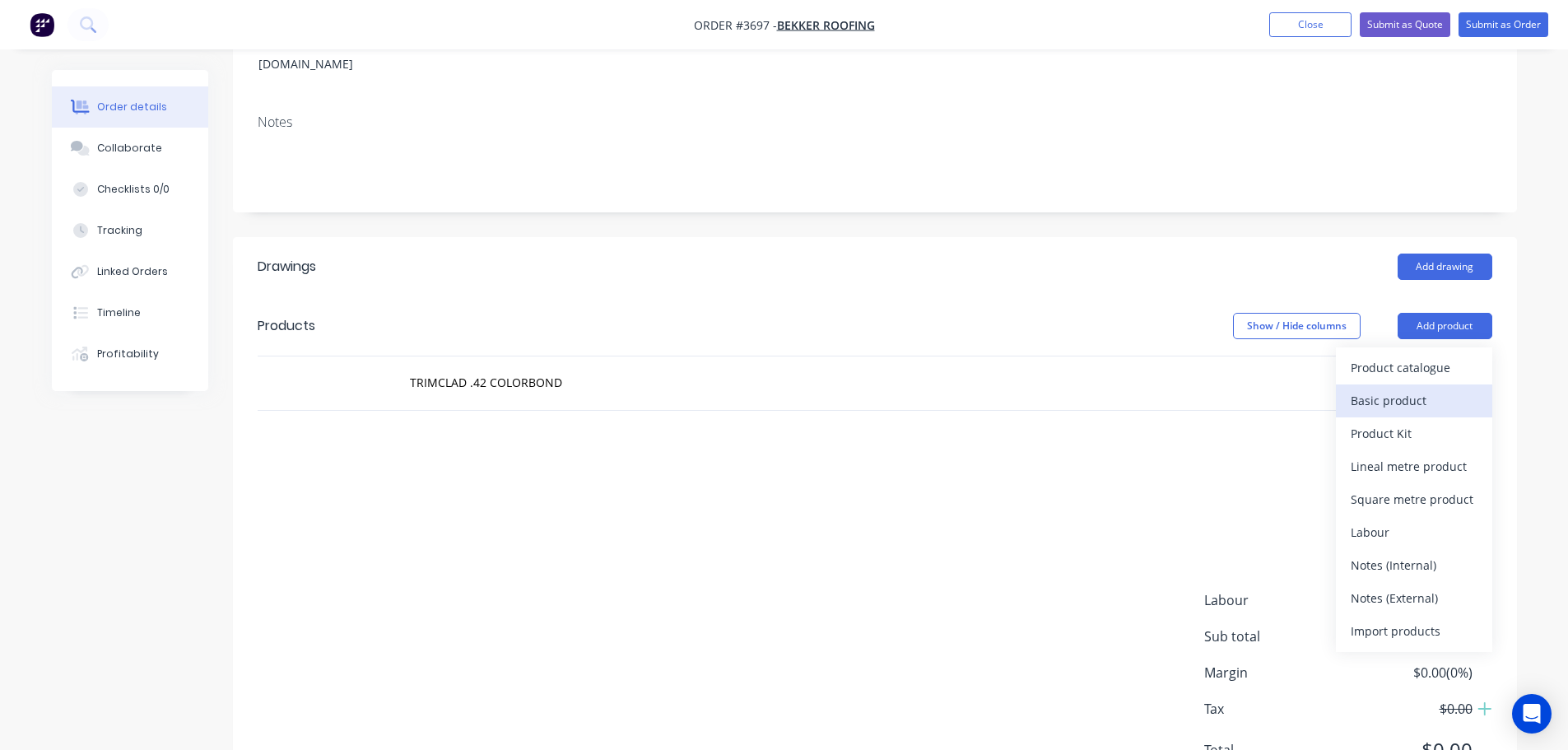
click at [1419, 389] on div "Basic product" at bounding box center [1413, 400] width 126 height 24
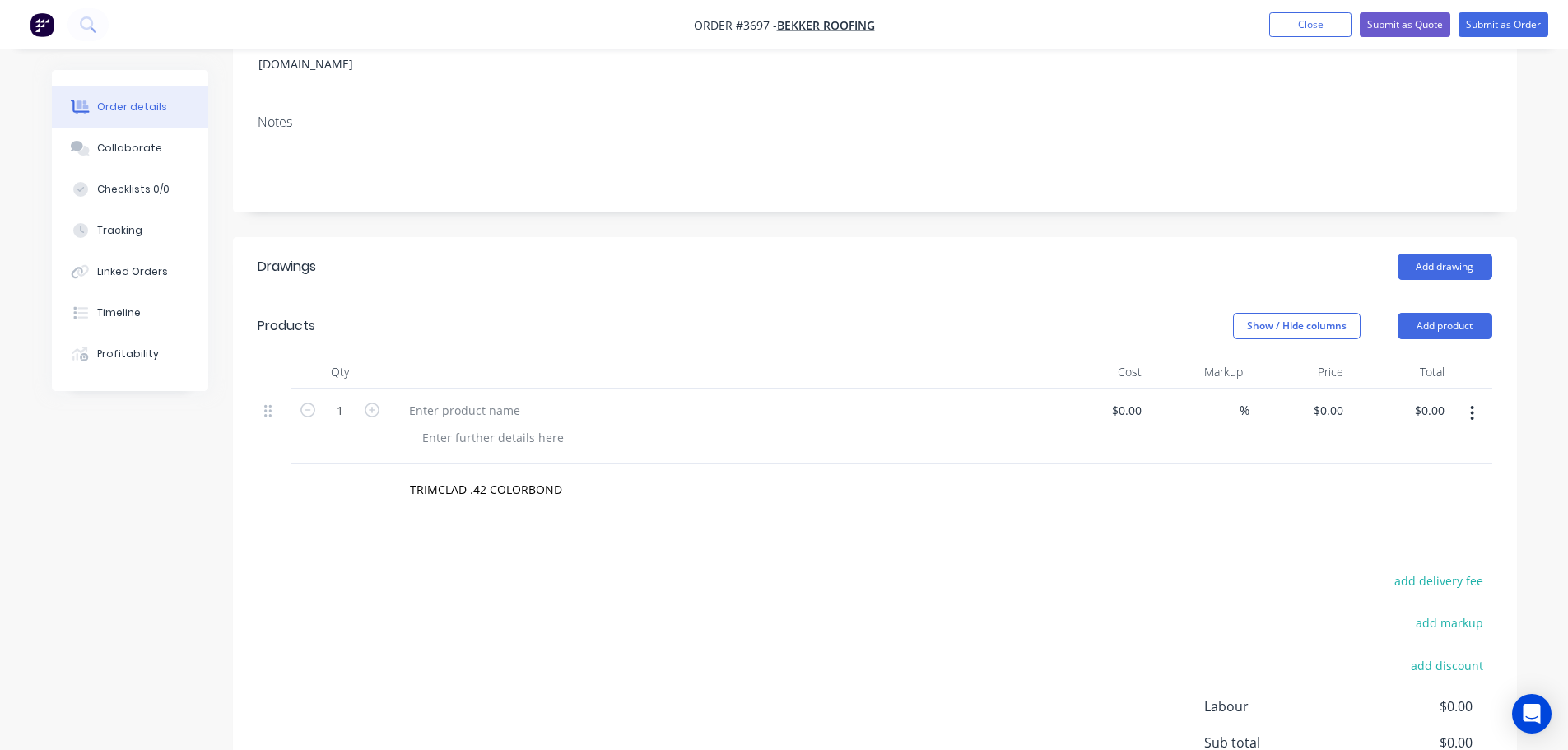
click at [1439, 297] on header "Products Show / Hide columns Add product" at bounding box center [875, 326] width 1284 height 59
click at [1442, 313] on button "Add product" at bounding box center [1445, 326] width 95 height 26
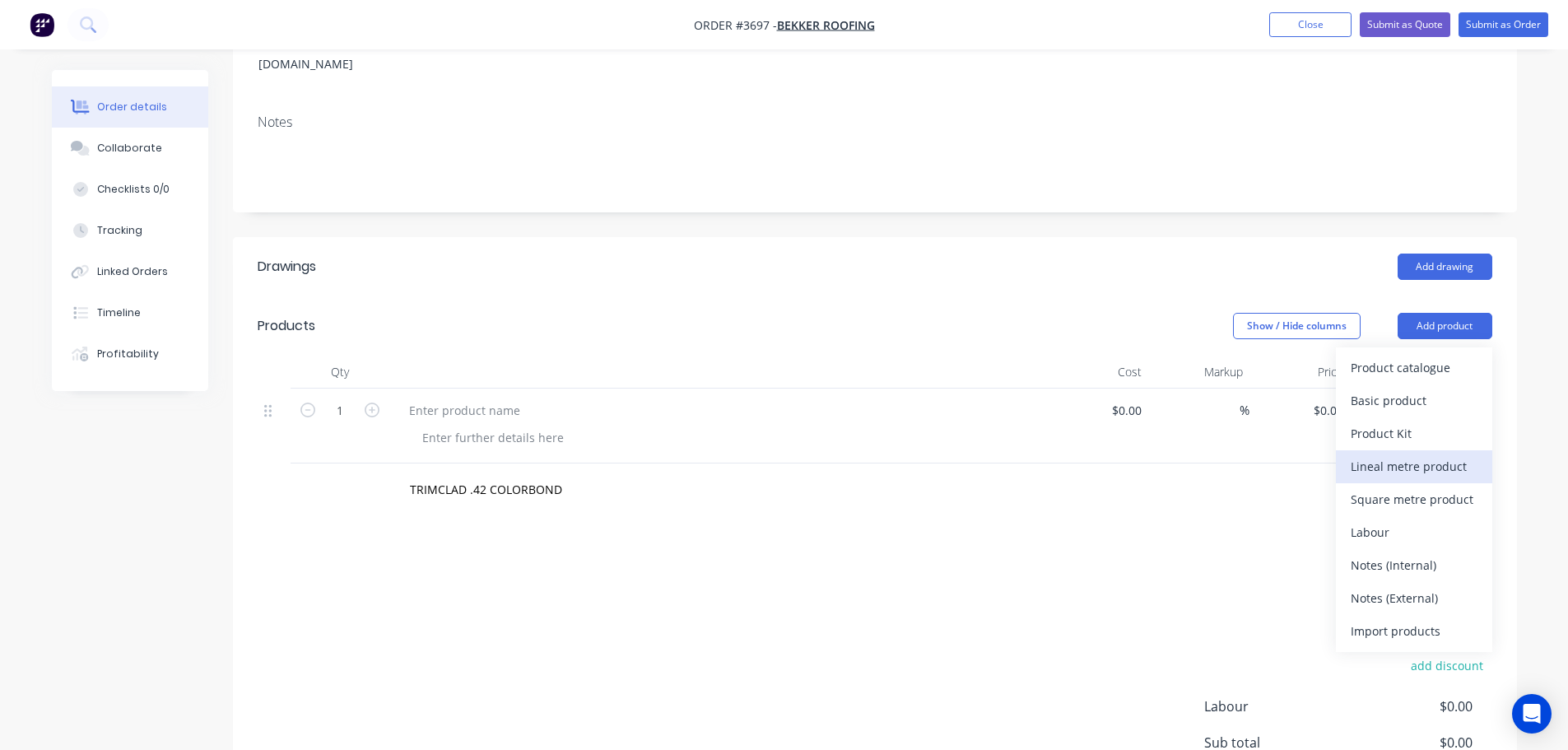
click at [1439, 454] on div "Lineal metre product" at bounding box center [1413, 466] width 126 height 24
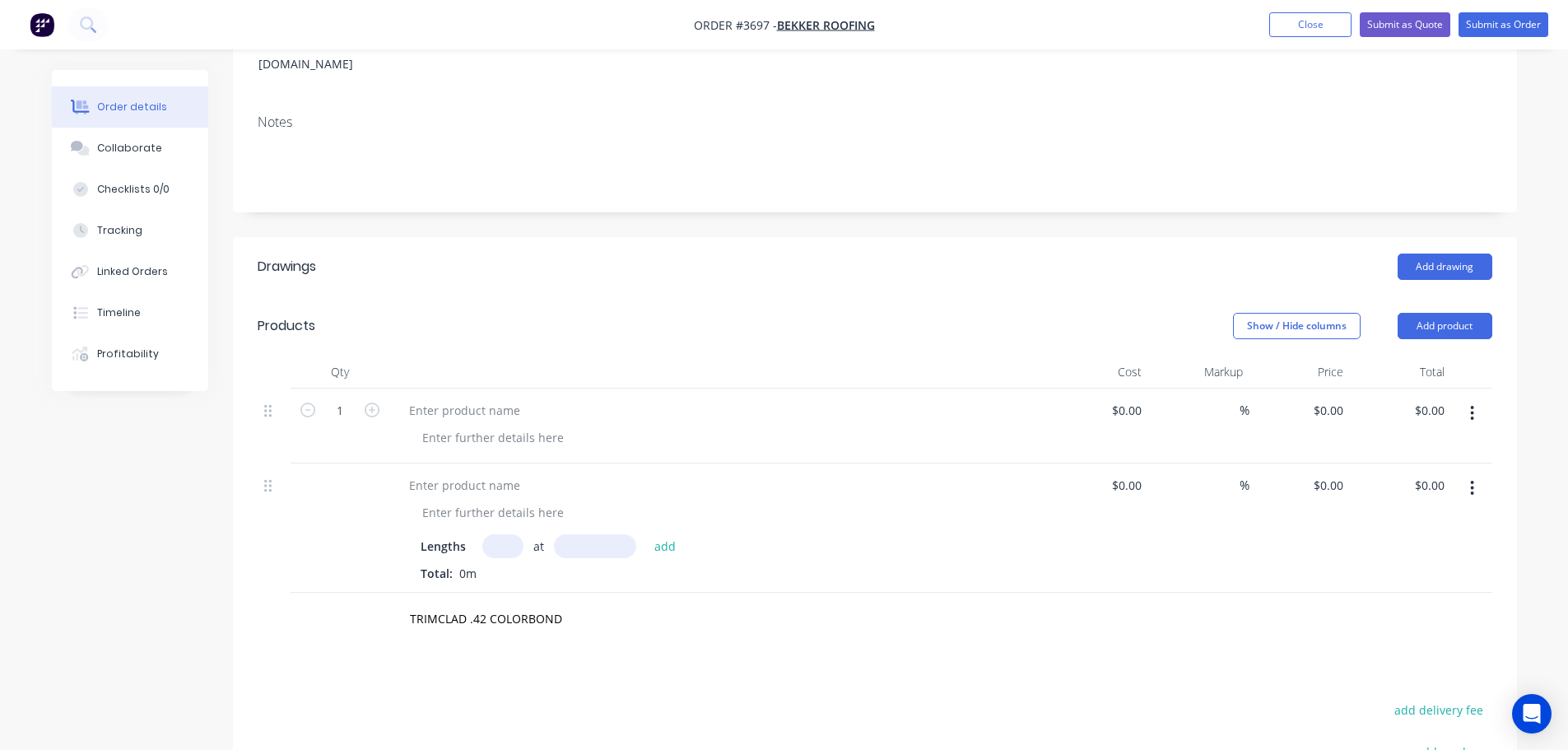
click at [1470, 404] on icon "button" at bounding box center [1472, 413] width 5 height 18
click at [1452, 543] on div "Delete" at bounding box center [1413, 555] width 126 height 24
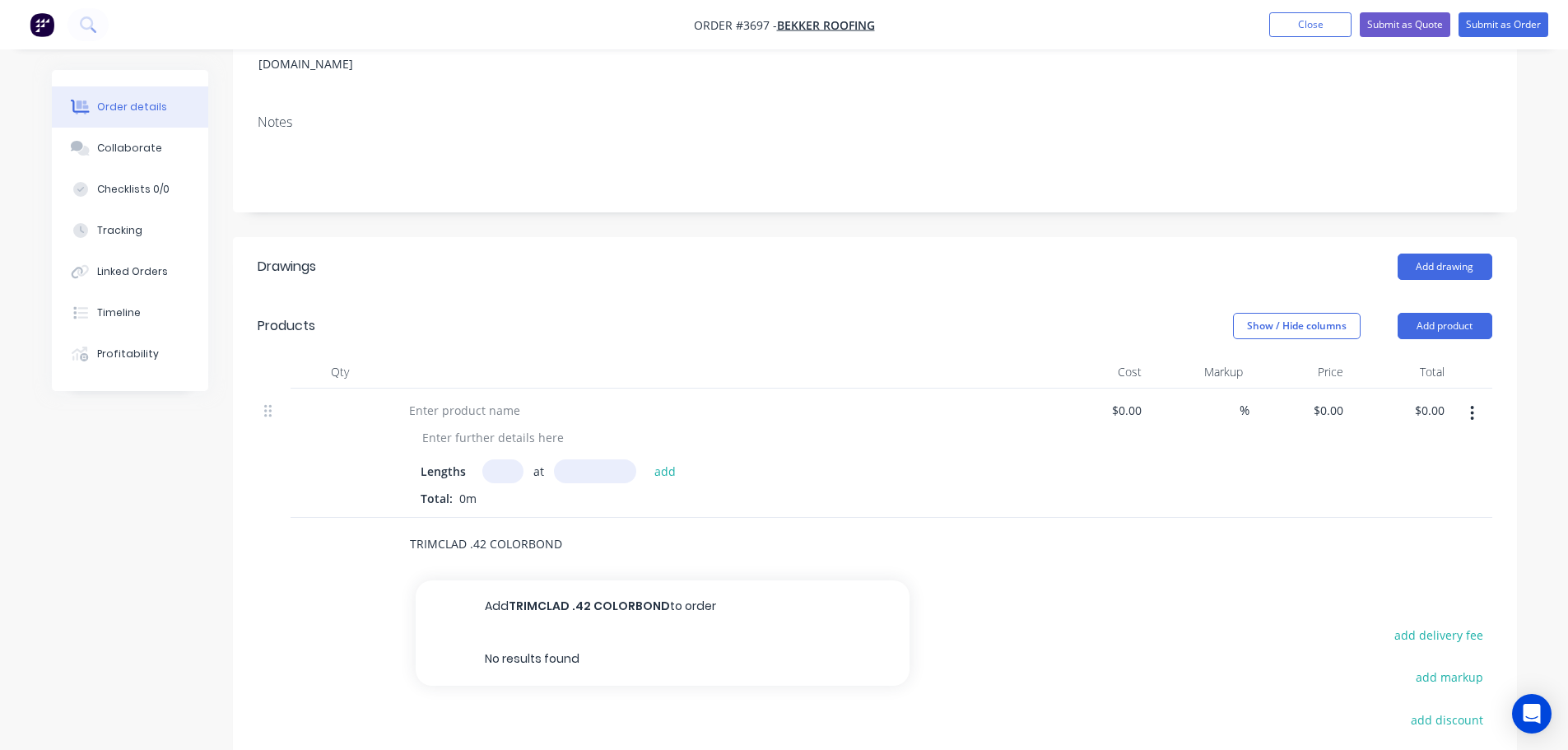
drag, startPoint x: 596, startPoint y: 529, endPoint x: 566, endPoint y: 524, distance: 30.4
click at [592, 529] on input "TRIMCLAD .42 COLORBOND" at bounding box center [573, 544] width 329 height 33
type input "T"
click at [472, 399] on div at bounding box center [464, 410] width 137 height 24
click at [500, 460] on input "text" at bounding box center [502, 471] width 41 height 24
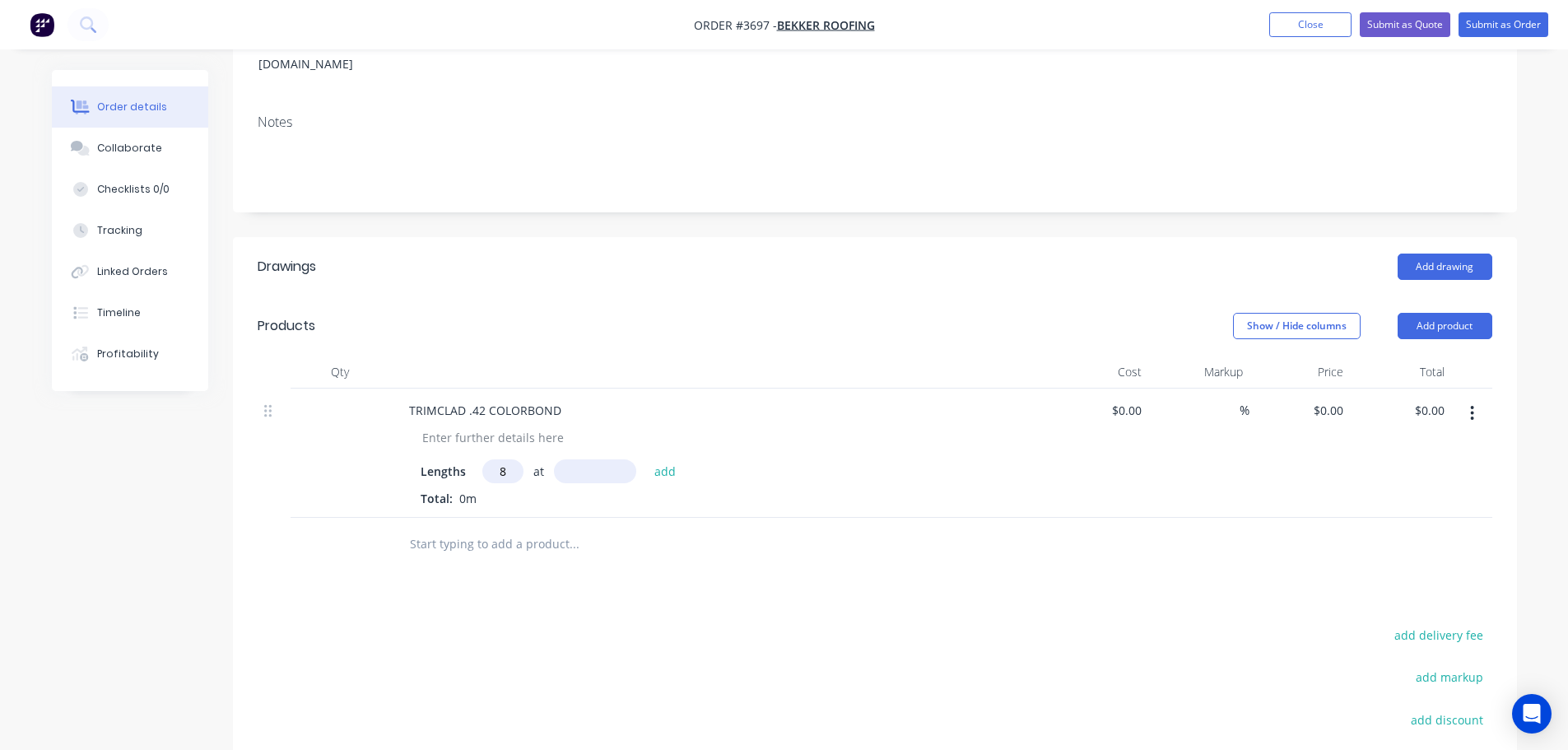
type input "8"
type input "4625mm"
click at [668, 460] on button "add" at bounding box center [665, 471] width 39 height 22
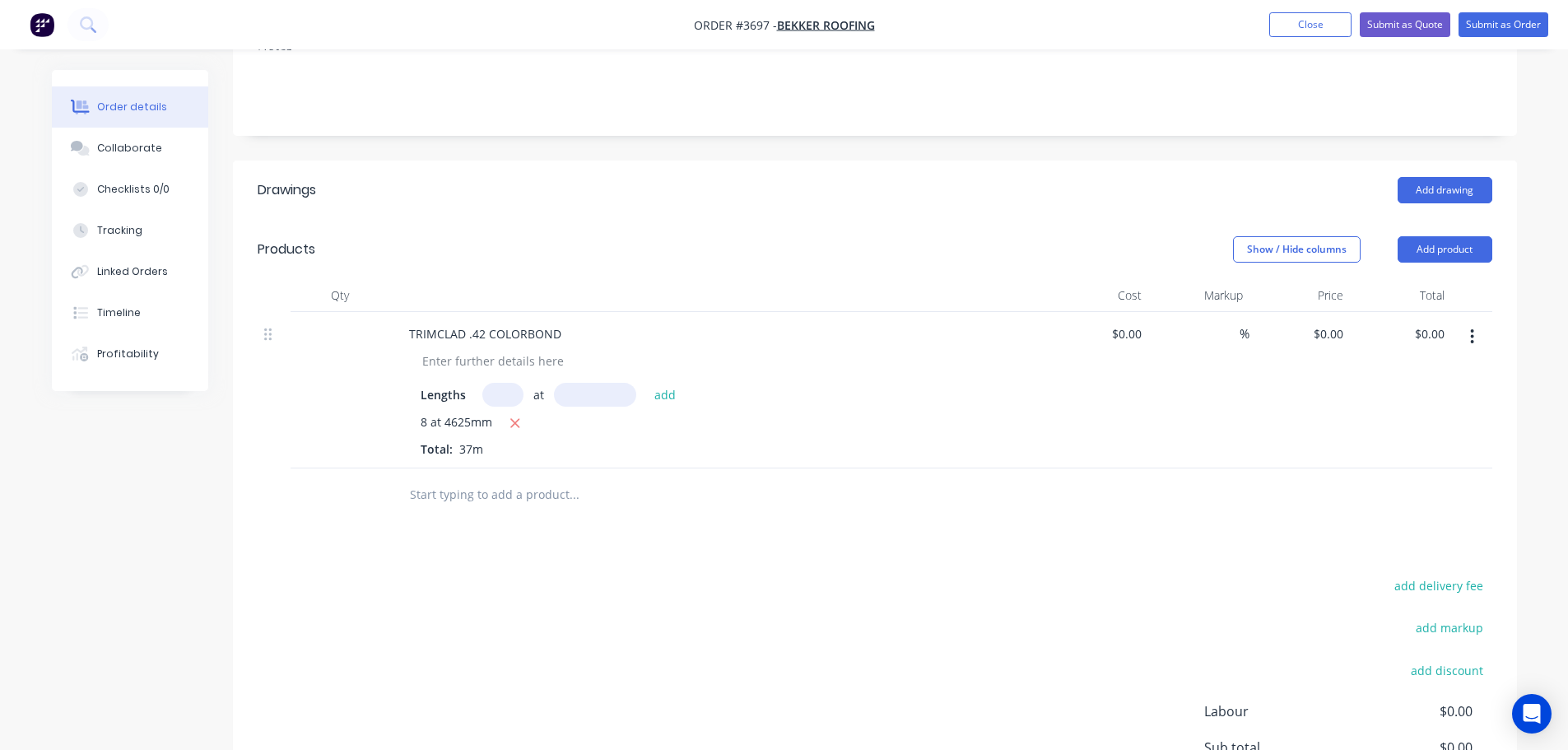
scroll to position [411, 0]
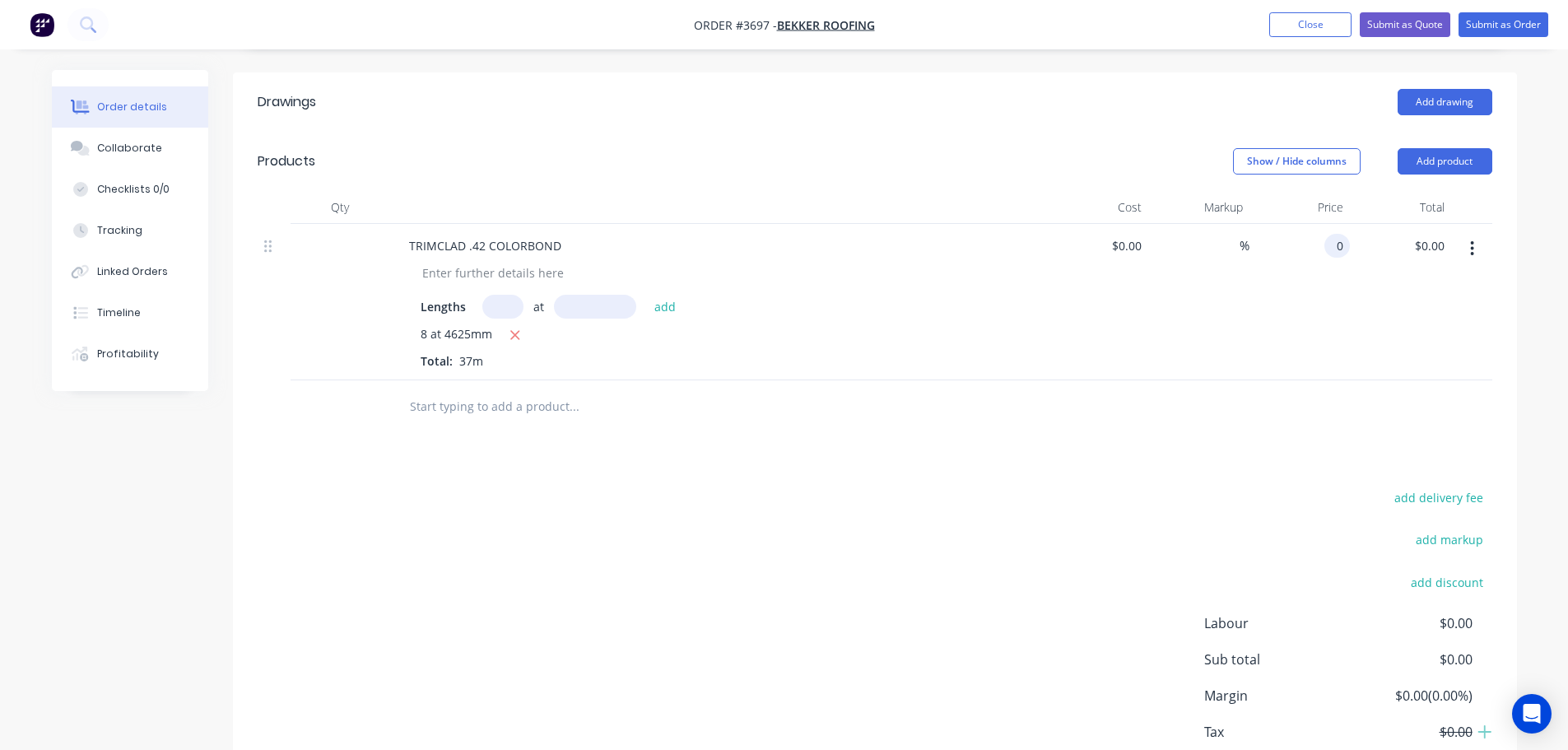
click at [1330, 234] on input "0" at bounding box center [1340, 246] width 19 height 24
type input "$15.00"
type input "$555.00"
drag, startPoint x: 784, startPoint y: 497, endPoint x: 804, endPoint y: 479, distance: 26.9
click at [784, 495] on div "add delivery fee add markup add discount Labour $0.00 Sub total $555.00 Margin …" at bounding box center [875, 644] width 1235 height 318
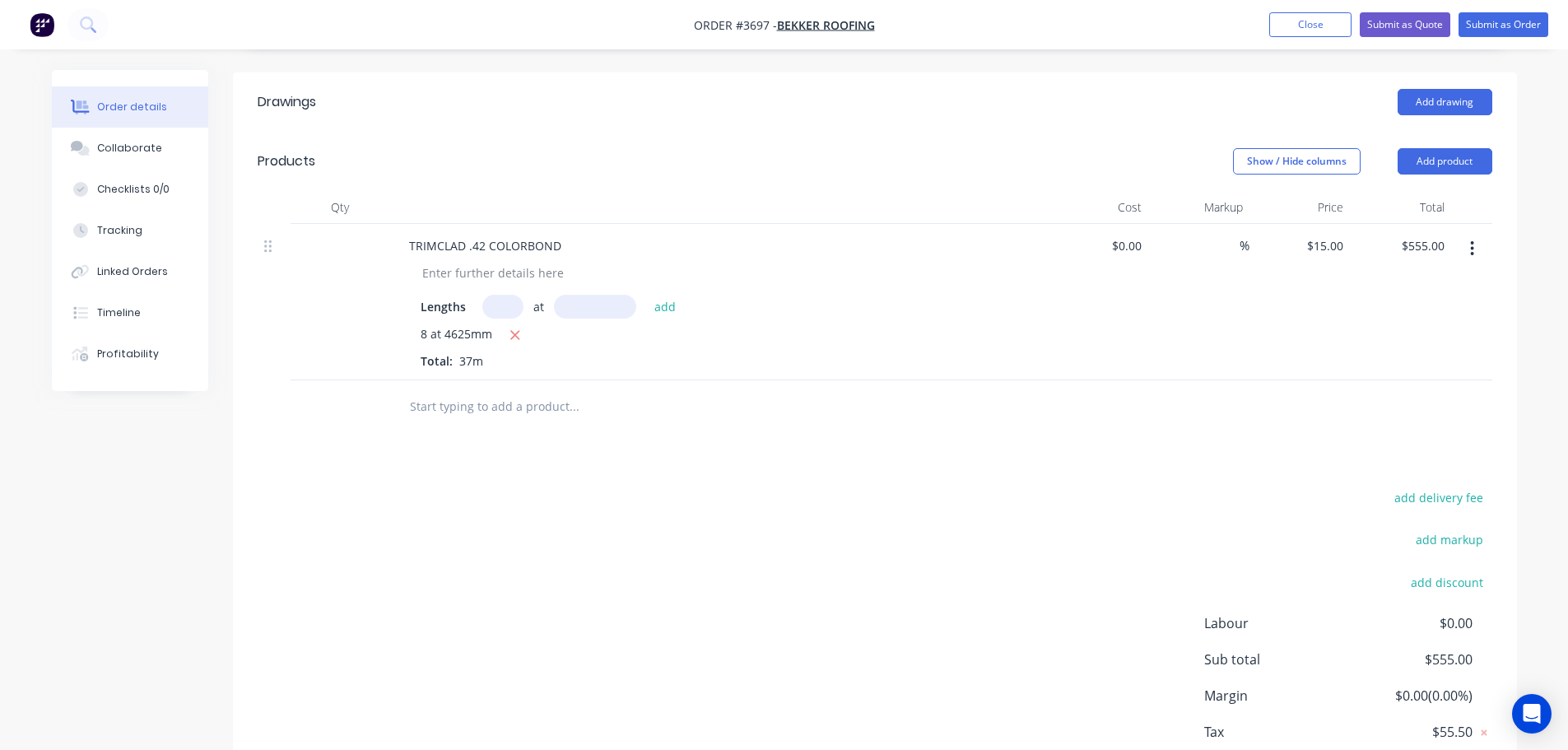
click at [466, 390] on input "text" at bounding box center [573, 407] width 329 height 33
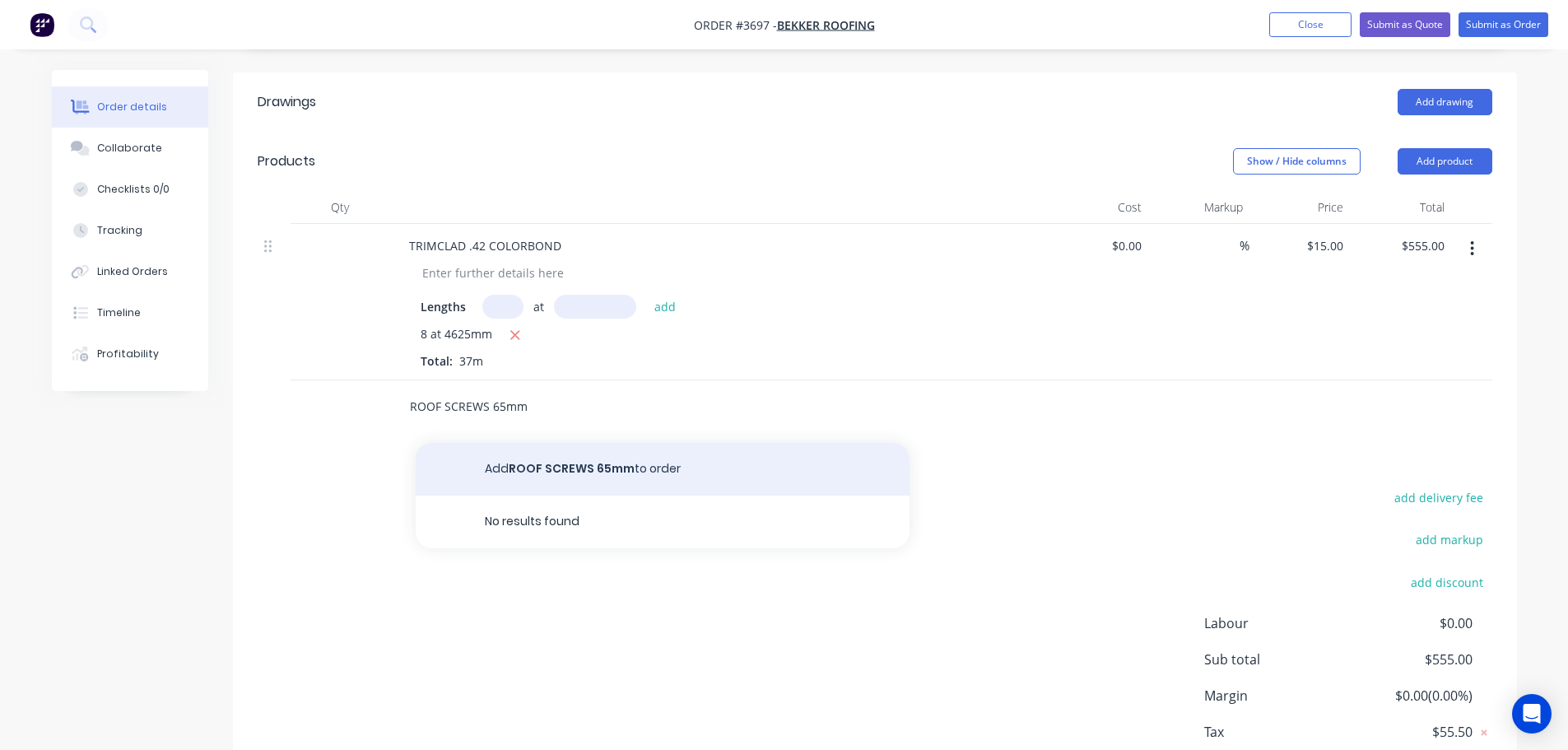
type input "ROOF SCREWS 65mm"
click at [599, 443] on button "Add ROOF SCREWS 65mm to order" at bounding box center [663, 470] width 494 height 53
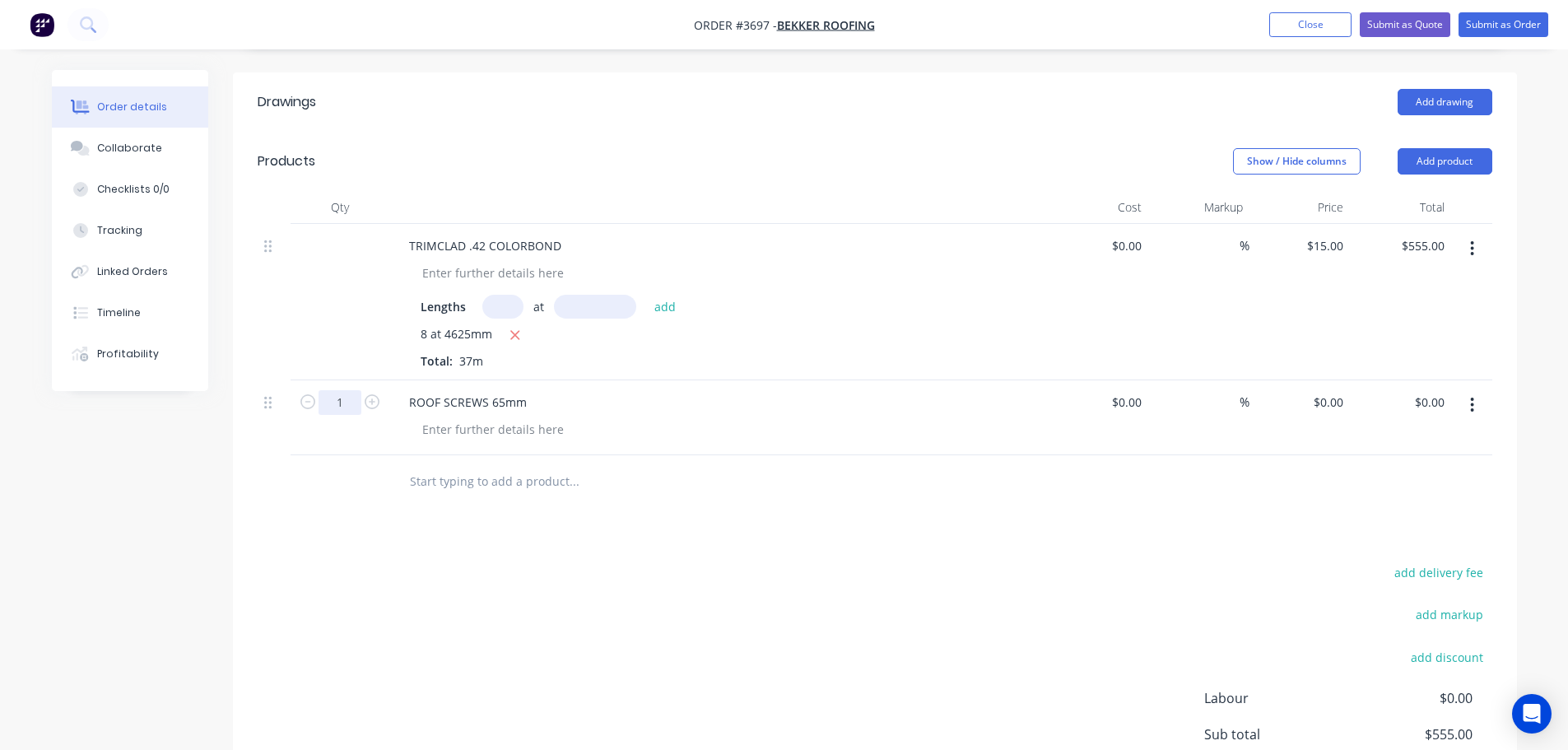
click at [337, 390] on input "1" at bounding box center [339, 402] width 43 height 25
type input "200"
click at [1342, 390] on input "0" at bounding box center [1340, 402] width 19 height 24
type input "$0.036"
type input "7.20"
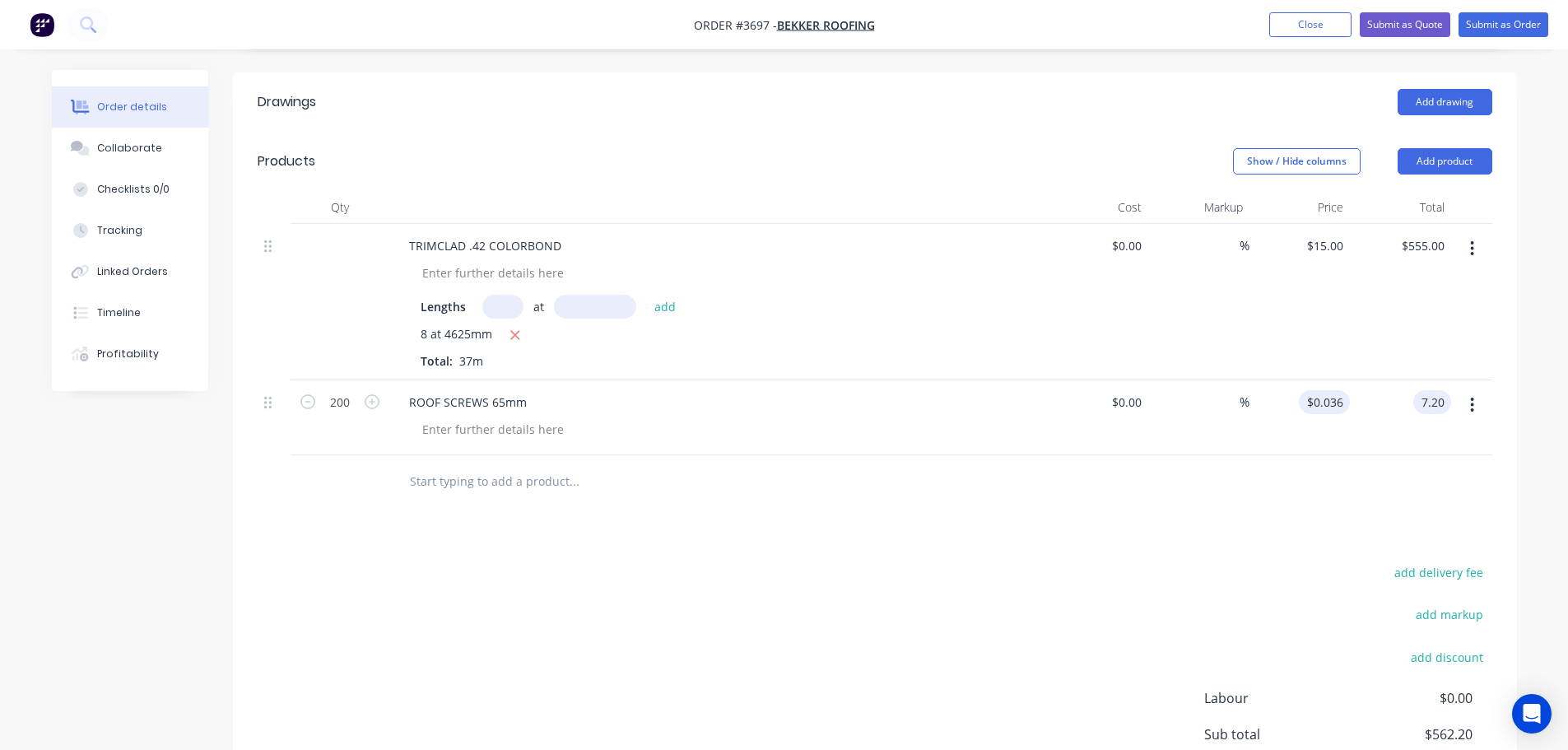
type input "0.036"
type input "$7.20"
click at [1329, 390] on input "0.036" at bounding box center [1327, 402] width 45 height 24
type input "$0.27"
type input "$54.00"
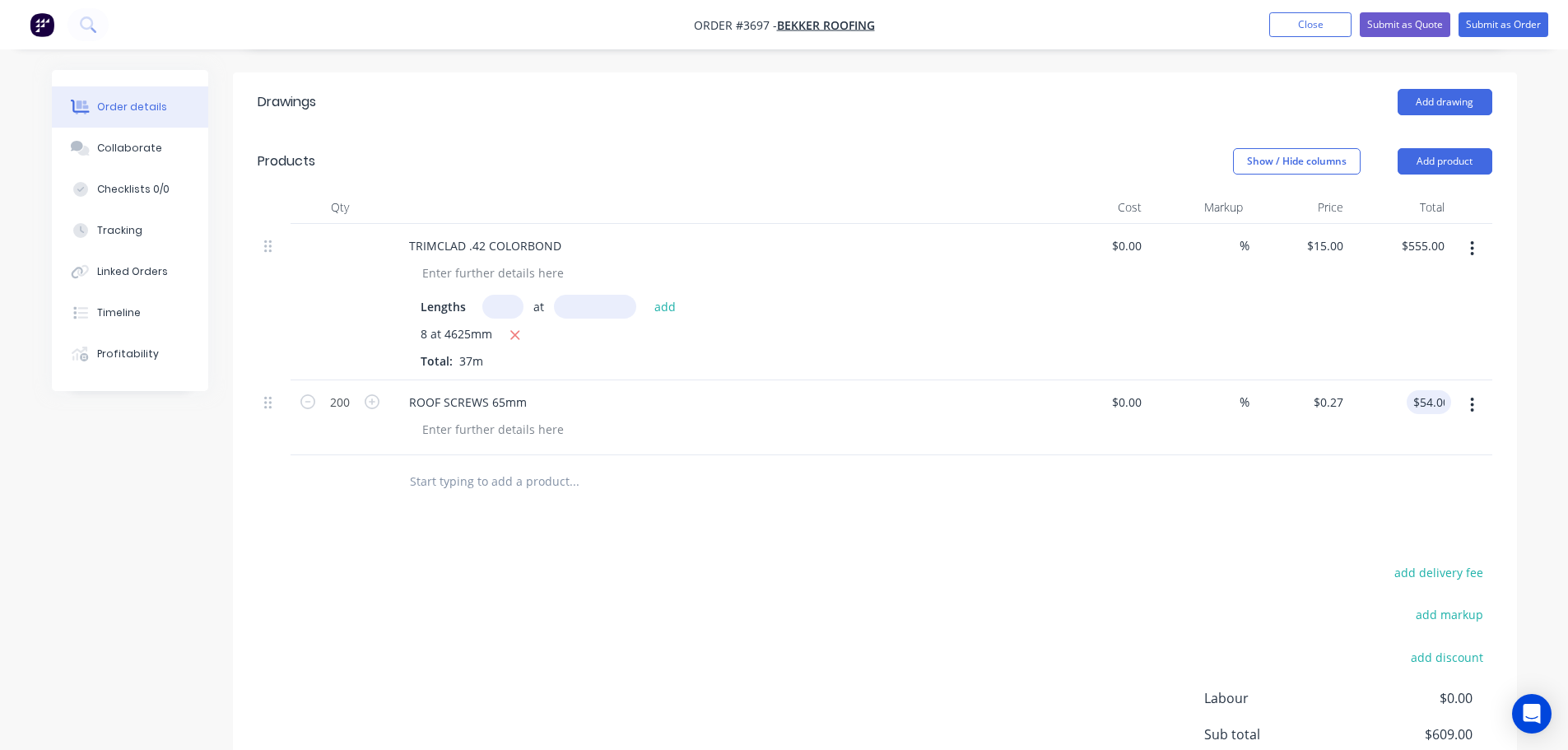
click at [1006, 503] on div "Drawings Add drawing Products Show / Hide columns Add product Qty Cost Markup P…" at bounding box center [875, 488] width 1284 height 831
click at [1339, 390] on input "0.27" at bounding box center [1334, 402] width 31 height 24
type input "$0.25"
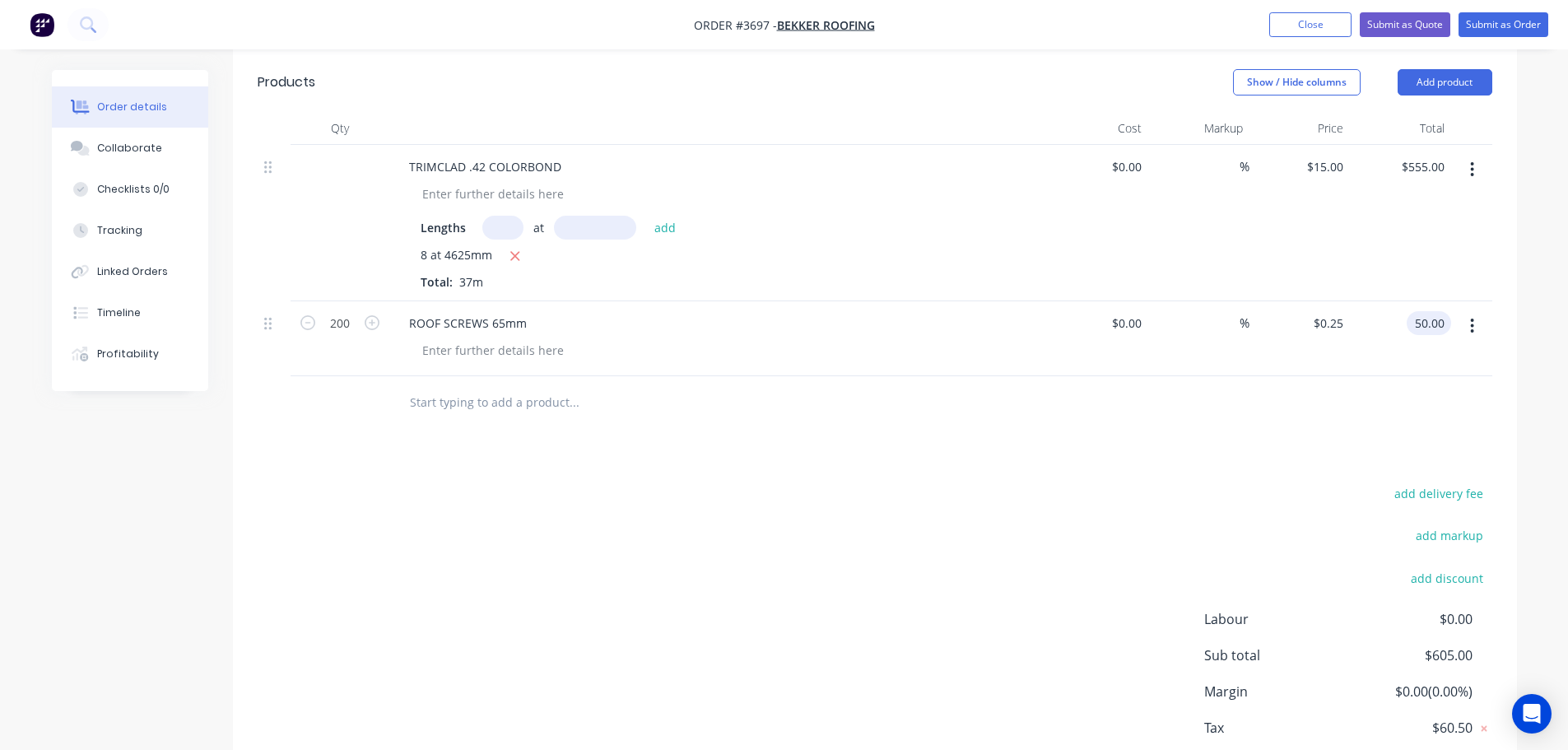
scroll to position [567, 0]
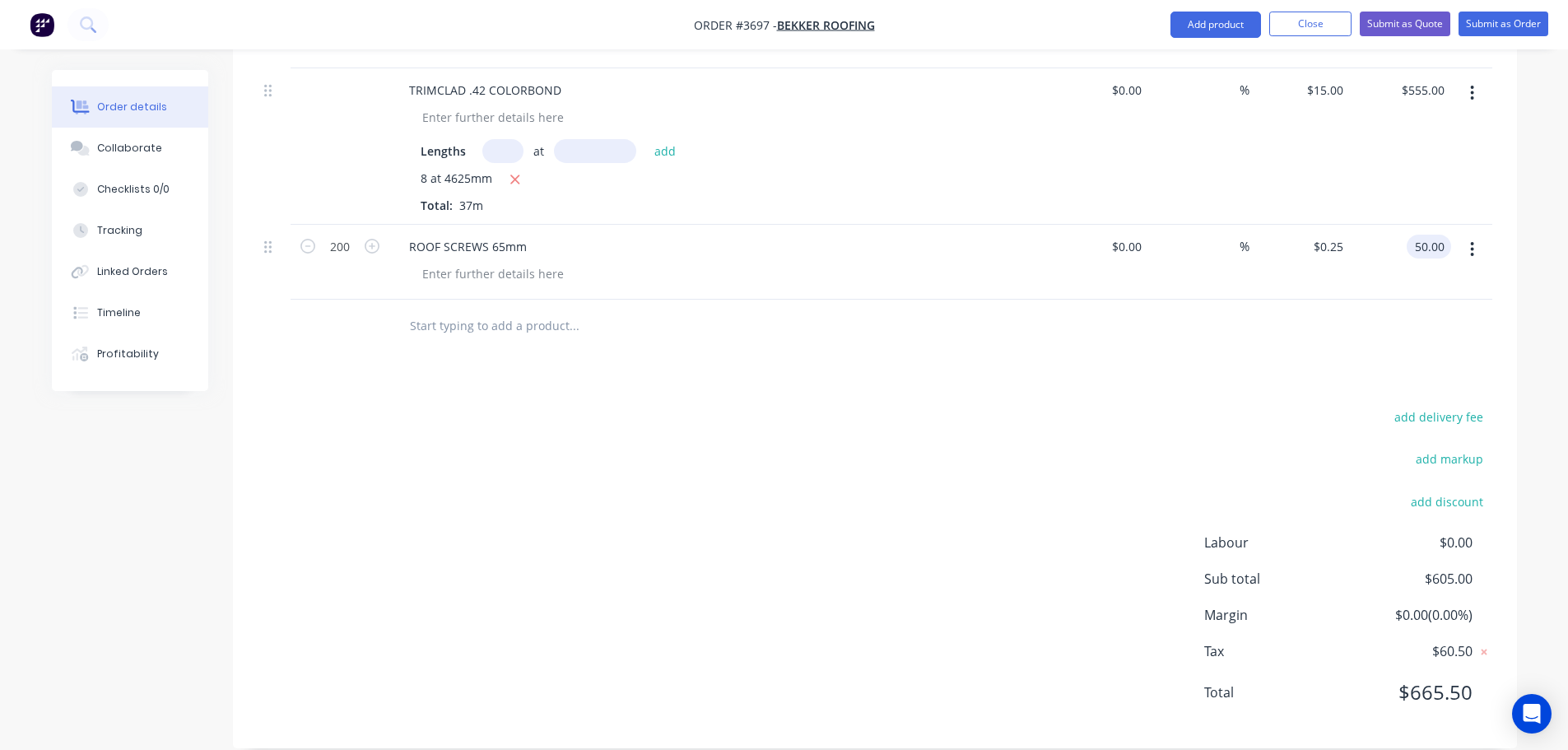
type input "$50.00"
click at [446, 309] on input "text" at bounding box center [573, 326] width 329 height 33
type input "B"
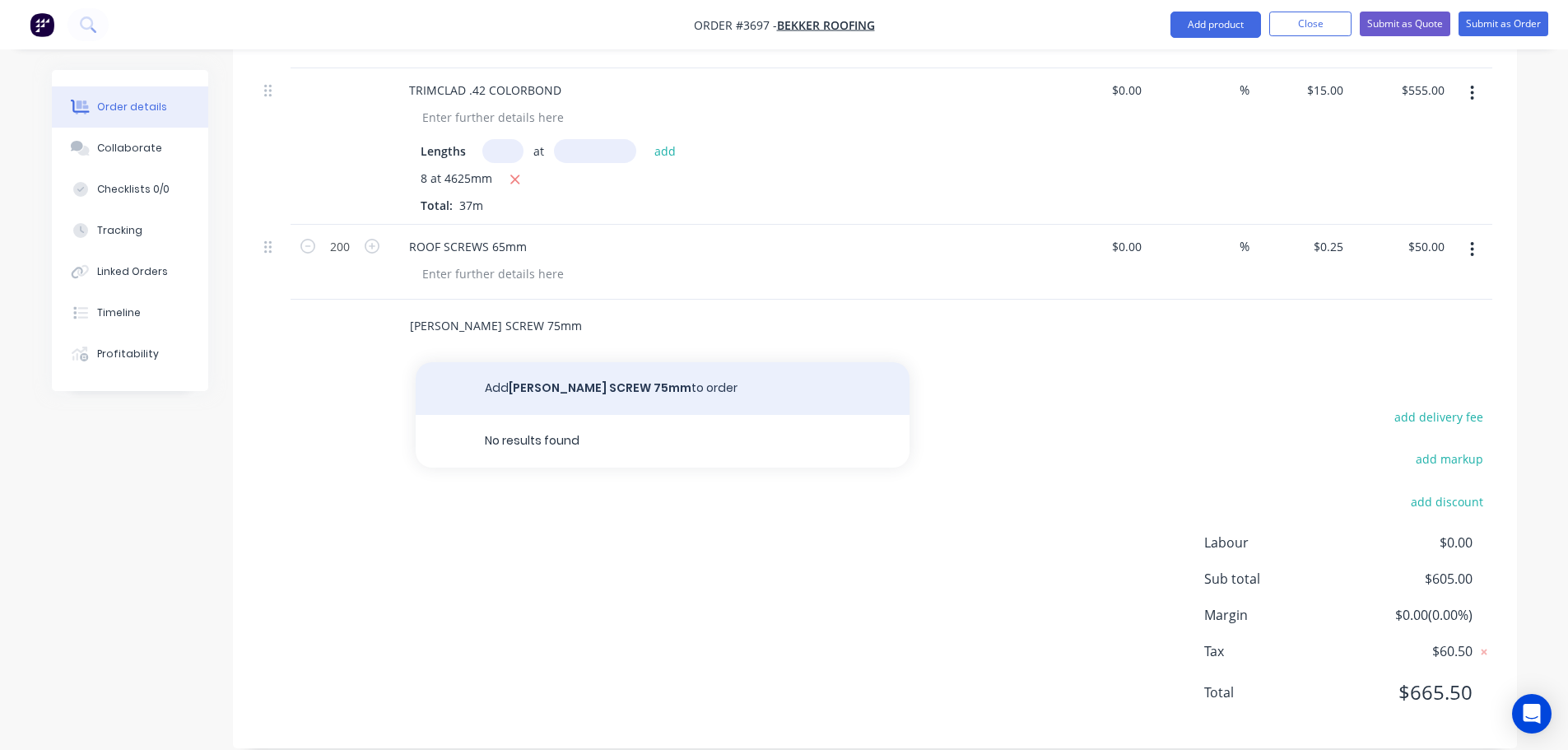
type input "BATTON SCREW 75mm"
click at [536, 366] on button "Add BATTON SCREW 75mm to order" at bounding box center [663, 389] width 494 height 53
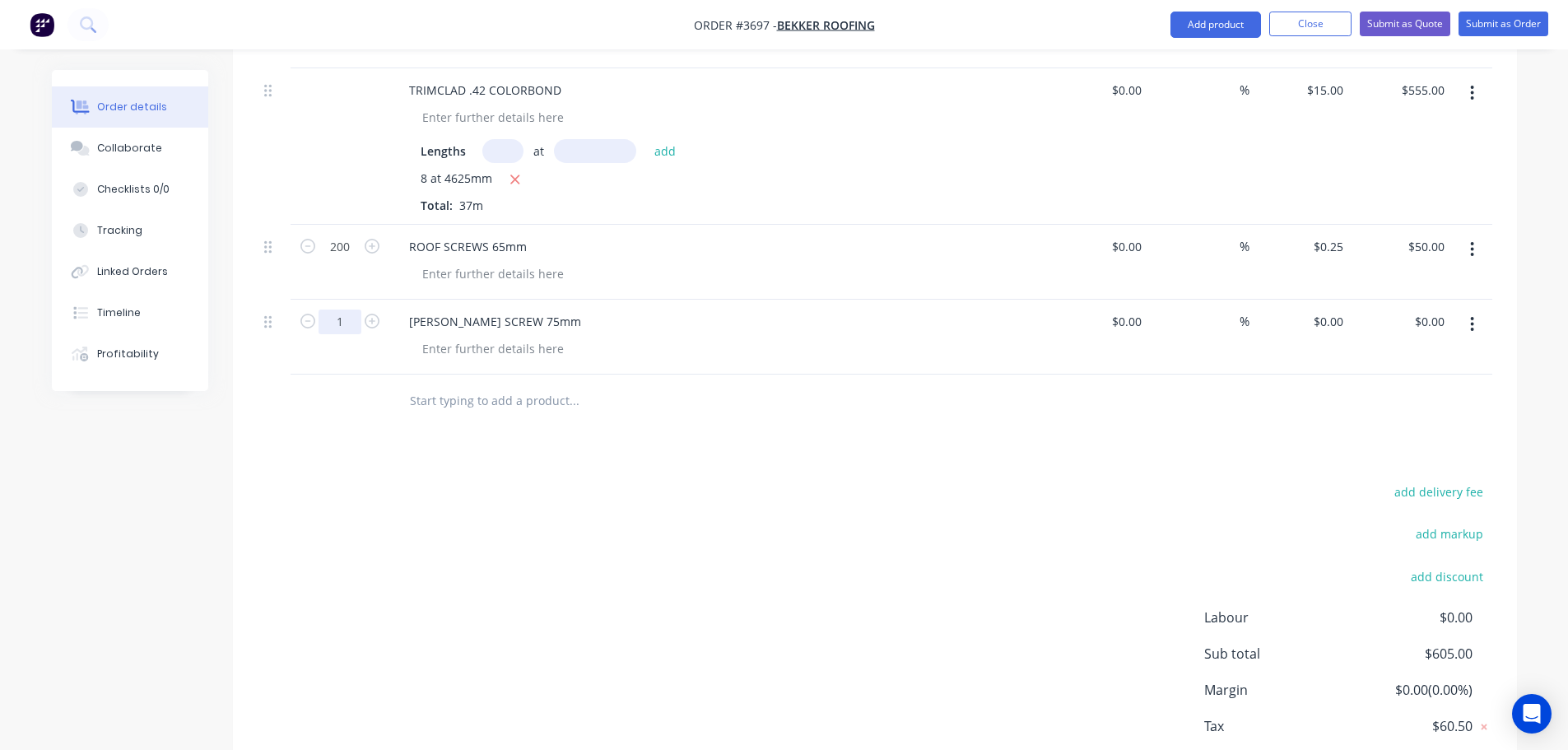
click at [340, 309] on input "1" at bounding box center [339, 321] width 43 height 25
type input "200"
drag, startPoint x: 920, startPoint y: 520, endPoint x: 1030, endPoint y: 437, distance: 137.8
click at [927, 511] on div "add delivery fee add markup add discount Labour $0.00 Sub total $605.00 Margin …" at bounding box center [875, 639] width 1235 height 318
click at [1338, 309] on input "0" at bounding box center [1331, 321] width 38 height 24
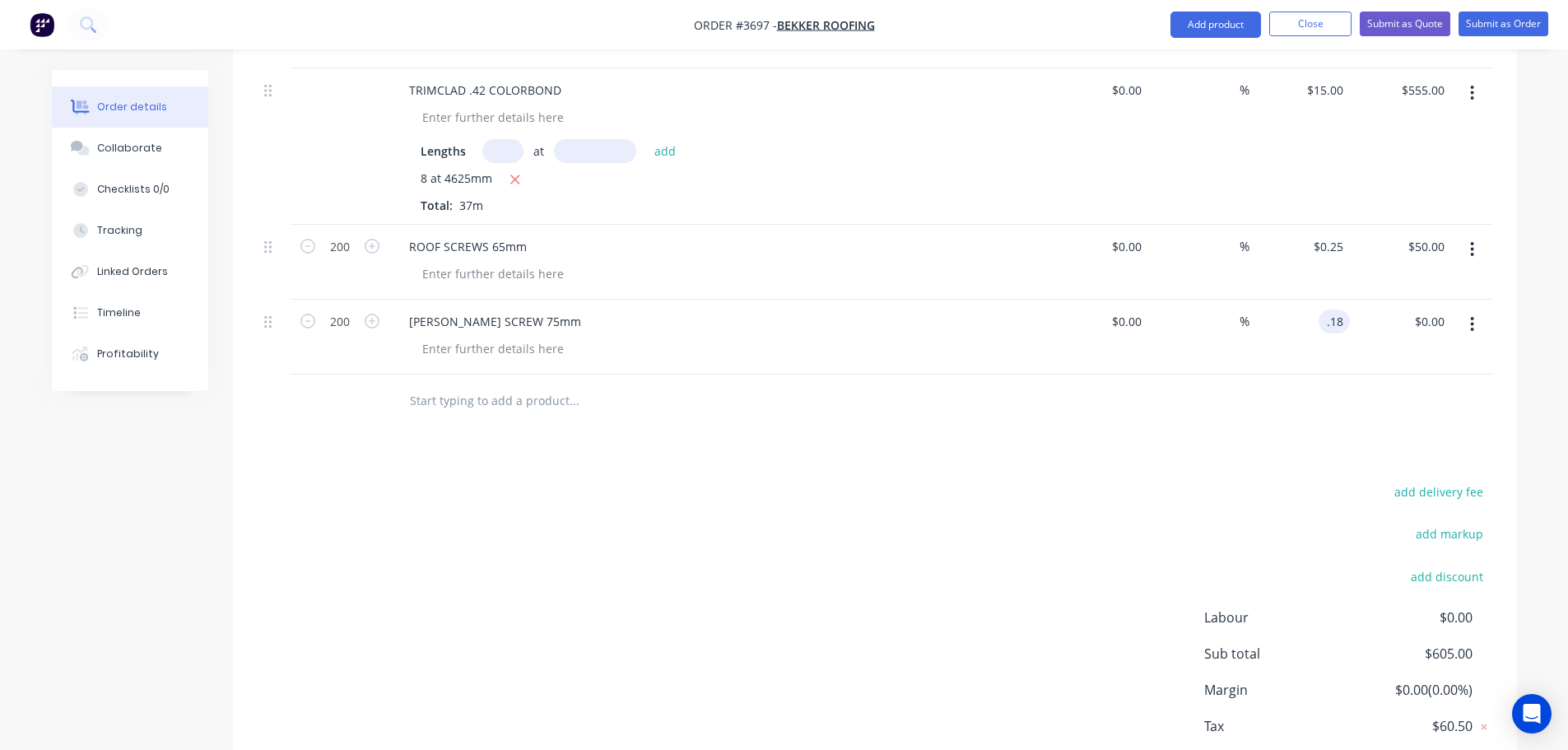
type input "$0.18"
type input "$36.00"
click at [426, 384] on input "text" at bounding box center [573, 400] width 329 height 33
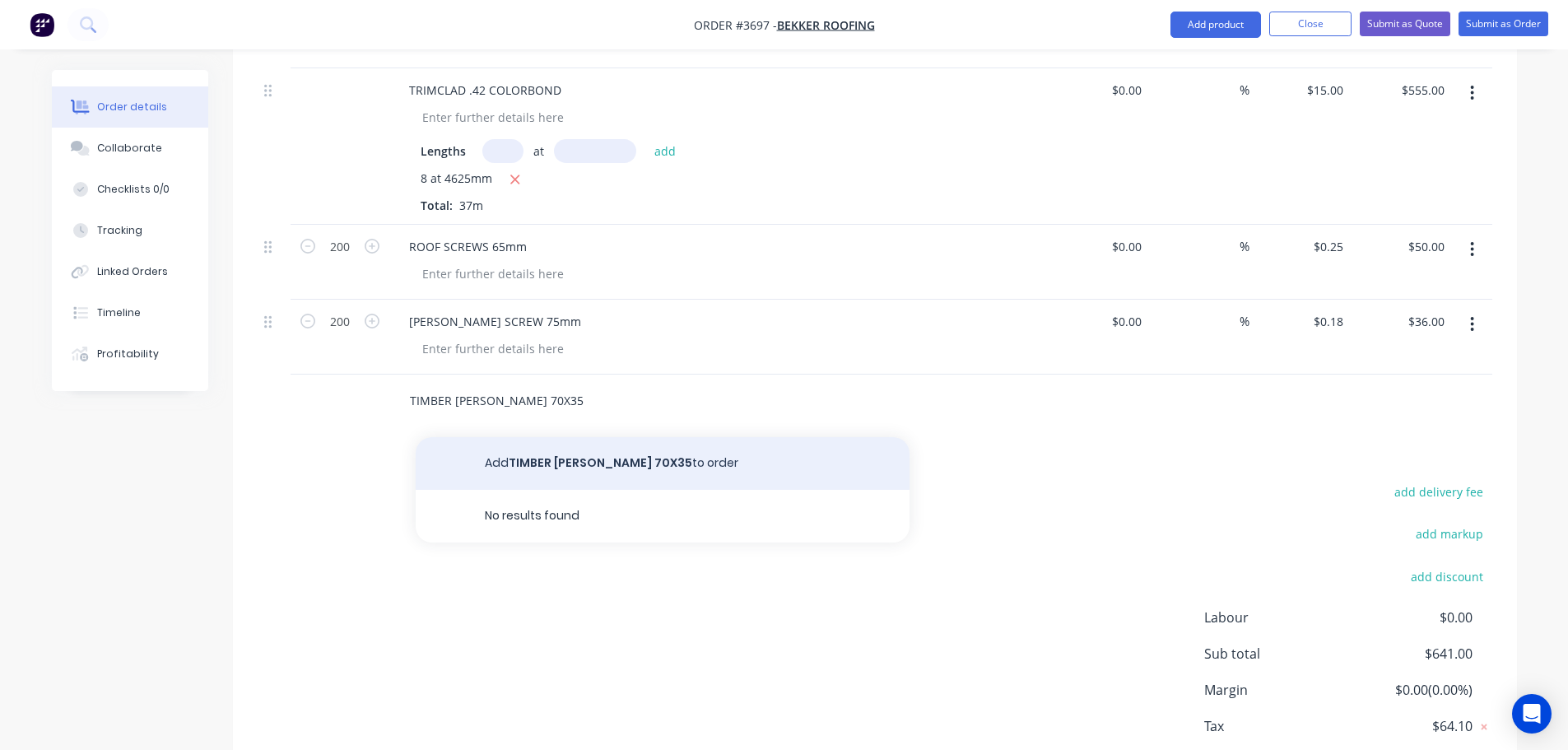
type input "TIMBER BATTON 70X35"
click at [555, 442] on button "Add TIMBER BATTON 70X35 to order" at bounding box center [663, 463] width 494 height 53
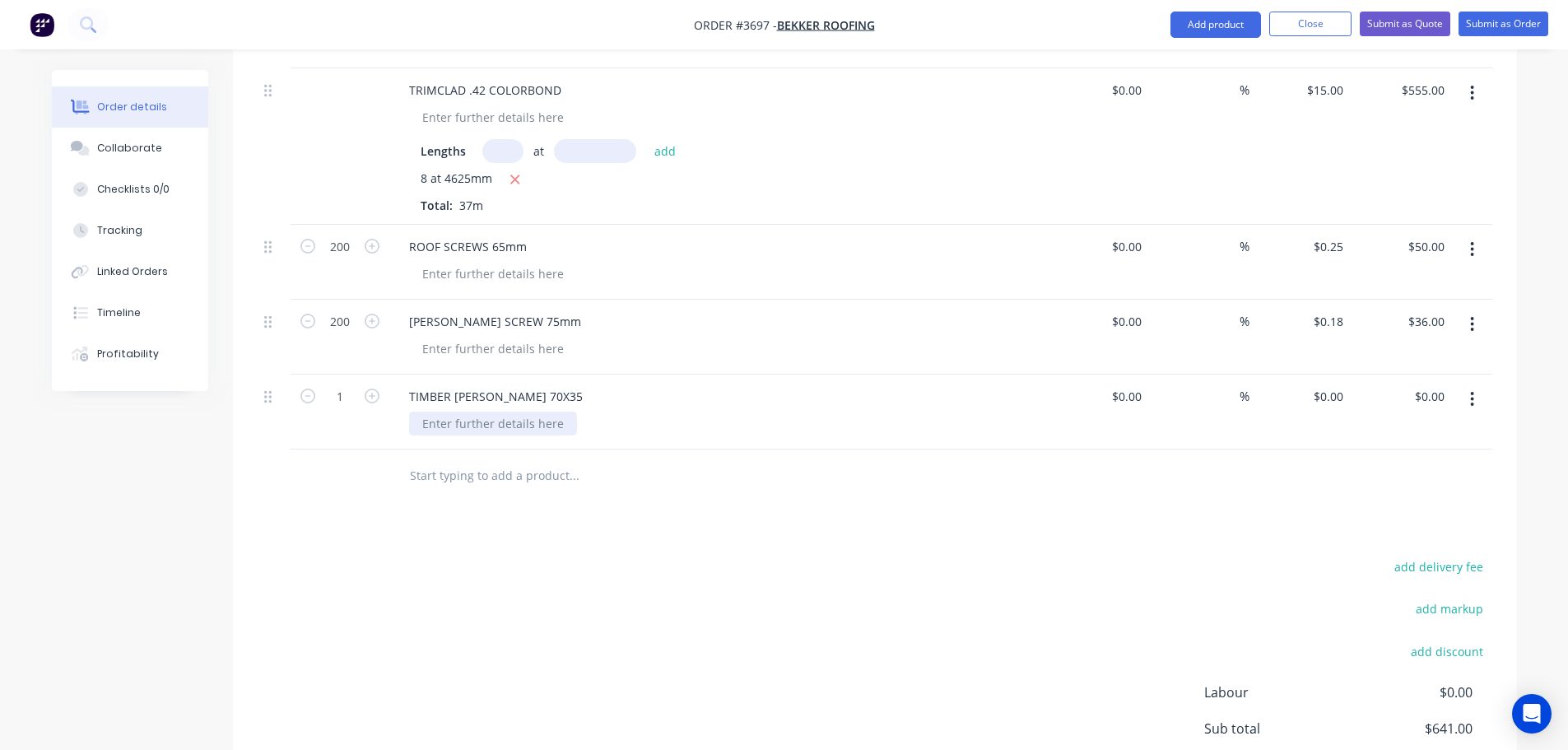
click at [457, 411] on div at bounding box center [492, 423] width 167 height 24
click at [341, 384] on input "1" at bounding box center [339, 396] width 43 height 25
type input "18"
click at [1333, 384] on input "0" at bounding box center [1331, 396] width 38 height 24
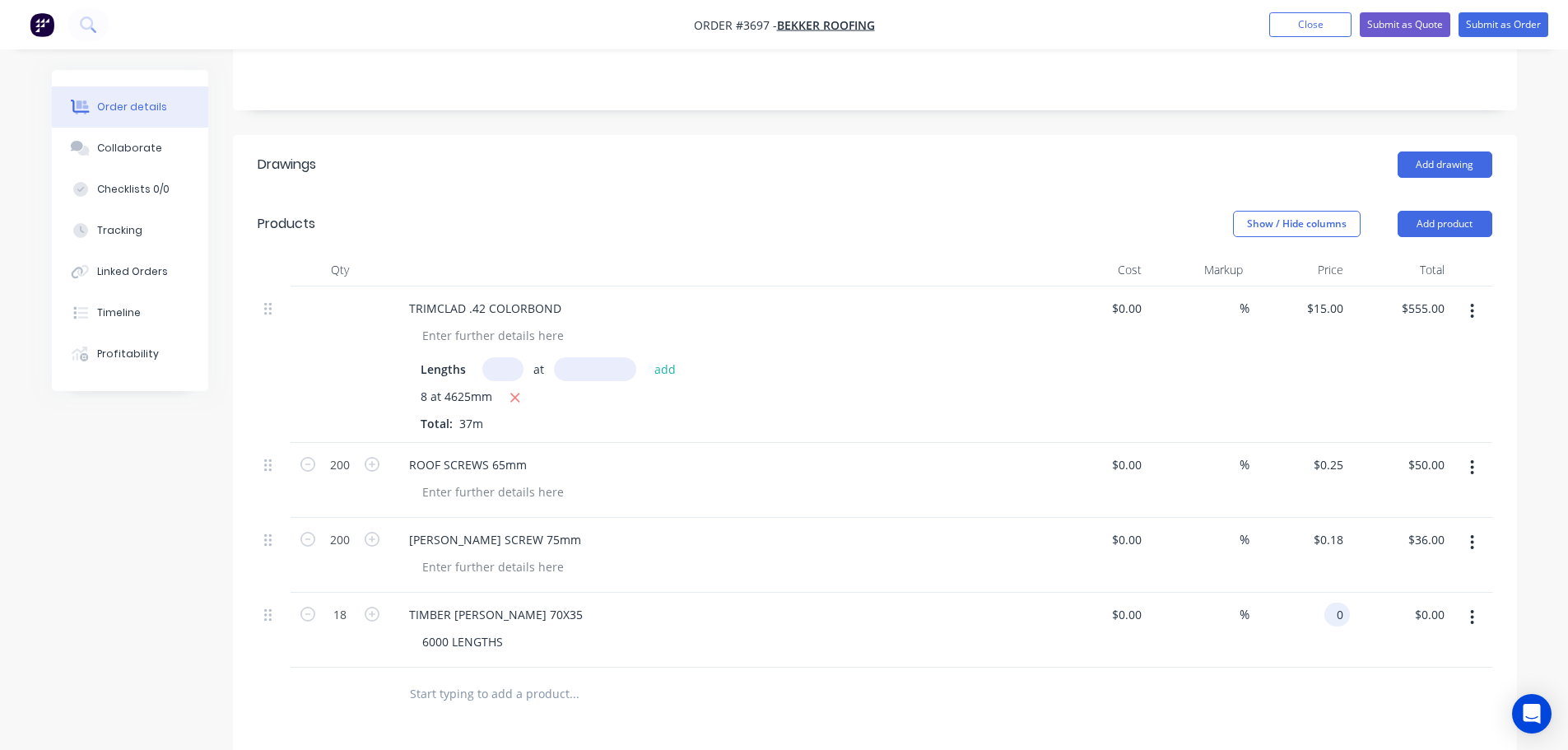
scroll to position [238, 0]
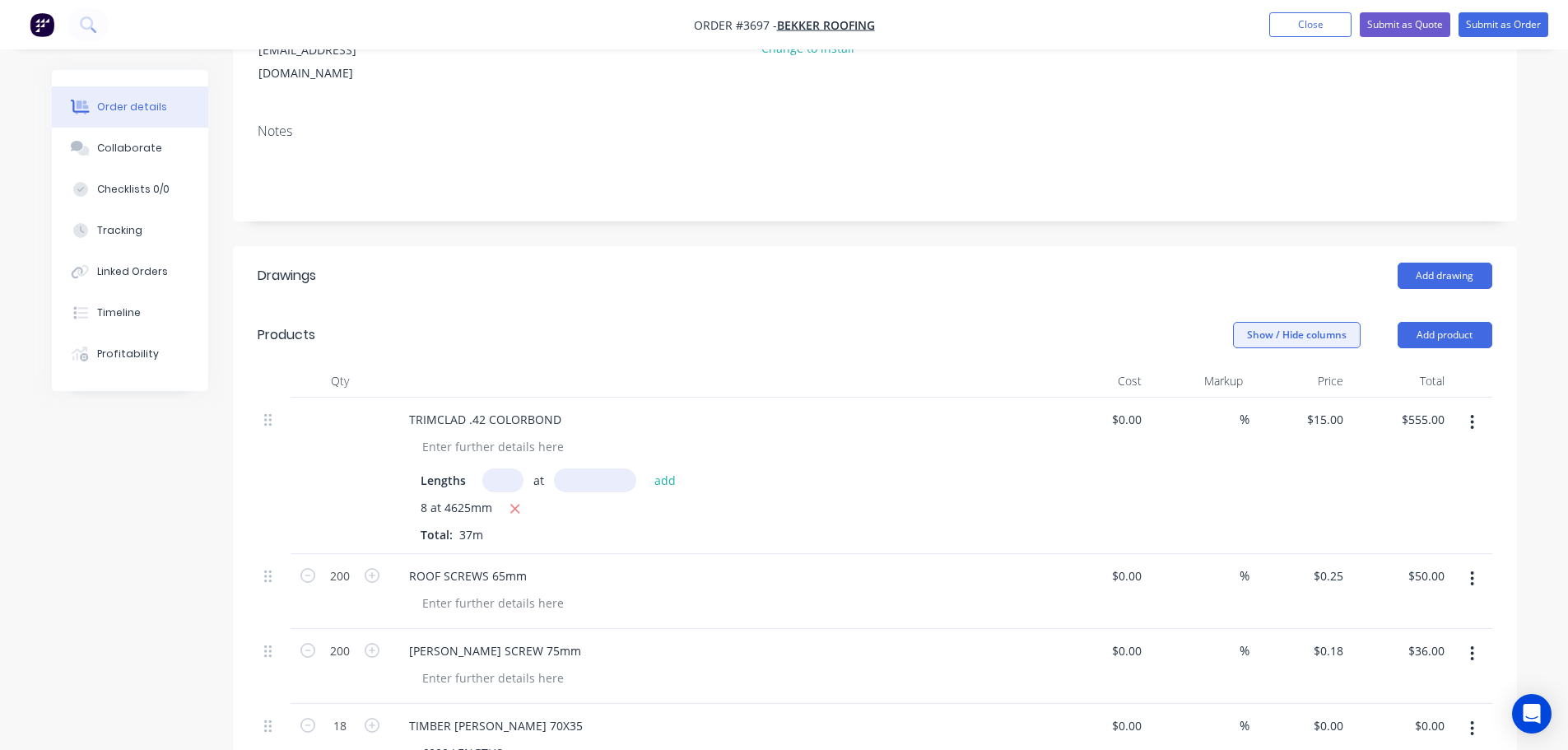
click at [1270, 322] on button "Show / Hide columns" at bounding box center [1297, 335] width 127 height 26
click at [1259, 409] on span at bounding box center [1259, 410] width 14 height 14
click at [1239, 403] on input "Markup" at bounding box center [1239, 403] width 0 height 0
click at [1259, 390] on span at bounding box center [1259, 388] width 14 height 14
click at [1239, 381] on input "Cost" at bounding box center [1239, 381] width 0 height 0
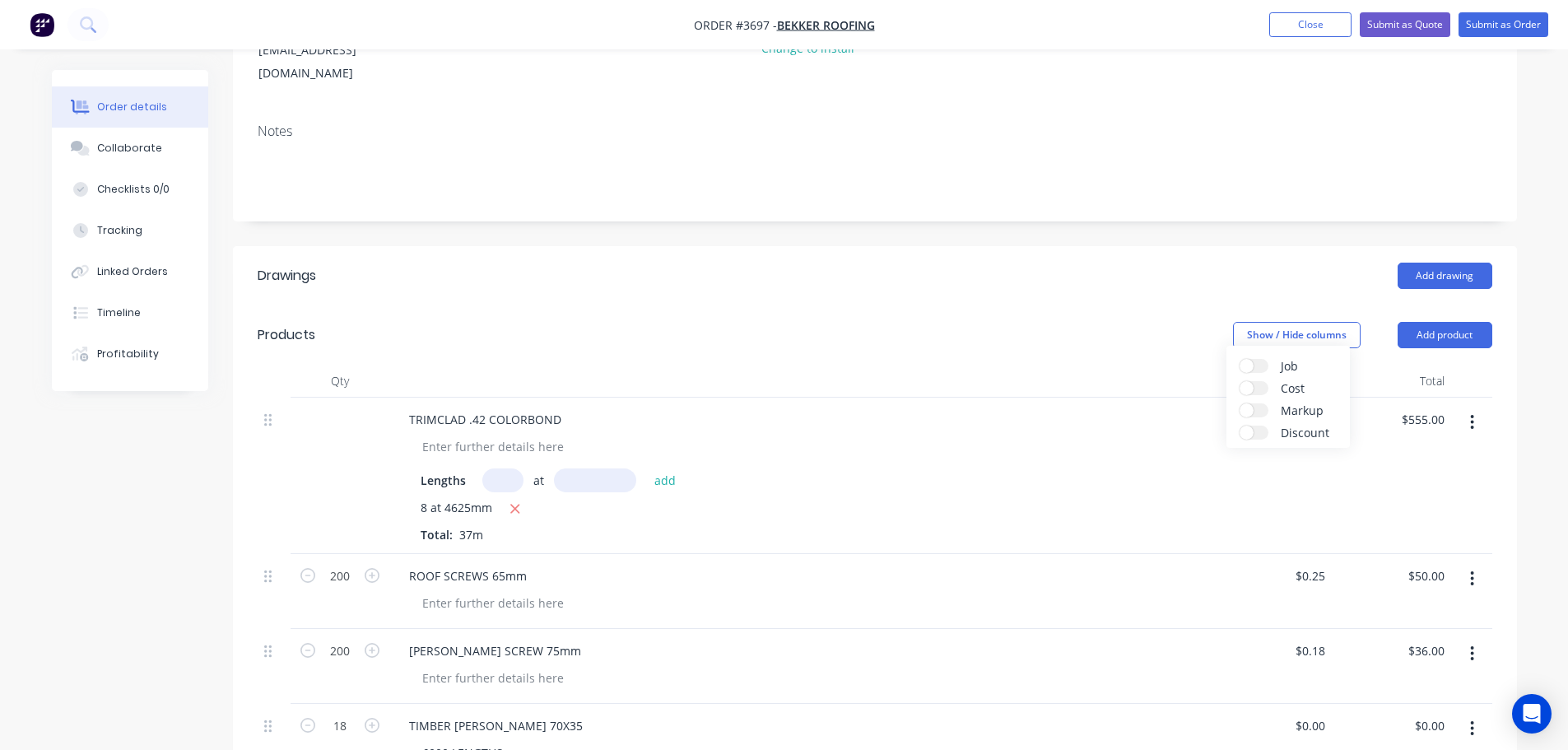
click at [1128, 306] on header "Products Show / Hide columns Add product" at bounding box center [875, 335] width 1284 height 59
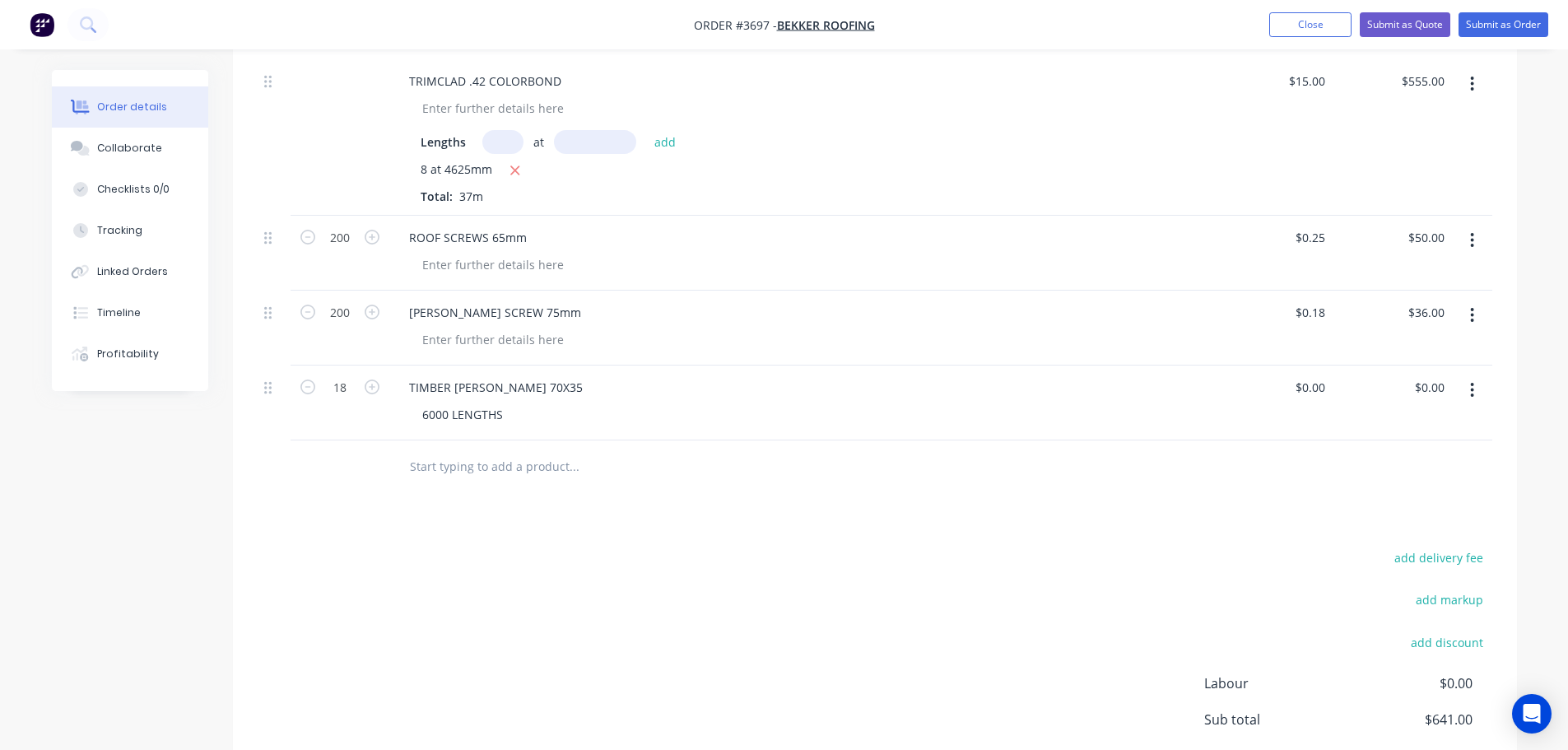
scroll to position [681, 0]
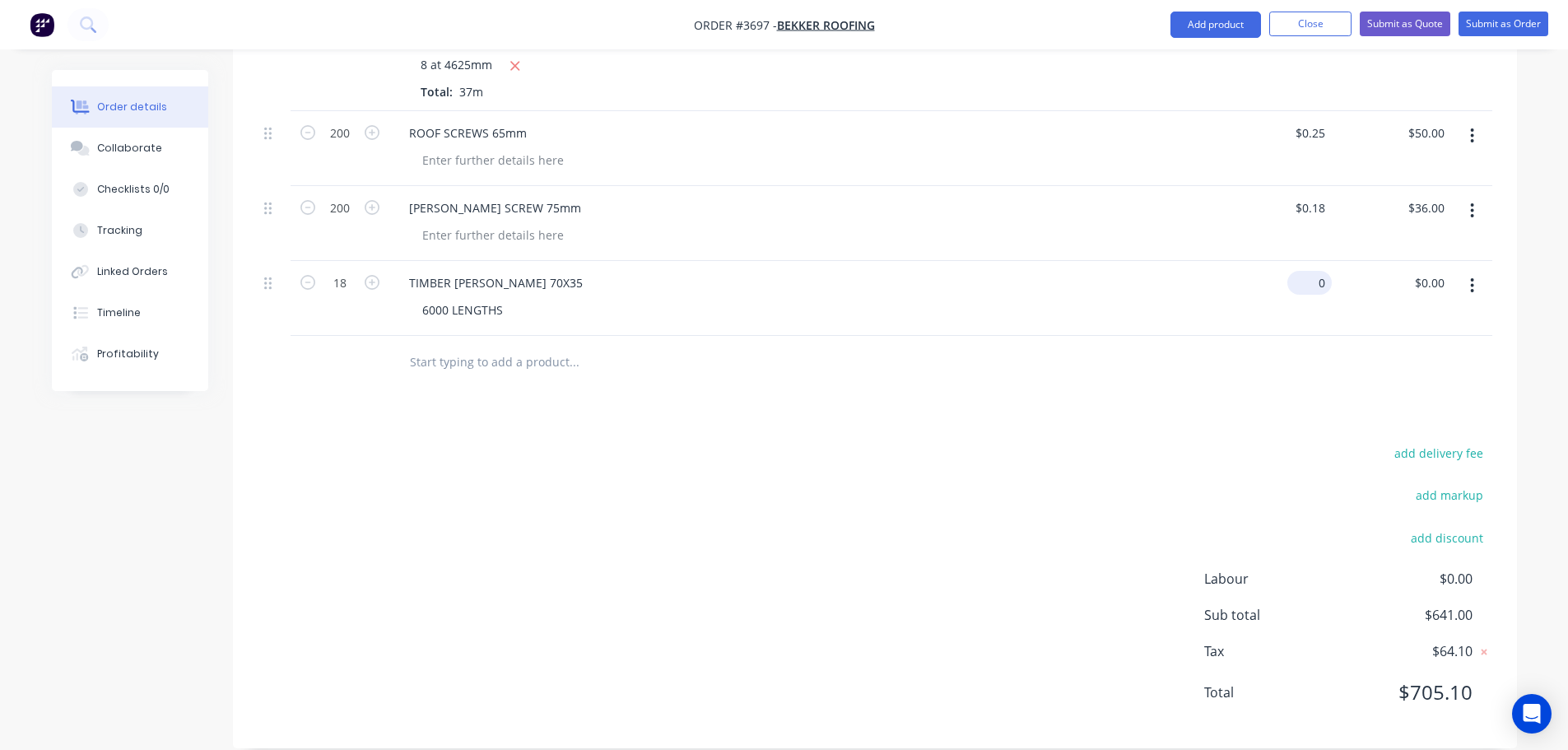
click at [1322, 271] on input "0" at bounding box center [1313, 283] width 38 height 24
type input "$36.00"
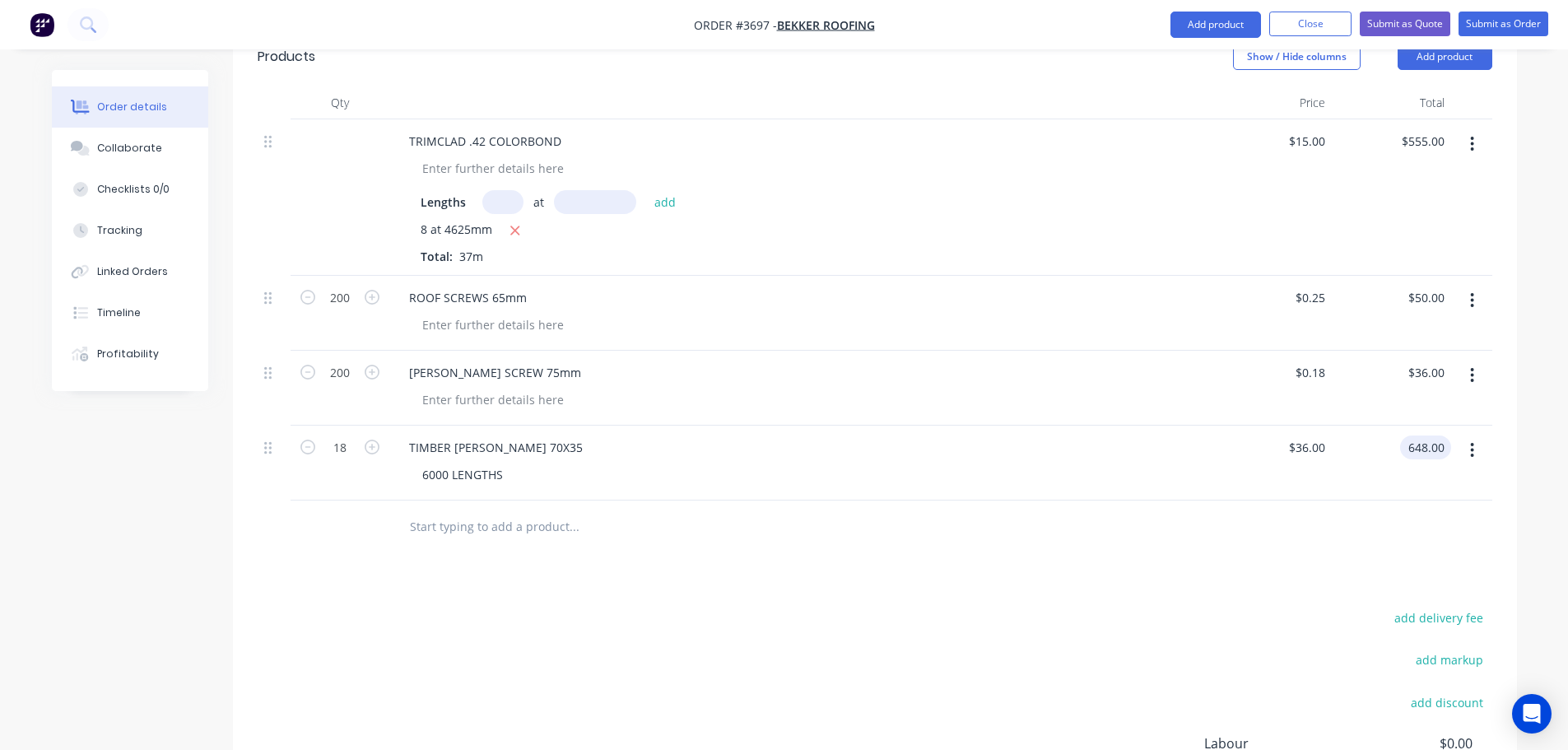
type input "$648.00"
click at [1166, 501] on div at bounding box center [875, 527] width 1235 height 54
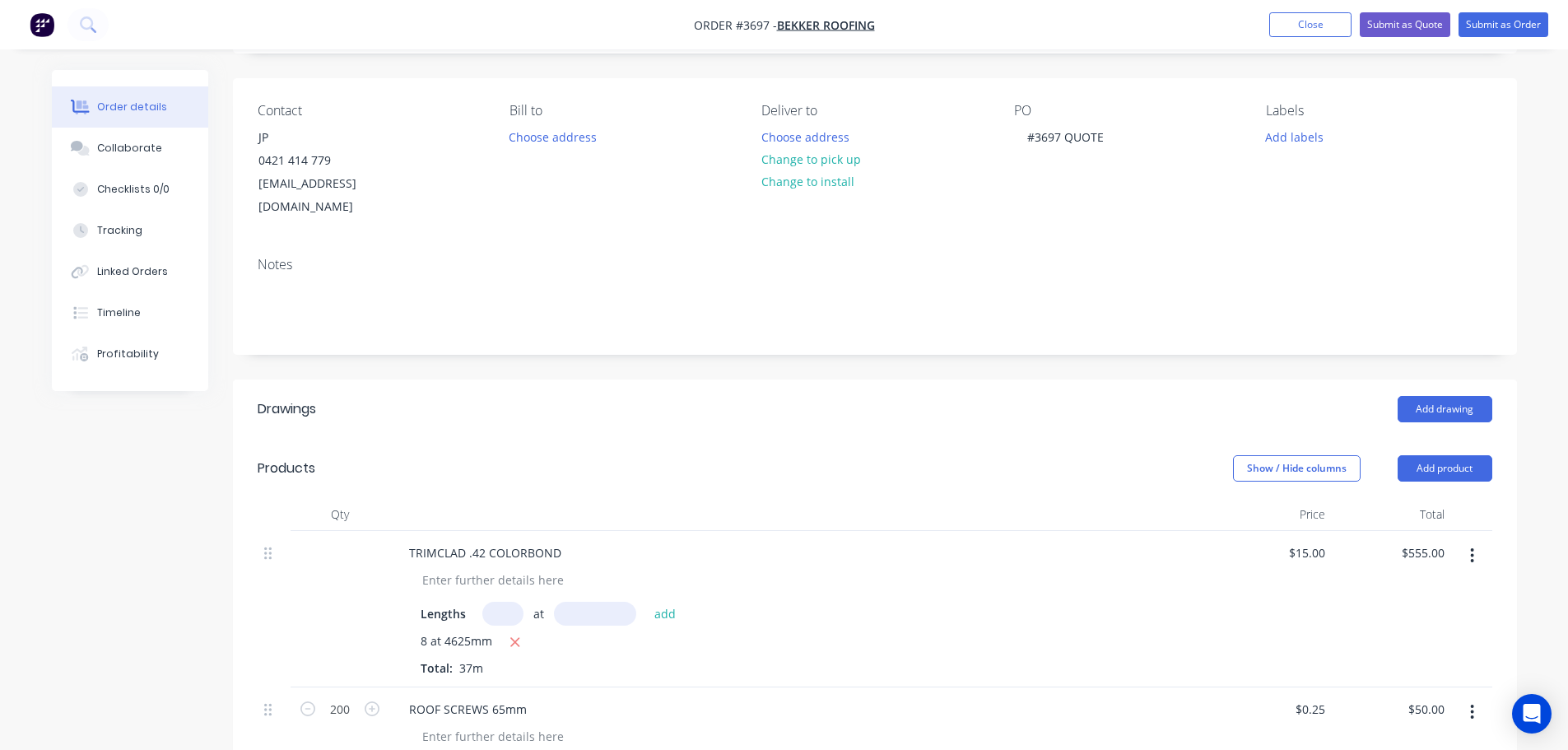
scroll to position [0, 0]
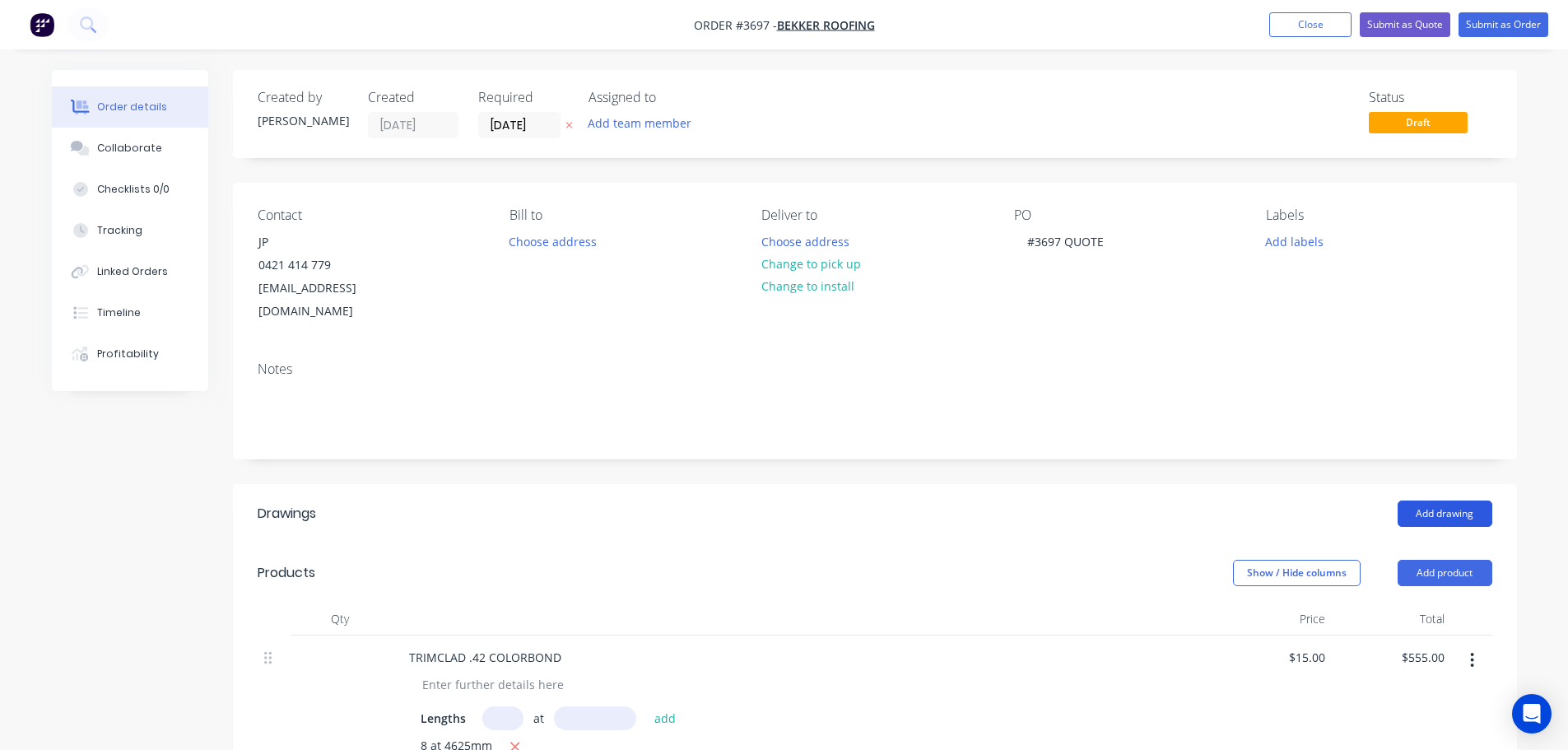
click at [1418, 501] on button "Add drawing" at bounding box center [1445, 513] width 95 height 26
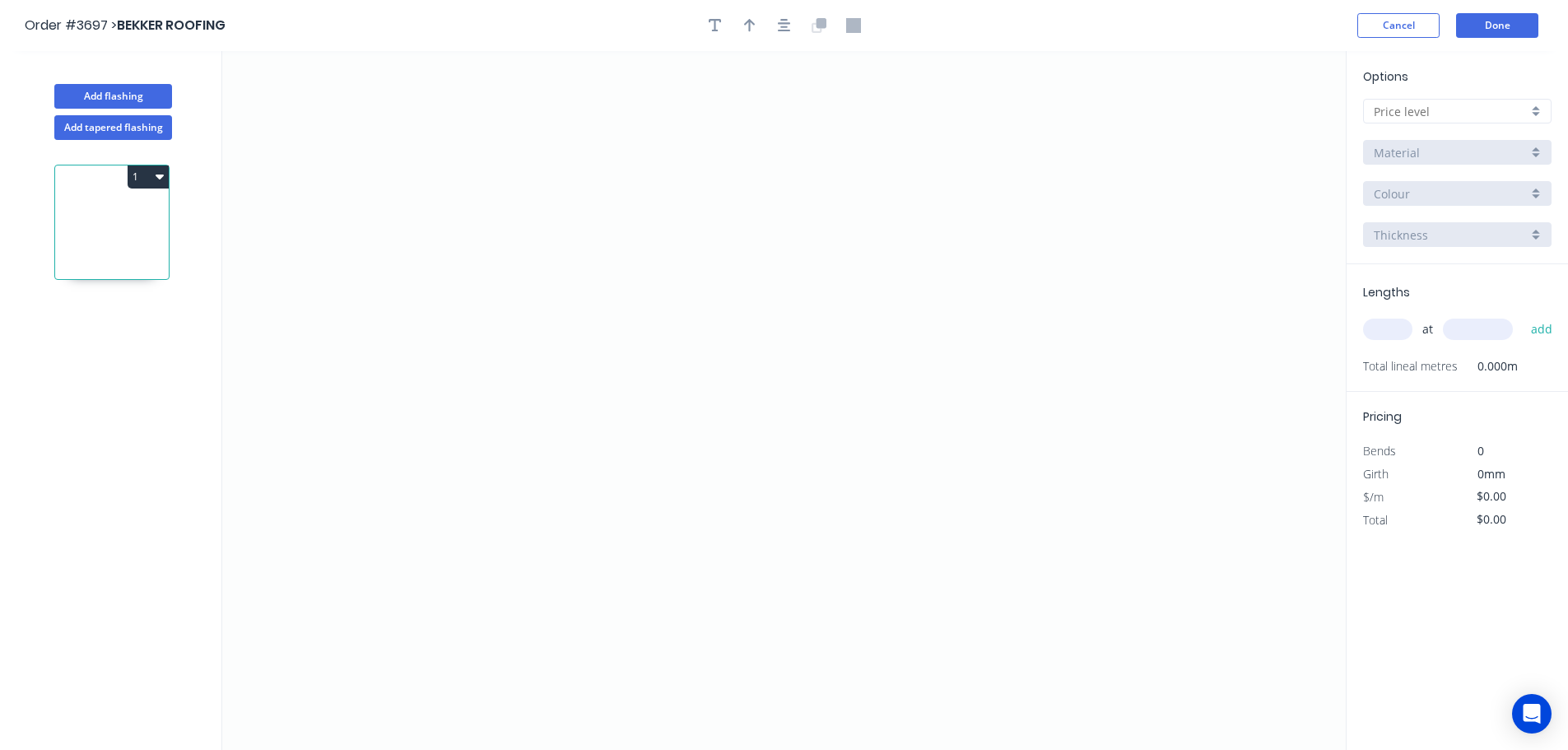
click at [1536, 117] on div at bounding box center [1457, 111] width 188 height 25
click at [1484, 149] on div "A" at bounding box center [1457, 143] width 187 height 29
type input "A"
click at [1536, 156] on div "*A-Zincalume" at bounding box center [1457, 152] width 188 height 25
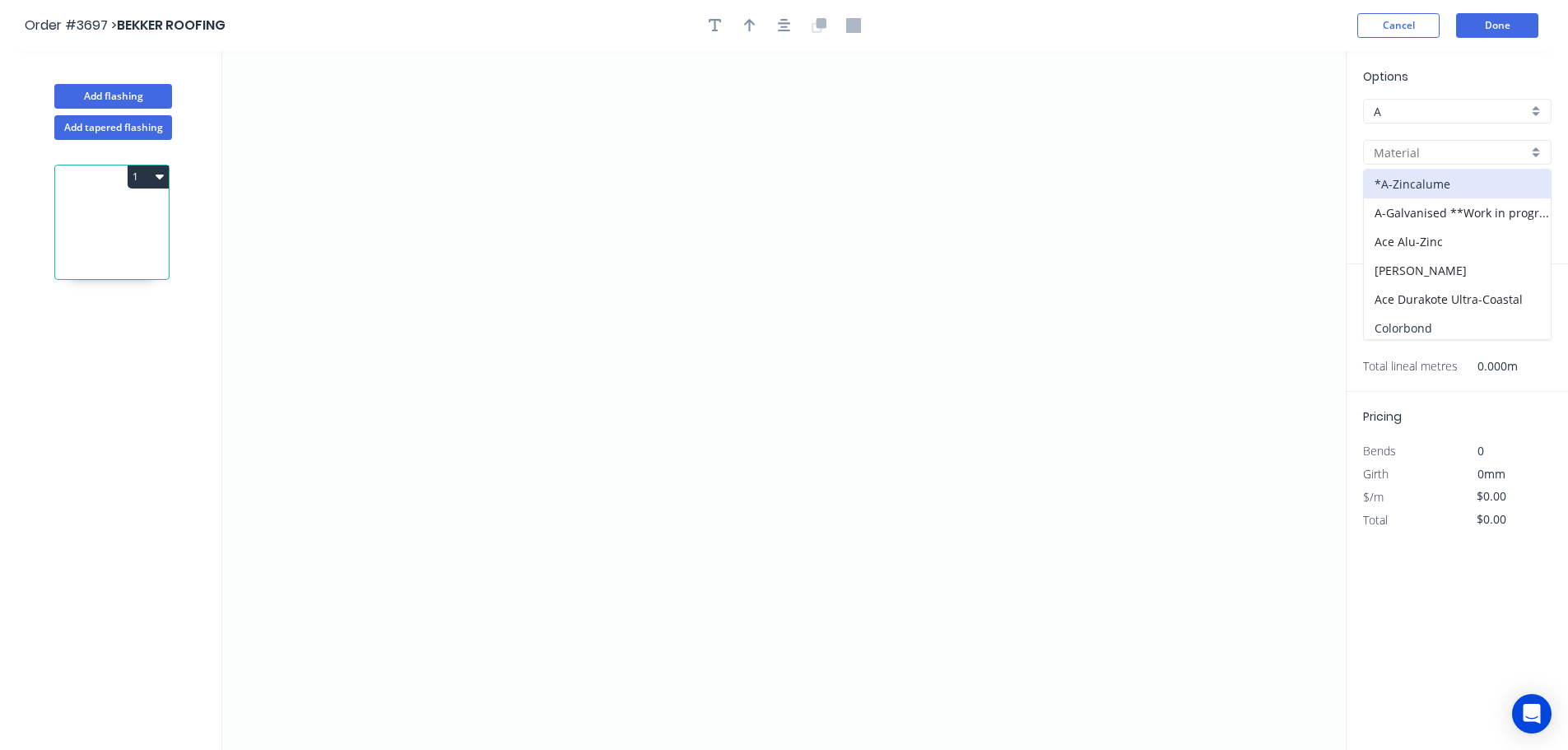
click at [1452, 337] on div "Colorbond" at bounding box center [1457, 329] width 187 height 29
type input "Colorbond"
type input "Basalt"
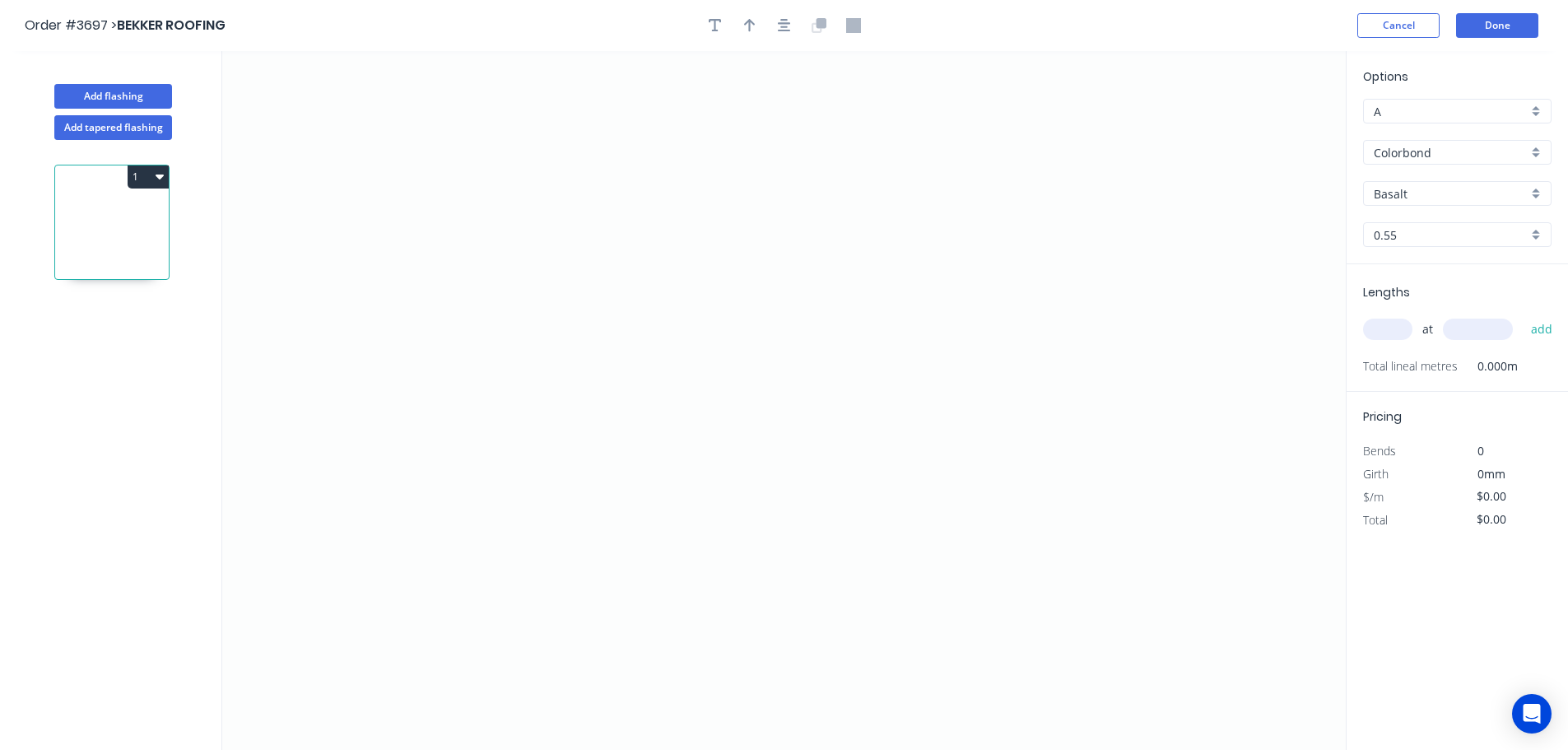
click at [1534, 194] on div "Basalt" at bounding box center [1457, 193] width 188 height 25
click at [1472, 312] on div "Surfmist" at bounding box center [1457, 308] width 187 height 29
type input "Surfmist"
click at [998, 370] on icon "0" at bounding box center [784, 400] width 1123 height 699
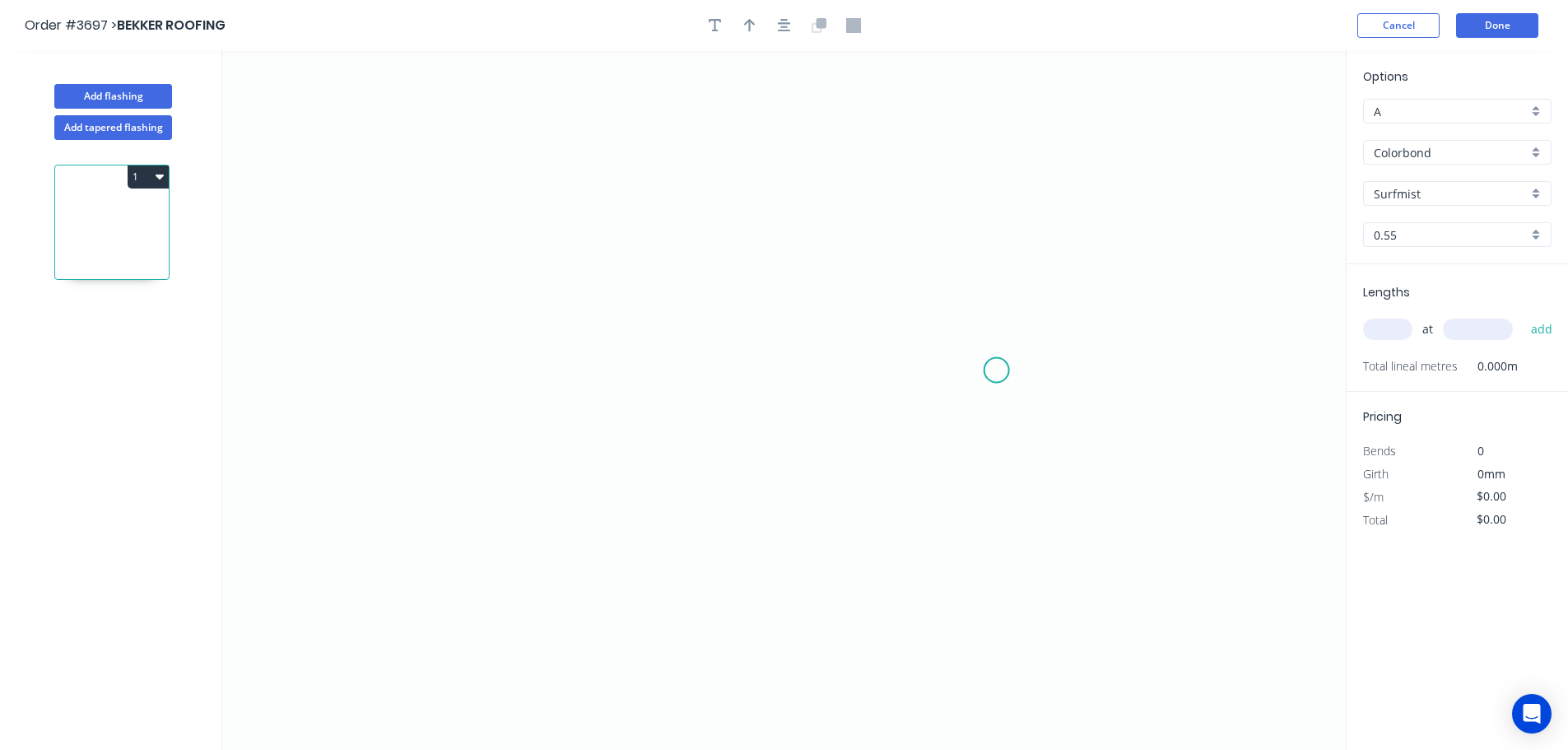
click at [584, 289] on icon "0" at bounding box center [784, 400] width 1123 height 699
drag, startPoint x: 920, startPoint y: 349, endPoint x: 1079, endPoint y: 442, distance: 184.2
click at [1080, 448] on icon "0" at bounding box center [784, 400] width 1123 height 699
click at [996, 369] on circle at bounding box center [996, 370] width 25 height 25
click at [1034, 393] on div "Delete point" at bounding box center [1089, 387] width 166 height 34
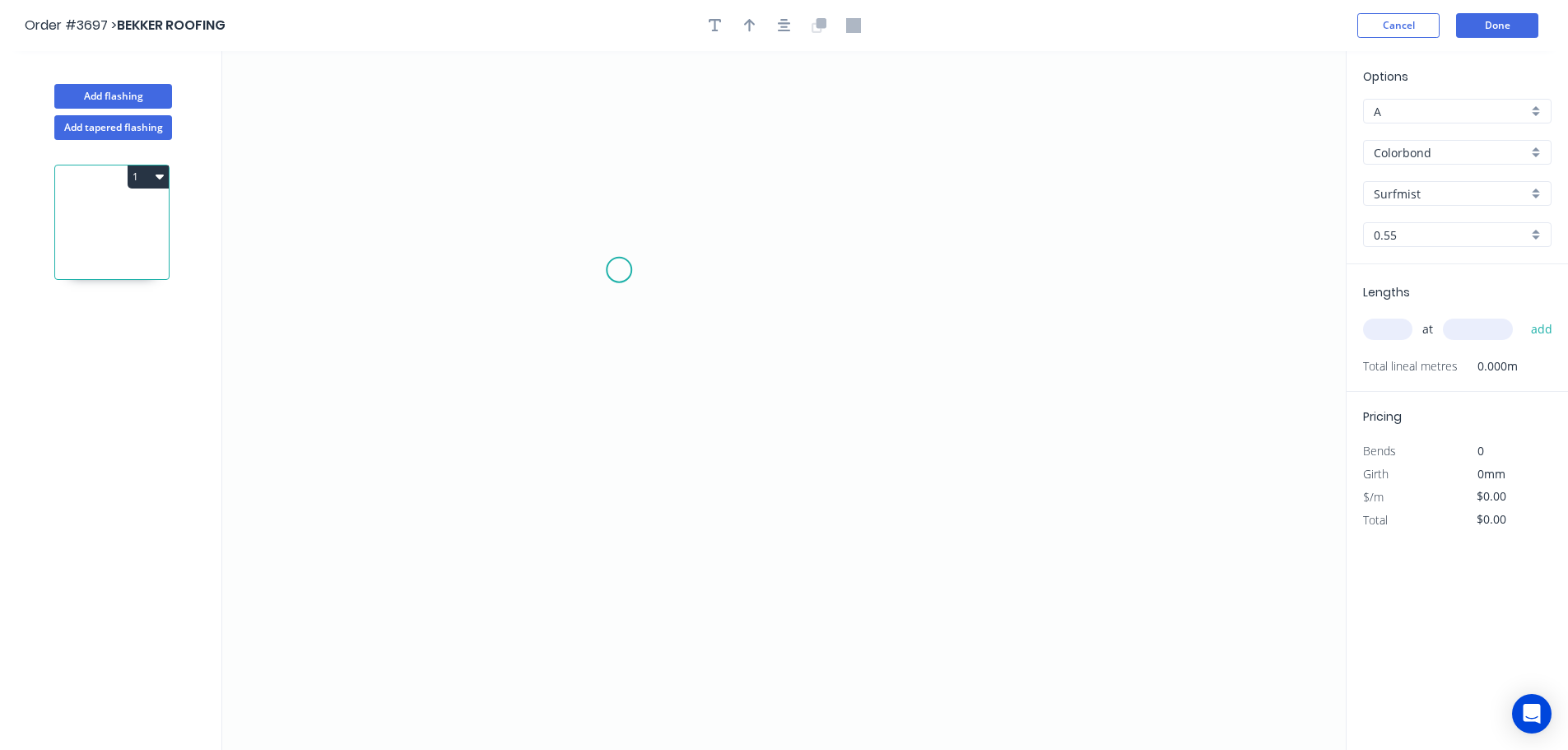
click at [619, 270] on icon "0" at bounding box center [784, 400] width 1123 height 699
click at [605, 445] on icon "0" at bounding box center [784, 400] width 1123 height 699
drag, startPoint x: 611, startPoint y: 268, endPoint x: 643, endPoint y: 270, distance: 32.1
click at [612, 268] on circle at bounding box center [619, 269] width 25 height 25
click at [618, 268] on circle at bounding box center [619, 267] width 25 height 25
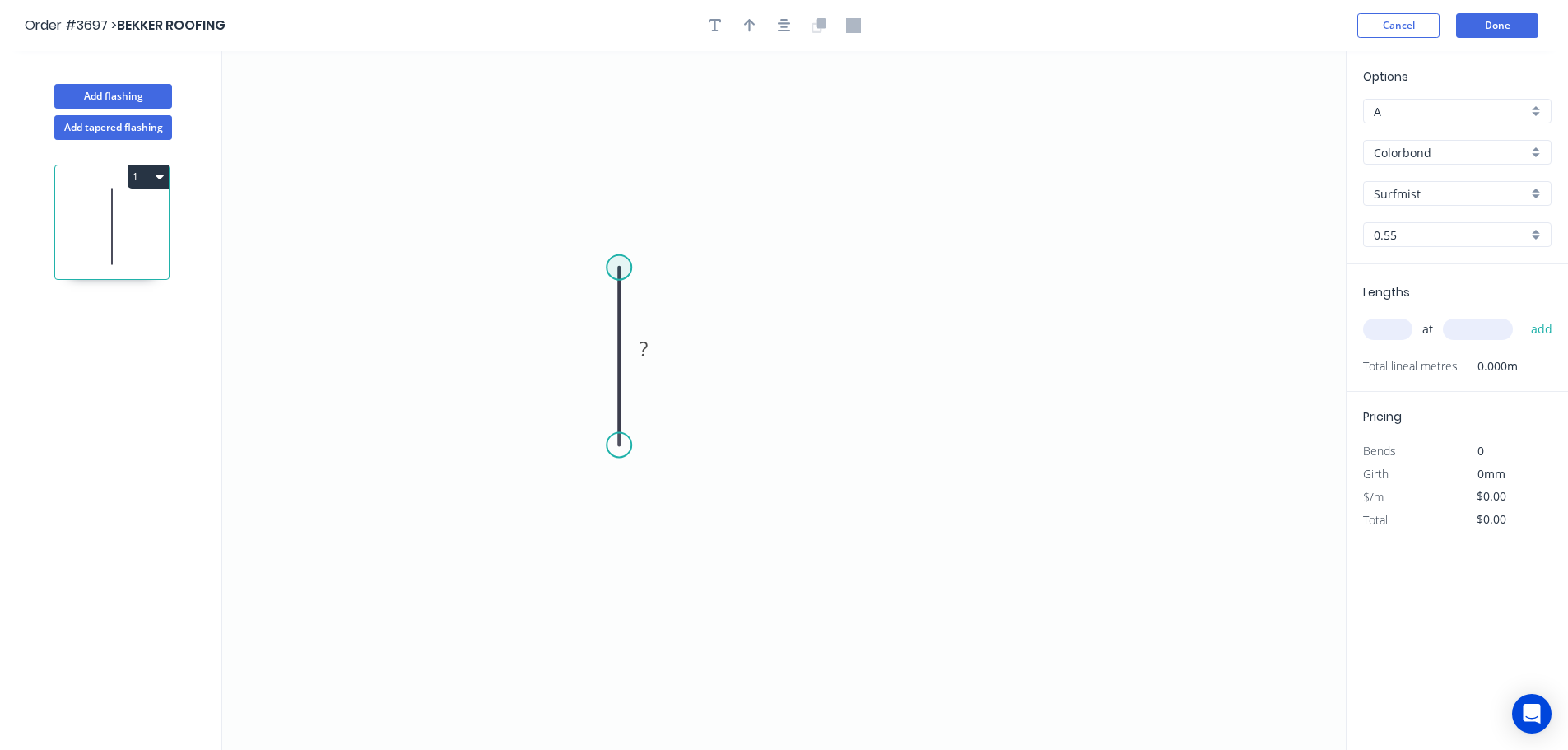
click at [616, 269] on circle at bounding box center [619, 267] width 25 height 25
click at [899, 261] on icon "0 ?" at bounding box center [784, 400] width 1123 height 699
click at [949, 329] on icon "0 ? ?" at bounding box center [784, 400] width 1123 height 699
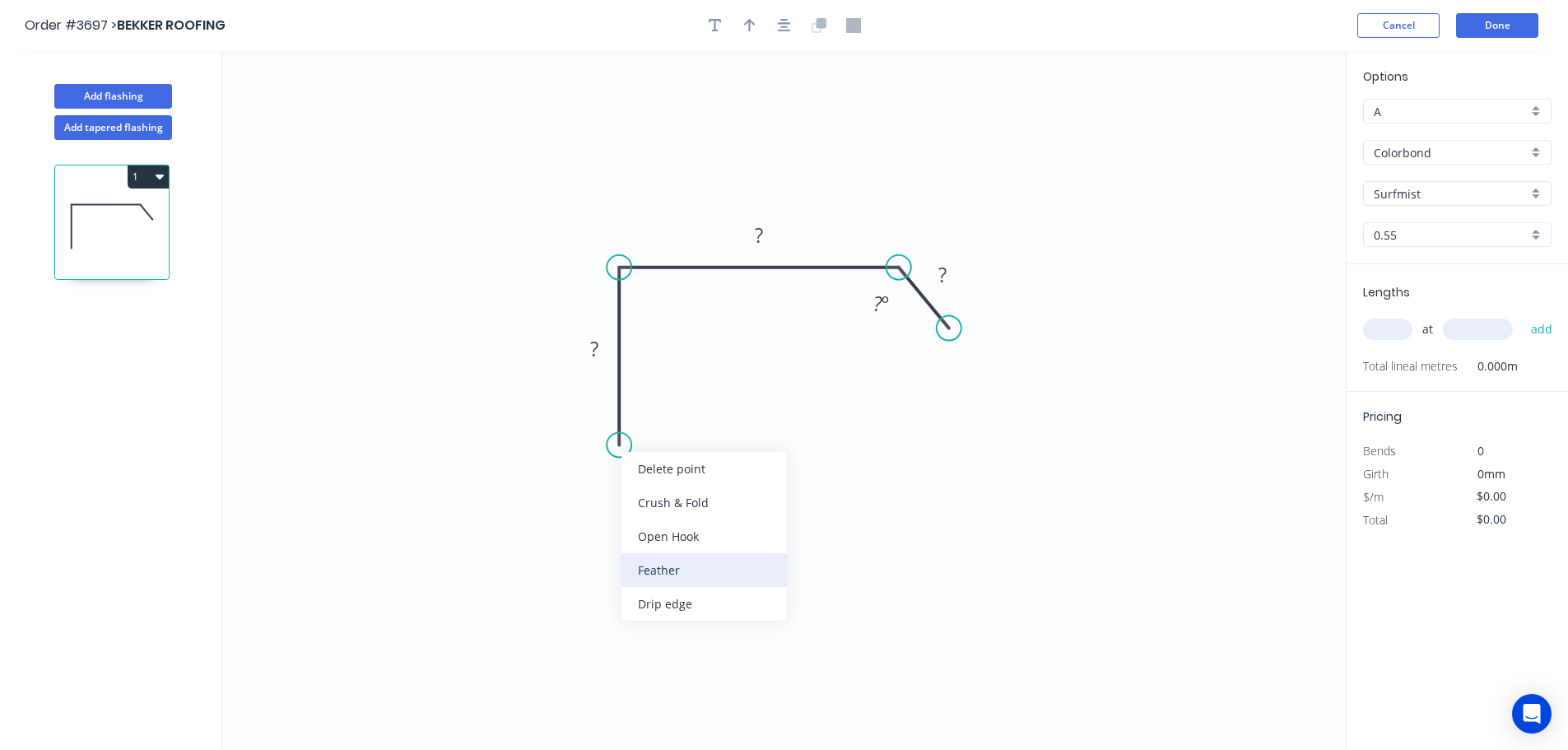
click at [671, 560] on div "Feather" at bounding box center [704, 570] width 166 height 34
click at [650, 494] on div "Flip bend" at bounding box center [703, 492] width 166 height 34
click at [702, 656] on icon "0 FE 15 ? ? ? ? º" at bounding box center [784, 400] width 1123 height 699
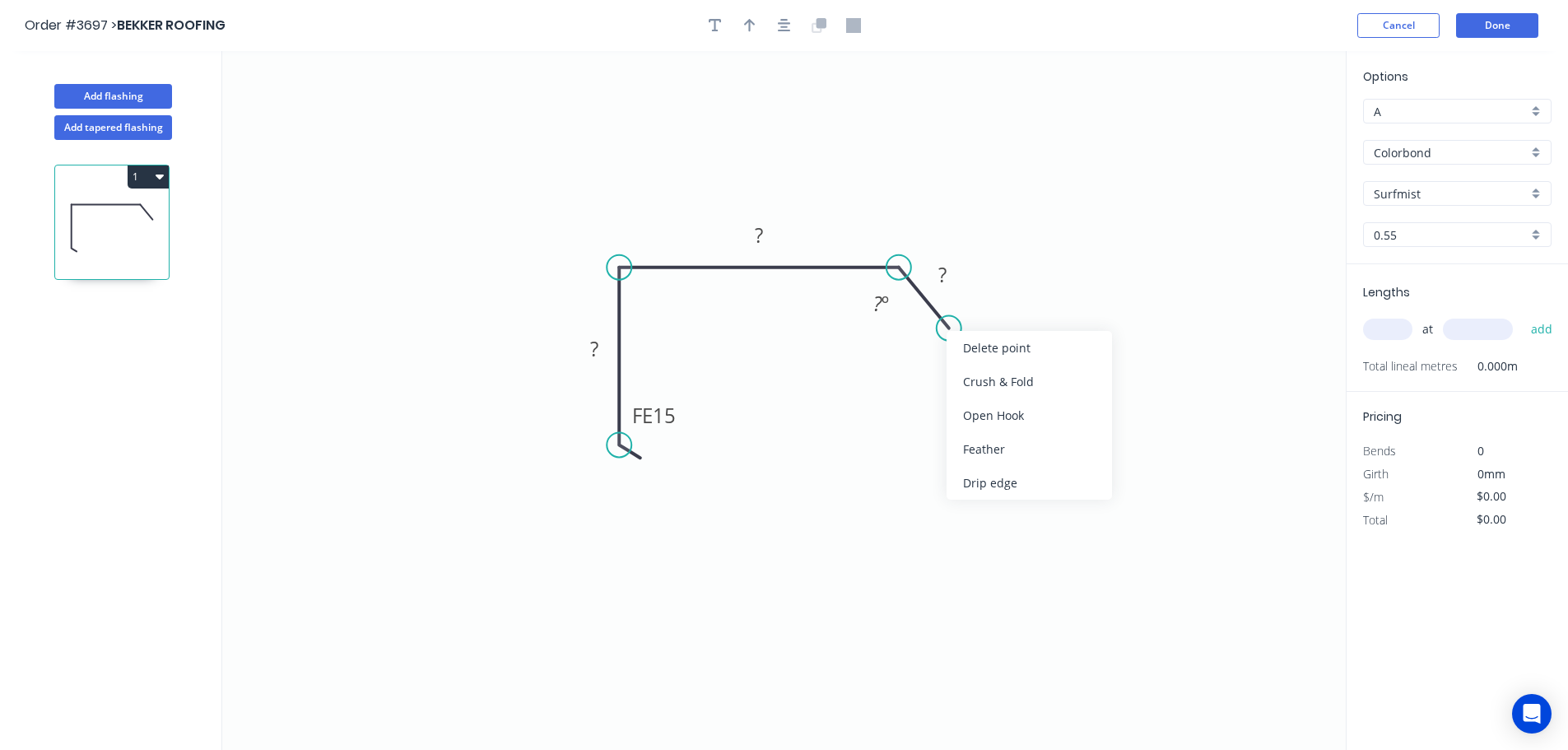
click at [195, 565] on div "1" at bounding box center [113, 461] width 217 height 641
click at [591, 354] on tspan "?" at bounding box center [593, 349] width 8 height 27
click at [674, 415] on tspan "15" at bounding box center [663, 415] width 23 height 27
type input "$44.50"
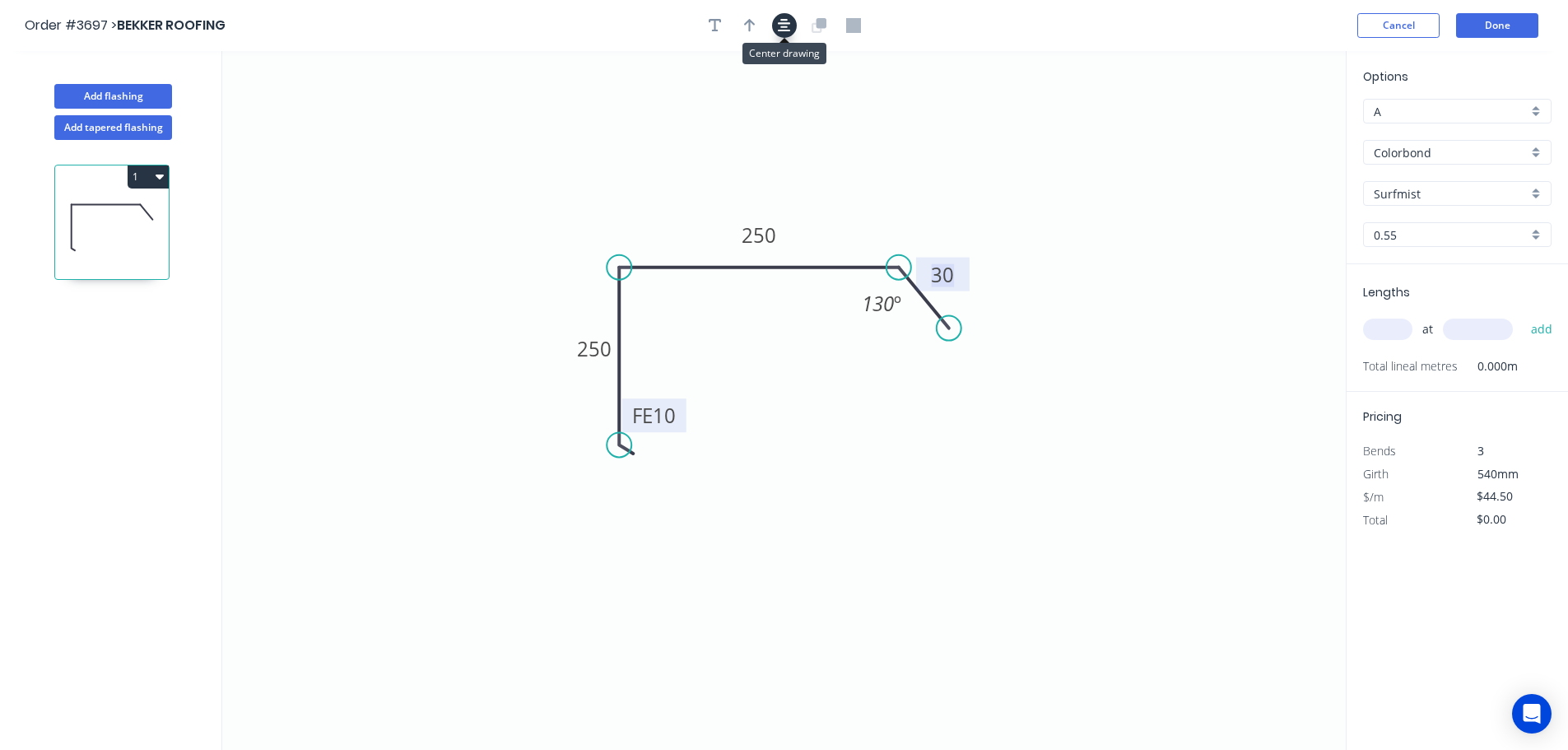
click at [779, 25] on icon "button" at bounding box center [784, 25] width 13 height 15
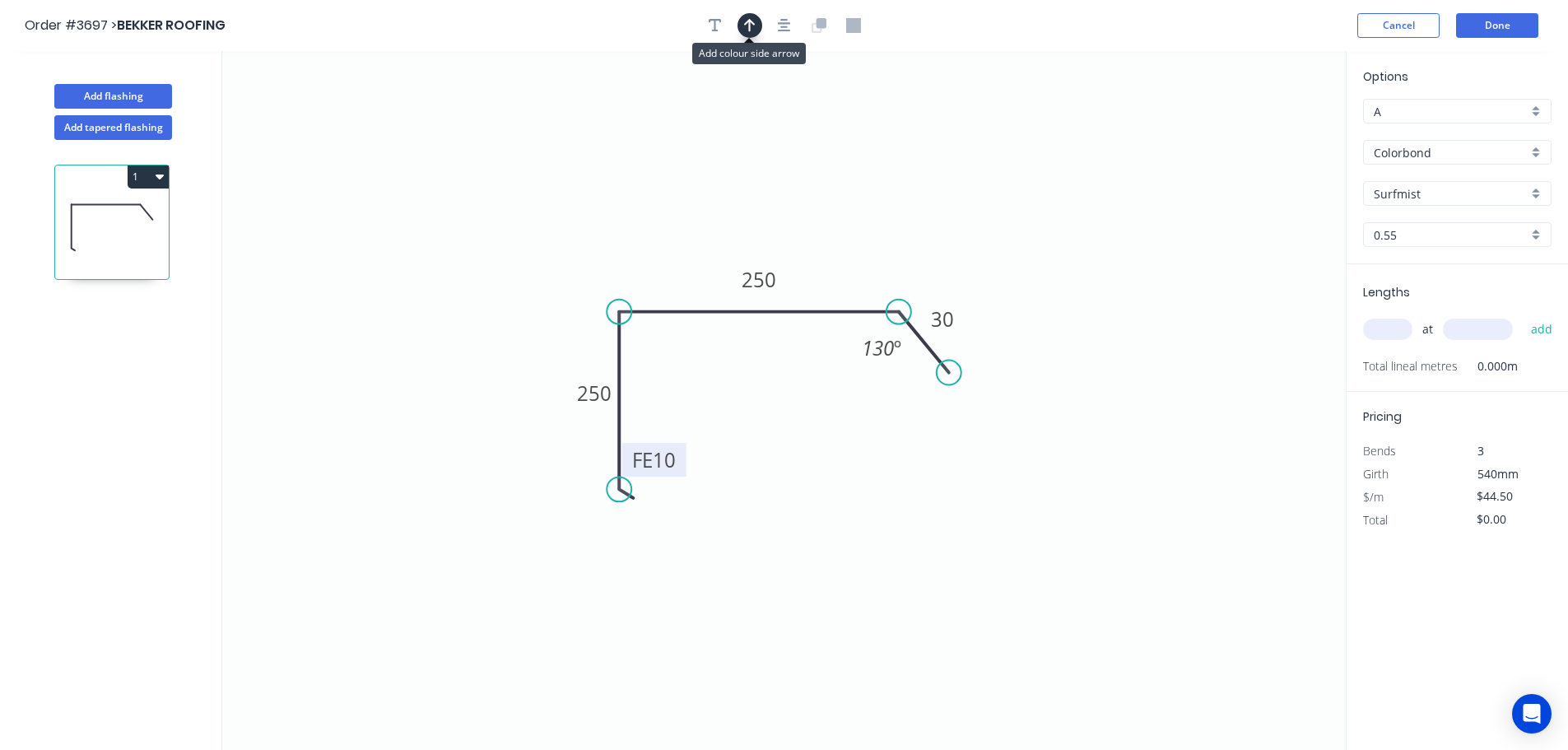
click at [748, 24] on icon "button" at bounding box center [750, 25] width 12 height 15
drag, startPoint x: 1263, startPoint y: 133, endPoint x: 658, endPoint y: 258, distance: 617.8
click at [658, 258] on icon at bounding box center [658, 238] width 15 height 53
click at [1394, 327] on input "text" at bounding box center [1388, 329] width 49 height 22
type input "1"
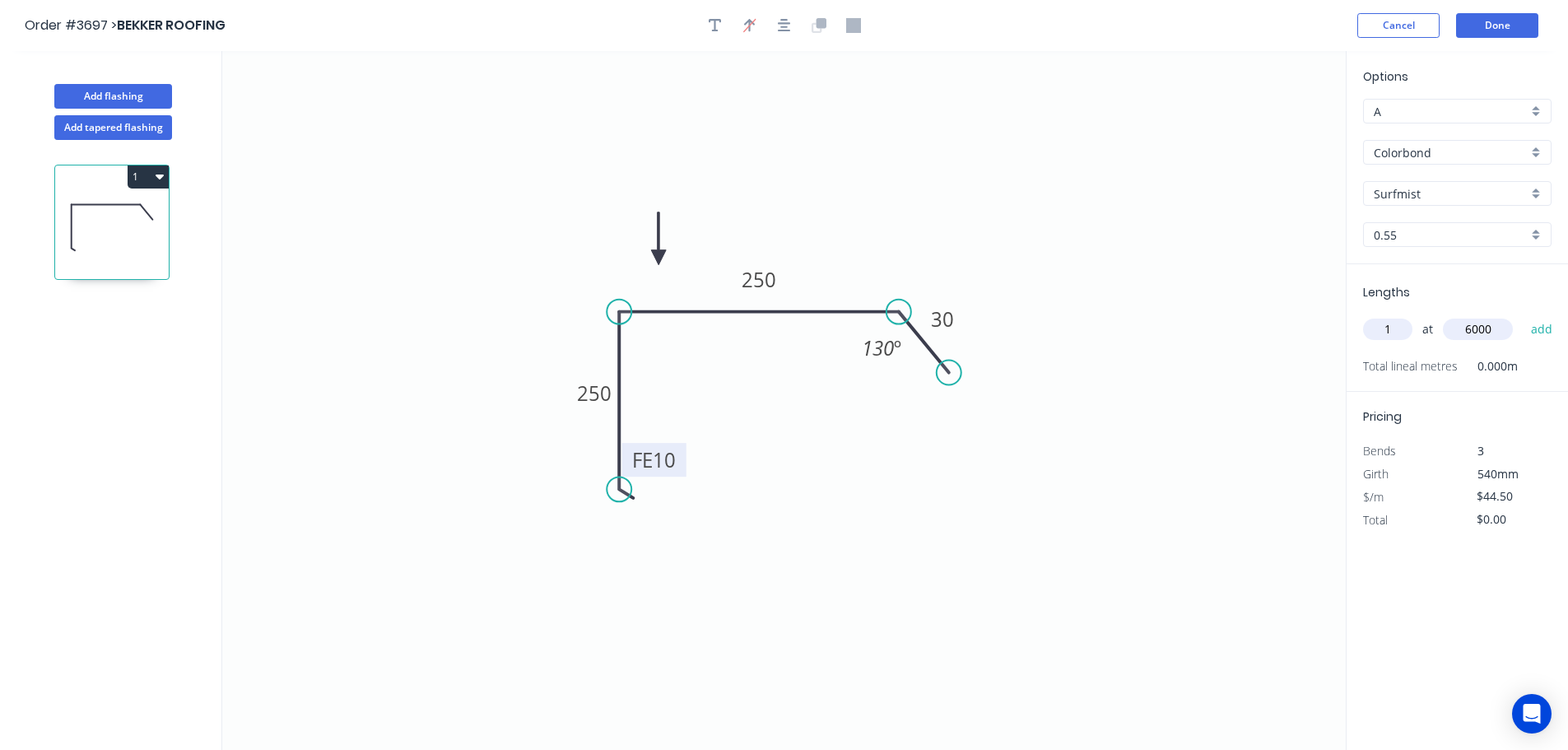
type input "6000"
click at [1522, 315] on button "add" at bounding box center [1542, 329] width 39 height 28
type input "$267.00"
type input "1"
type input "5000"
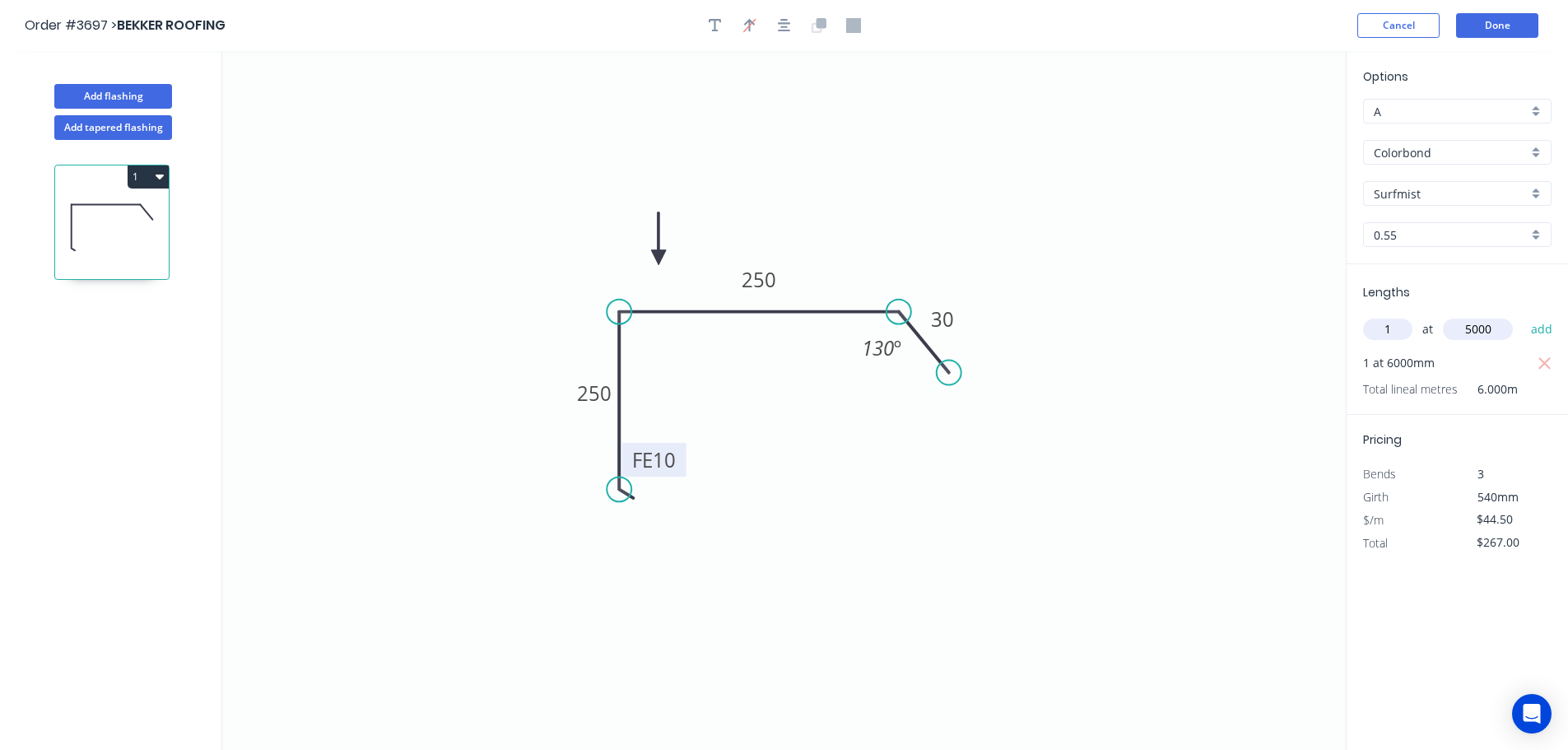
click at [1522, 315] on button "add" at bounding box center [1542, 329] width 39 height 28
type input "$489.50"
click at [957, 367] on circle at bounding box center [956, 370] width 25 height 25
drag, startPoint x: 958, startPoint y: 372, endPoint x: 949, endPoint y: 349, distance: 24.7
click at [949, 349] on circle at bounding box center [948, 348] width 25 height 25
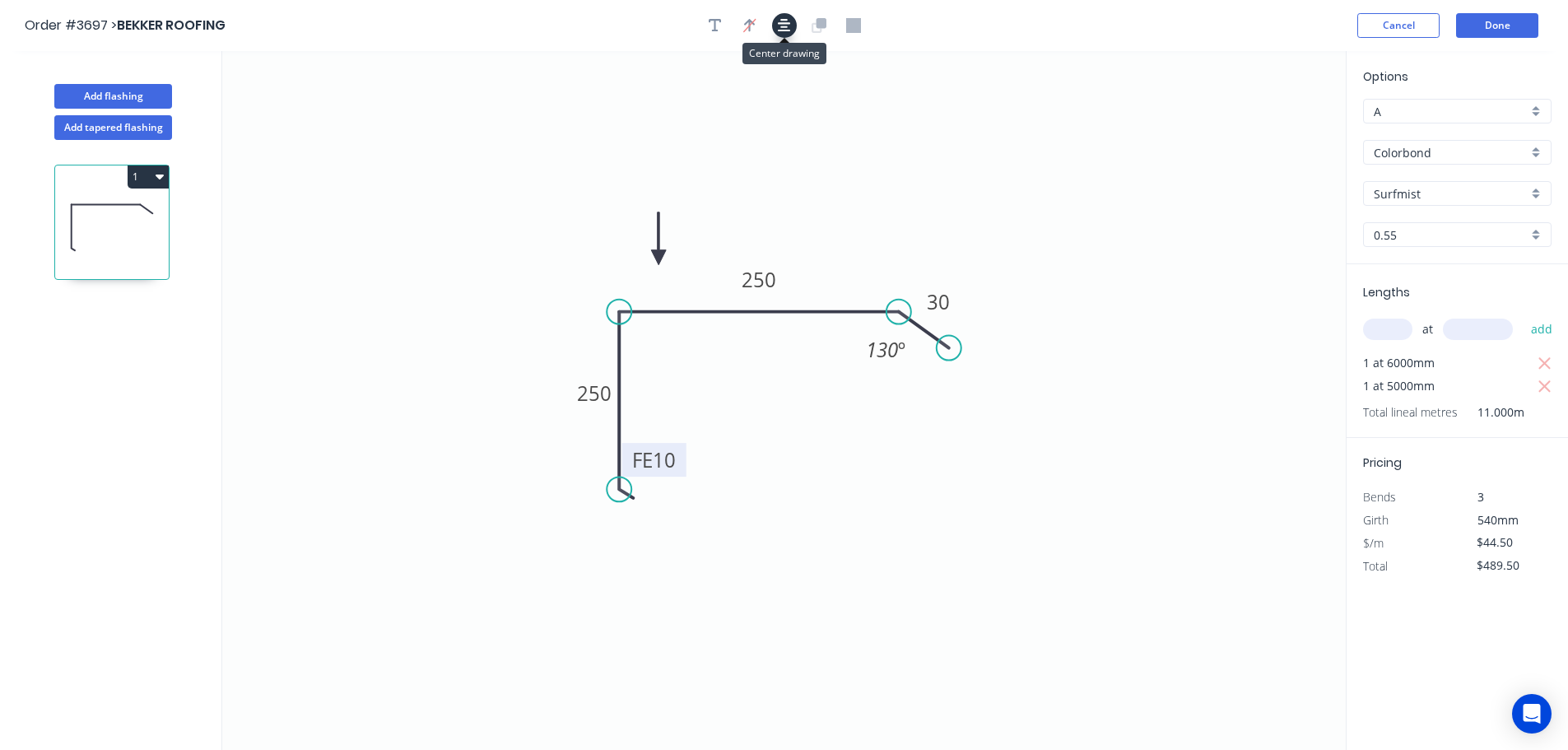
click at [789, 22] on icon "button" at bounding box center [784, 25] width 13 height 15
drag, startPoint x: 660, startPoint y: 249, endPoint x: 679, endPoint y: 234, distance: 24.2
click at [679, 235] on icon "0 FE 10 250 250 30 130 º" at bounding box center [784, 400] width 1123 height 699
drag, startPoint x: 661, startPoint y: 256, endPoint x: 683, endPoint y: 250, distance: 22.8
click at [683, 250] on icon at bounding box center [683, 232] width 15 height 53
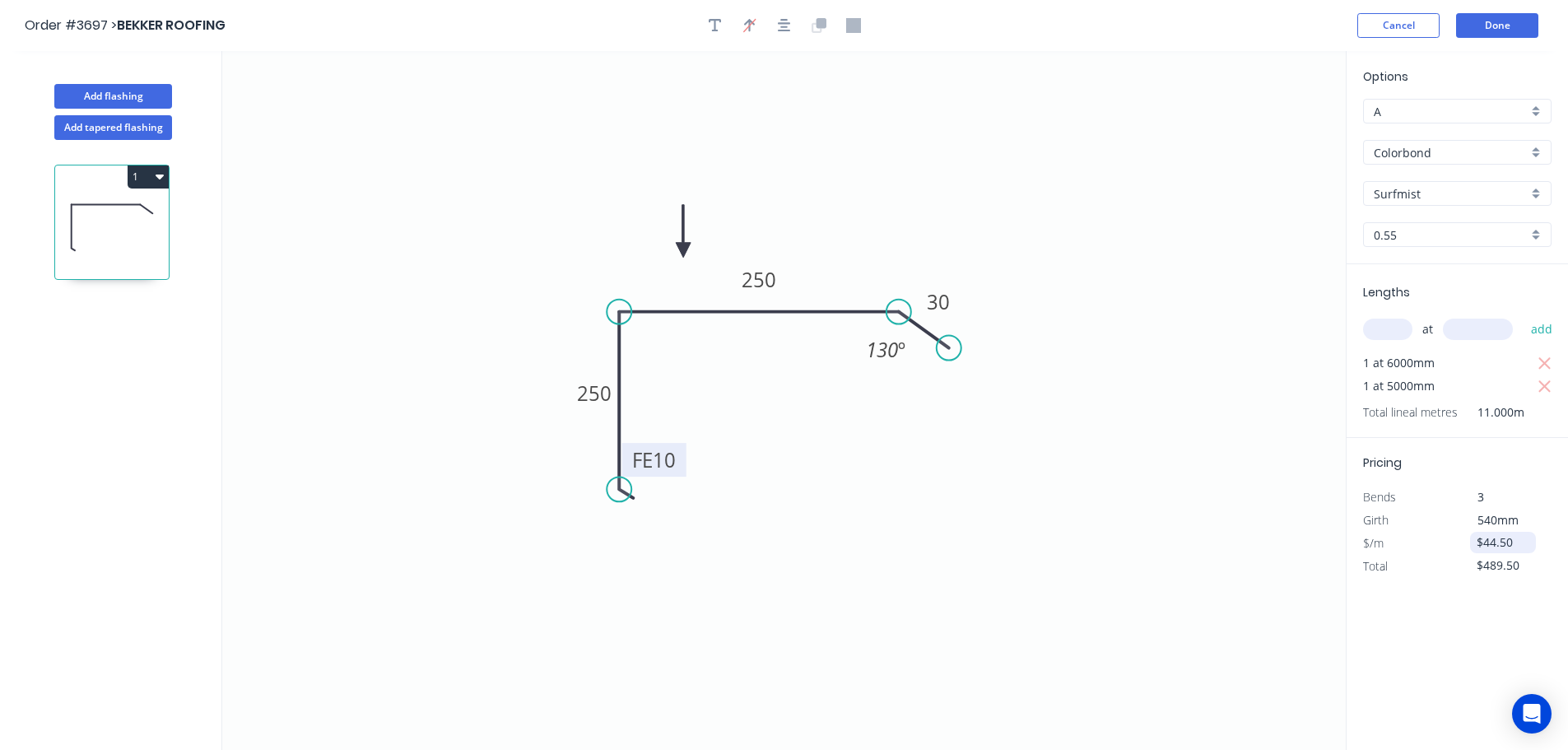
click at [1512, 542] on input "$44.50" at bounding box center [1503, 542] width 56 height 23
drag, startPoint x: 1483, startPoint y: 539, endPoint x: 1495, endPoint y: 540, distance: 12.0
click at [1484, 539] on input "$44.50" at bounding box center [1503, 542] width 56 height 23
drag, startPoint x: 1510, startPoint y: 544, endPoint x: 1442, endPoint y: 538, distance: 68.3
click at [1442, 538] on div "$/m $44.50" at bounding box center [1457, 542] width 213 height 23
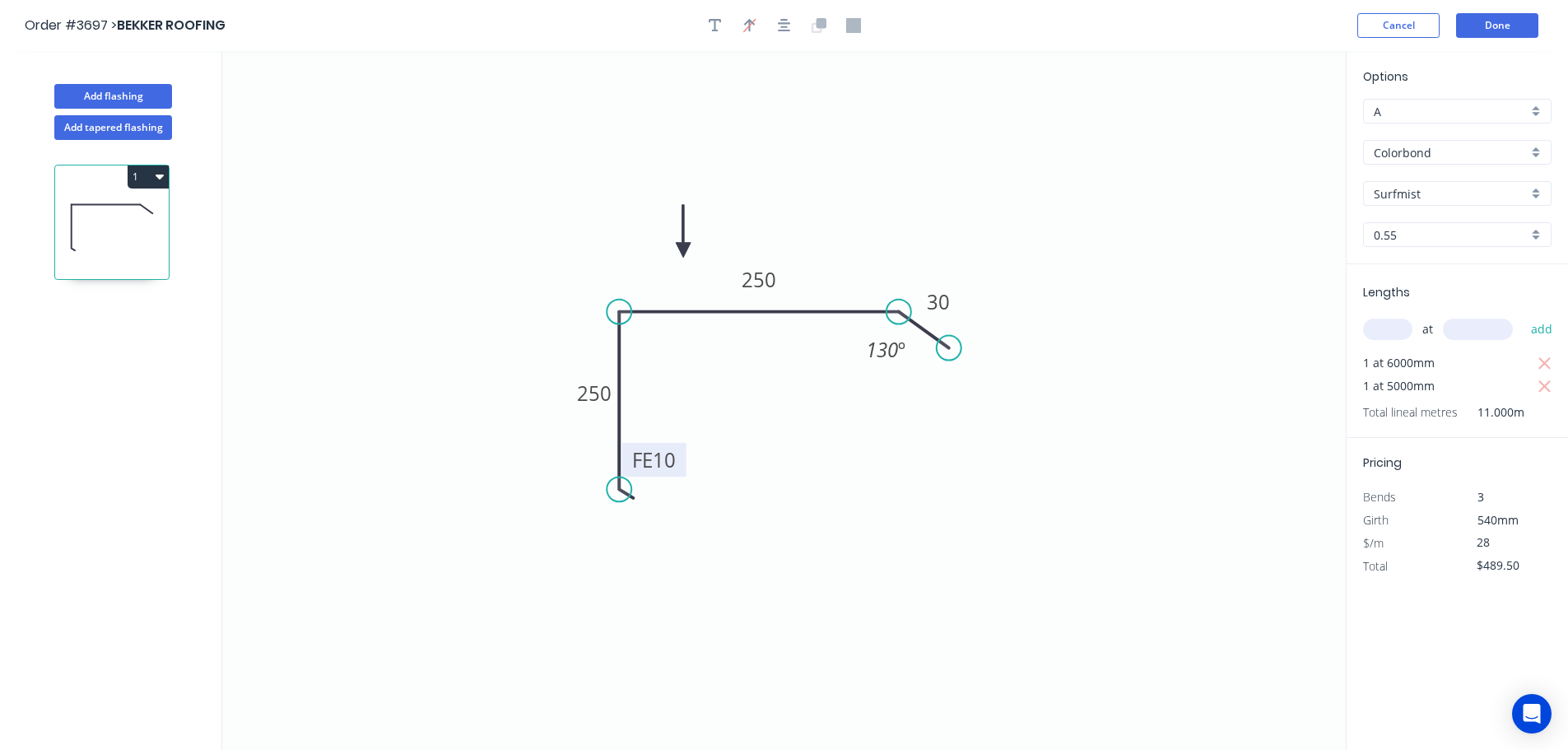
type input "$28.00"
click at [1188, 651] on icon "0 FE 10 250 250 30 130 º" at bounding box center [784, 400] width 1123 height 699
drag, startPoint x: 157, startPoint y: 177, endPoint x: 150, endPoint y: 186, distance: 11.4
click at [157, 177] on icon "button" at bounding box center [159, 177] width 8 height 5
click at [116, 225] on div "Duplicate" at bounding box center [90, 218] width 126 height 24
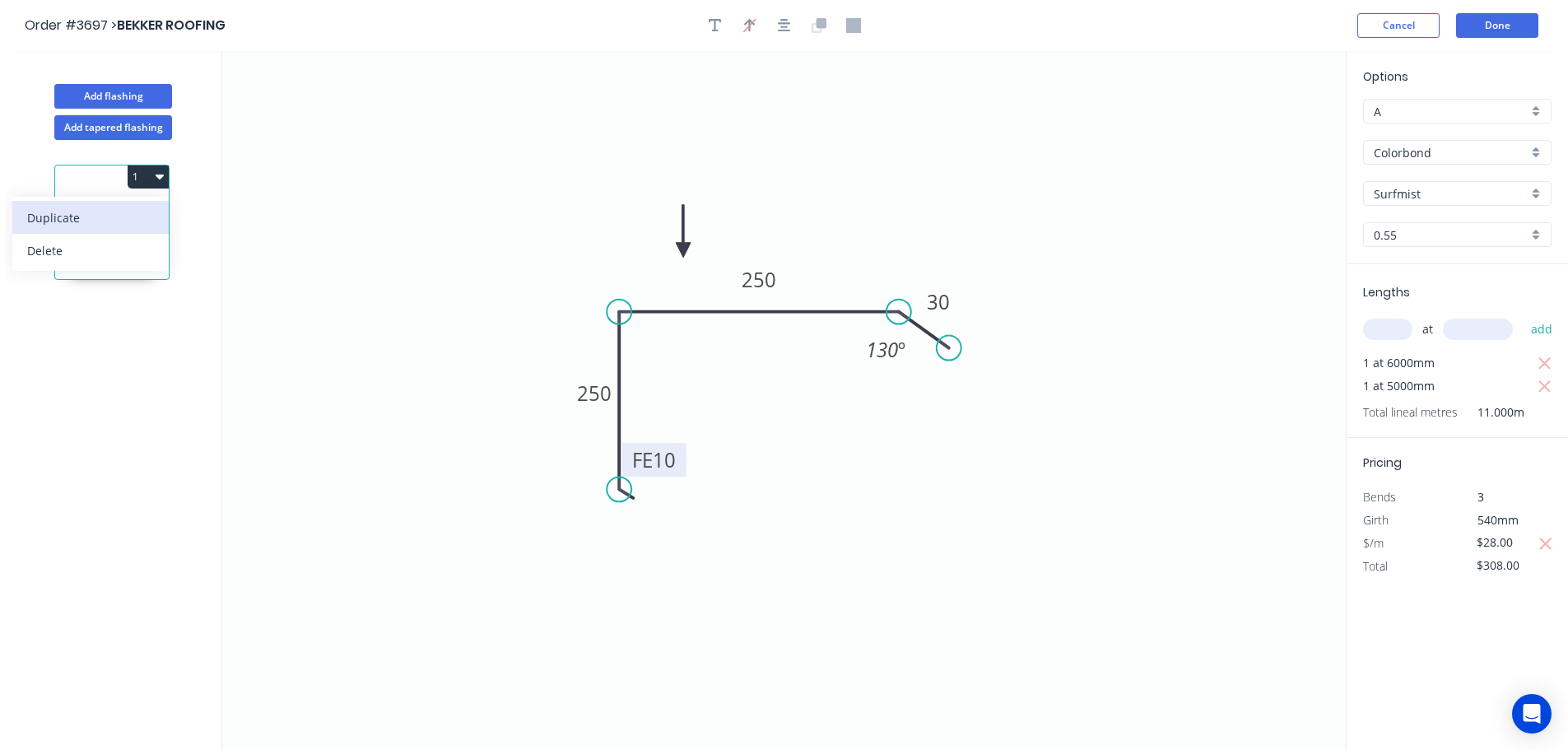
type input "$0.00"
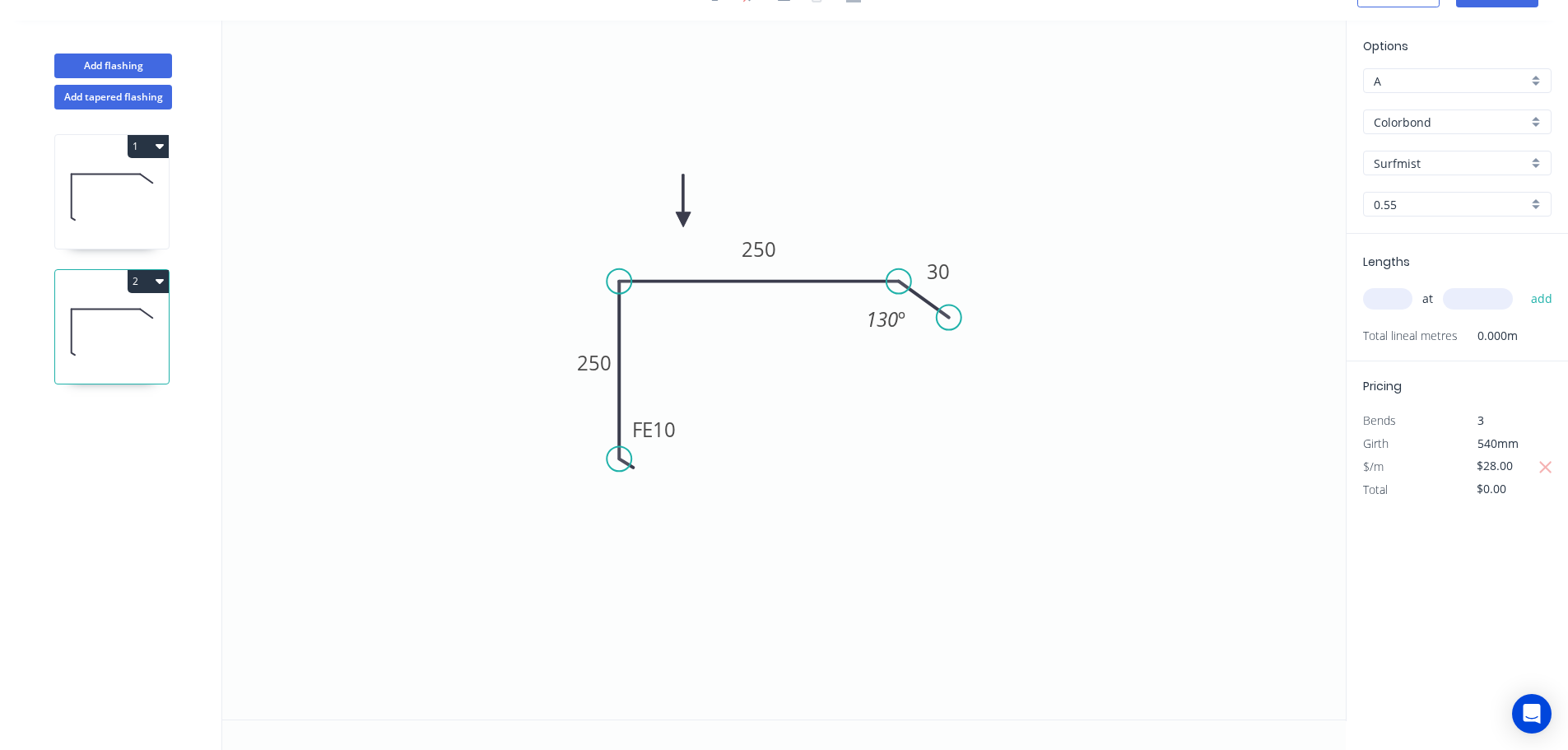
scroll to position [0, 0]
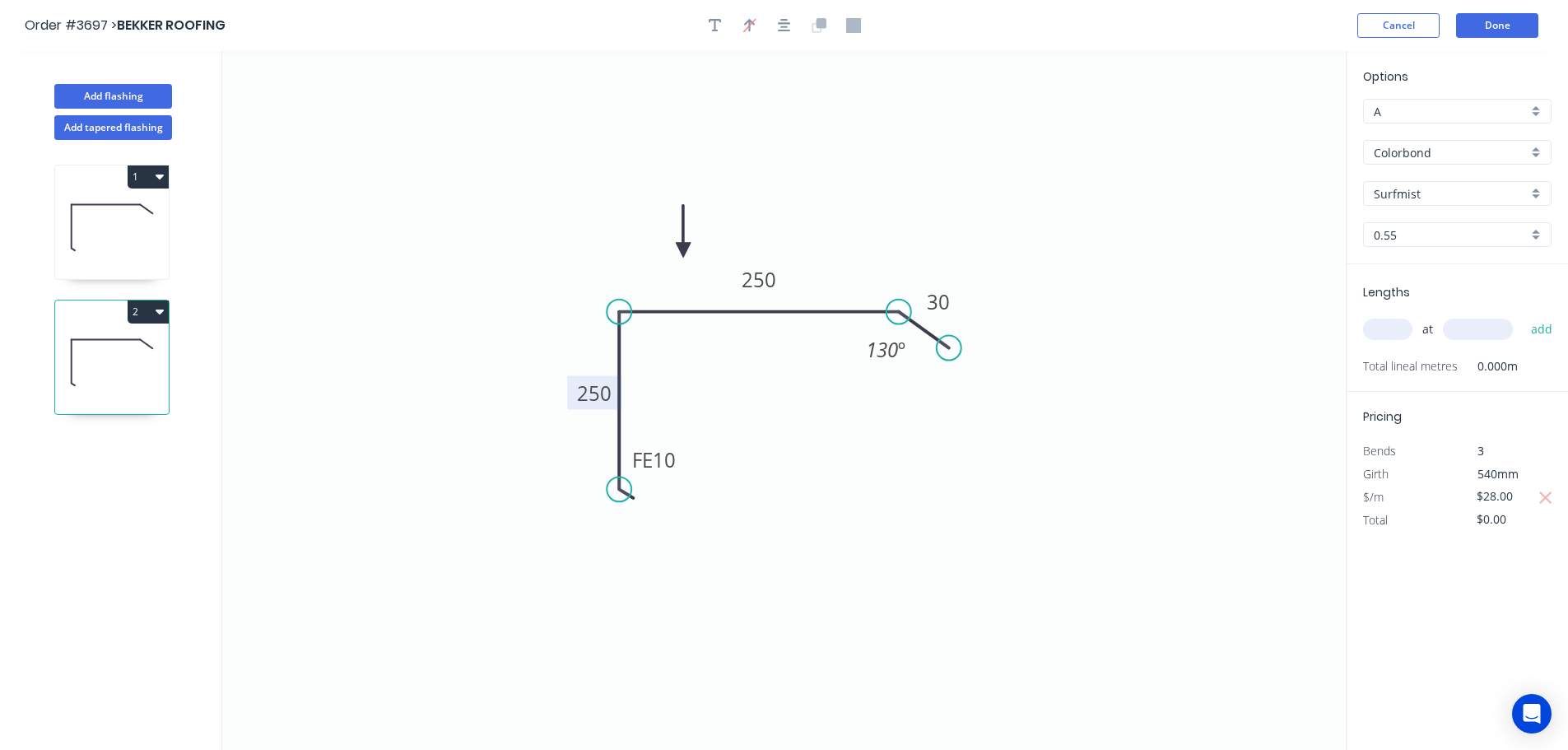
click at [592, 397] on tspan "250" at bounding box center [594, 393] width 35 height 27
click at [1387, 334] on input "text" at bounding box center [1388, 329] width 49 height 22
type input "1"
type input "5000"
click at [1522, 315] on button "add" at bounding box center [1542, 329] width 39 height 28
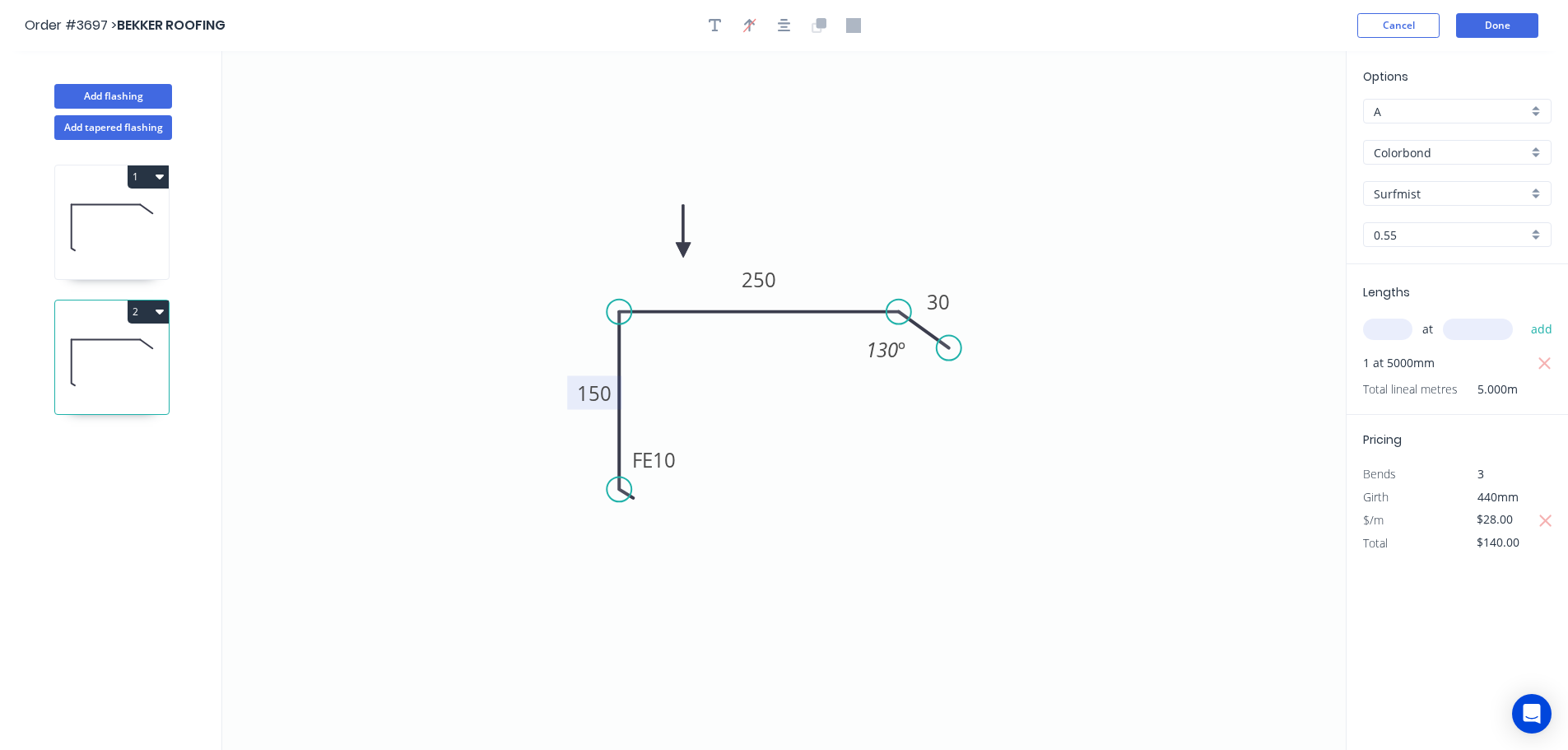
click at [137, 239] on icon at bounding box center [112, 227] width 114 height 106
click at [120, 385] on icon at bounding box center [112, 361] width 114 height 106
type input "$140.00"
click at [916, 607] on icon "0 FE 10 150 250 30 130 º" at bounding box center [784, 400] width 1123 height 699
click at [1516, 24] on button "Done" at bounding box center [1497, 25] width 82 height 25
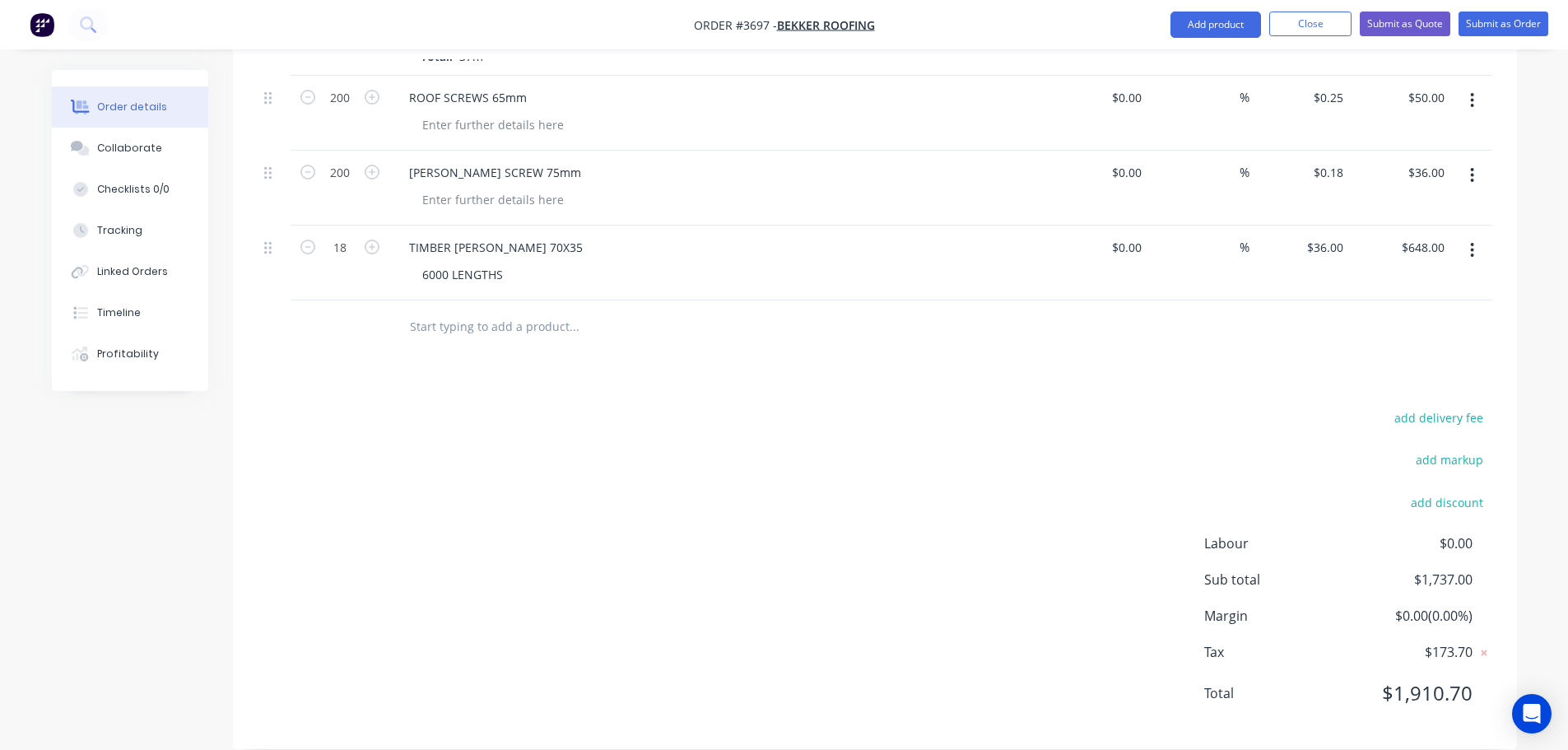
scroll to position [1010, 0]
click at [1474, 406] on button "add delivery fee" at bounding box center [1439, 417] width 106 height 22
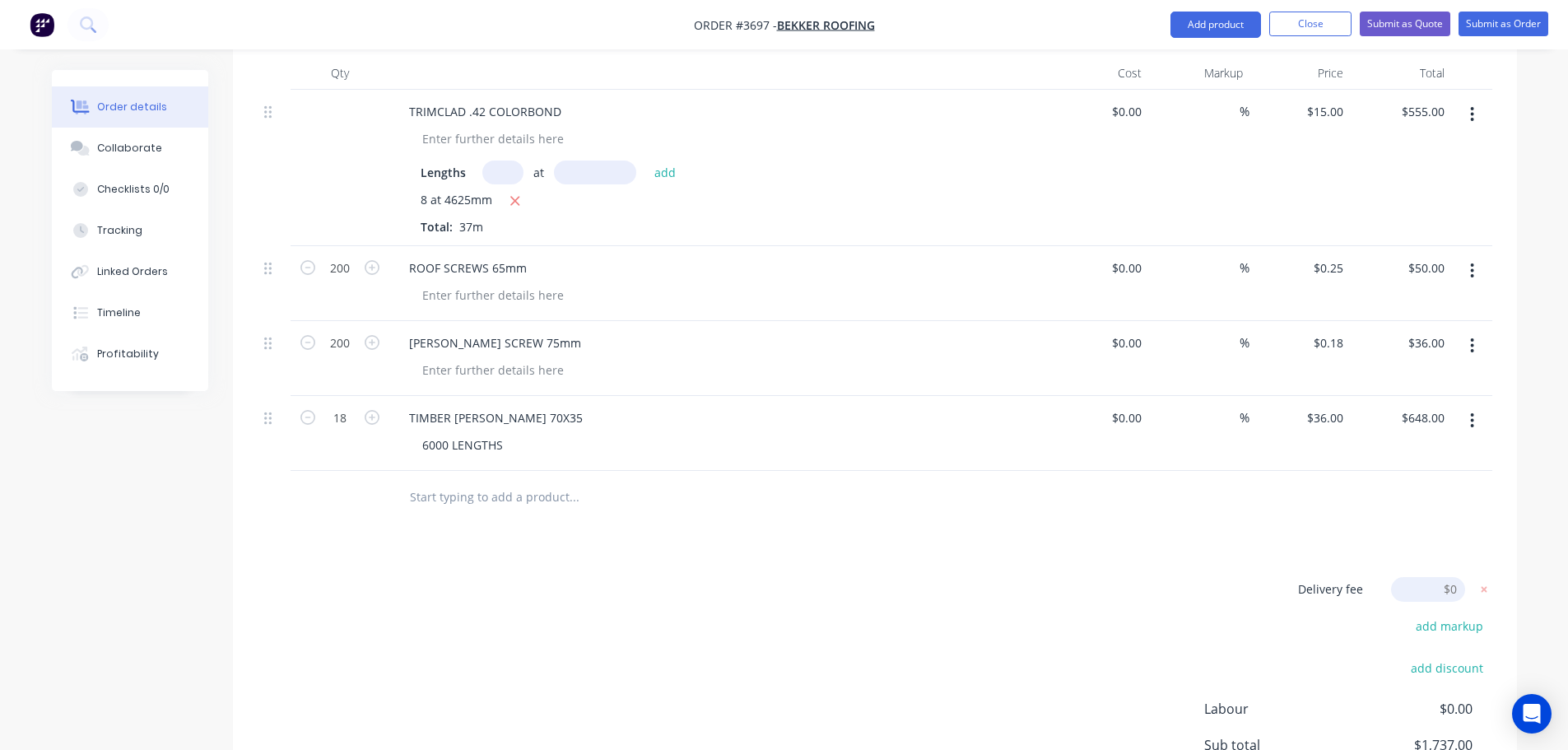
scroll to position [840, 0]
type input "120"
click input "submit" at bounding box center [0, 0] width 0 height 0
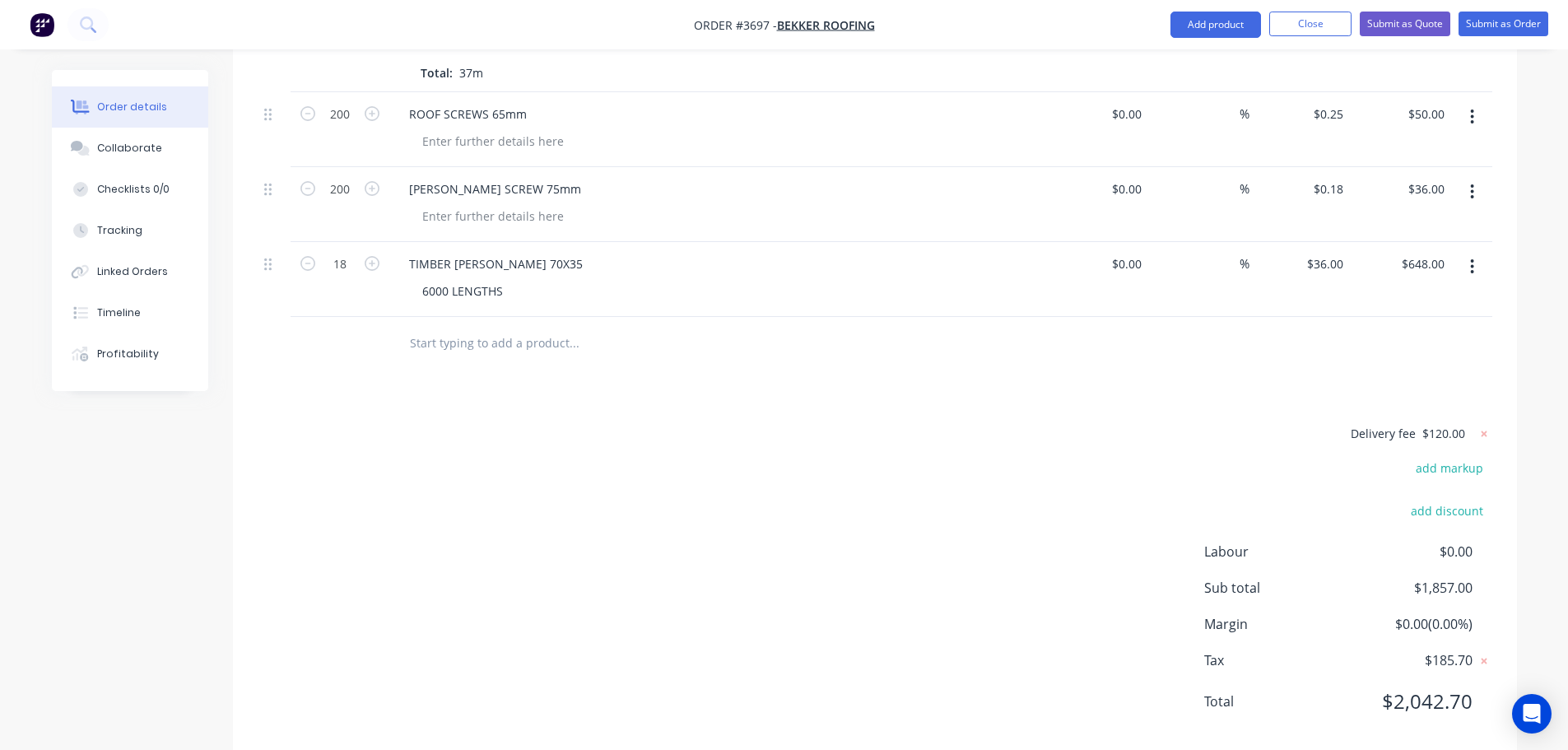
scroll to position [1002, 0]
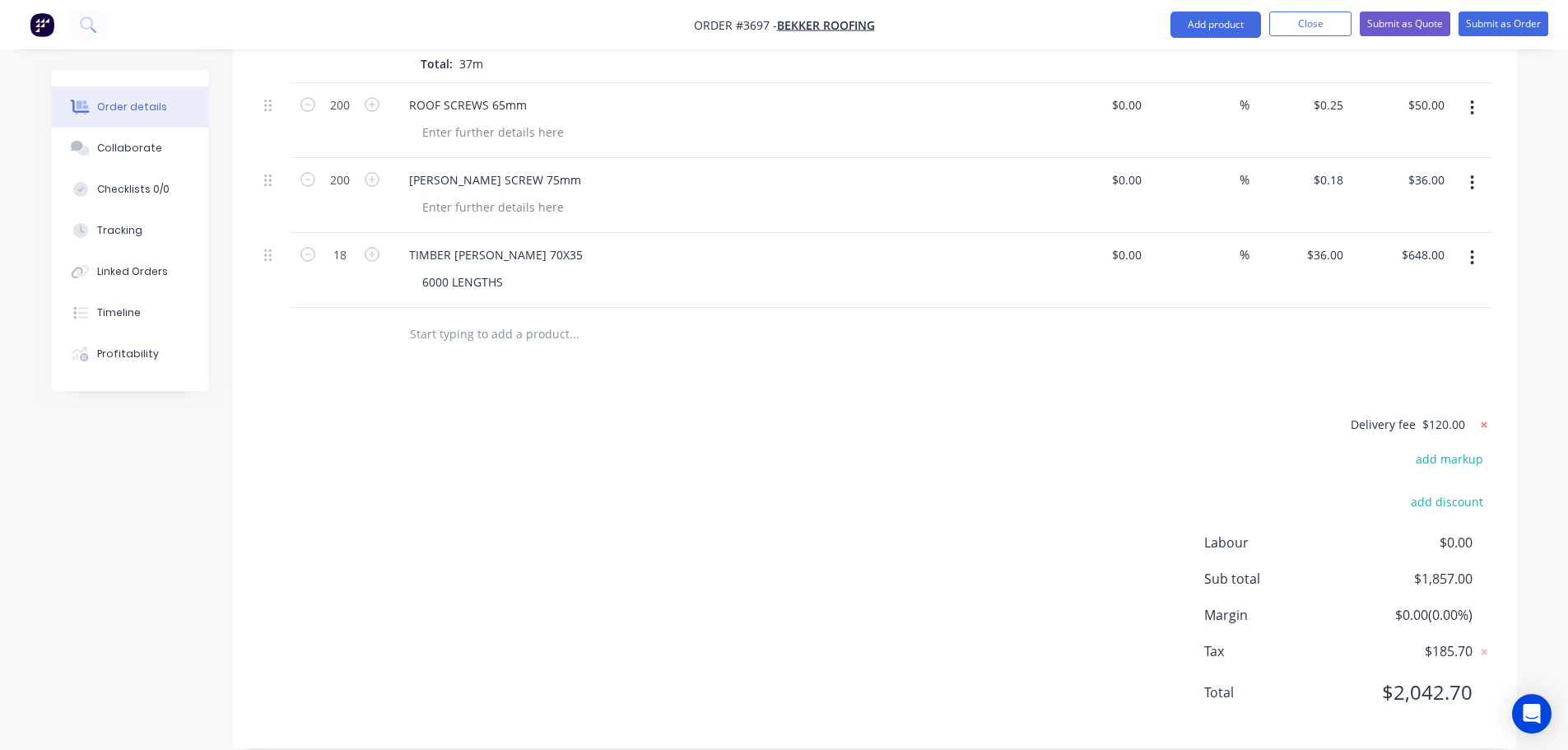
click at [1489, 417] on icon at bounding box center [1484, 425] width 16 height 16
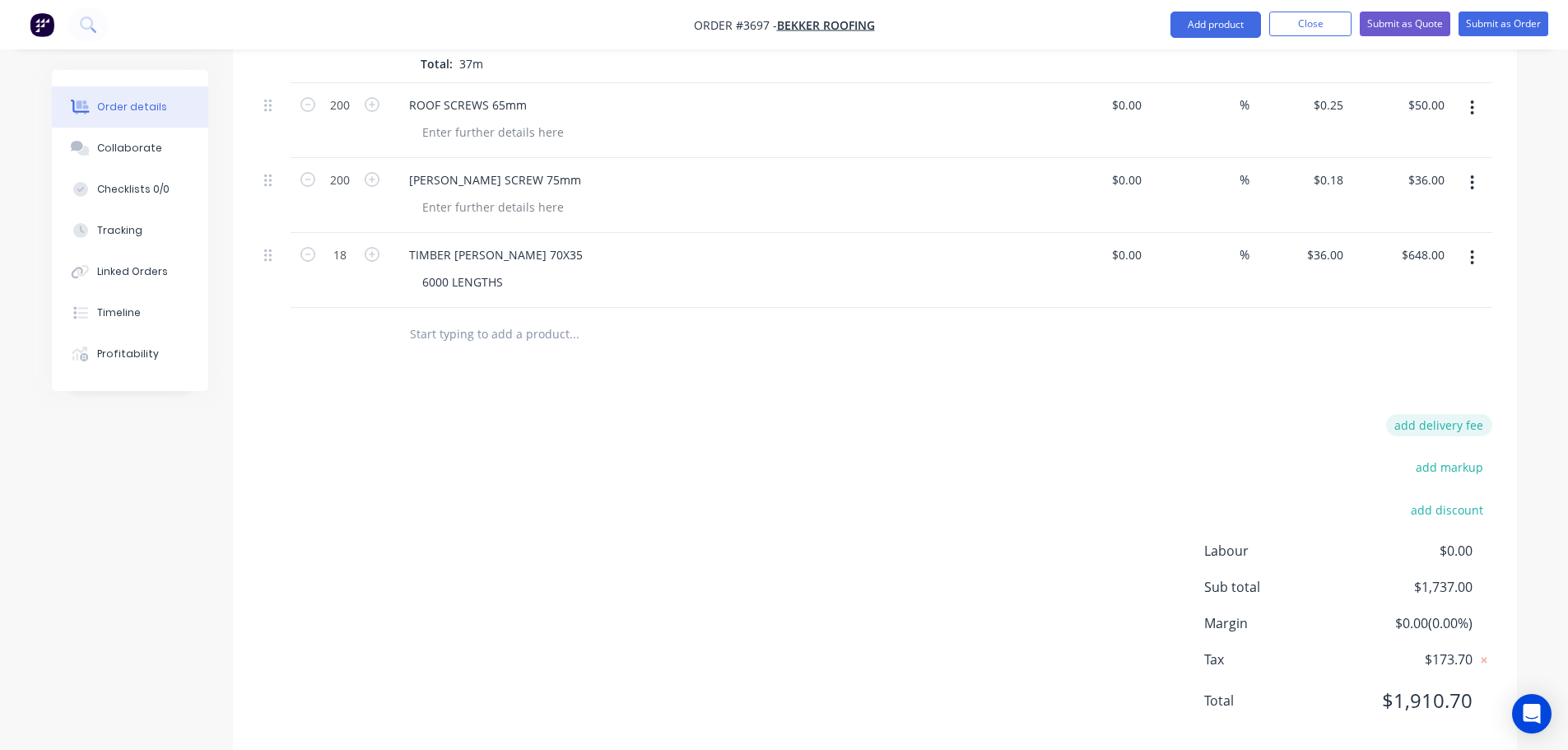
click at [1470, 414] on button "add delivery fee" at bounding box center [1439, 425] width 106 height 22
type input "100"
click input "submit" at bounding box center [0, 0] width 0 height 0
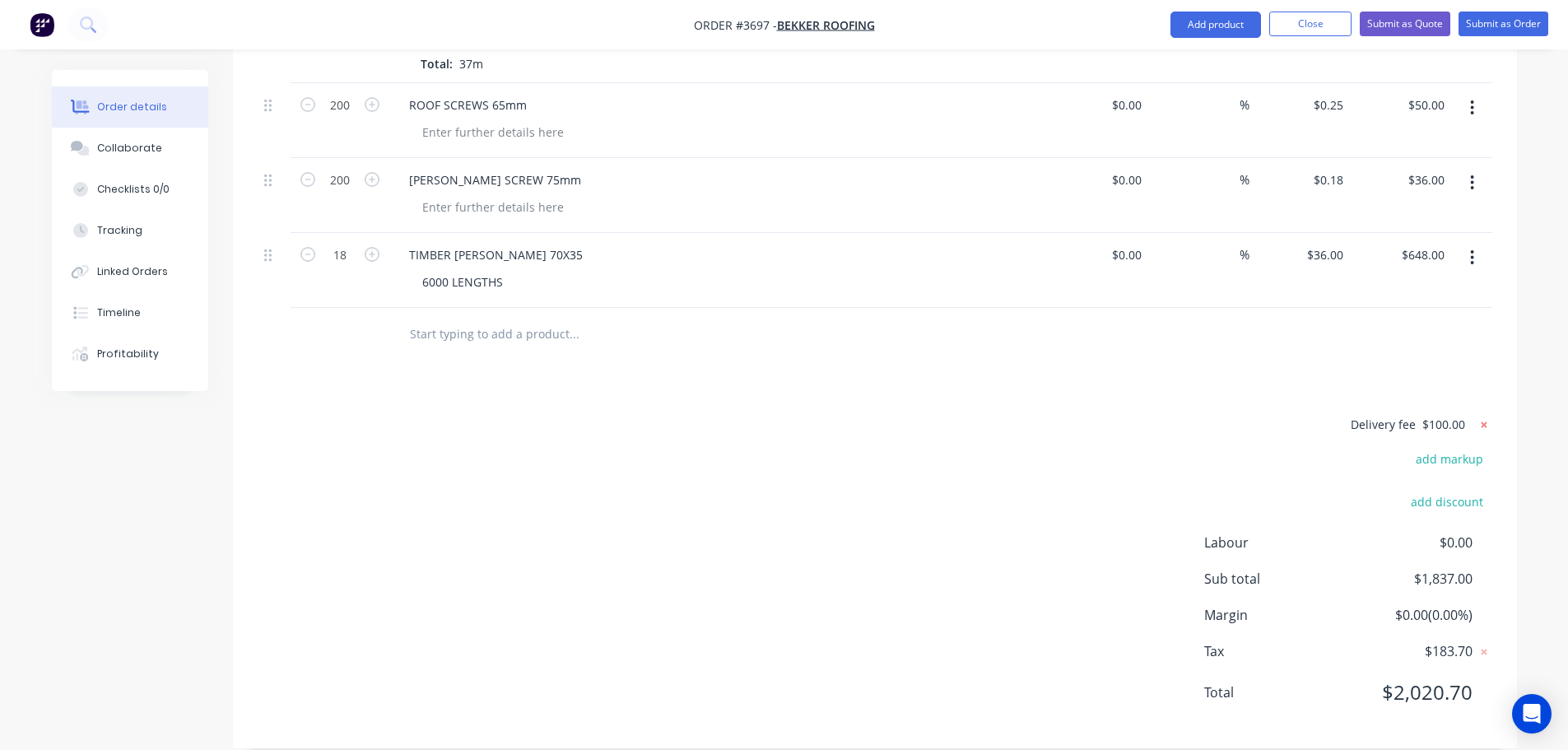
click at [1482, 417] on icon at bounding box center [1484, 425] width 16 height 16
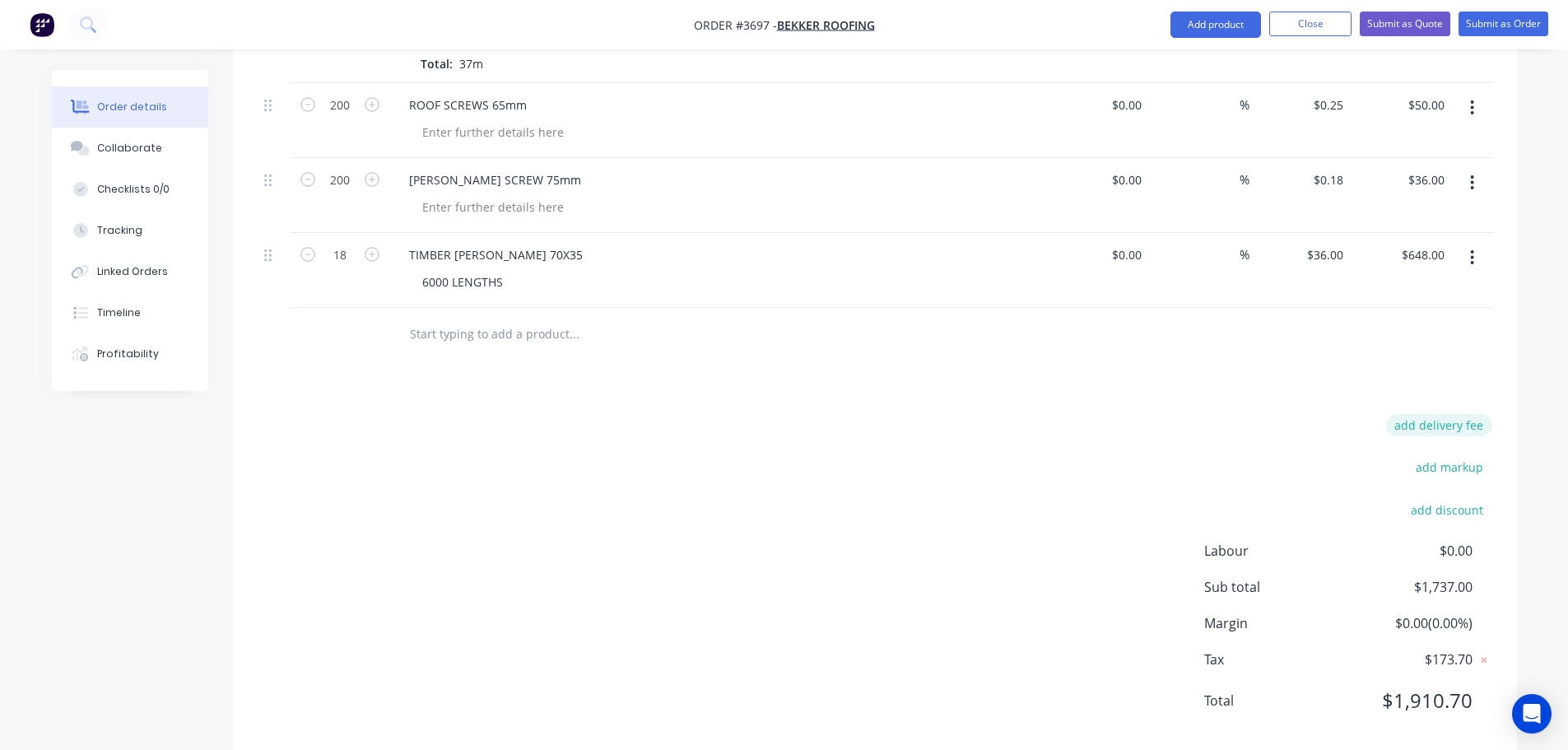
click at [1482, 414] on button "add delivery fee" at bounding box center [1439, 425] width 106 height 22
type input "120"
click input "submit" at bounding box center [0, 0] width 0 height 0
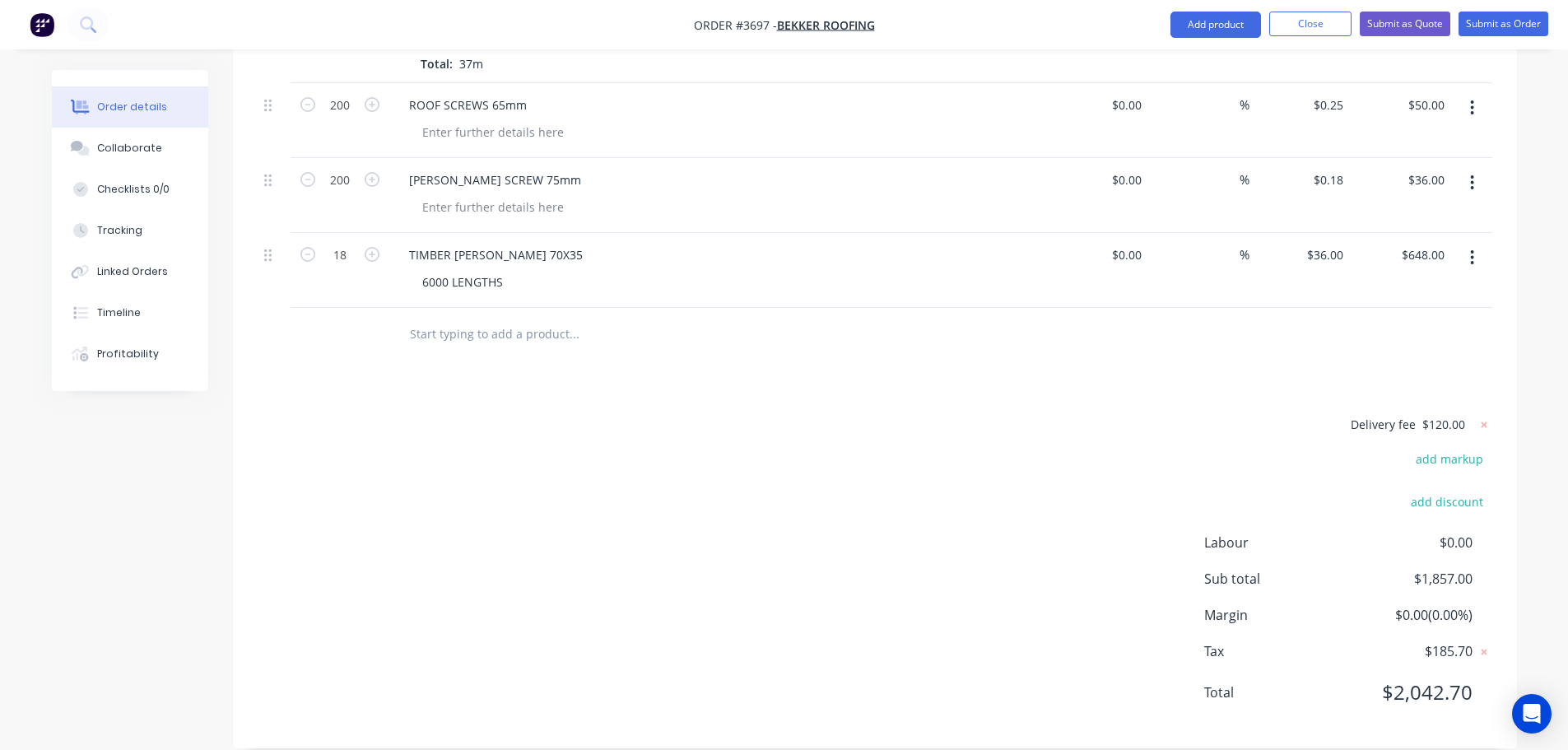
click at [858, 451] on div "Delivery fee $120.00 add markup add discount Labour $0.00 Sub total $1,857.00 M…" at bounding box center [875, 569] width 1235 height 309
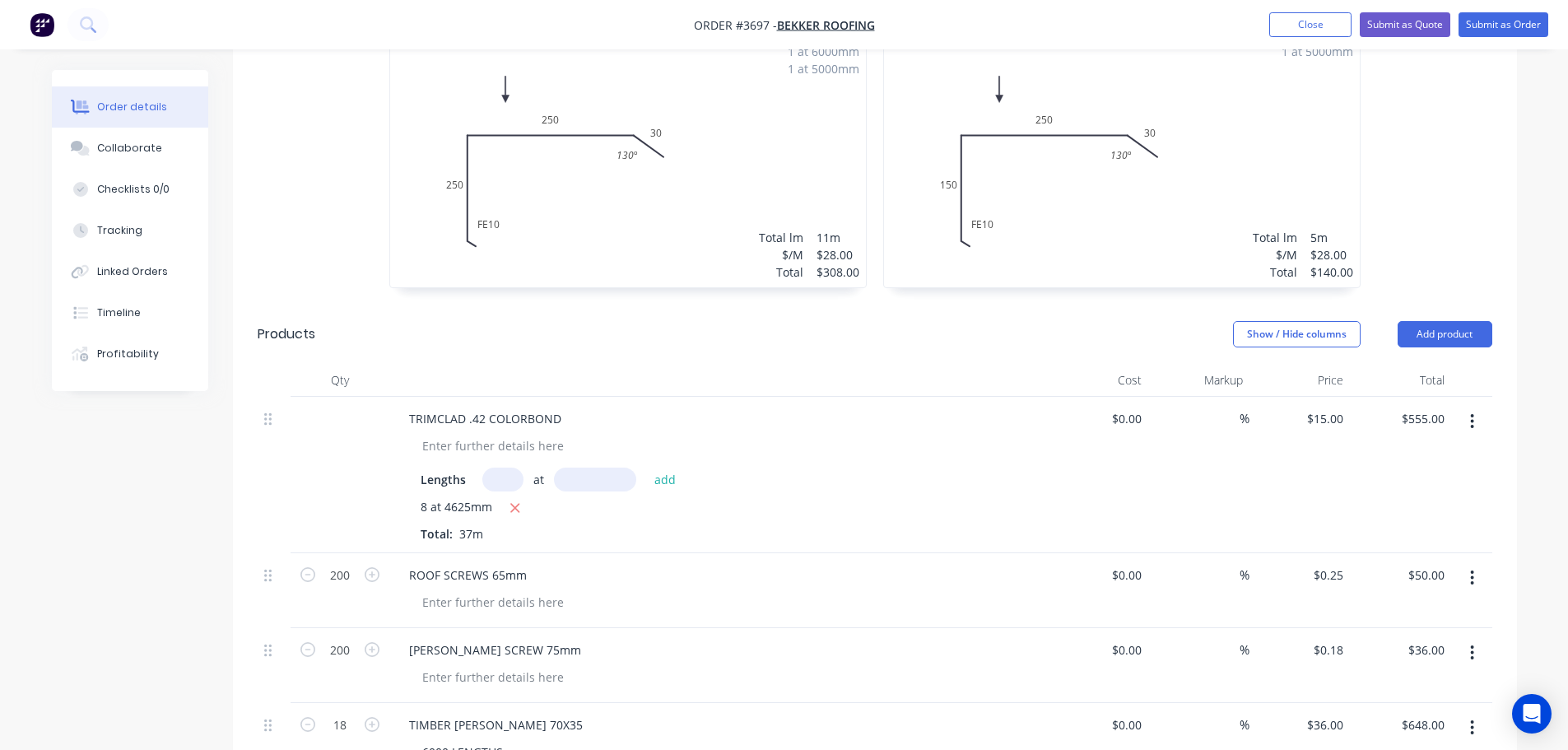
scroll to position [426, 0]
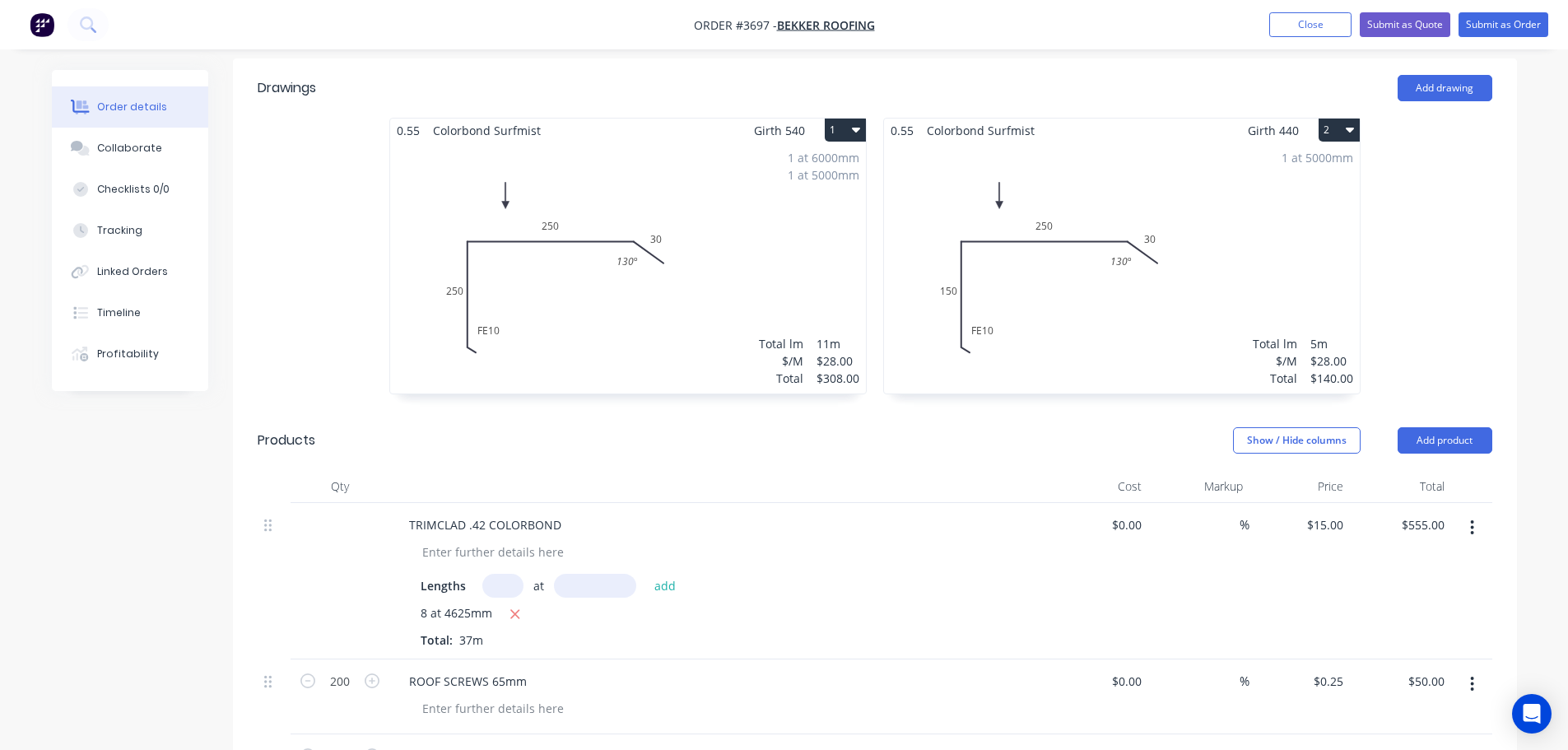
click at [815, 271] on div "1 at 6000mm 1 at 5000mm Total lm $/M Total 11m $28.00 $308.00" at bounding box center [628, 268] width 476 height 251
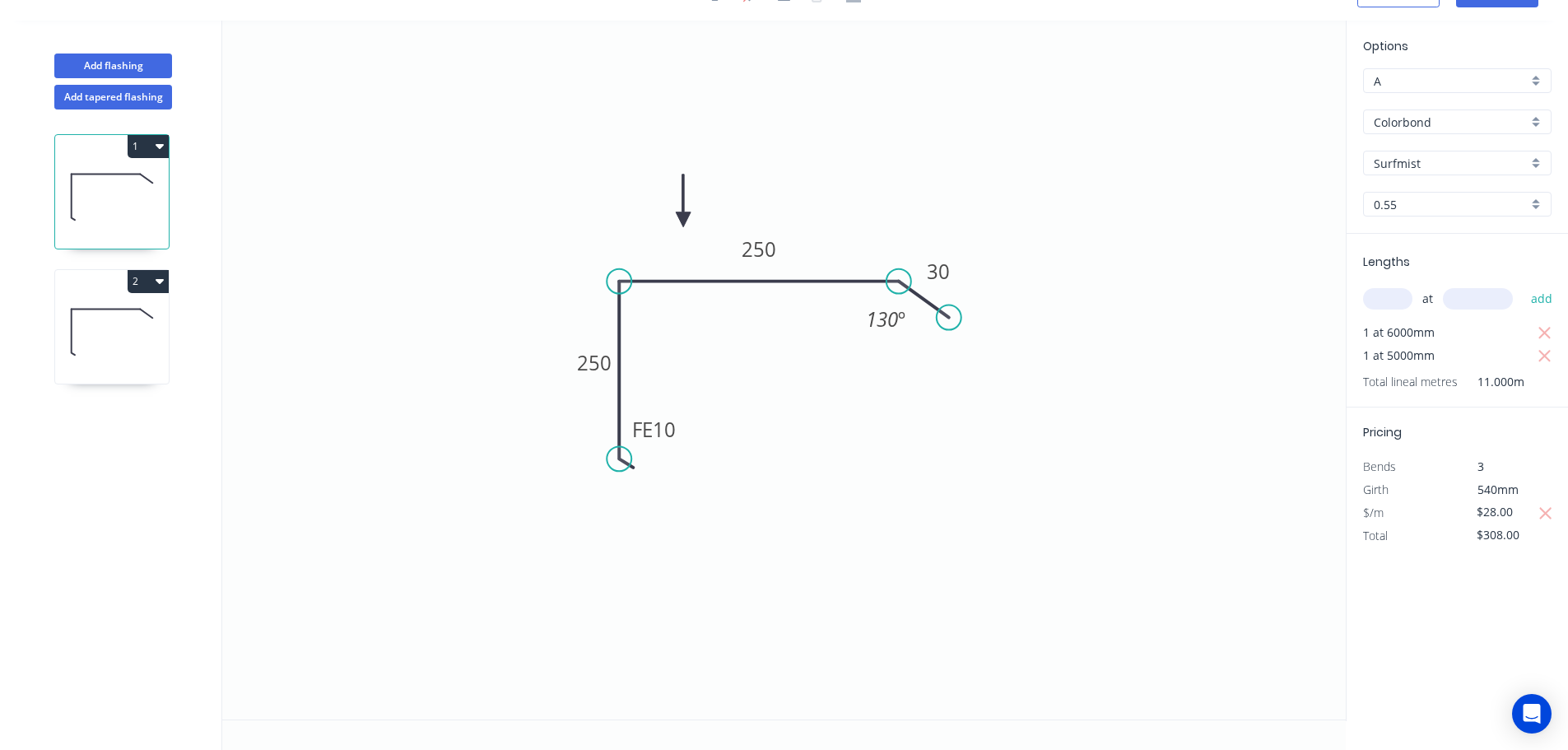
scroll to position [30, 0]
click at [1543, 517] on icon "button" at bounding box center [1545, 513] width 15 height 20
type input "$44.50"
type input "$489.50"
click at [1515, 516] on input "$44.50" at bounding box center [1503, 512] width 56 height 23
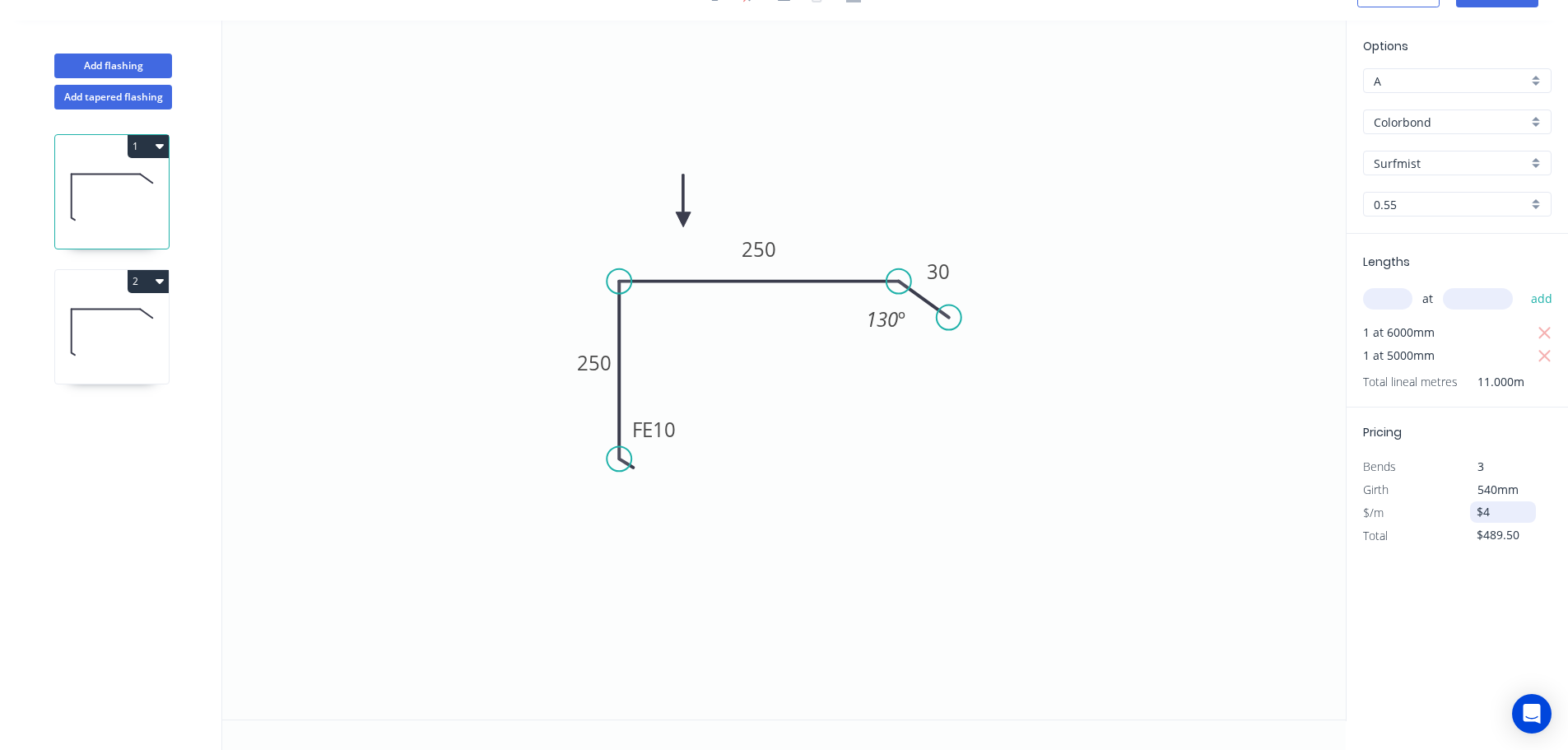
type input "$"
type input "$26.70"
type input "$293.70"
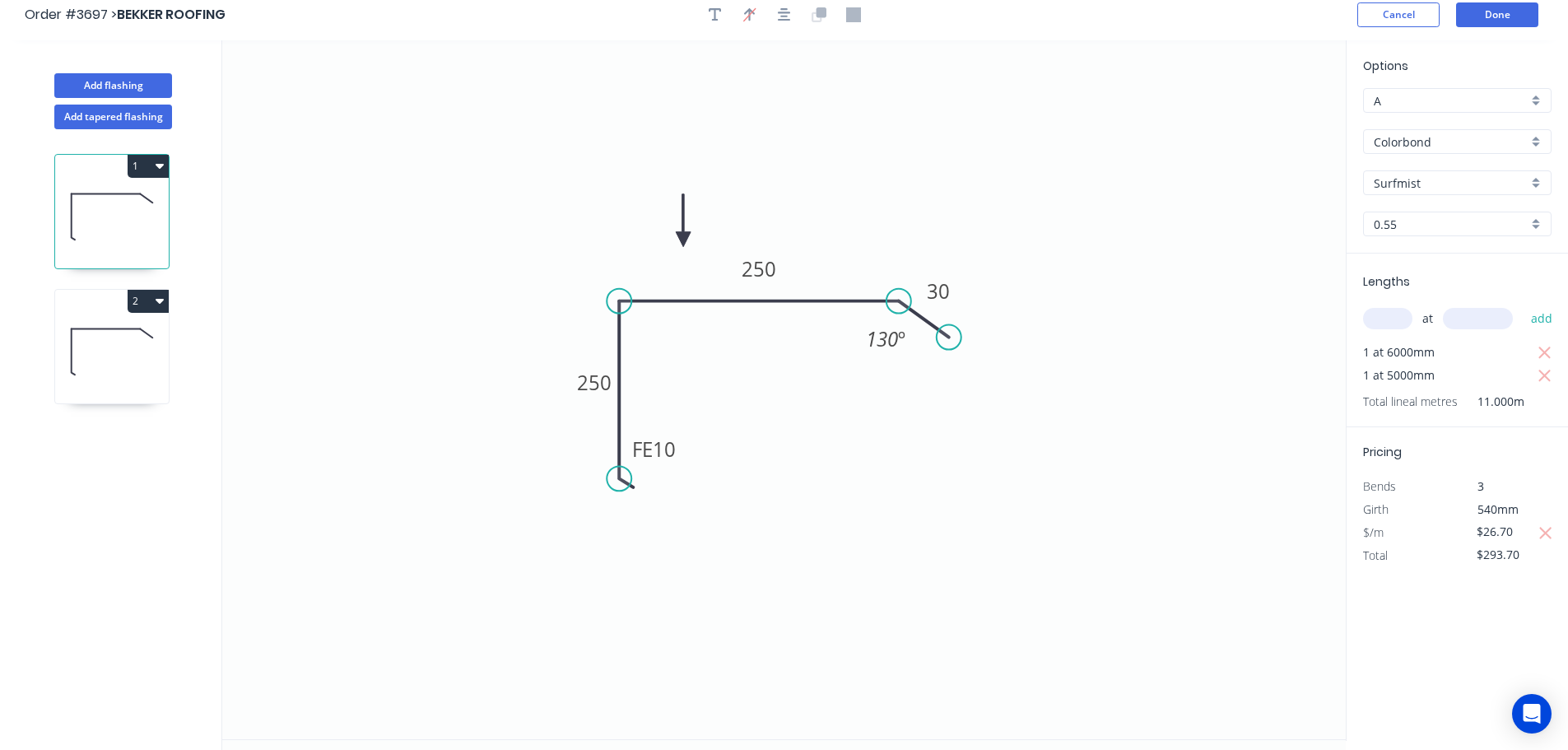
scroll to position [0, 0]
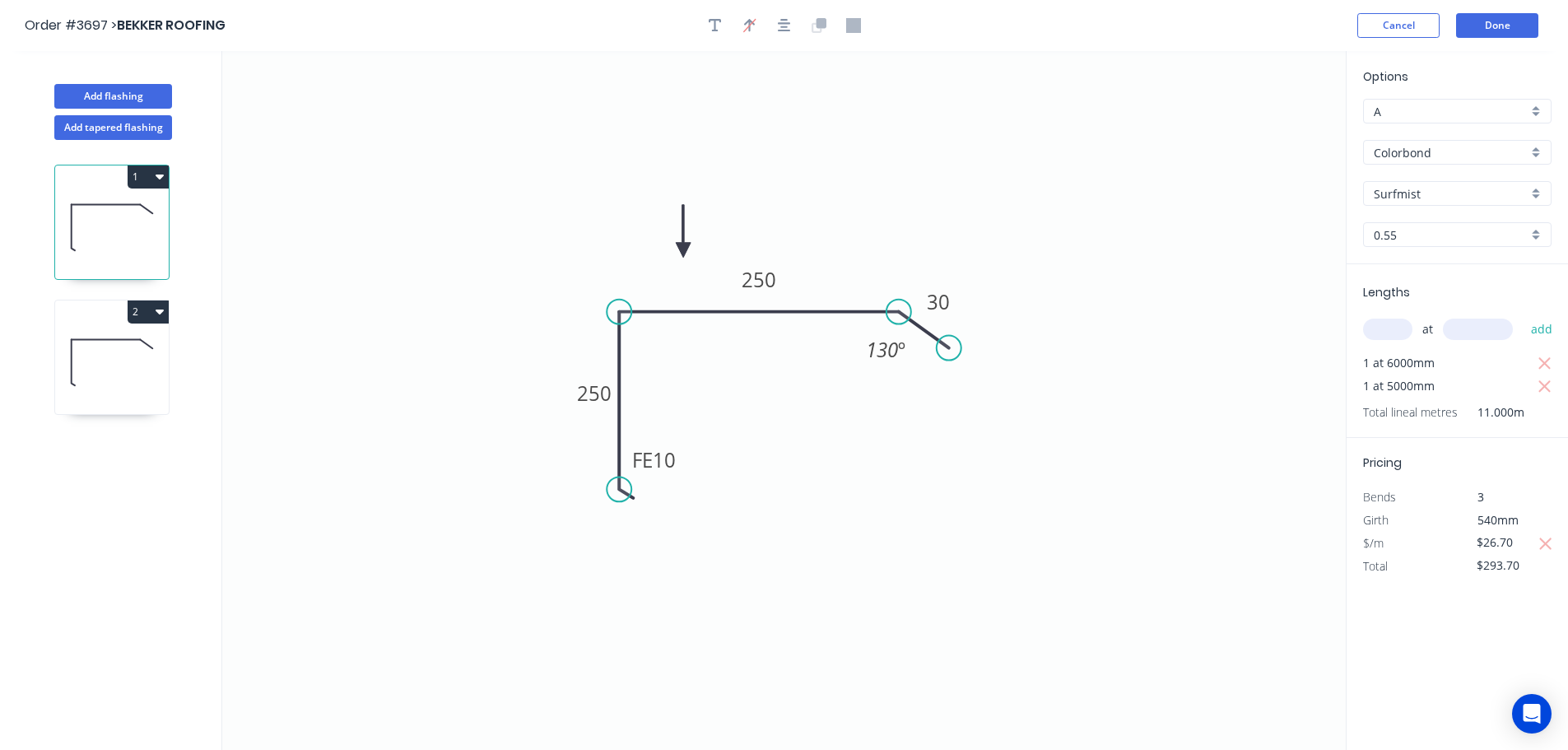
click at [97, 372] on icon at bounding box center [112, 361] width 114 height 106
type input "$28.00"
type input "$140.00"
drag, startPoint x: 1480, startPoint y: 524, endPoint x: 1410, endPoint y: 509, distance: 71.6
click at [1416, 520] on div "$/m $28.00" at bounding box center [1457, 520] width 213 height 23
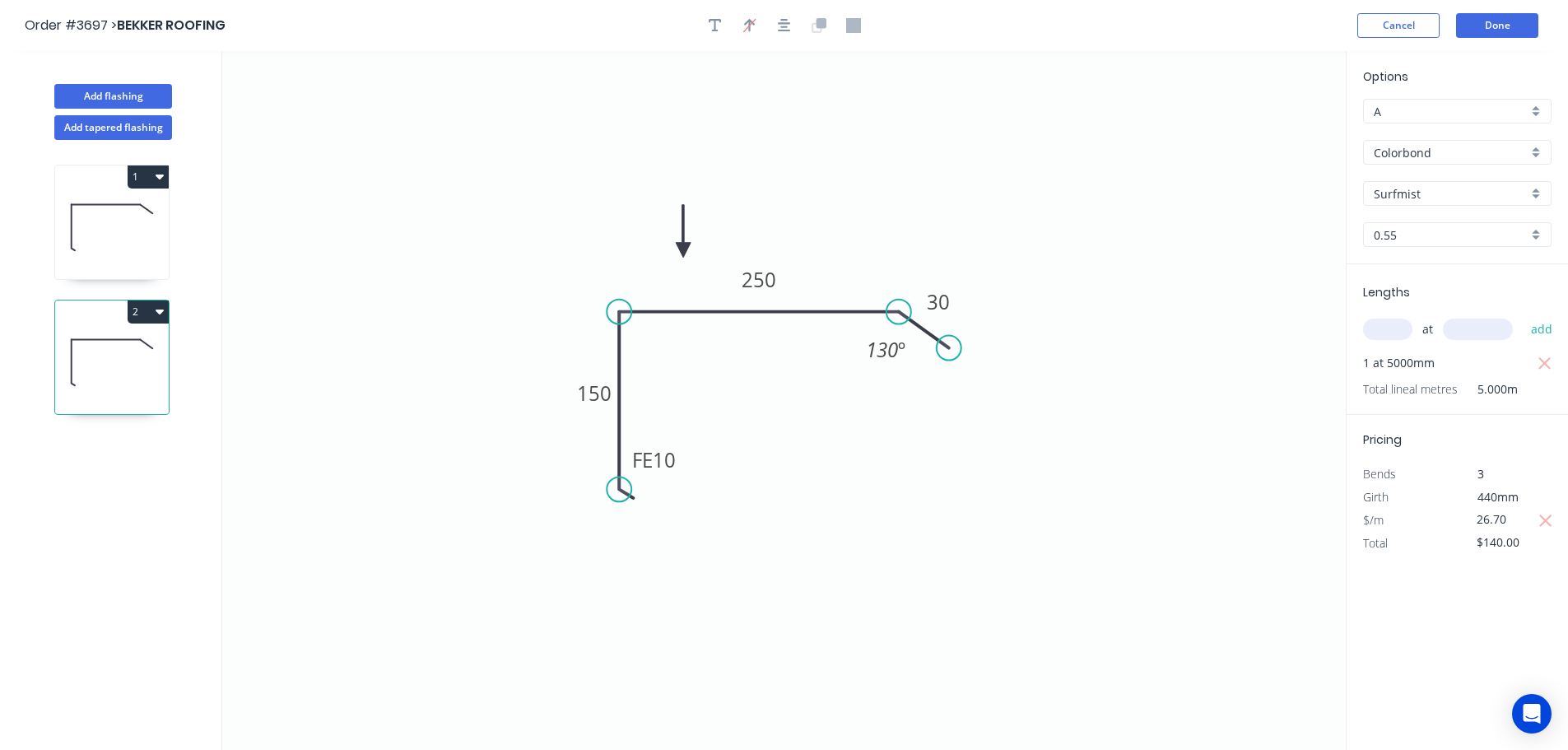
type input "$26.70"
type input "$133.50"
click at [1480, 27] on button "Done" at bounding box center [1497, 25] width 82 height 25
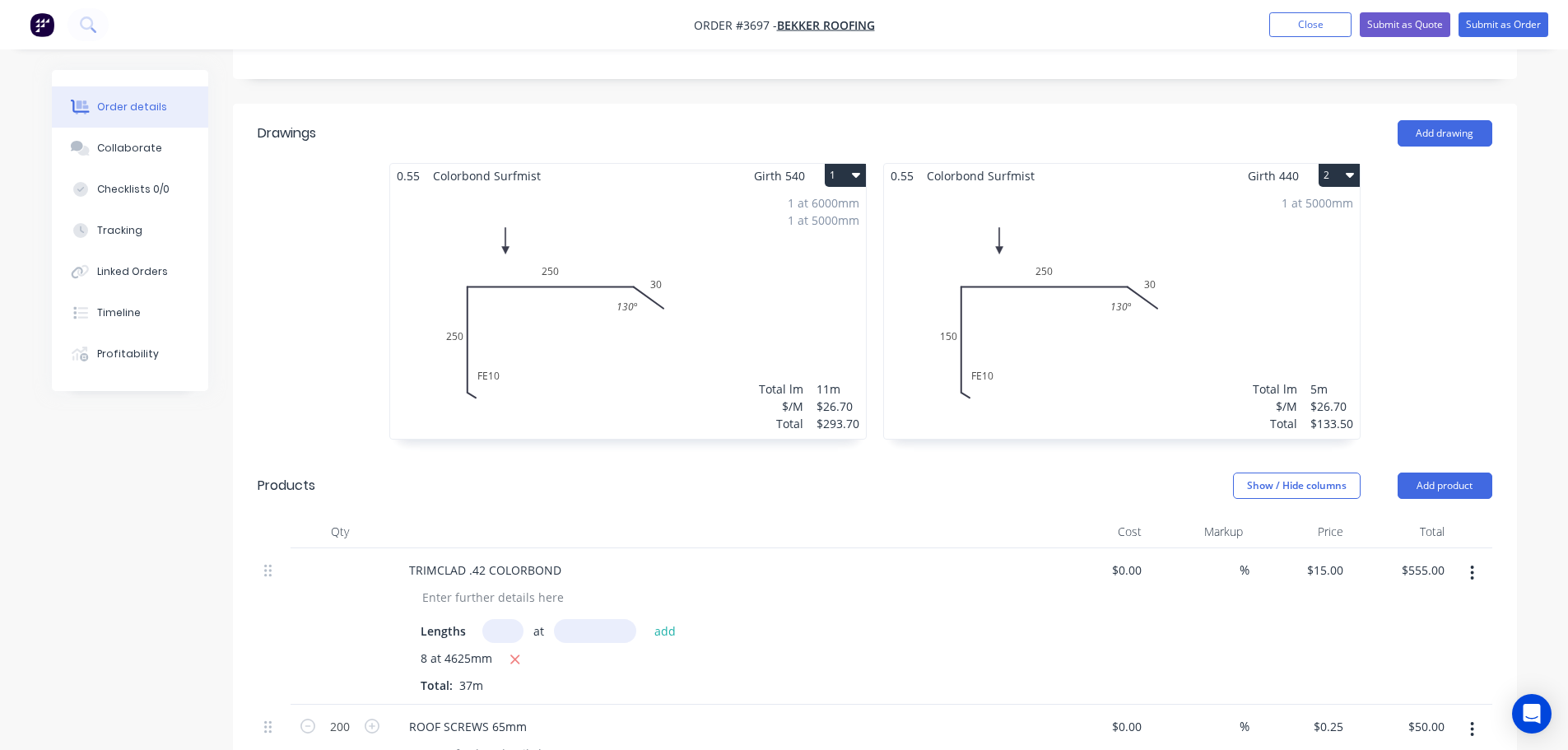
scroll to position [343, 0]
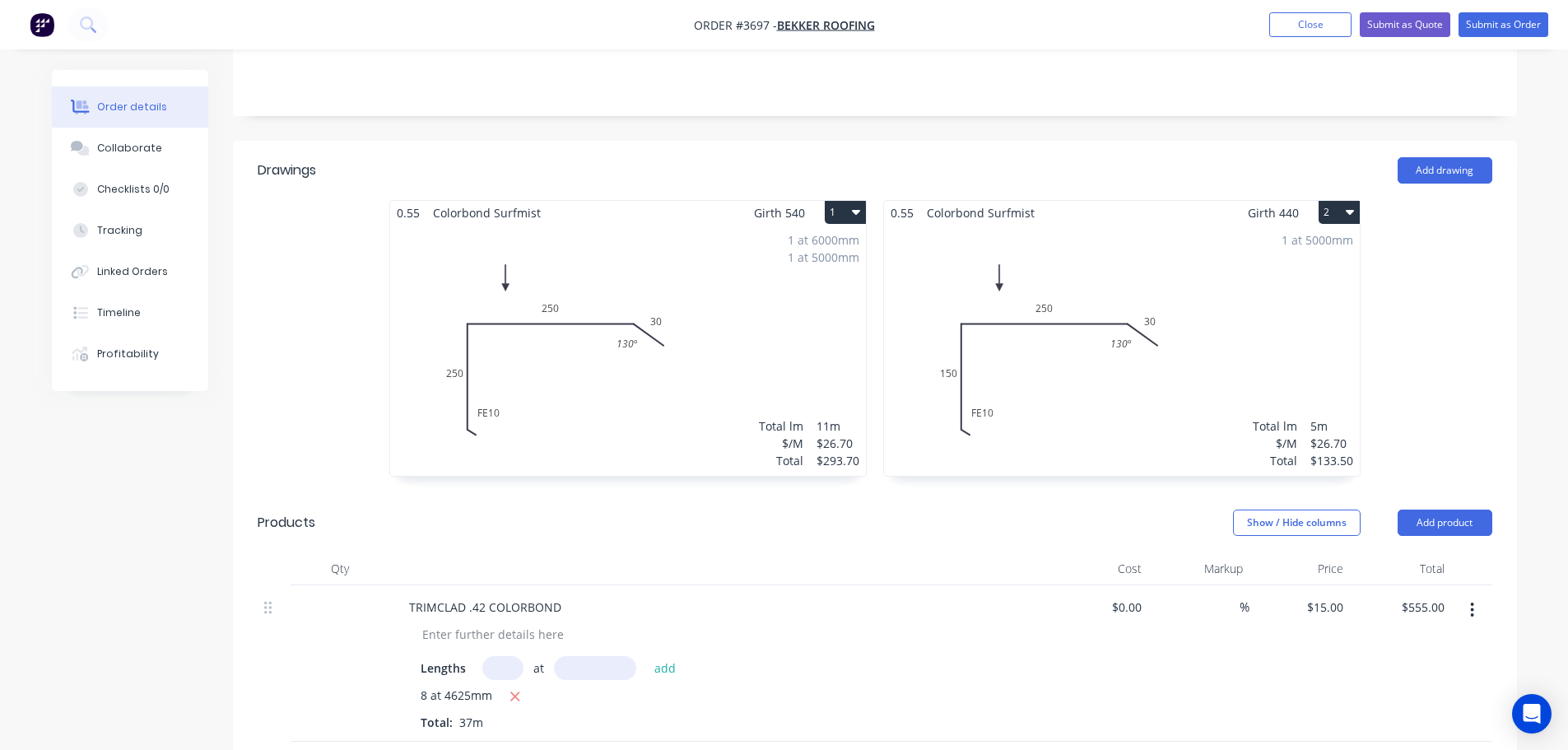
click at [1149, 380] on div "1 at 5000mm Total lm $/M Total 5m $26.70 $133.50" at bounding box center [1121, 350] width 476 height 251
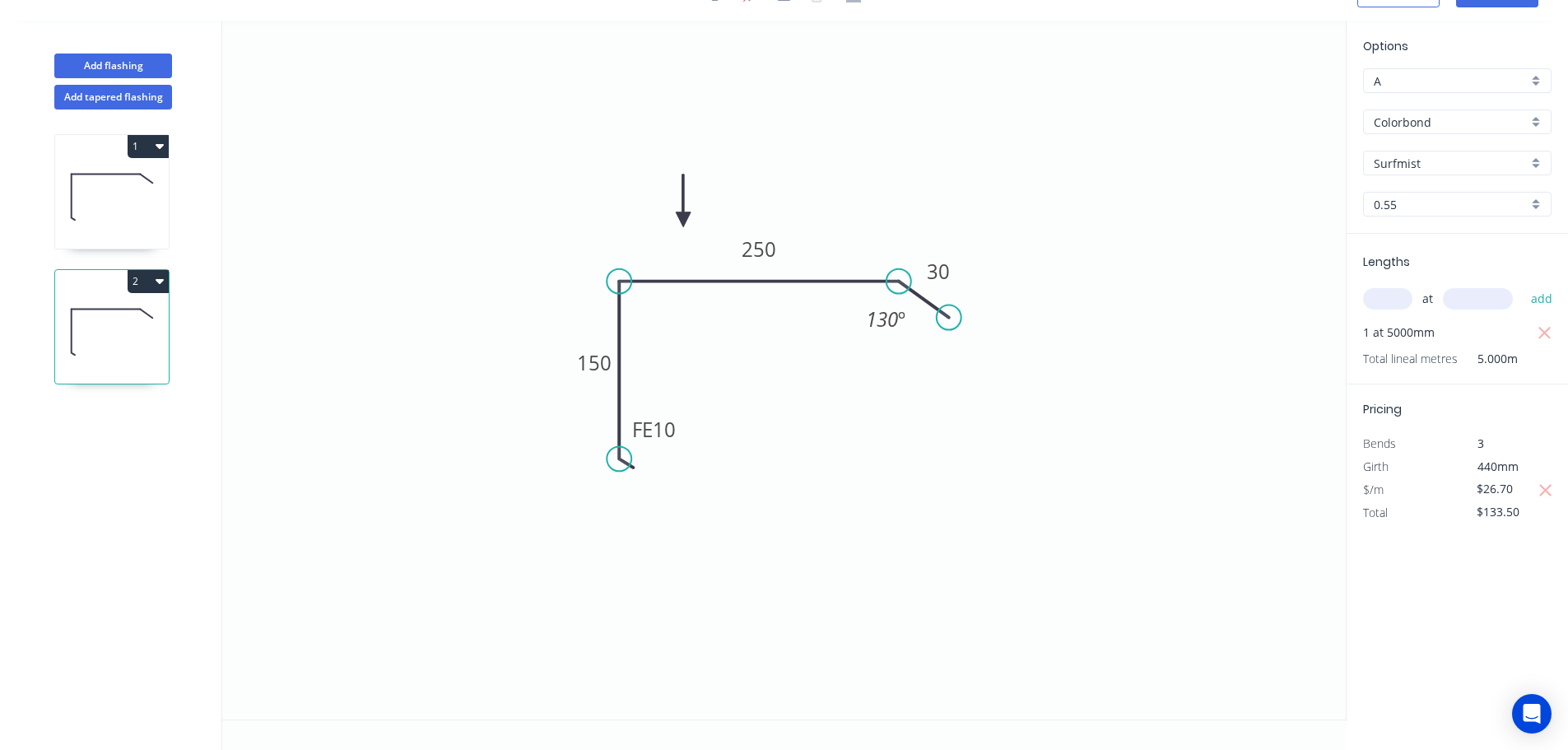
scroll to position [30, 0]
drag, startPoint x: 1519, startPoint y: 492, endPoint x: 1409, endPoint y: 486, distance: 110.2
click at [1409, 486] on div "$/m $26.70" at bounding box center [1457, 489] width 213 height 23
type input "$23.30"
type input "$116.50"
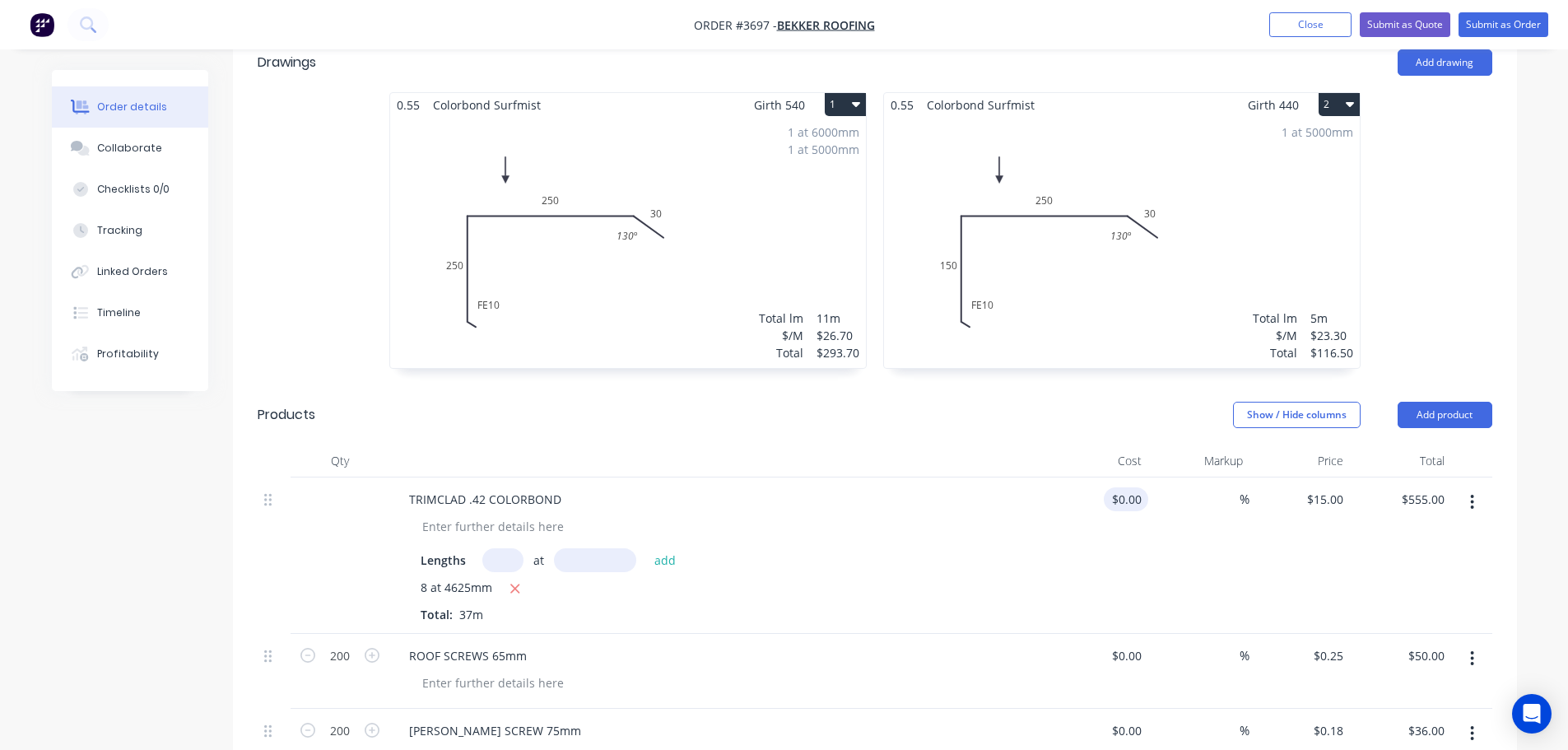
scroll to position [426, 0]
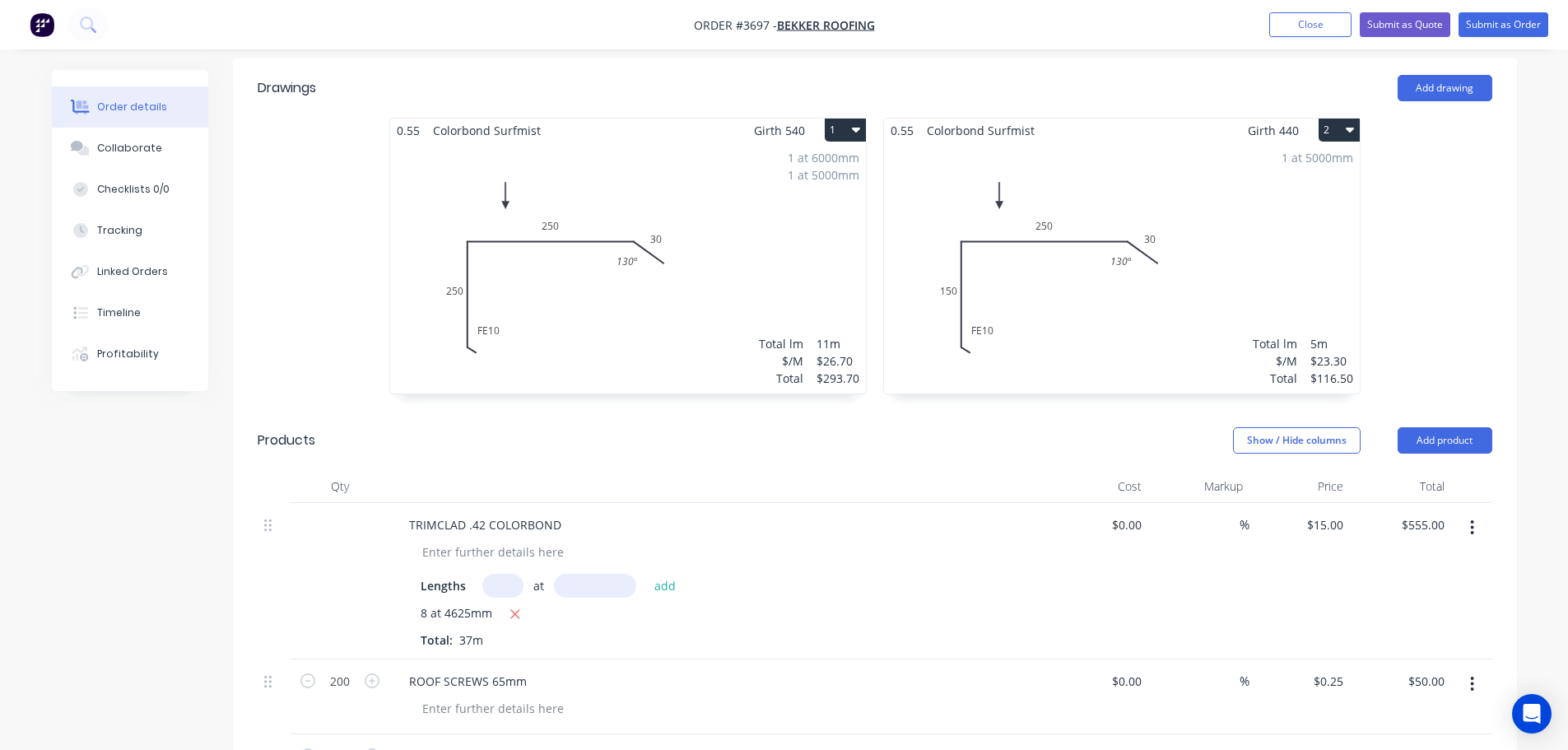
click at [699, 310] on div "1 at 6000mm 1 at 5000mm Total lm $/M Total 11m $26.70 $293.70" at bounding box center [628, 268] width 476 height 251
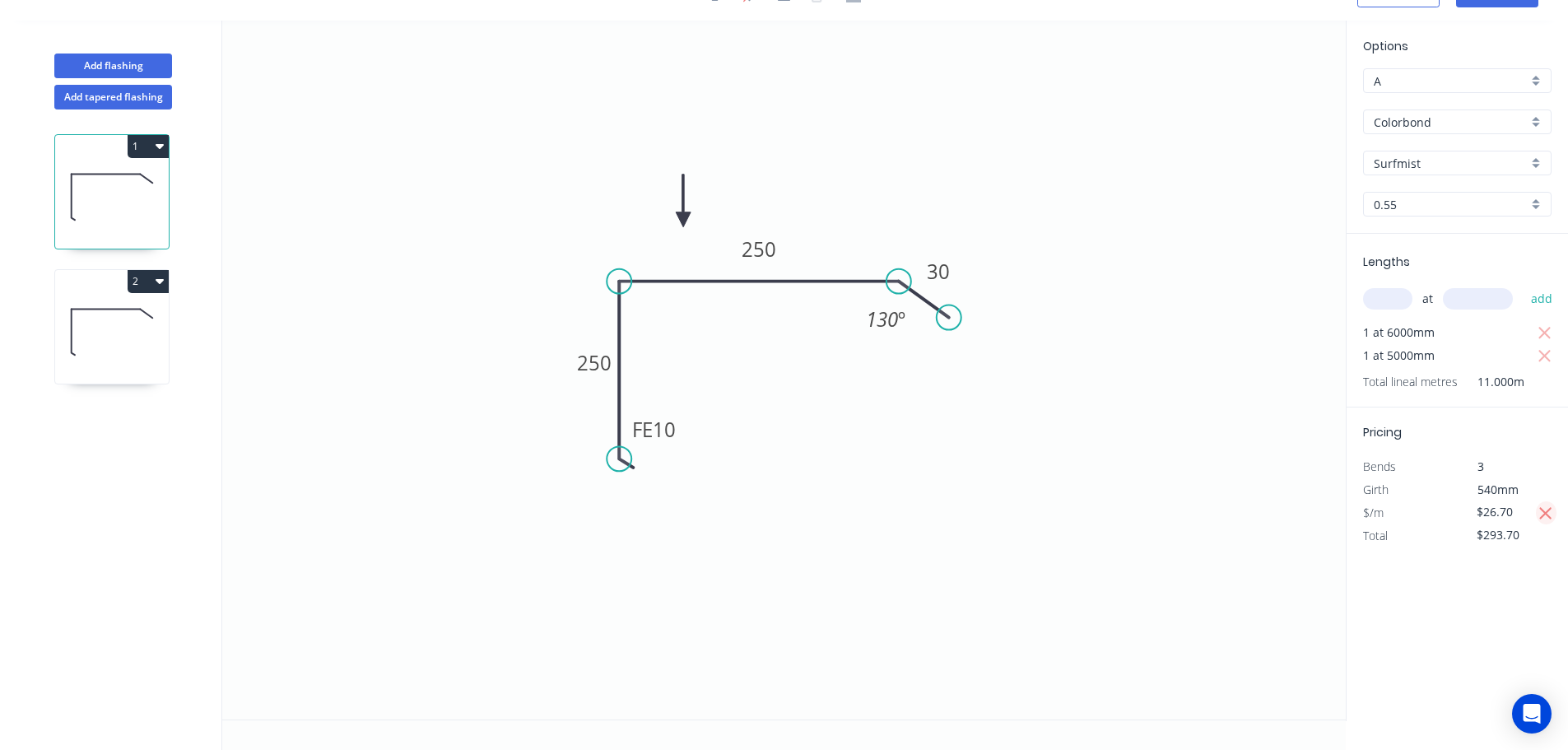
click at [1544, 518] on icon "button" at bounding box center [1545, 513] width 15 height 20
type input "$44.50"
type input "$489.50"
click at [128, 330] on icon at bounding box center [112, 331] width 114 height 106
type input "$23.30"
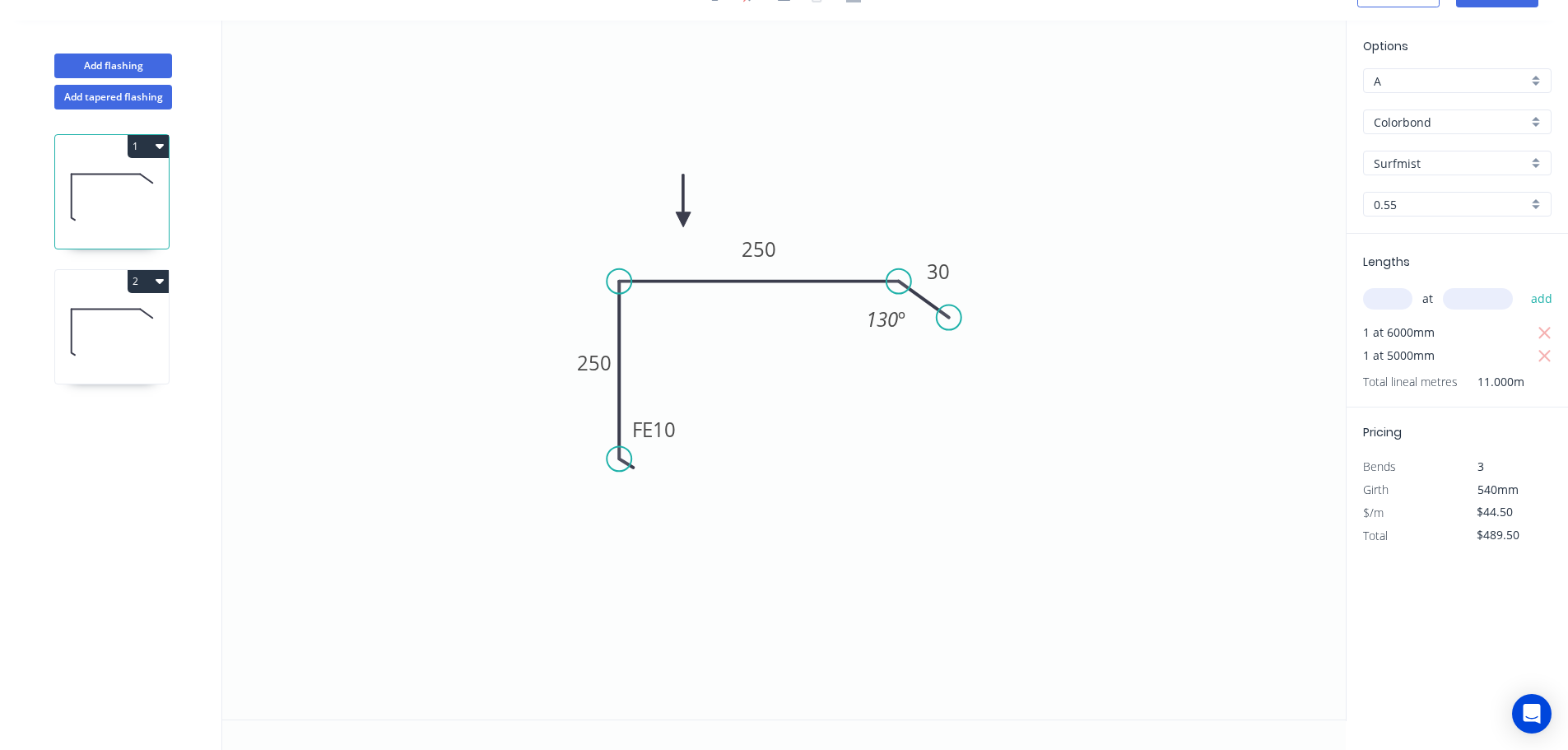
type input "$116.50"
click at [1541, 482] on icon "button" at bounding box center [1545, 491] width 15 height 20
type input "$36.00"
type input "$180.00"
drag, startPoint x: 1514, startPoint y: 489, endPoint x: 1458, endPoint y: 478, distance: 57.1
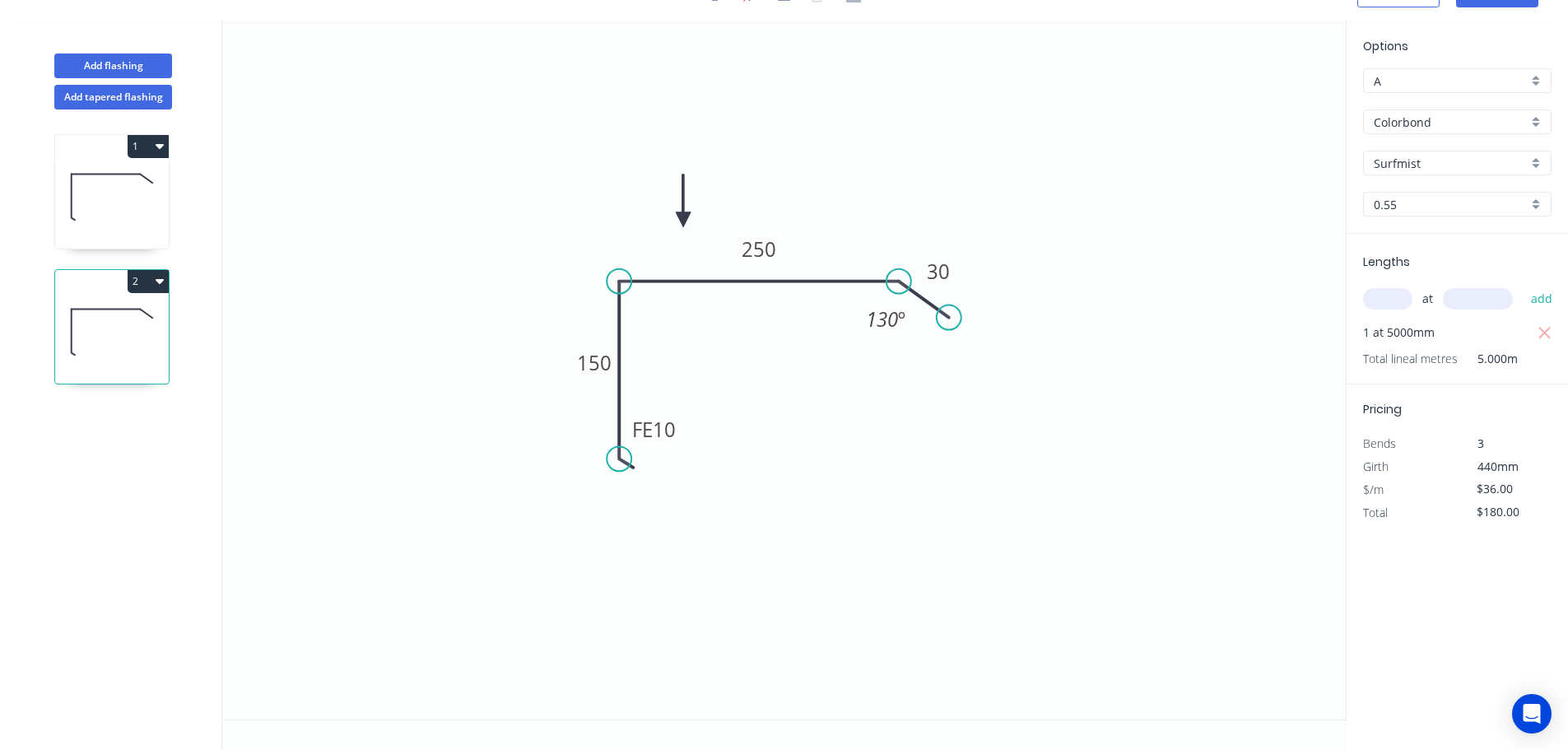
click at [1450, 492] on div "$/m $36.00" at bounding box center [1457, 489] width 213 height 23
type input "$23.40"
type input "$117.00"
click at [139, 213] on icon at bounding box center [112, 196] width 114 height 106
type input "$44.50"
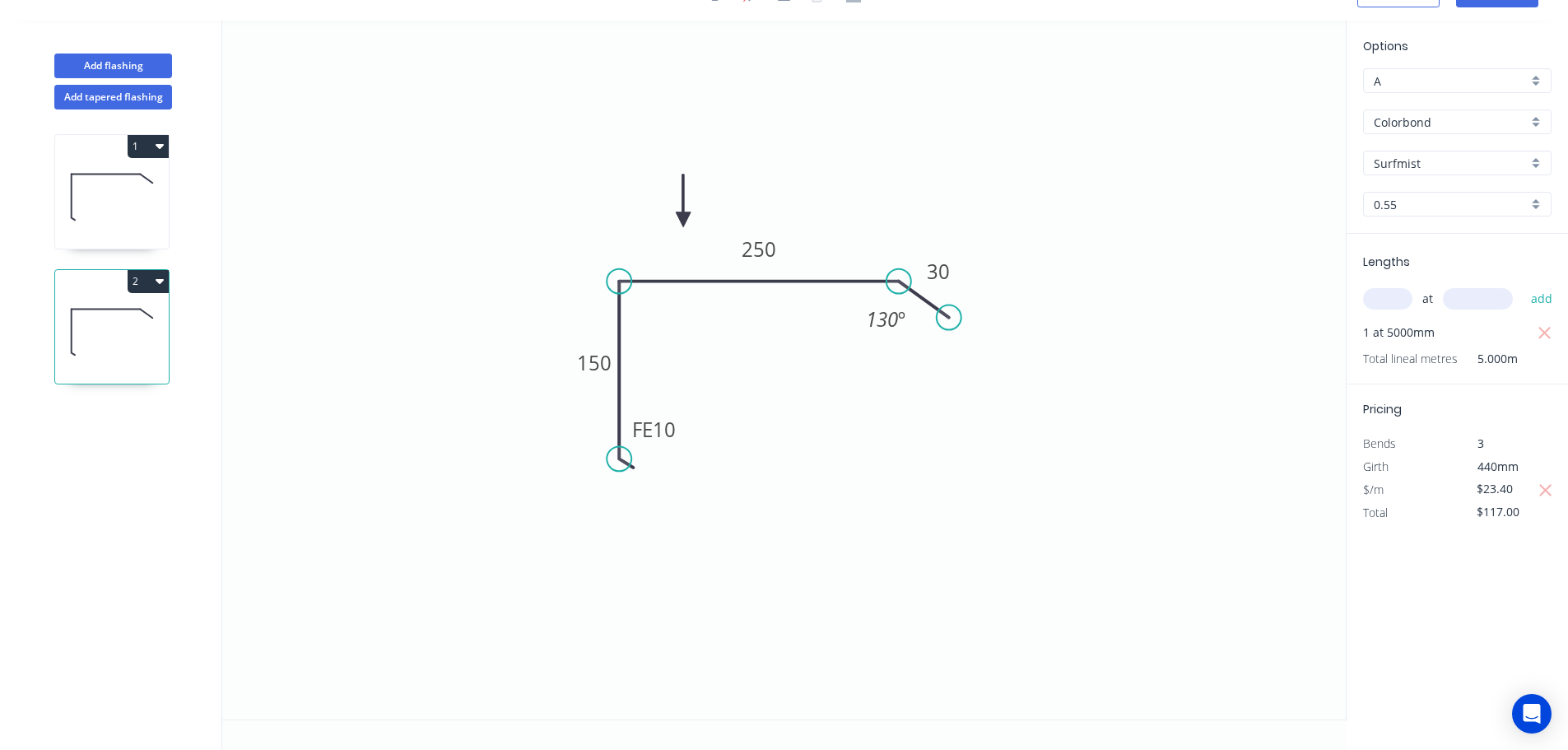
type input "$489.50"
drag, startPoint x: 1519, startPoint y: 512, endPoint x: 1450, endPoint y: 516, distance: 69.1
click at [1450, 516] on div "$/m $44.50" at bounding box center [1457, 512] width 213 height 23
type input "$28.90"
type input "$317.90"
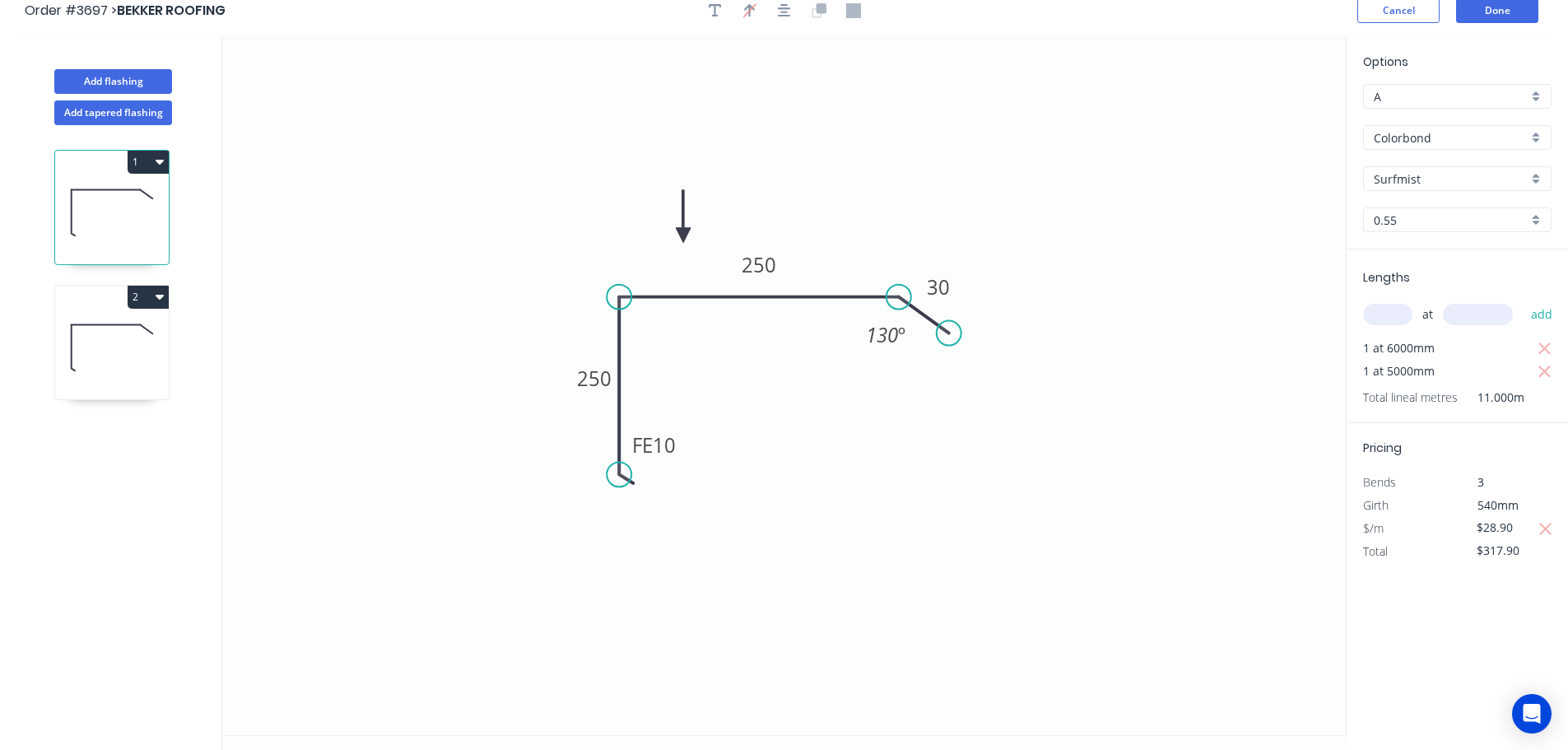
scroll to position [0, 0]
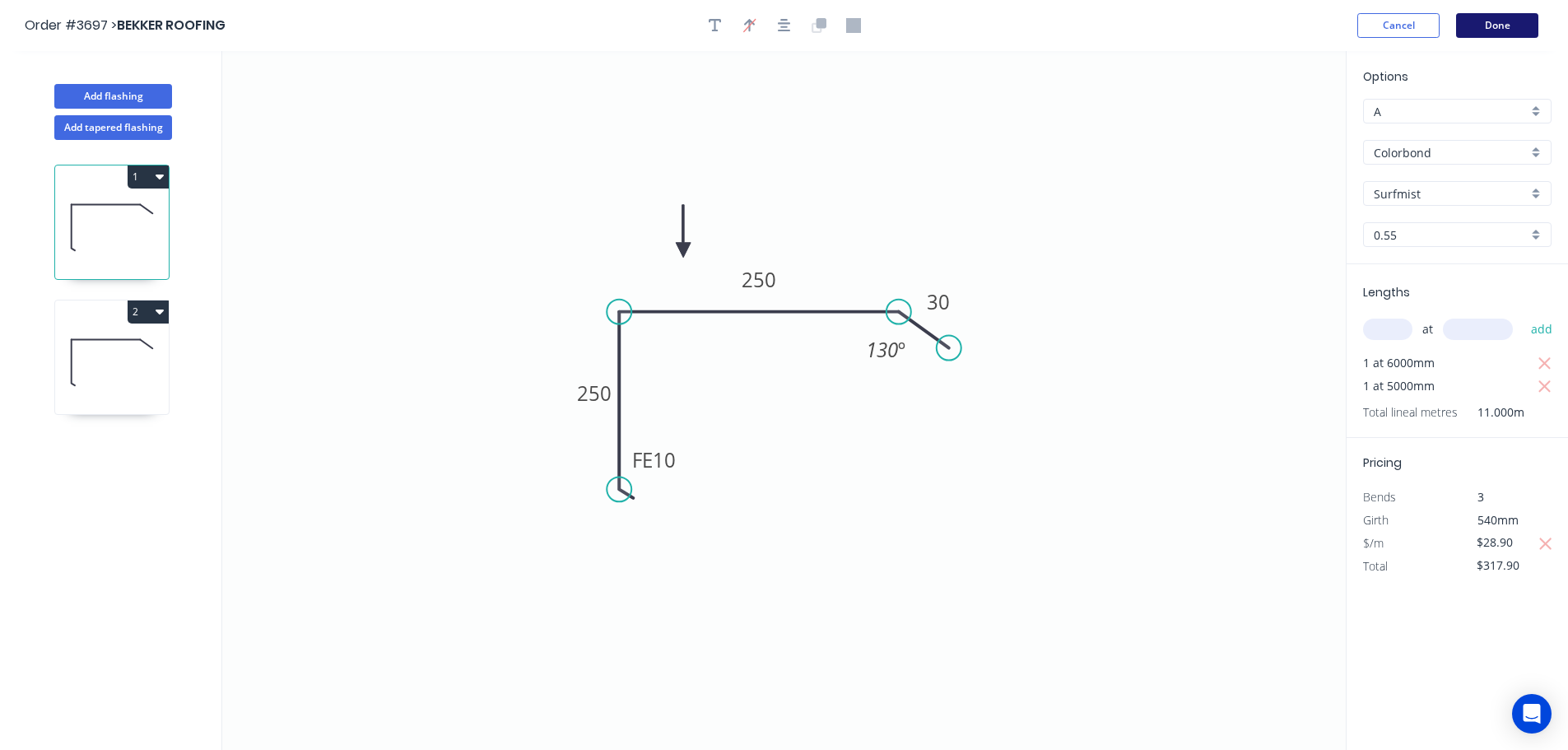
click at [1513, 22] on button "Done" at bounding box center [1497, 25] width 82 height 25
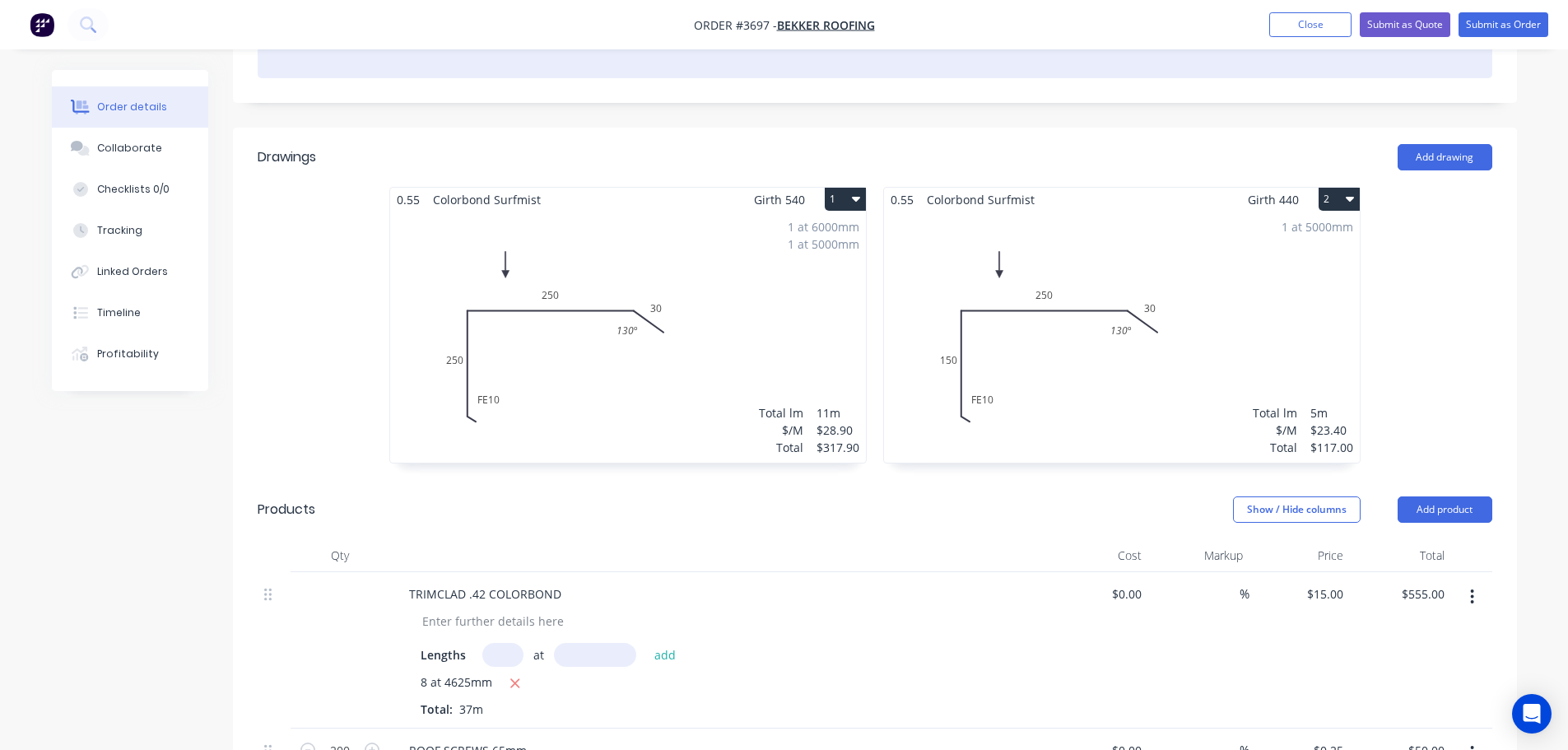
scroll to position [658, 0]
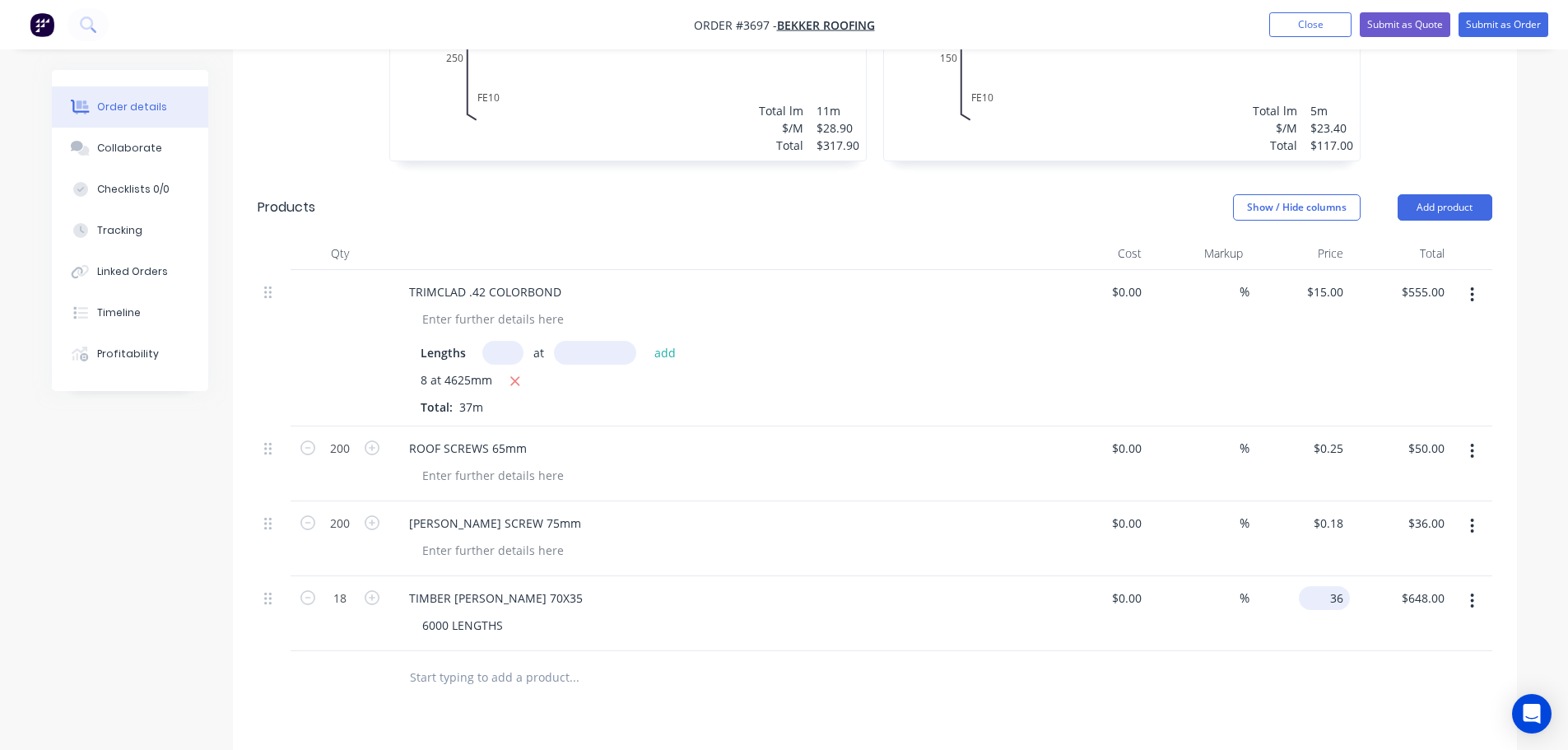
click at [1330, 586] on input "36" at bounding box center [1327, 598] width 45 height 24
type input "$32.00"
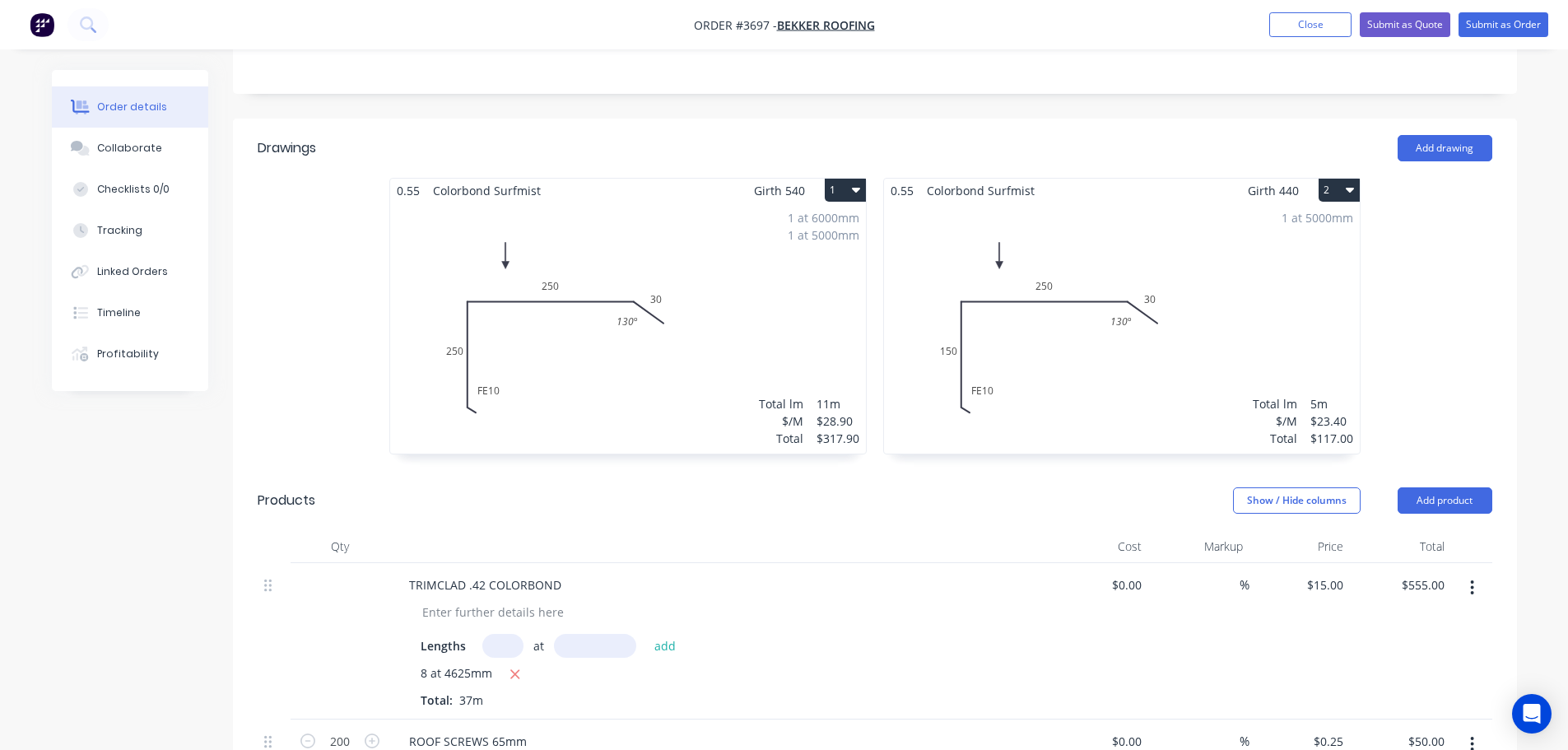
scroll to position [261, 0]
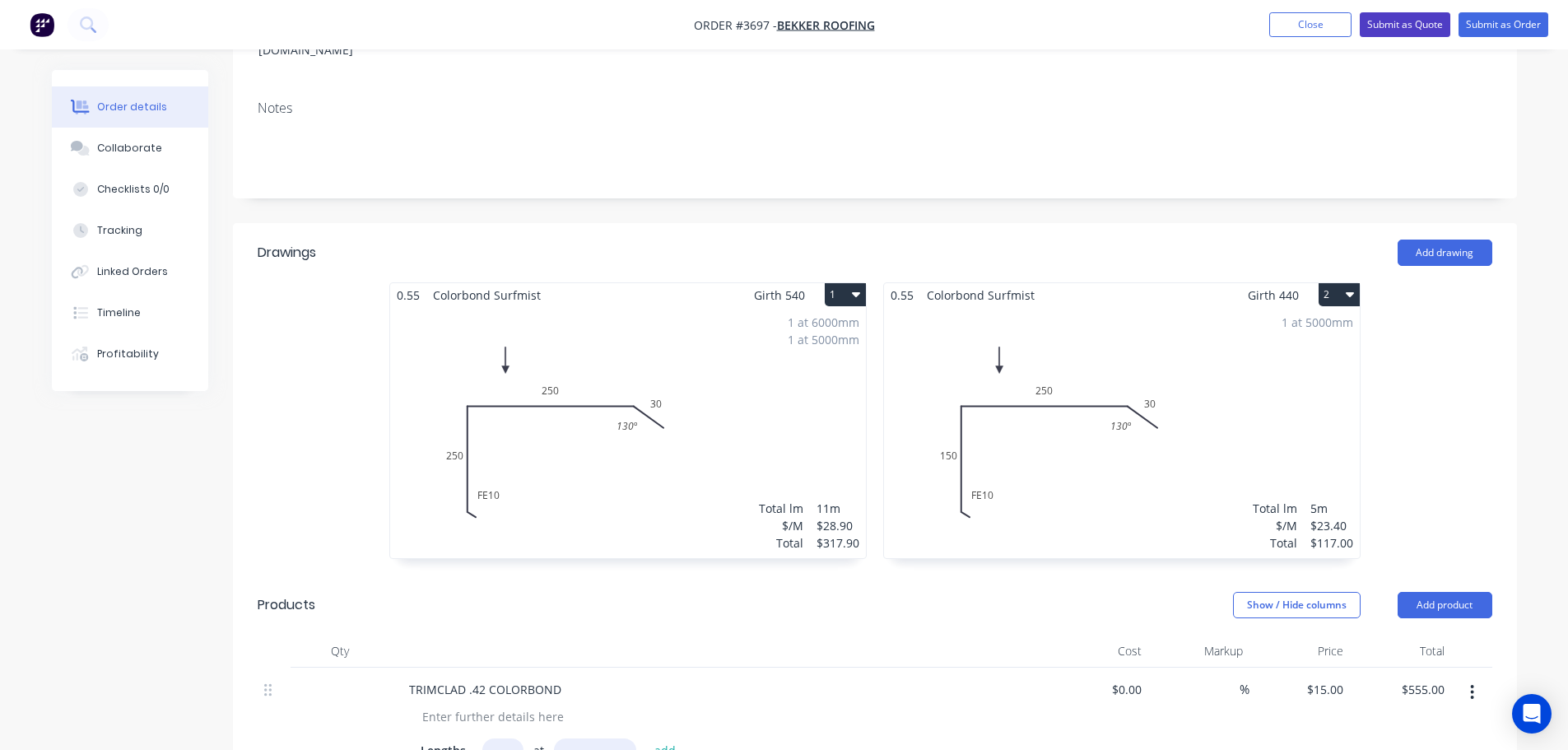
type input "$576.00"
click at [1400, 28] on button "Submit as Quote" at bounding box center [1404, 25] width 90 height 25
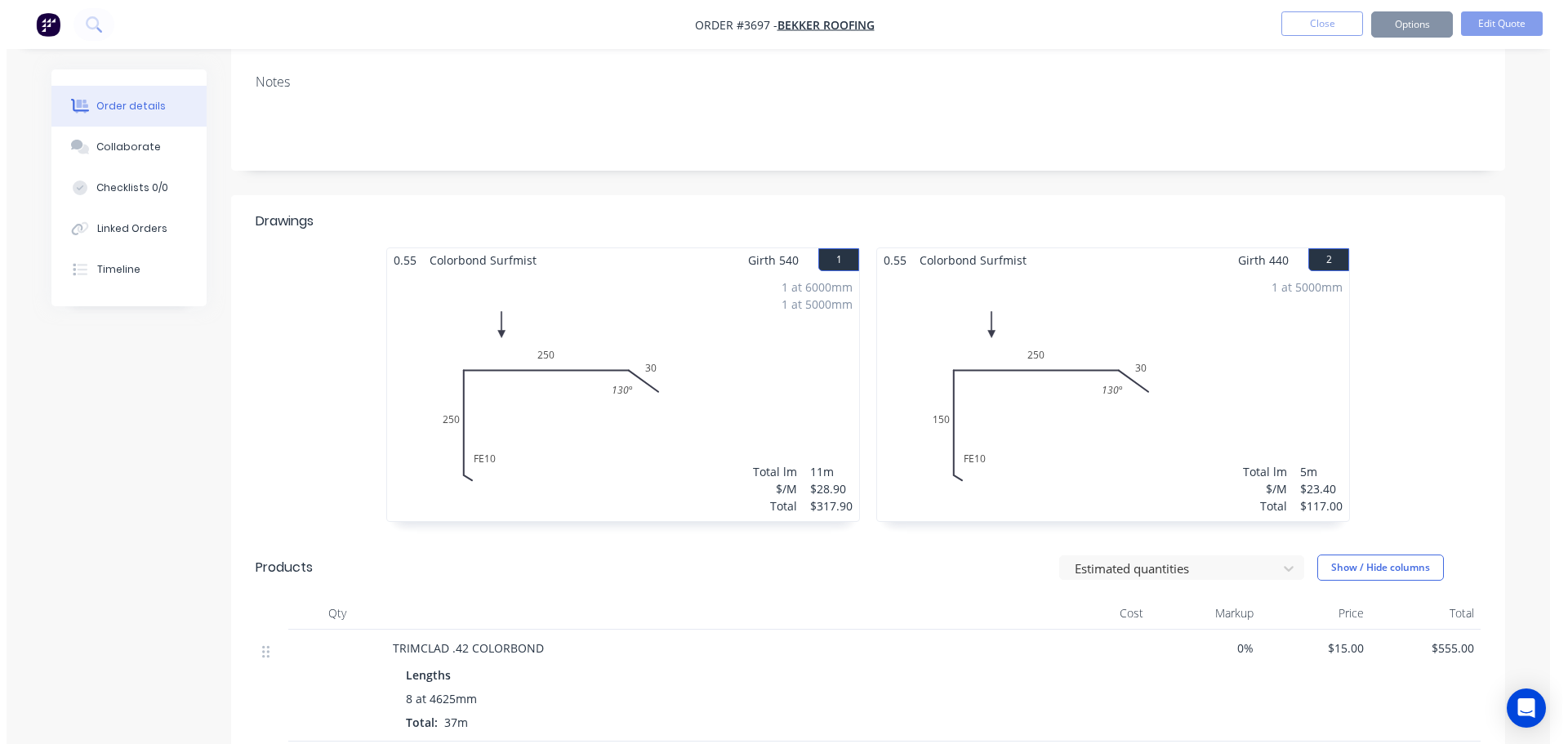
scroll to position [0, 0]
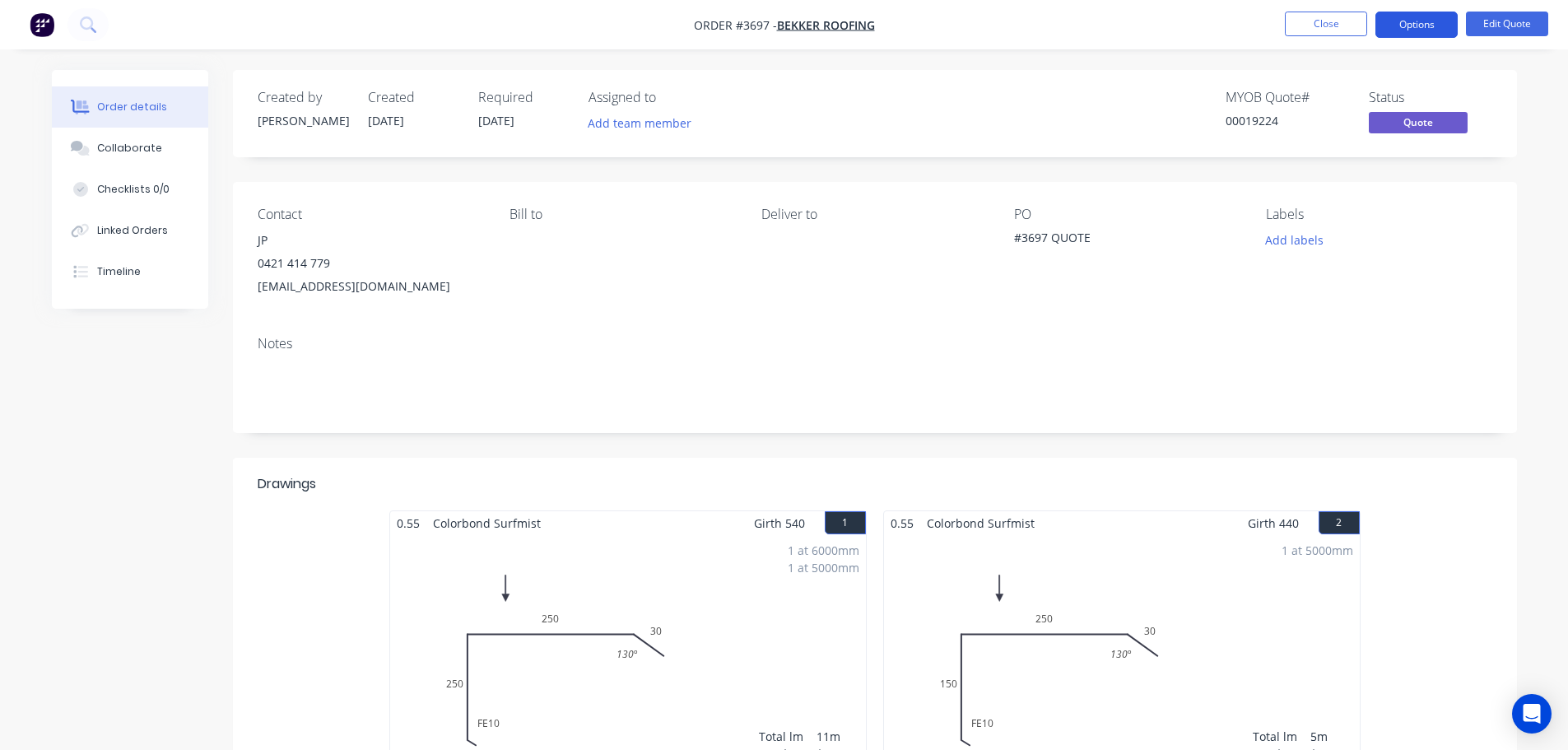
click at [1424, 17] on button "Options" at bounding box center [1416, 25] width 82 height 26
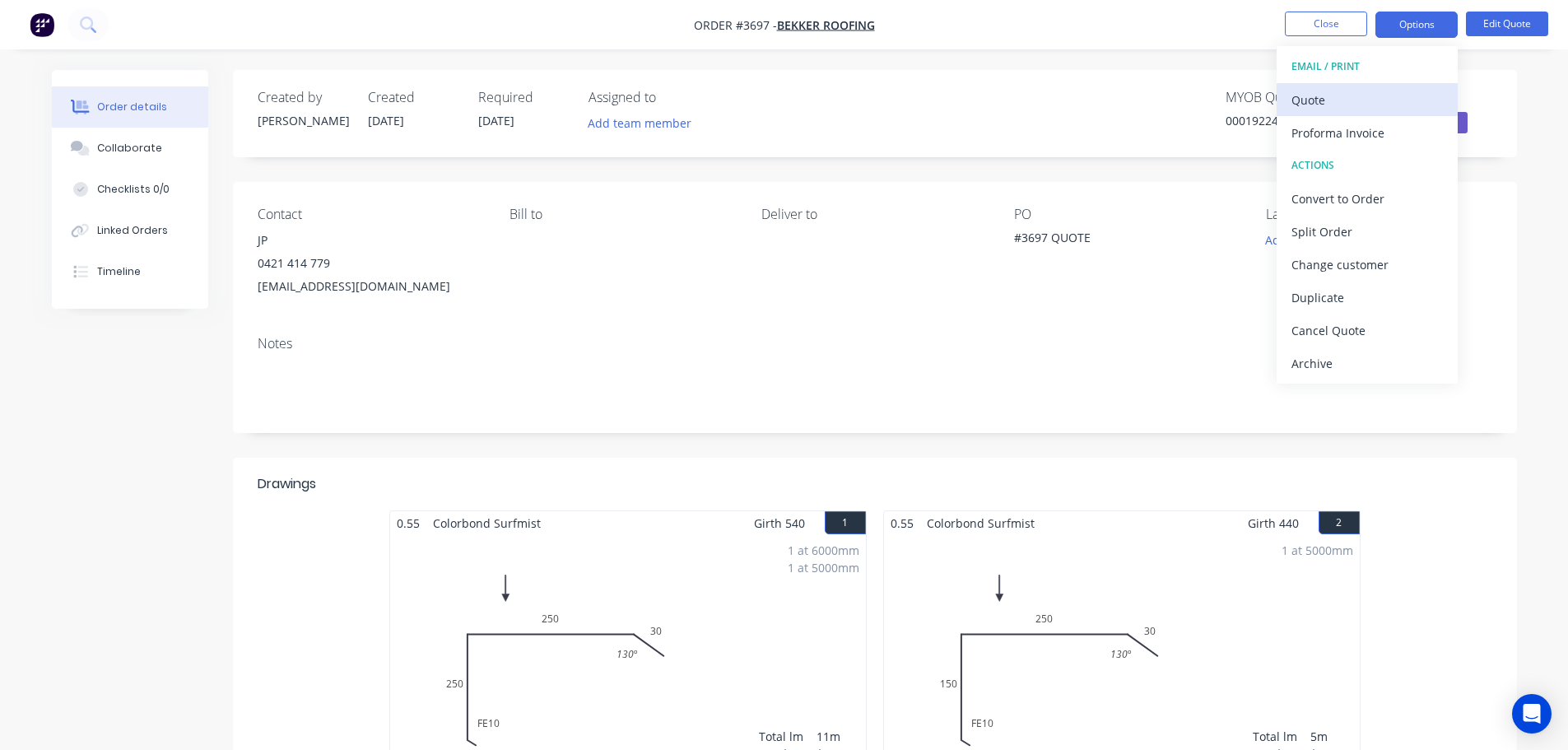
click at [1339, 107] on div "Quote" at bounding box center [1367, 100] width 151 height 24
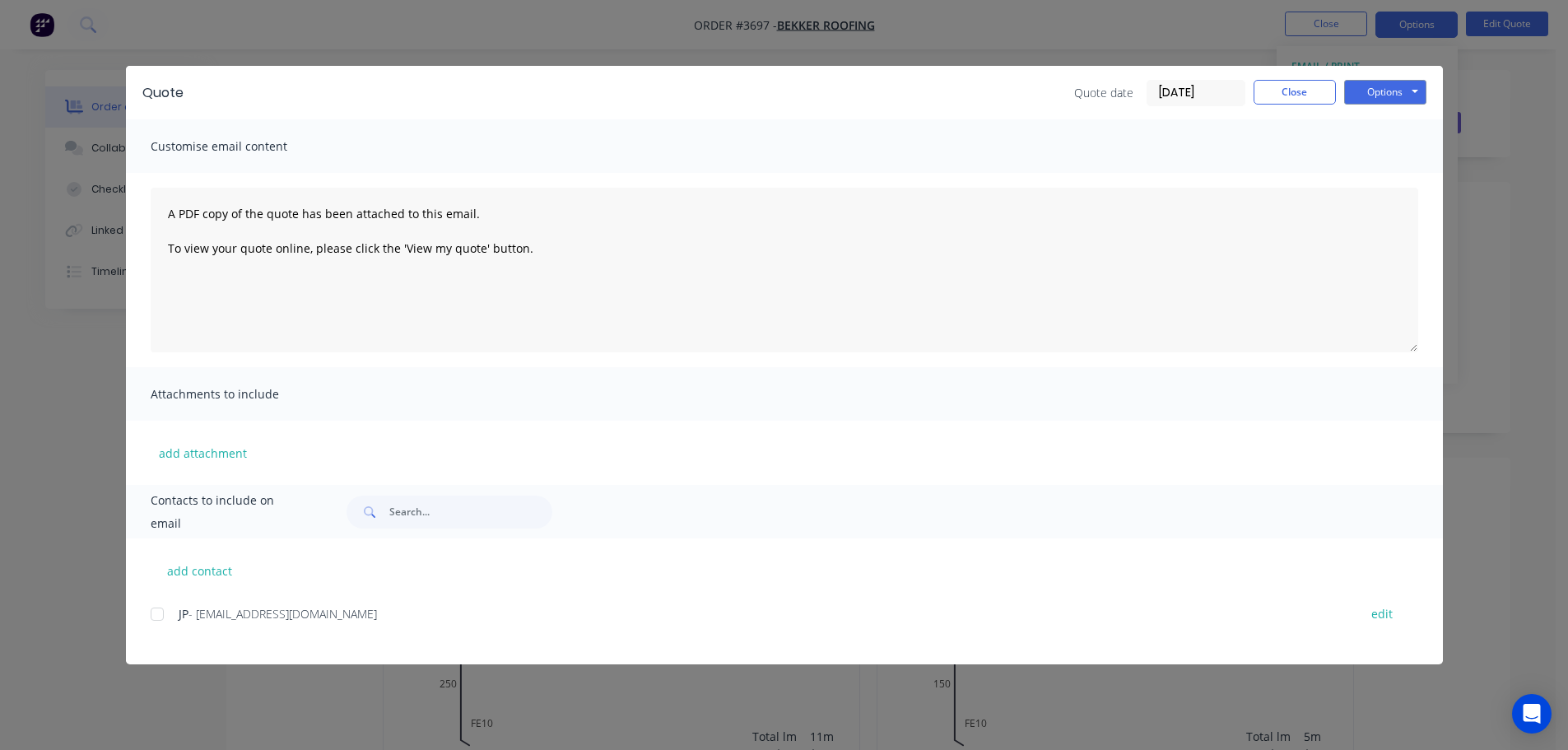
click at [158, 616] on div at bounding box center [157, 614] width 33 height 33
click at [1370, 90] on button "Options" at bounding box center [1385, 92] width 82 height 25
click at [1374, 164] on button "Email" at bounding box center [1397, 176] width 106 height 27
click at [1272, 93] on button "Close" at bounding box center [1294, 92] width 82 height 25
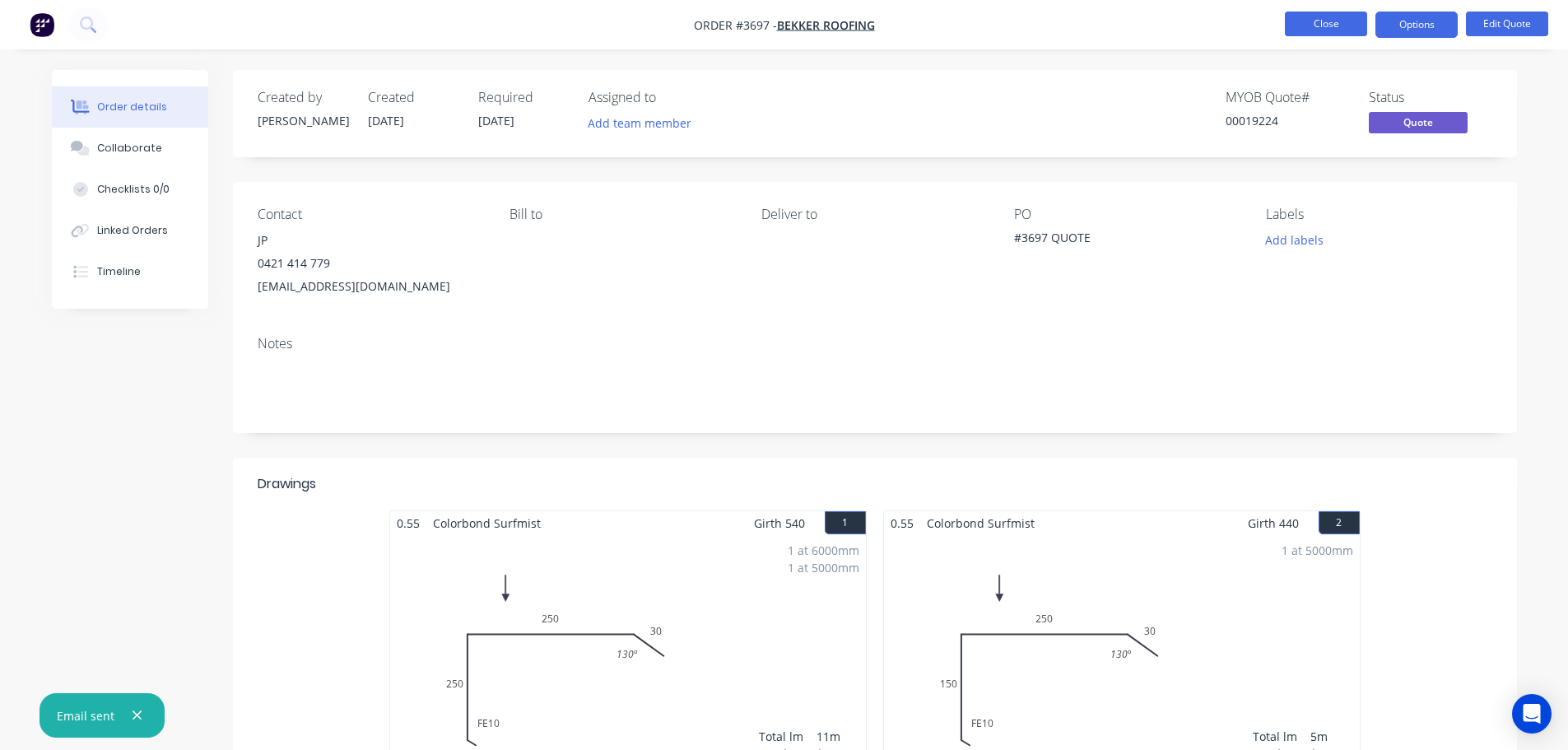
click at [1333, 23] on button "Close" at bounding box center [1326, 24] width 82 height 25
